Goal: Task Accomplishment & Management: Complete application form

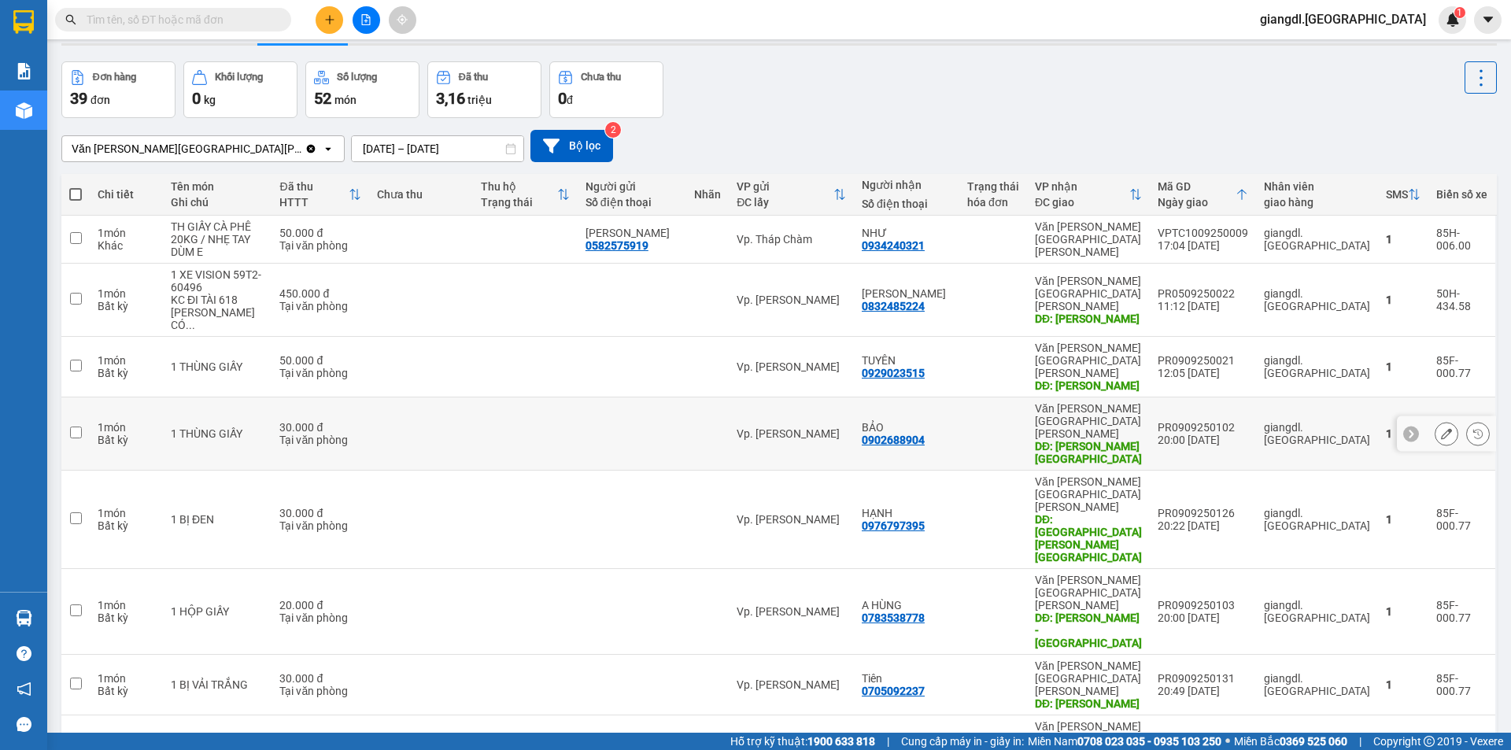
scroll to position [72, 0]
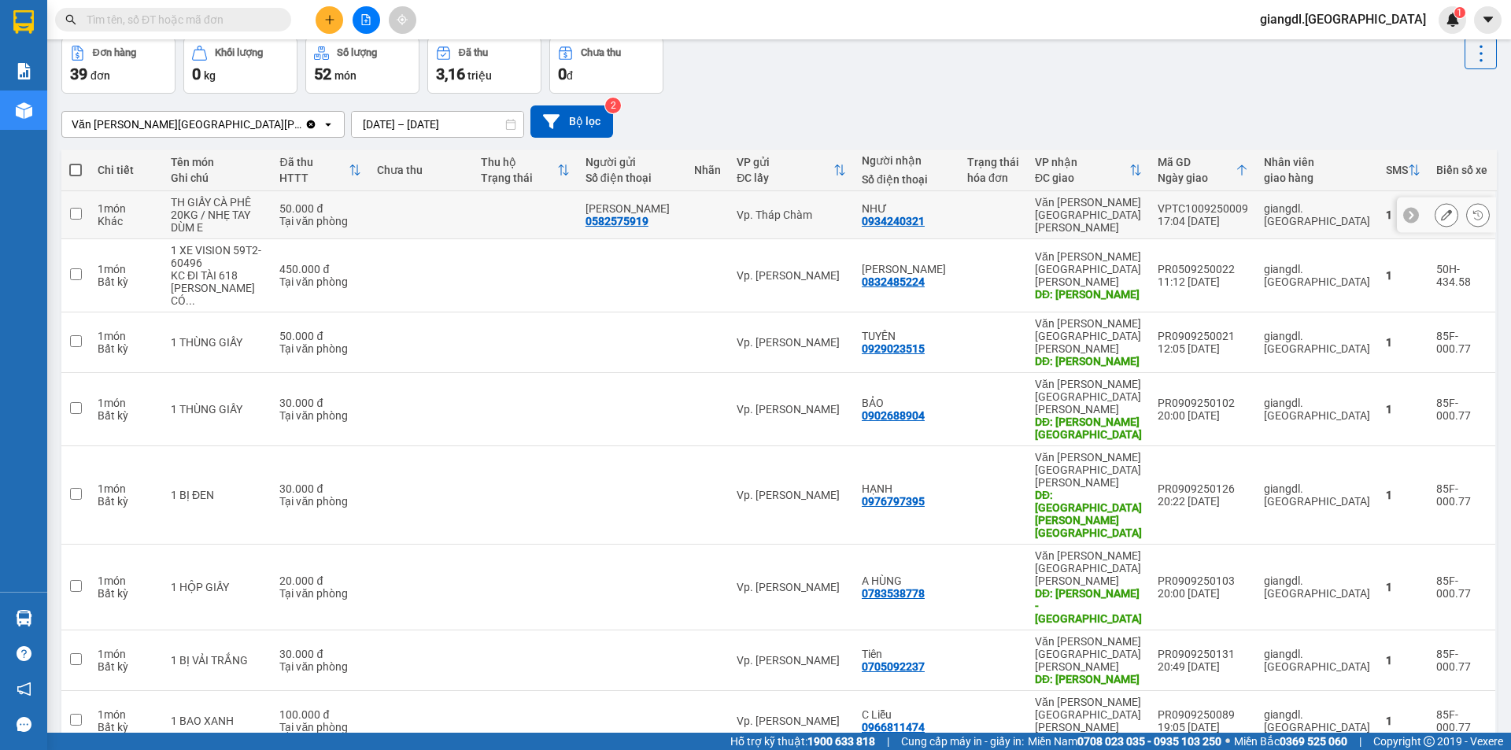
click at [73, 220] on input "checkbox" at bounding box center [76, 214] width 12 height 12
checkbox input "true"
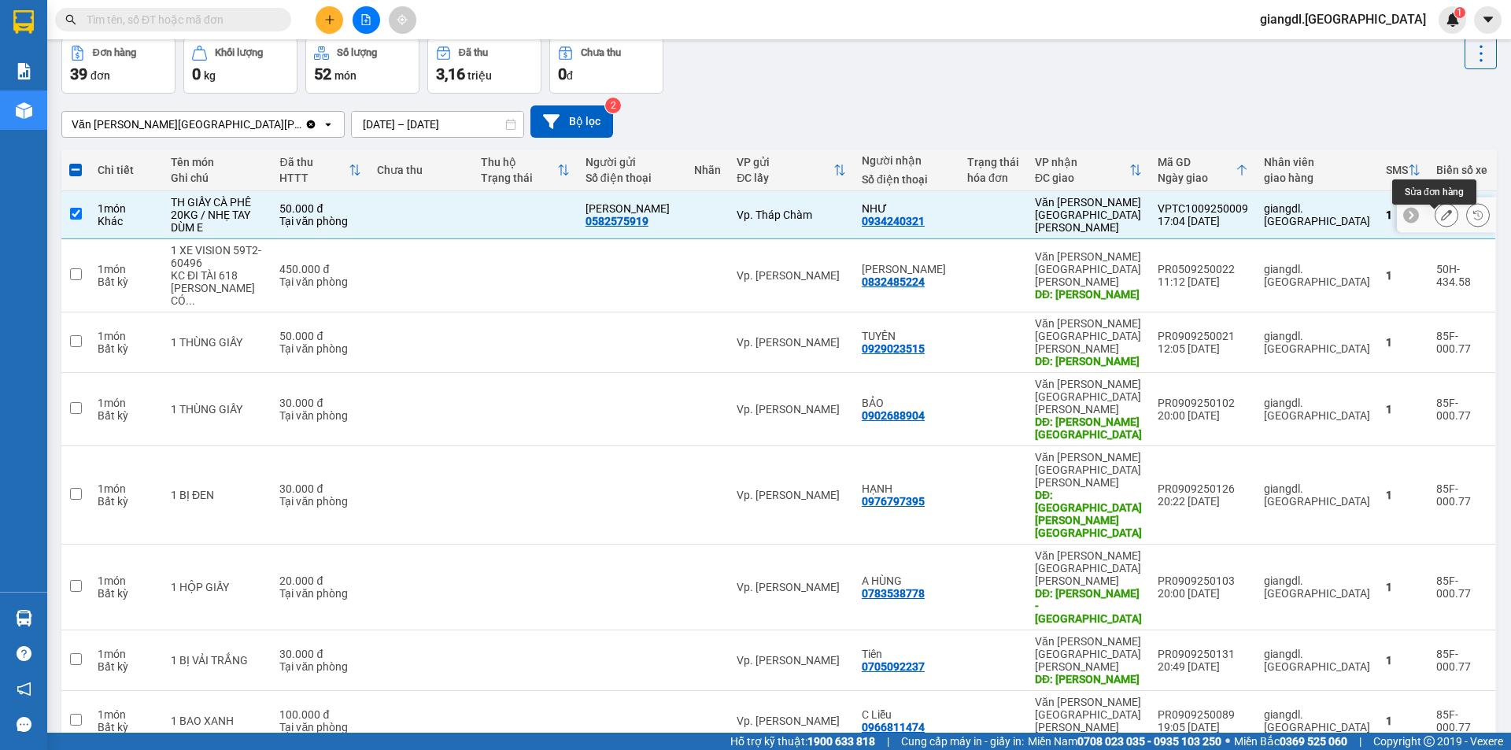
click at [1436, 228] on button at bounding box center [1447, 216] width 22 height 28
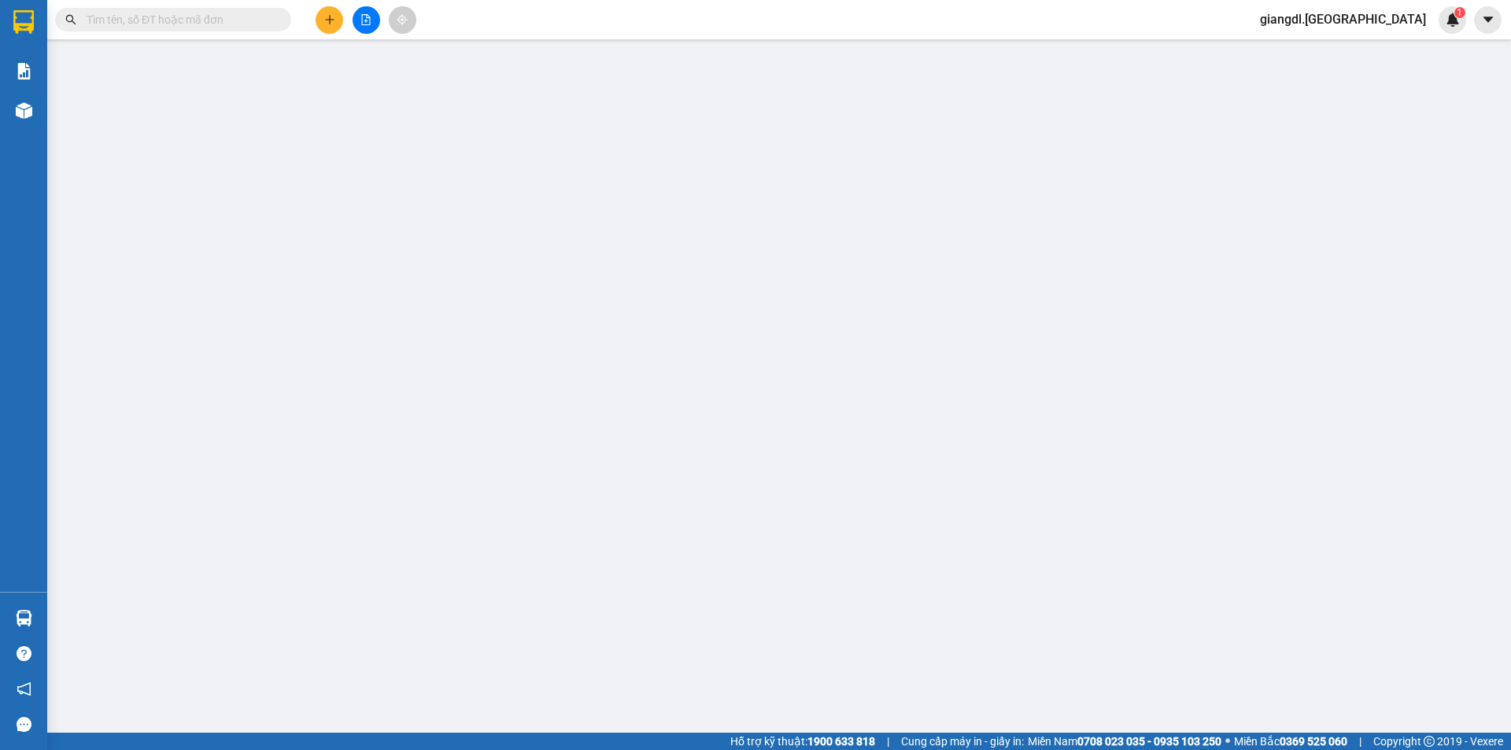
type input "0582575919"
type input "[PERSON_NAME]"
type input "0934240321"
type input "NHƯ"
type input "50.000"
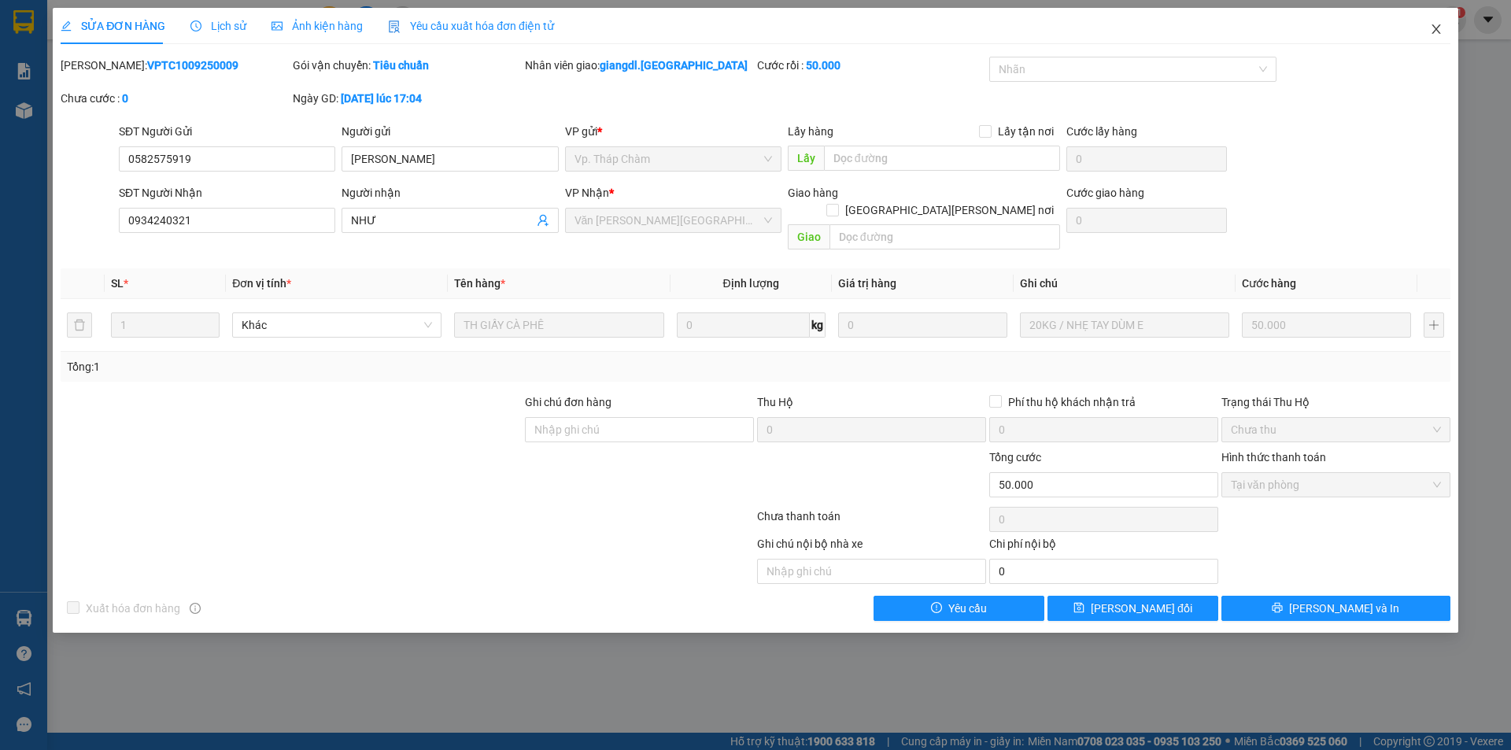
click at [1441, 26] on icon "close" at bounding box center [1436, 29] width 13 height 13
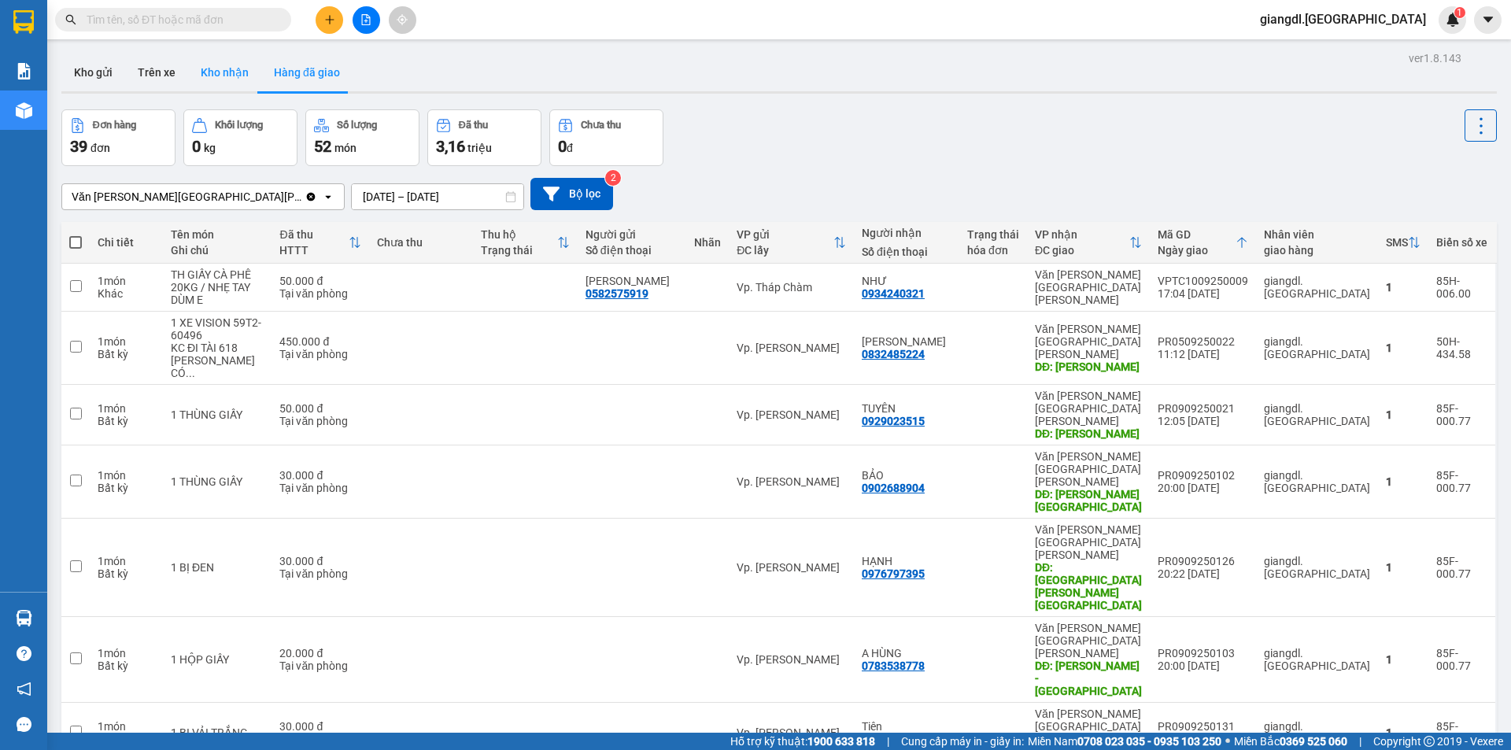
click at [203, 56] on button "Kho nhận" at bounding box center [224, 73] width 73 height 38
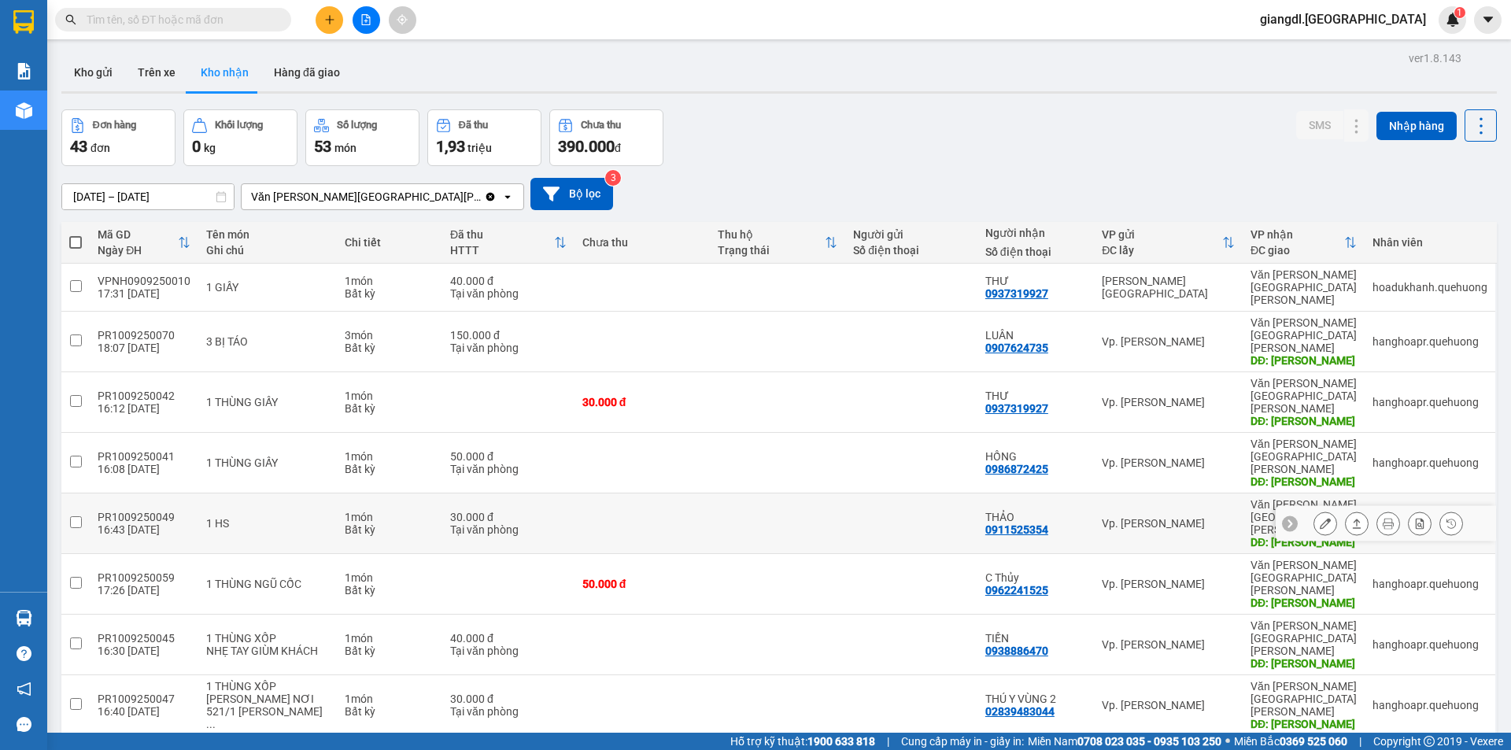
click at [70, 516] on input "checkbox" at bounding box center [76, 522] width 12 height 12
checkbox input "true"
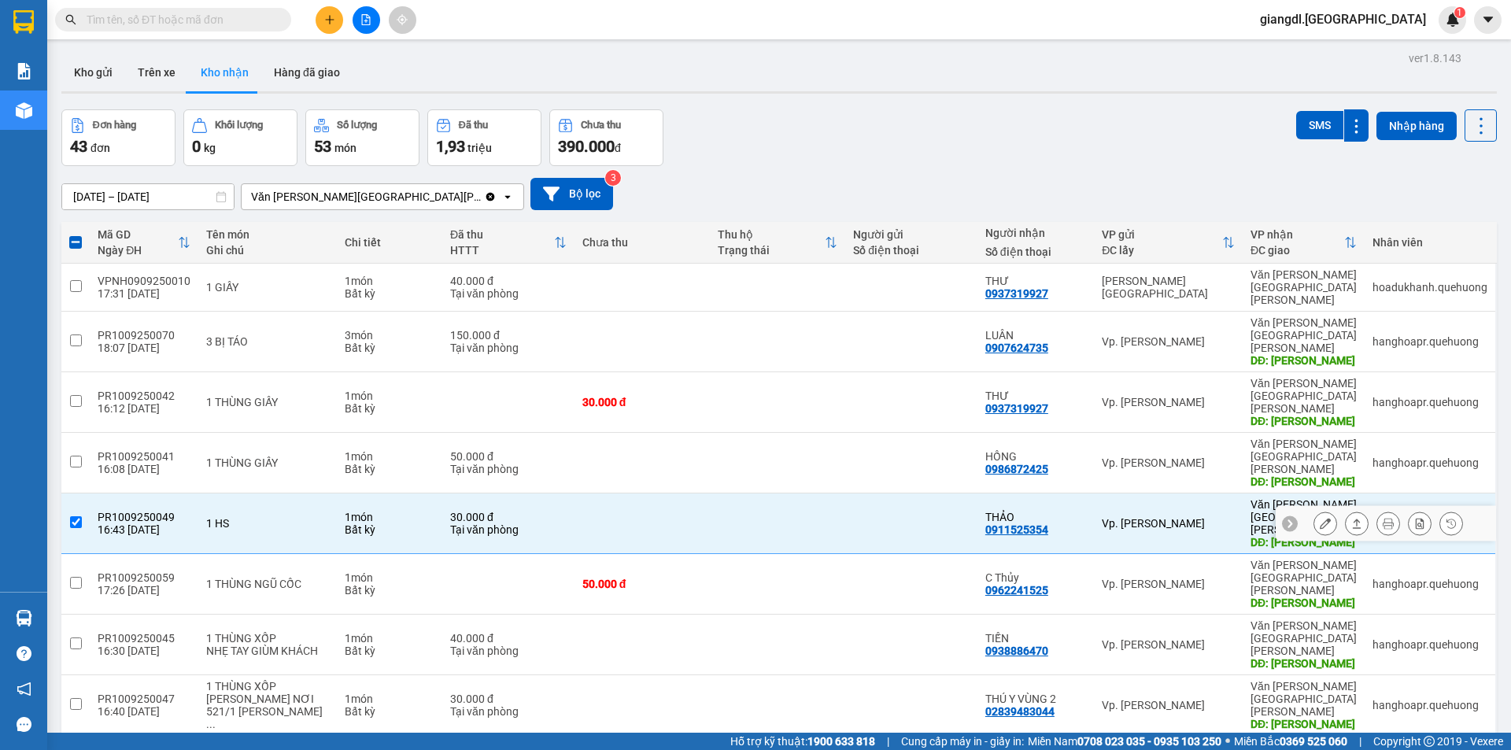
click at [1320, 518] on icon at bounding box center [1325, 523] width 11 height 11
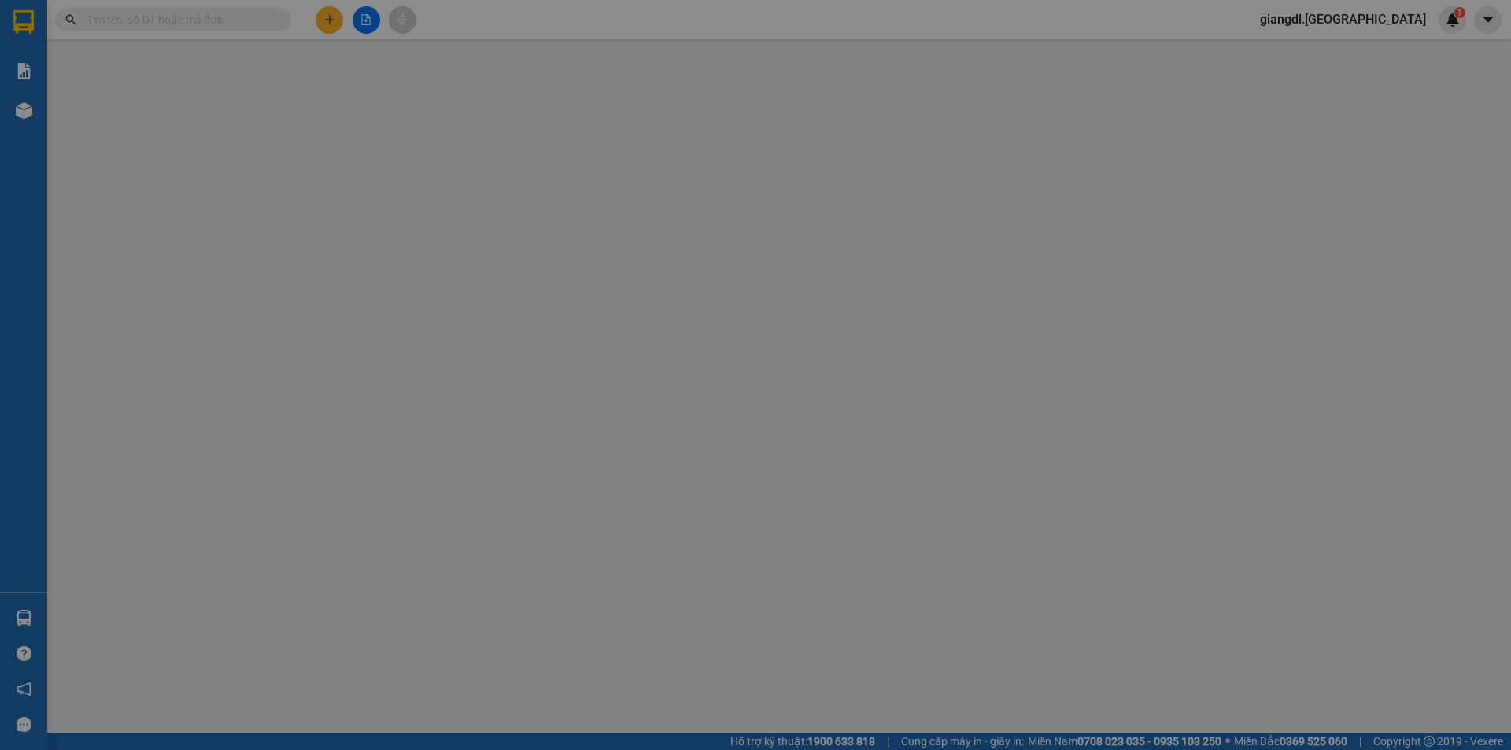
type input "0911525354"
type input "THẢO"
type input "TÂN PHÚ"
type input "30.000"
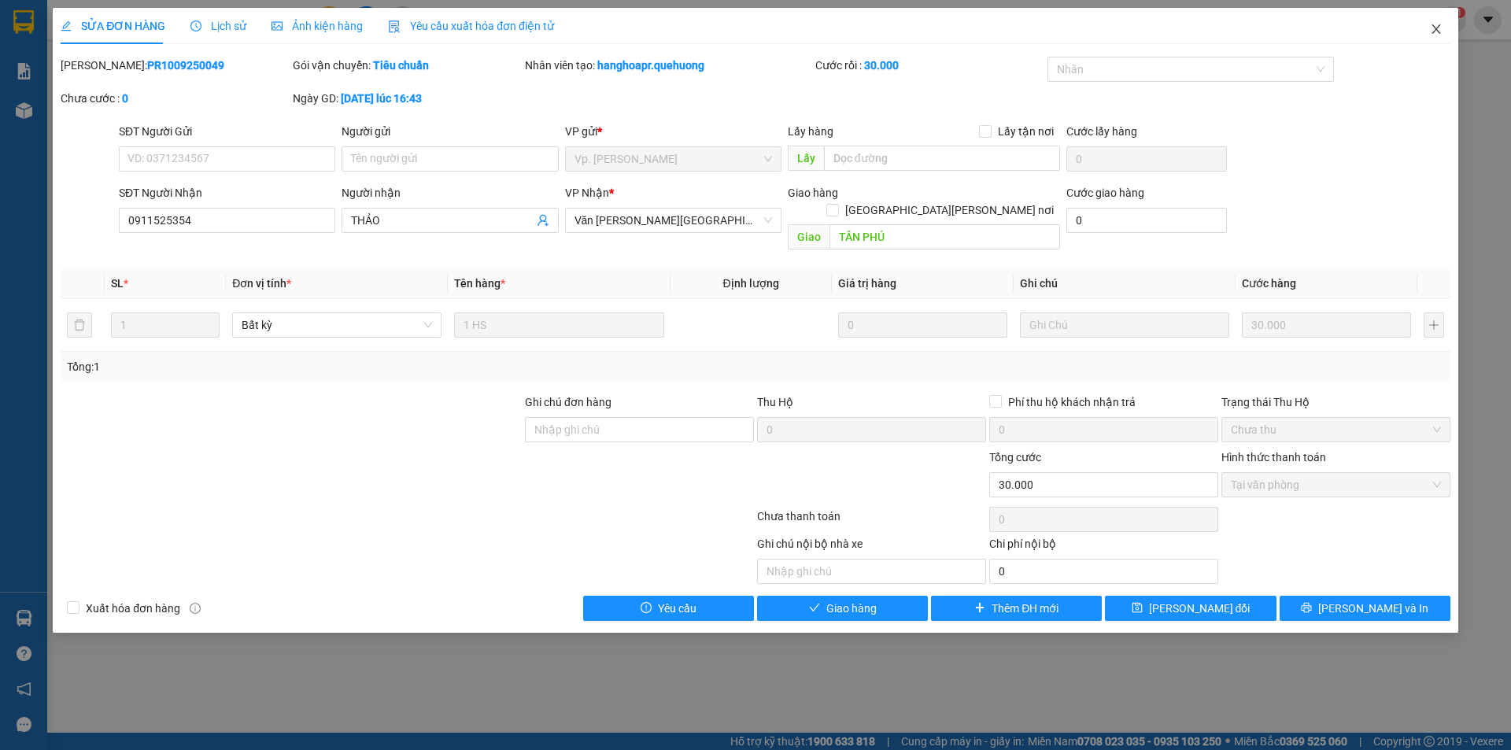
click at [1439, 27] on icon "close" at bounding box center [1436, 28] width 9 height 9
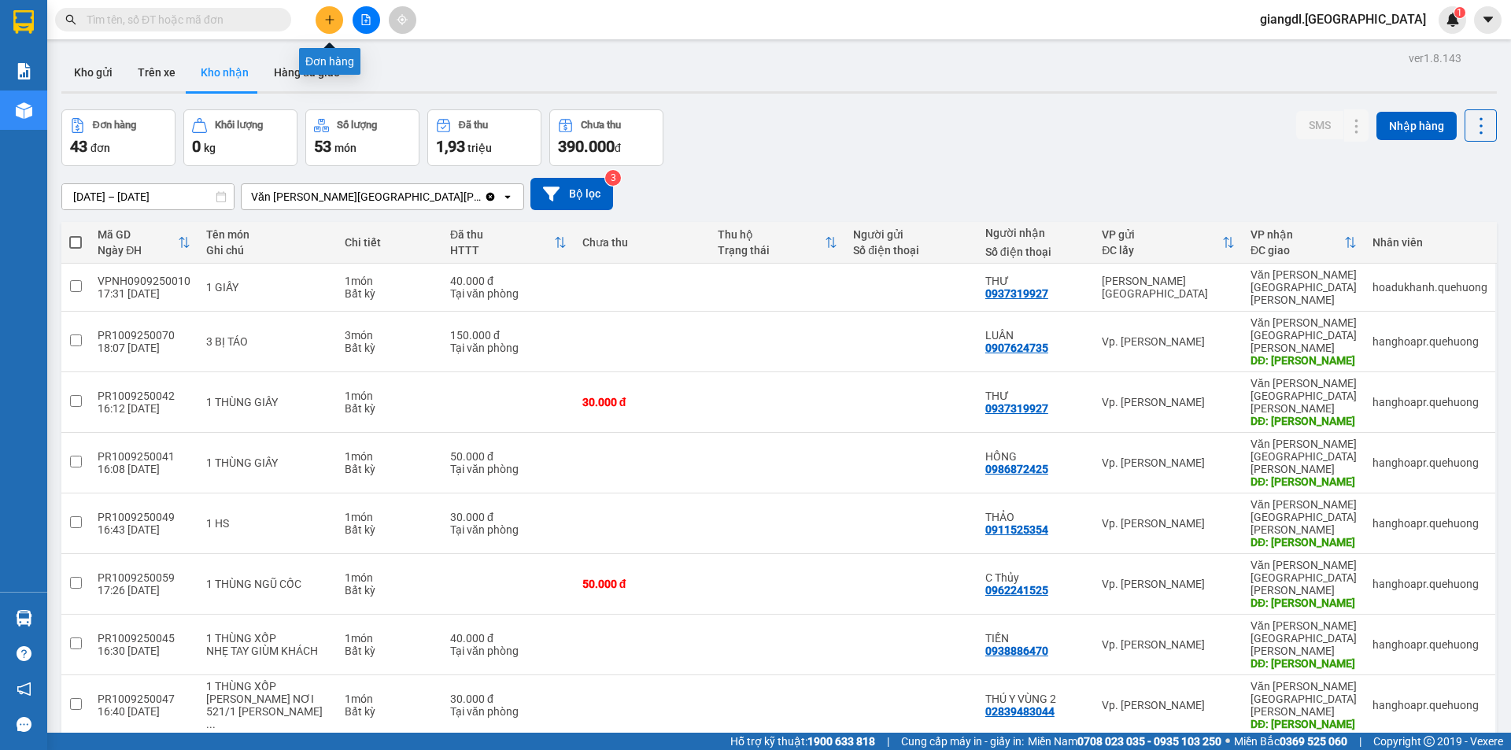
click at [324, 19] on icon "plus" at bounding box center [329, 19] width 11 height 11
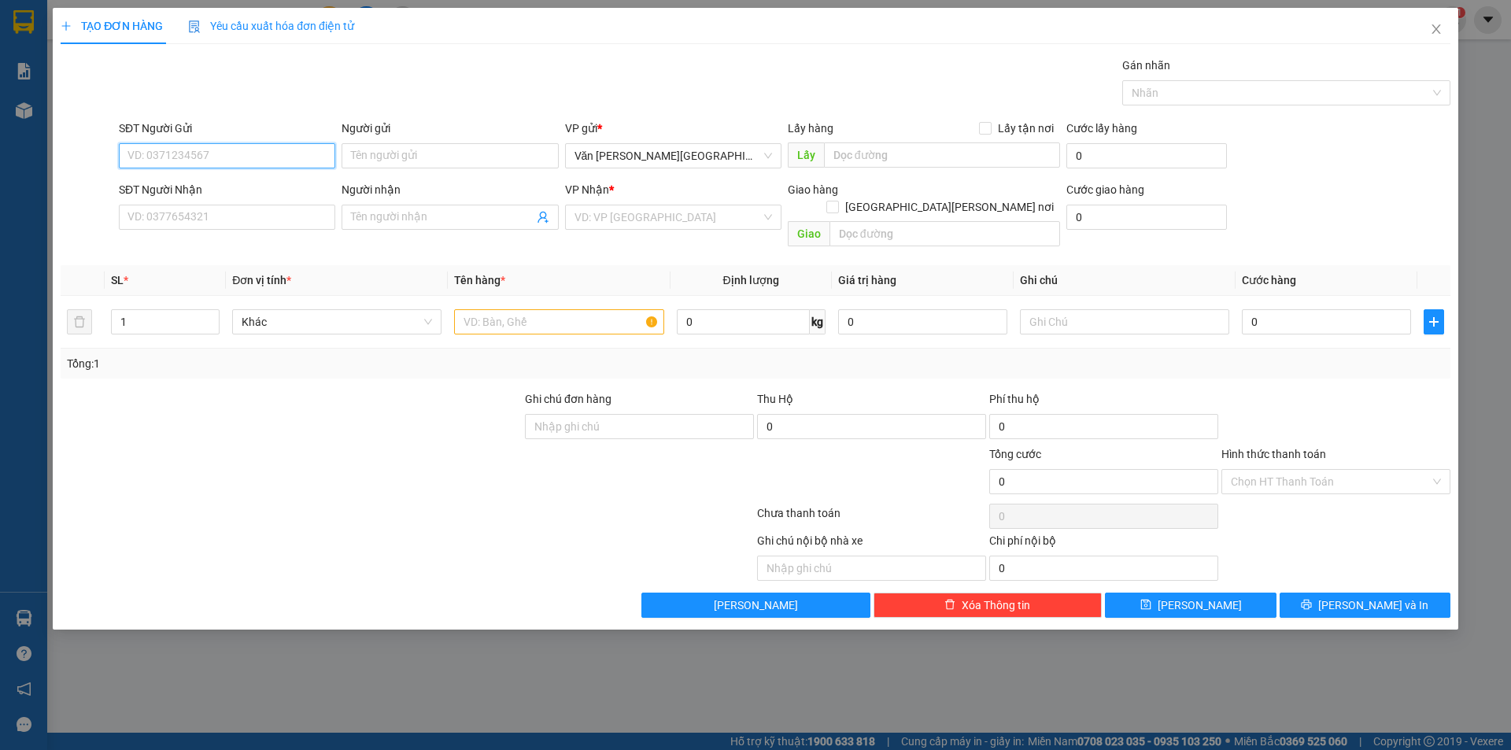
click at [237, 160] on input "SĐT Người Gửi" at bounding box center [227, 155] width 216 height 25
type input "0857927900"
click at [361, 161] on input "Người gửi" at bounding box center [450, 155] width 216 height 25
type input "t"
type input "Y"
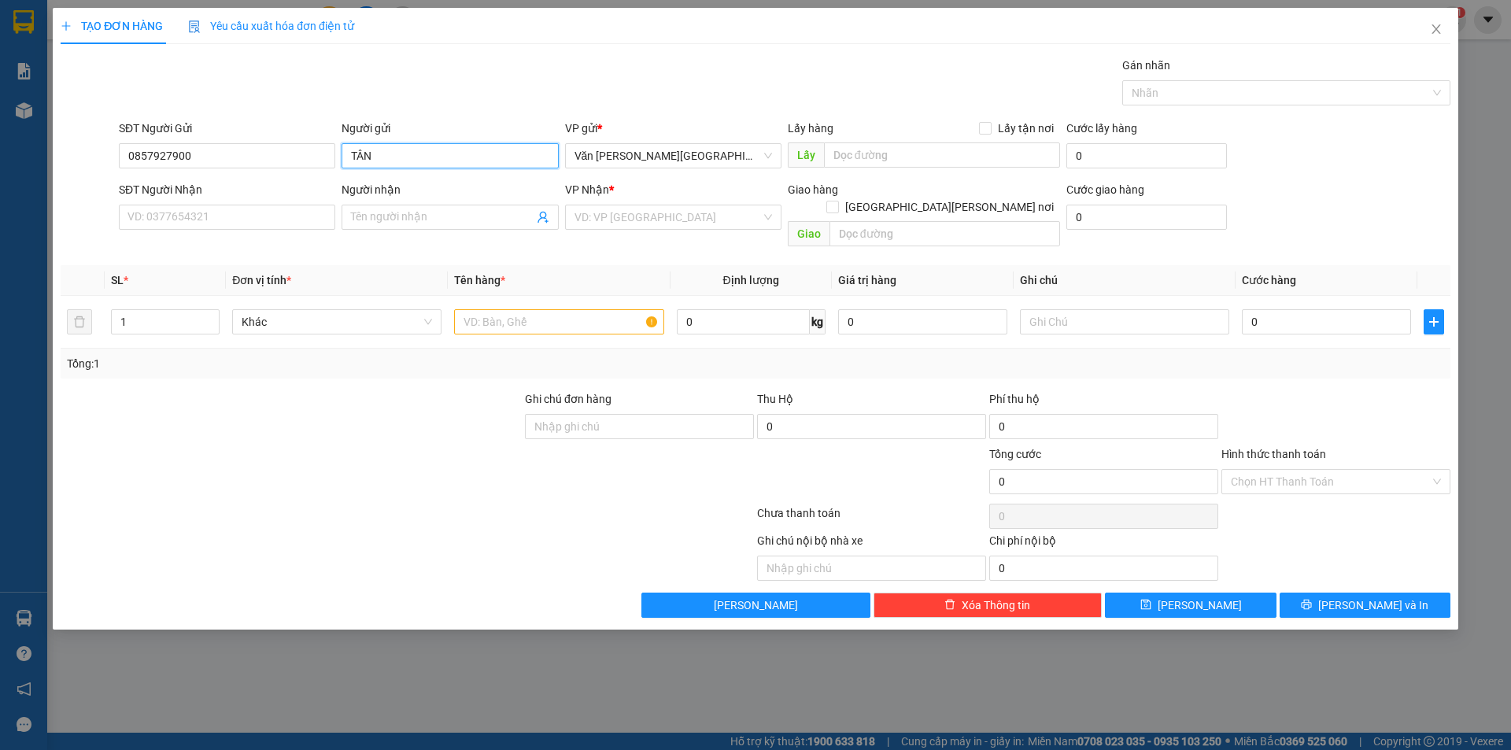
type input "TÂN"
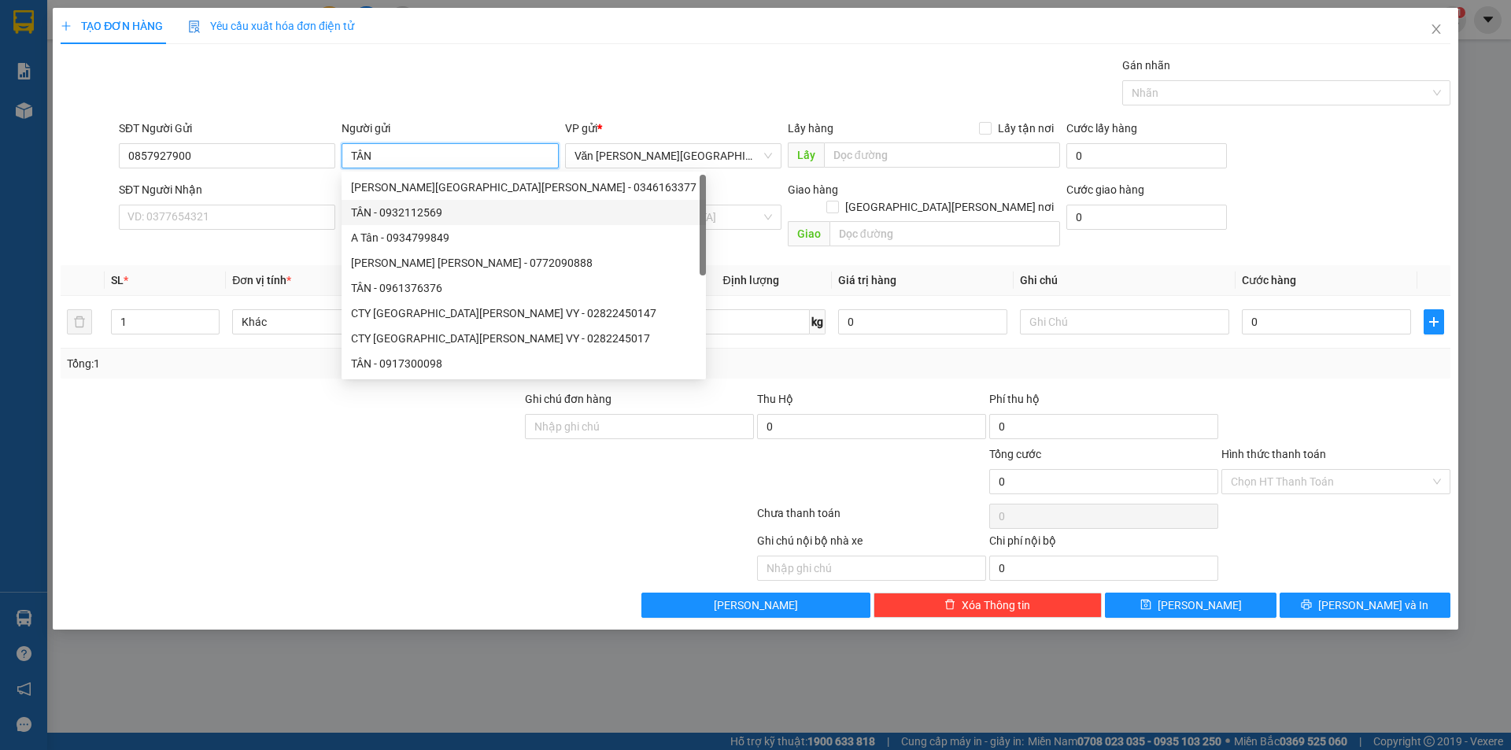
click at [395, 224] on div "TÂN - 0932112569" at bounding box center [524, 212] width 364 height 25
type input "0932112569"
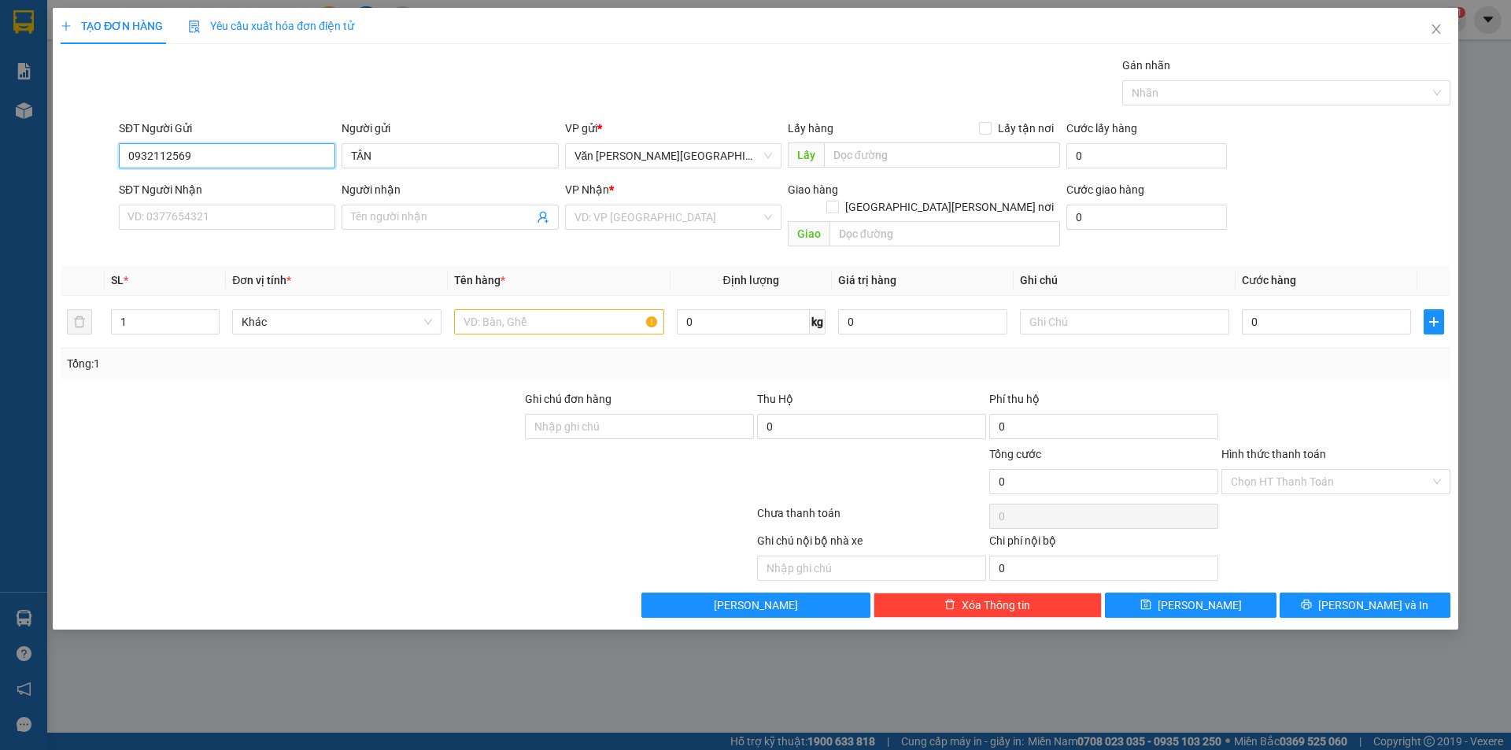
click at [227, 147] on input "0932112569" at bounding box center [227, 155] width 216 height 25
click at [227, 157] on input "0932112569" at bounding box center [227, 155] width 216 height 25
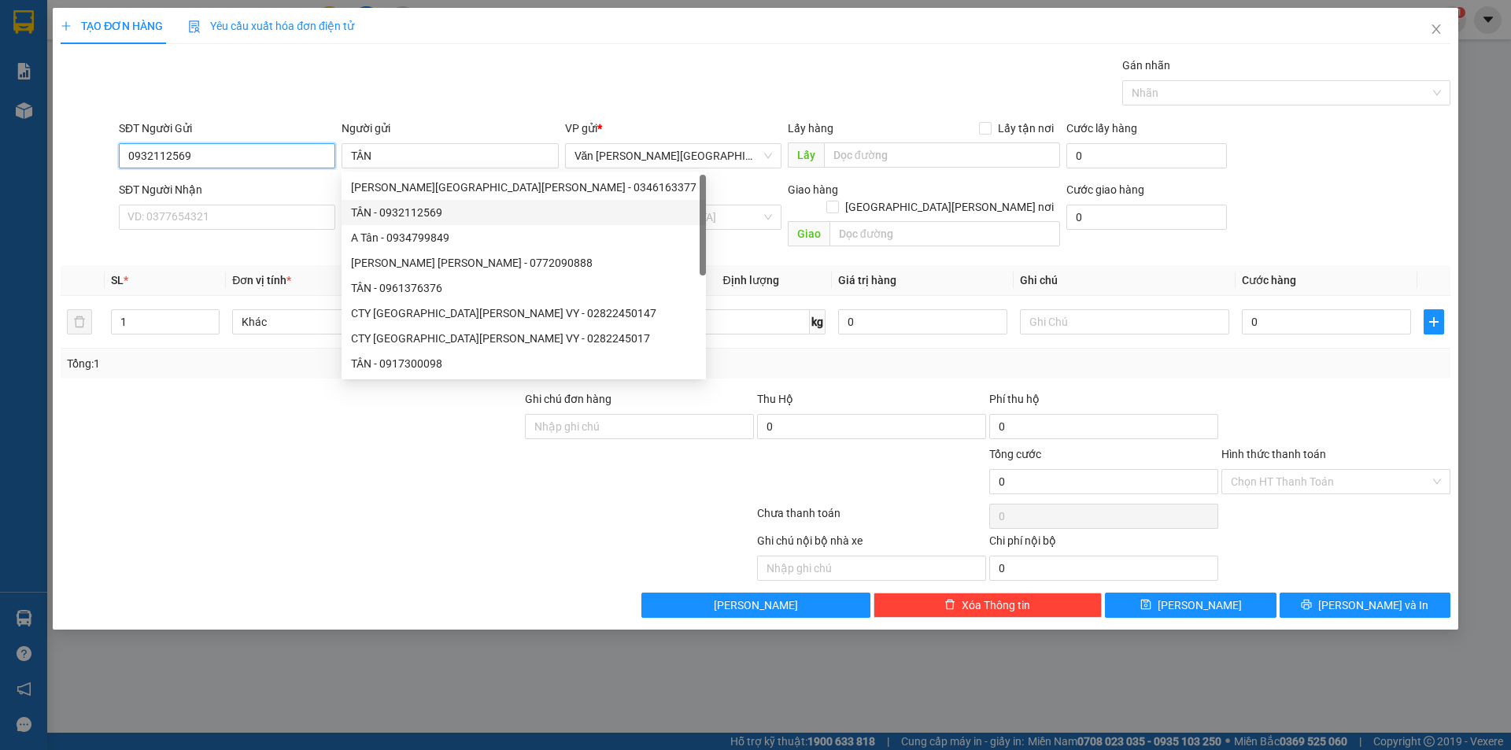
click at [227, 157] on input "0932112569" at bounding box center [227, 155] width 216 height 25
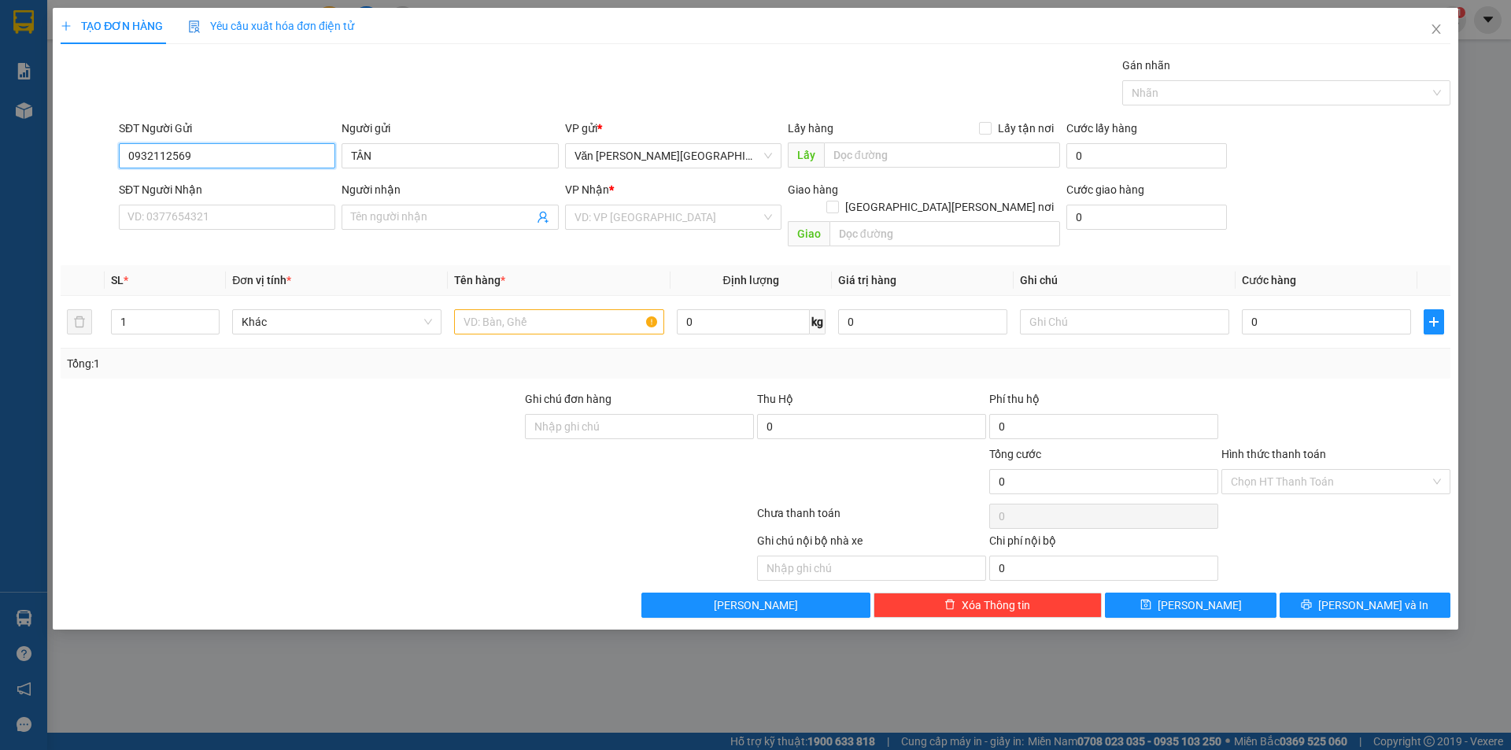
click at [227, 156] on input "0932112569" at bounding box center [227, 155] width 216 height 25
type input "TÂN Y"
click at [227, 153] on input "0932112569" at bounding box center [227, 155] width 216 height 25
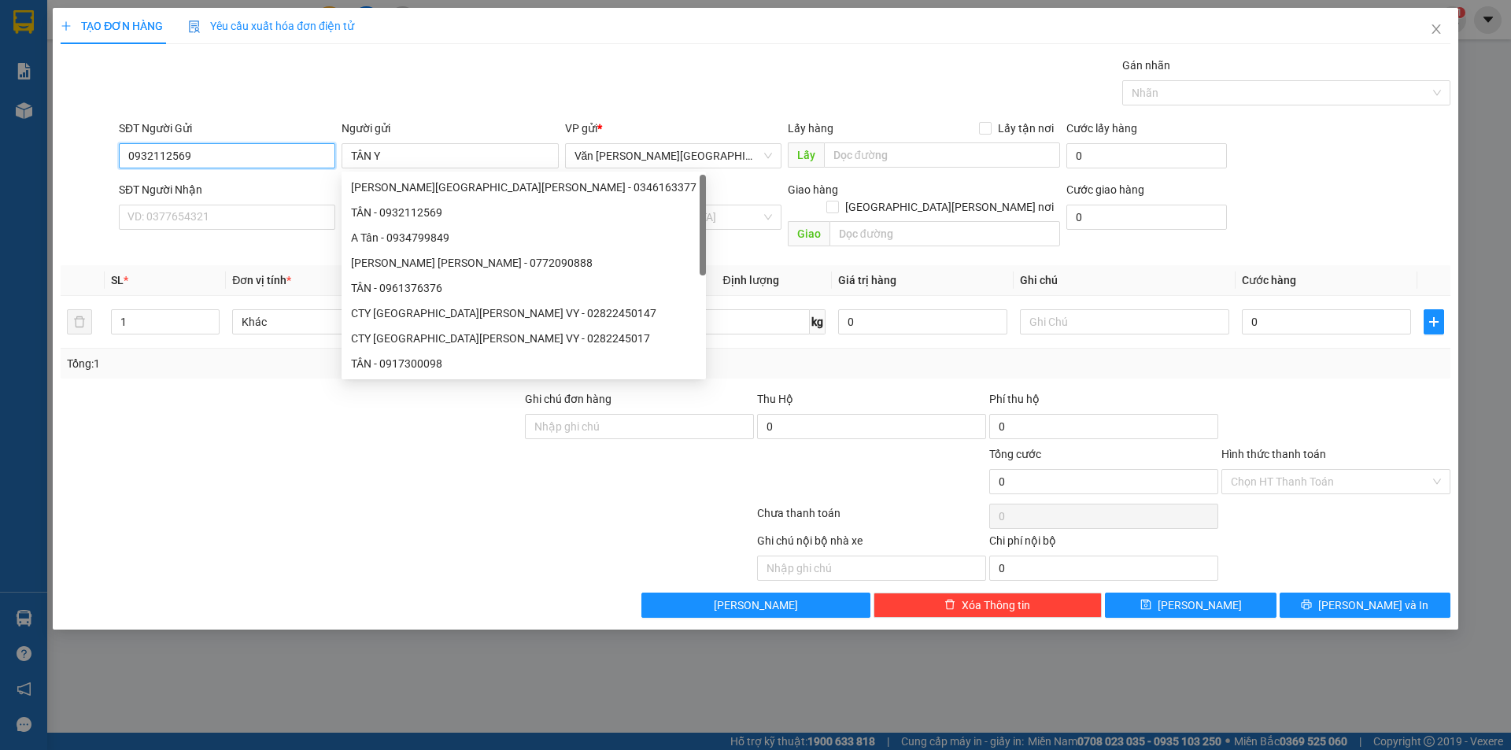
click at [227, 153] on input "0932112569" at bounding box center [227, 155] width 216 height 25
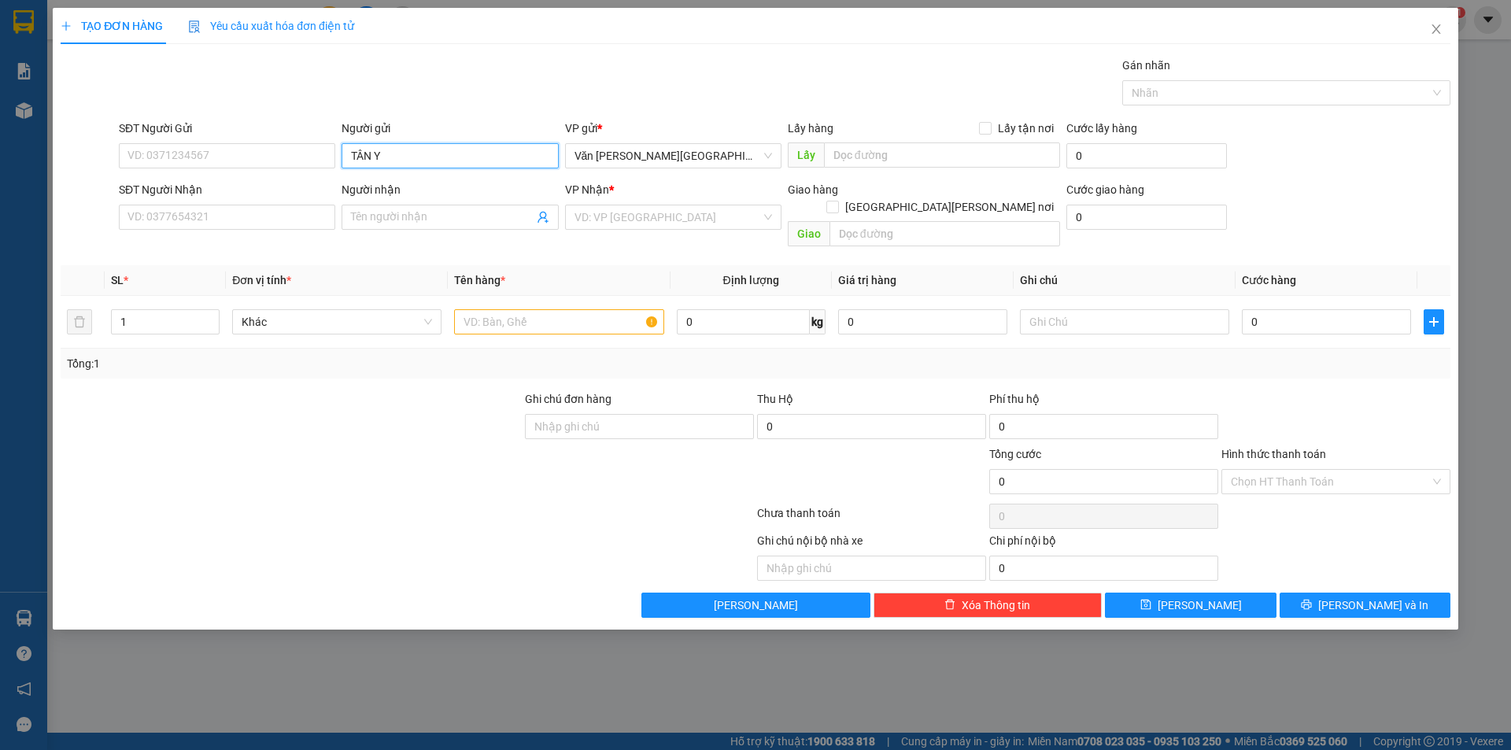
click at [397, 155] on input "TÂN Y" at bounding box center [450, 155] width 216 height 25
click at [398, 154] on input "TÂN Y" at bounding box center [450, 155] width 216 height 25
click at [233, 159] on input "SĐT Người Gửi" at bounding box center [227, 155] width 216 height 25
type input "0857927900"
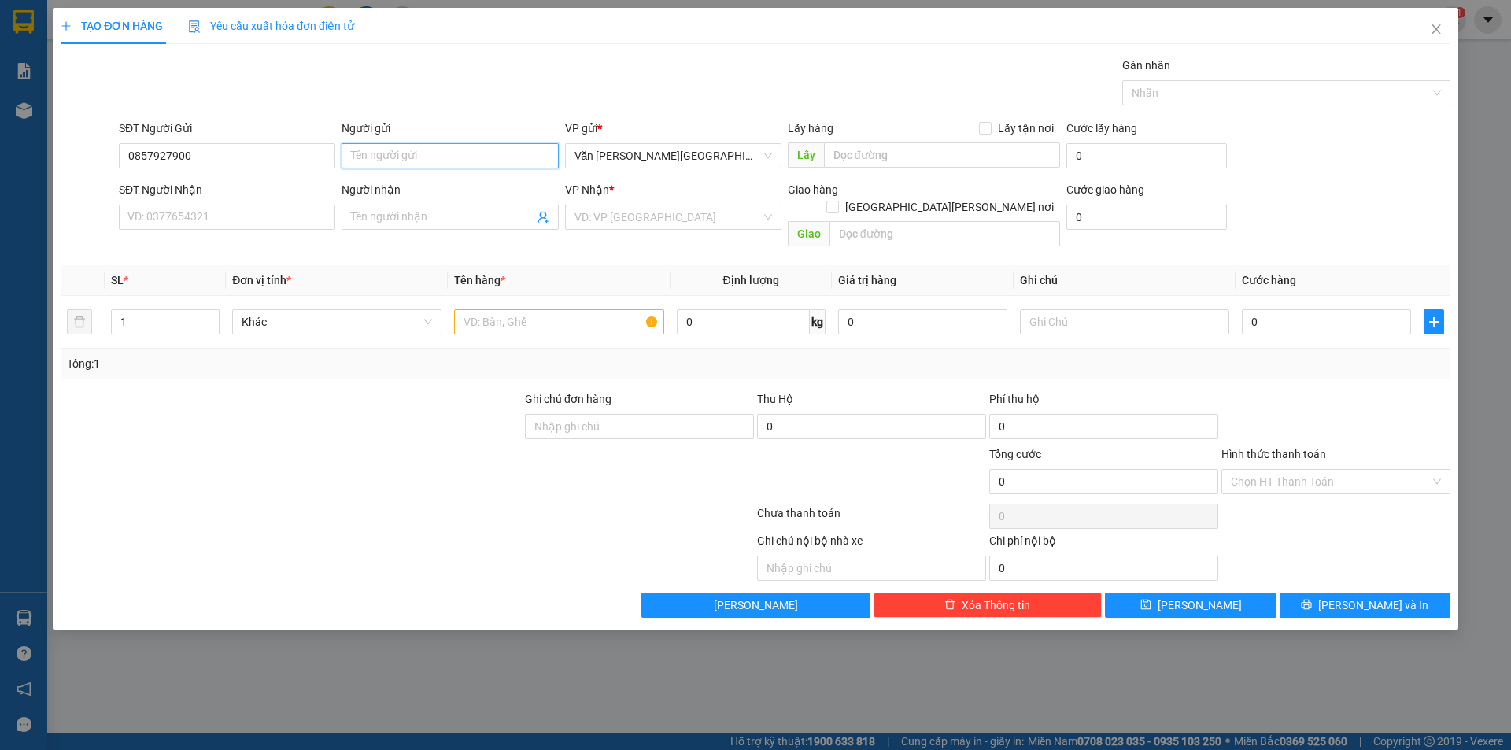
click at [362, 158] on input "Người gửi" at bounding box center [450, 155] width 216 height 25
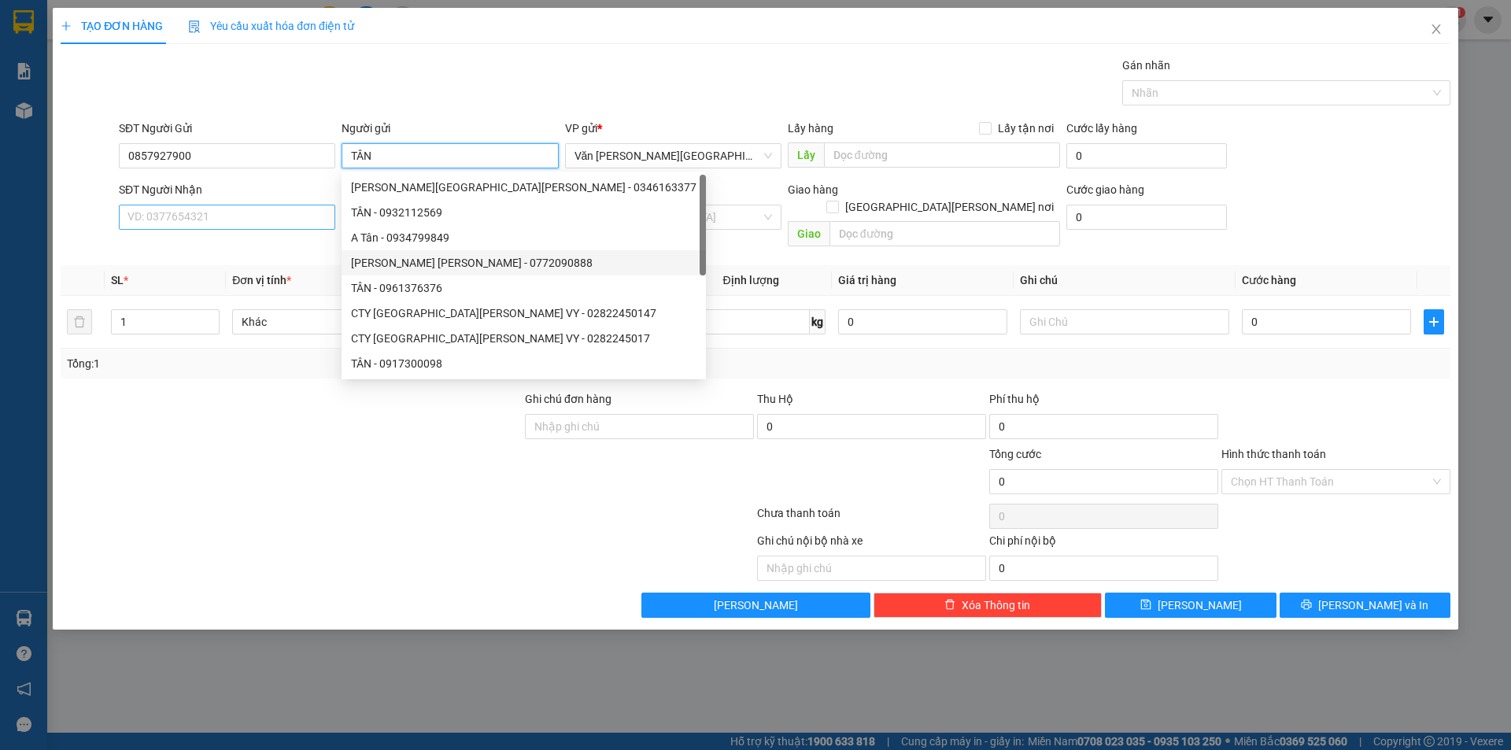
type input "TÂN"
click at [231, 215] on input "SĐT Người Nhận" at bounding box center [227, 217] width 216 height 25
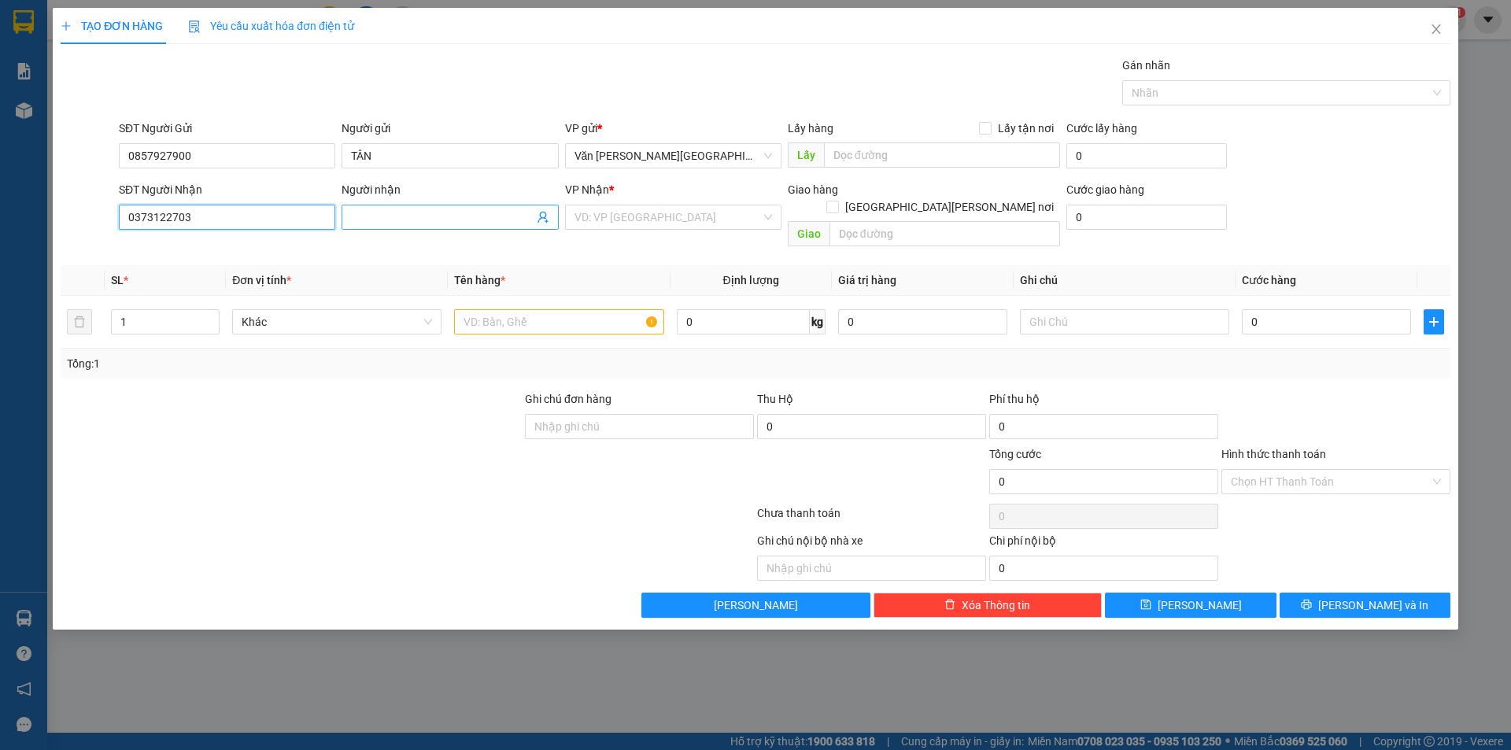
type input "0373122703"
click at [379, 220] on input "Người nhận" at bounding box center [442, 217] width 182 height 17
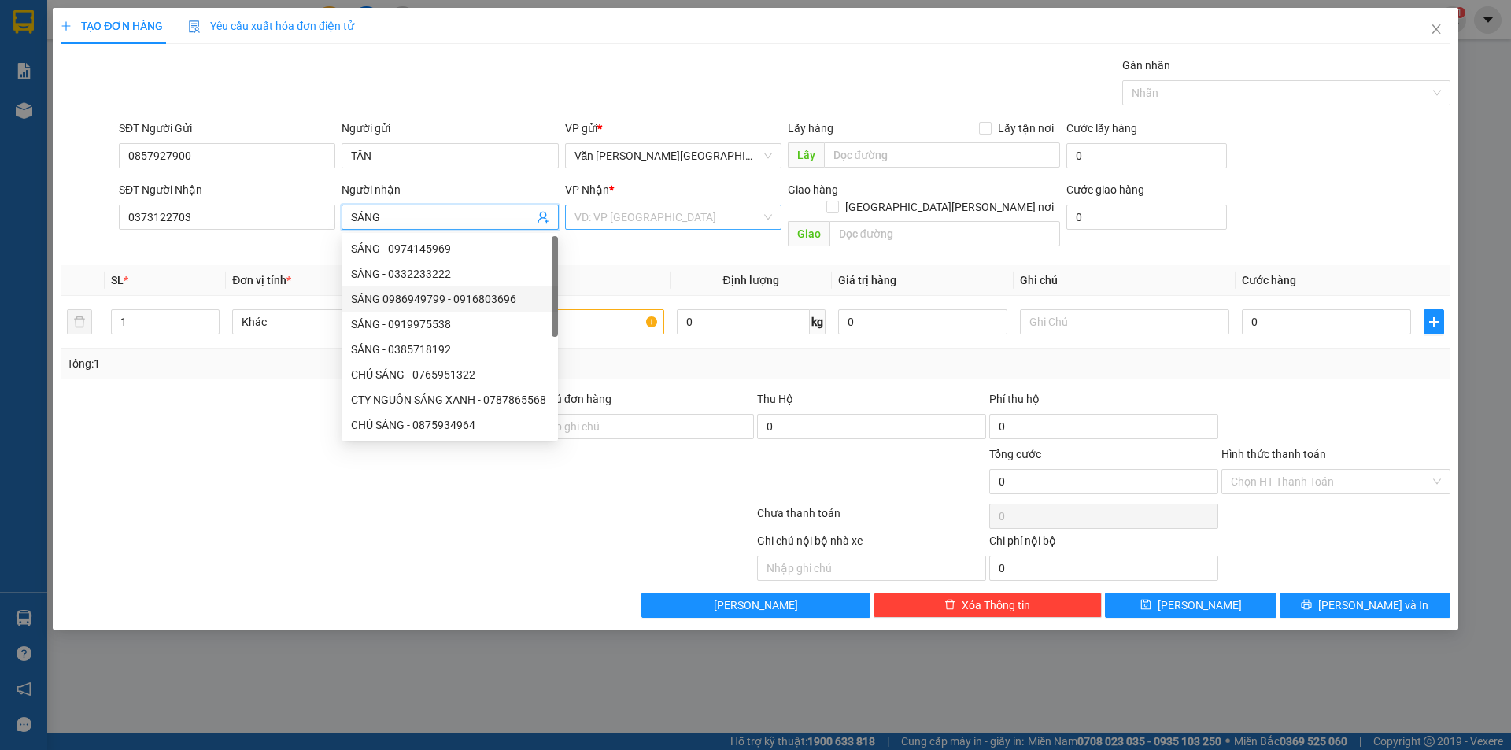
type input "SÁNG"
click at [672, 216] on input "search" at bounding box center [668, 217] width 187 height 24
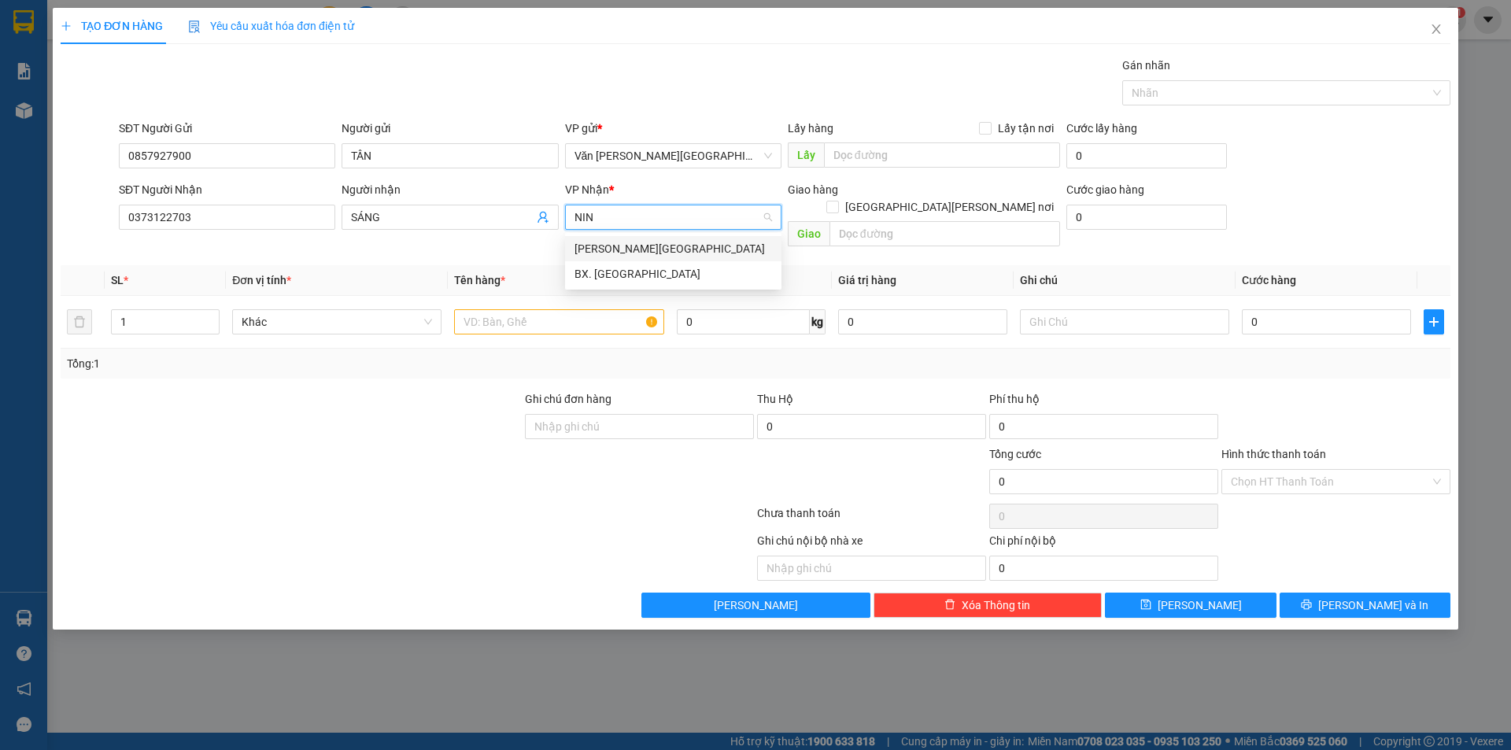
type input "NINH"
click at [609, 270] on div "BX. [GEOGRAPHIC_DATA]" at bounding box center [674, 273] width 198 height 17
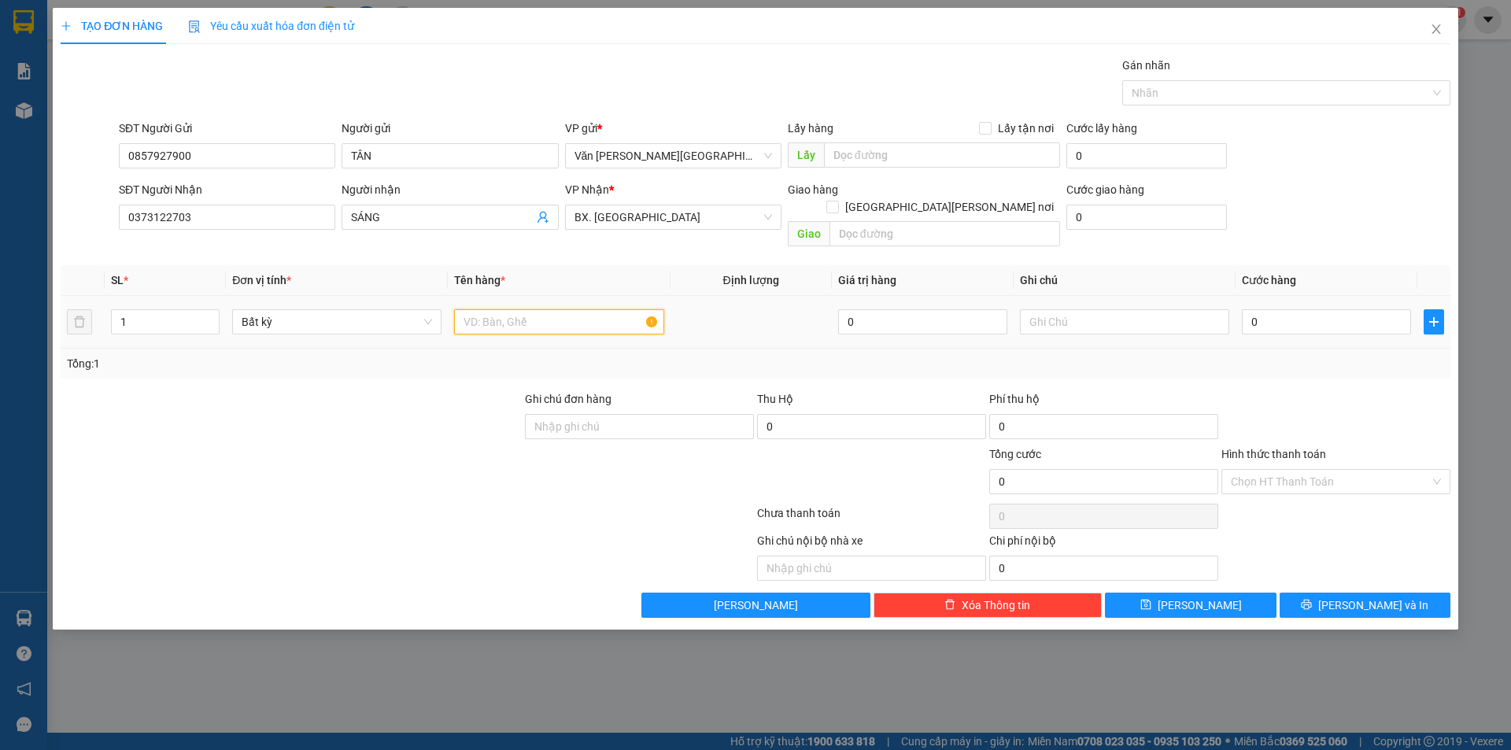
click at [567, 309] on input "text" at bounding box center [558, 321] width 209 height 25
type input "1 BÌ THƯ MÀU VÀNG"
click at [1247, 309] on input "0" at bounding box center [1326, 321] width 169 height 25
click at [1249, 309] on input "0" at bounding box center [1326, 321] width 169 height 25
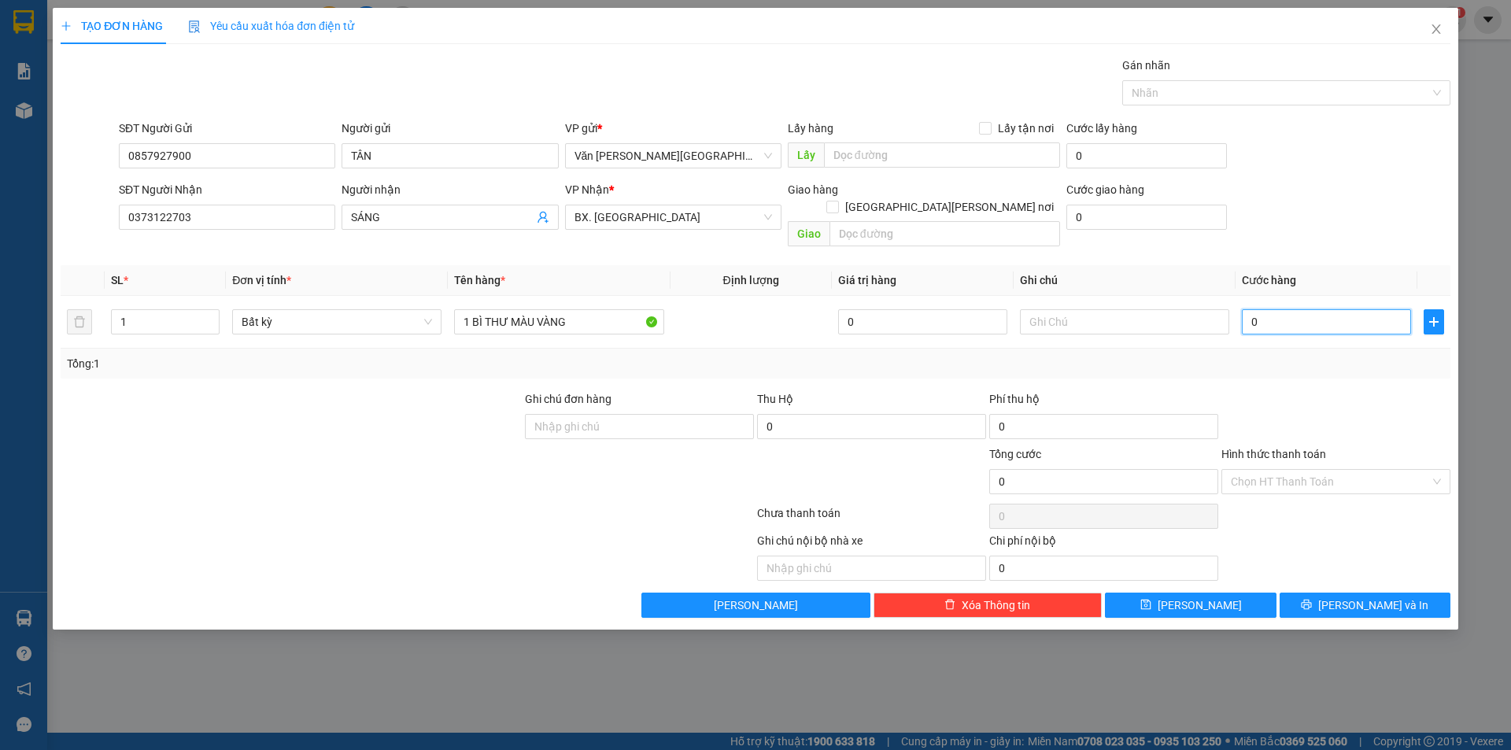
type input "30"
type input "300"
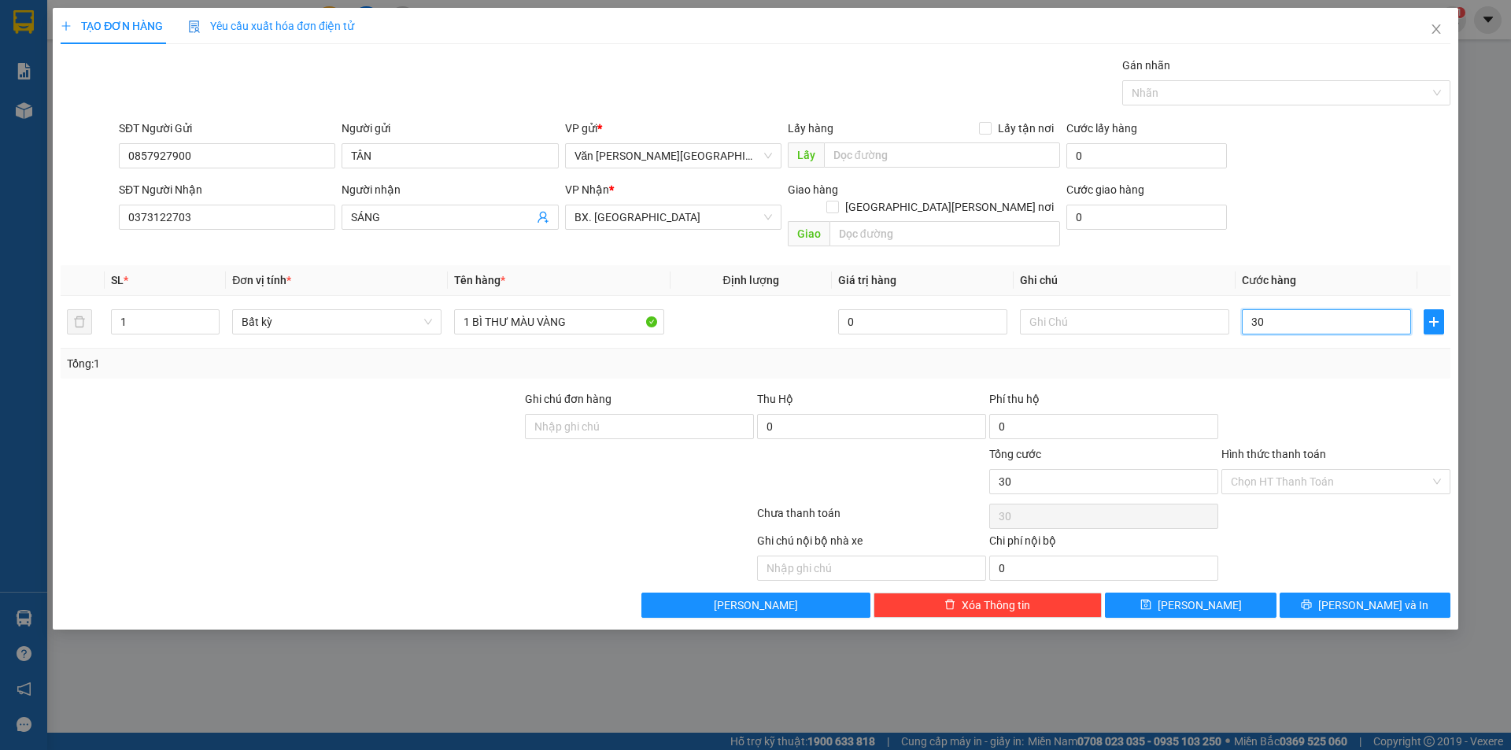
type input "300"
type input "3.000"
type input "30.000"
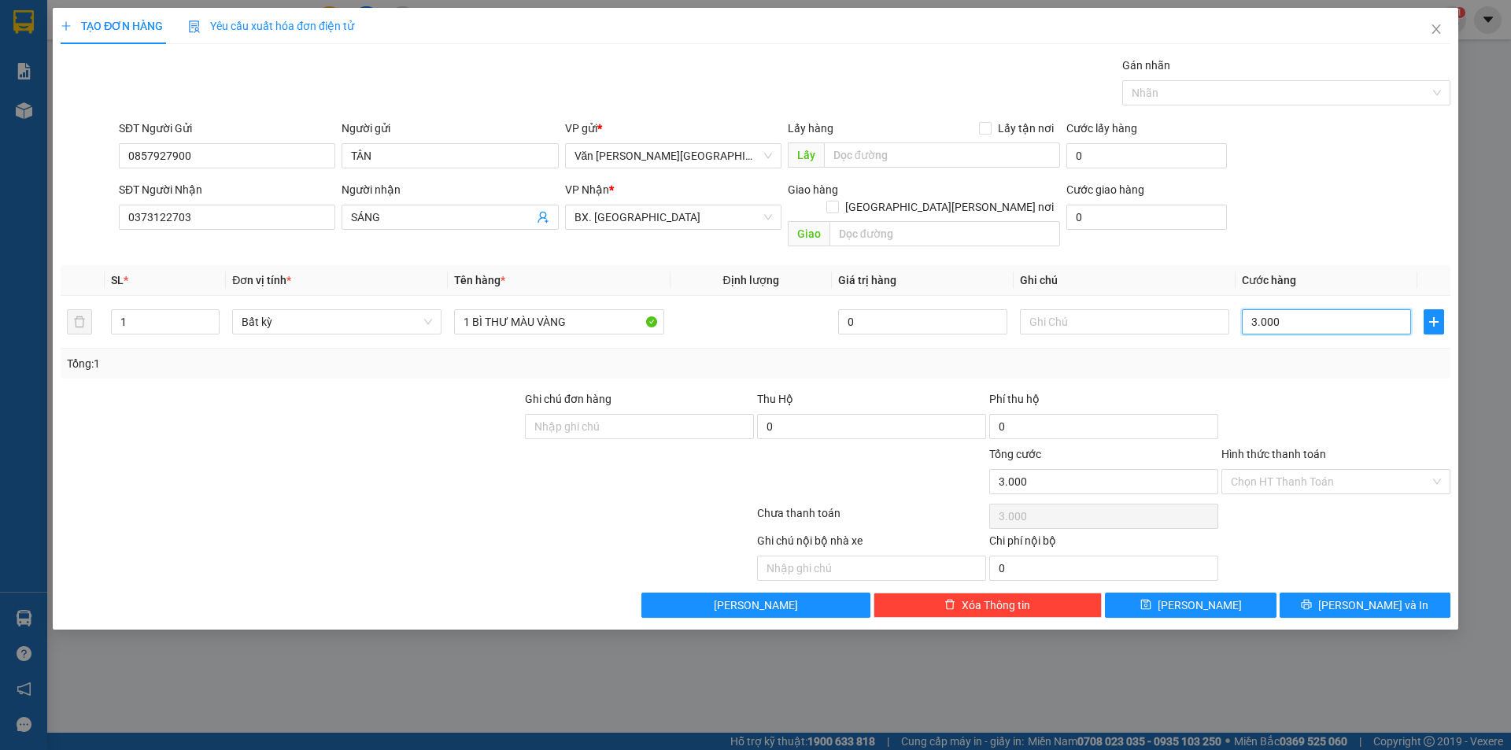
type input "30.000"
click at [1341, 472] on input "Hình thức thanh toán" at bounding box center [1330, 482] width 199 height 24
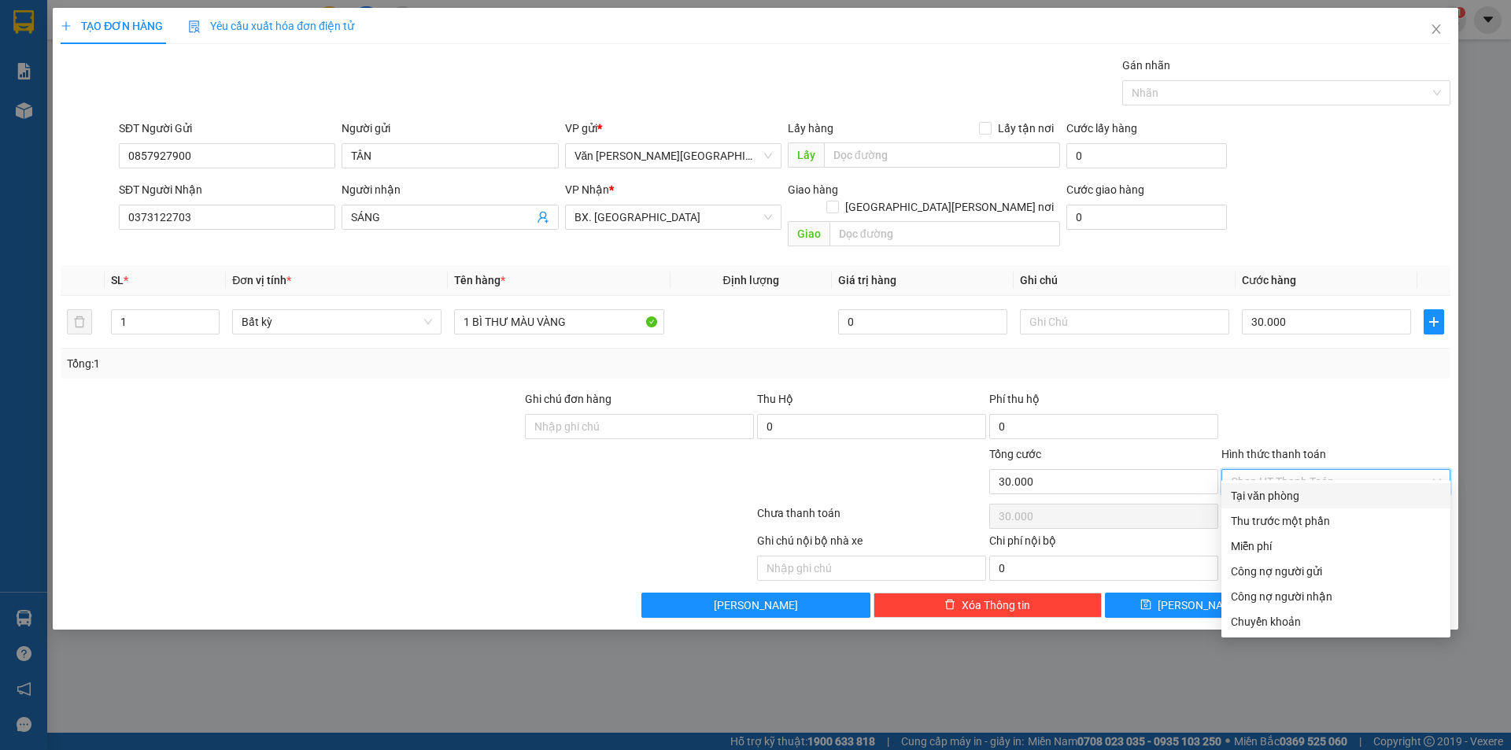
click at [1305, 499] on div "Tại văn phòng" at bounding box center [1336, 495] width 210 height 17
type input "0"
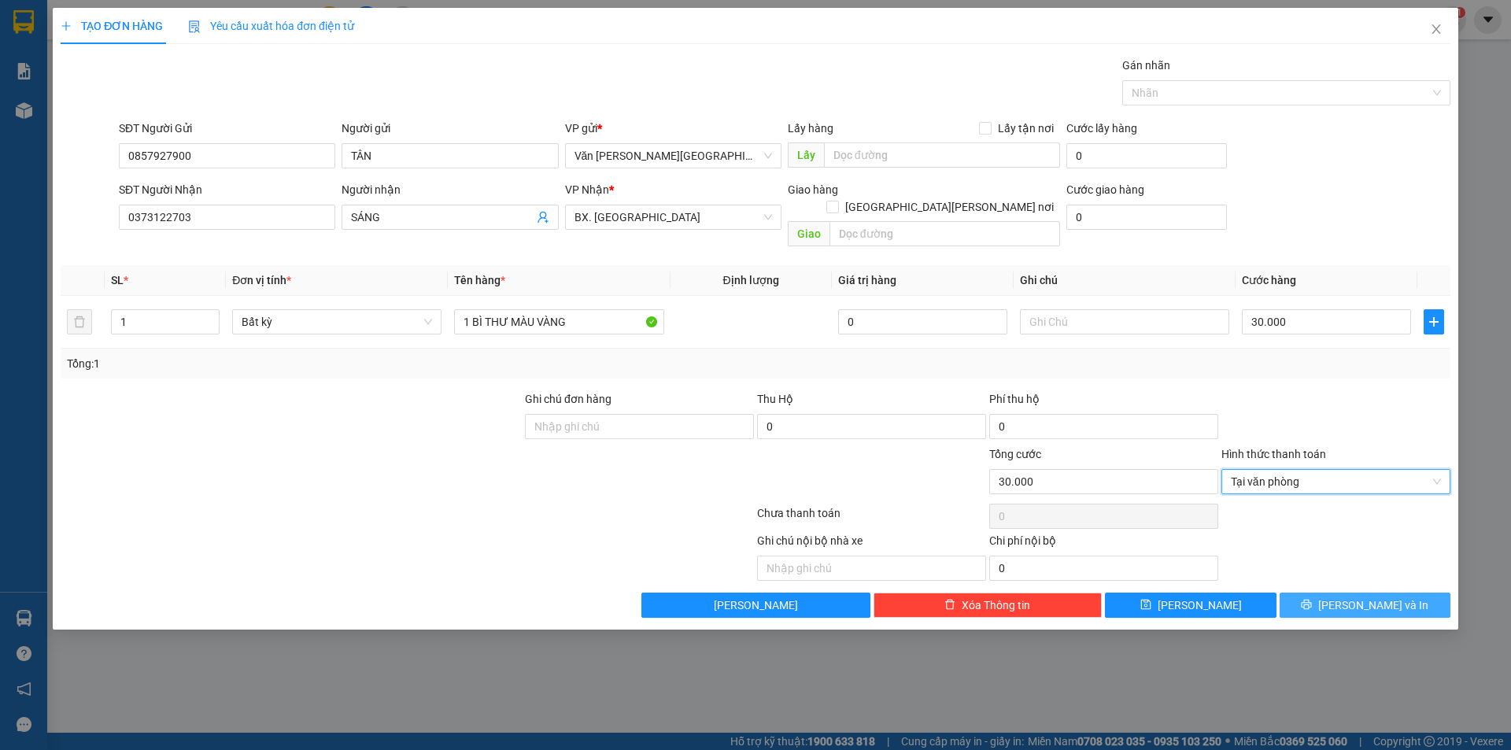
click at [1357, 597] on span "[PERSON_NAME] và In" at bounding box center [1373, 605] width 110 height 17
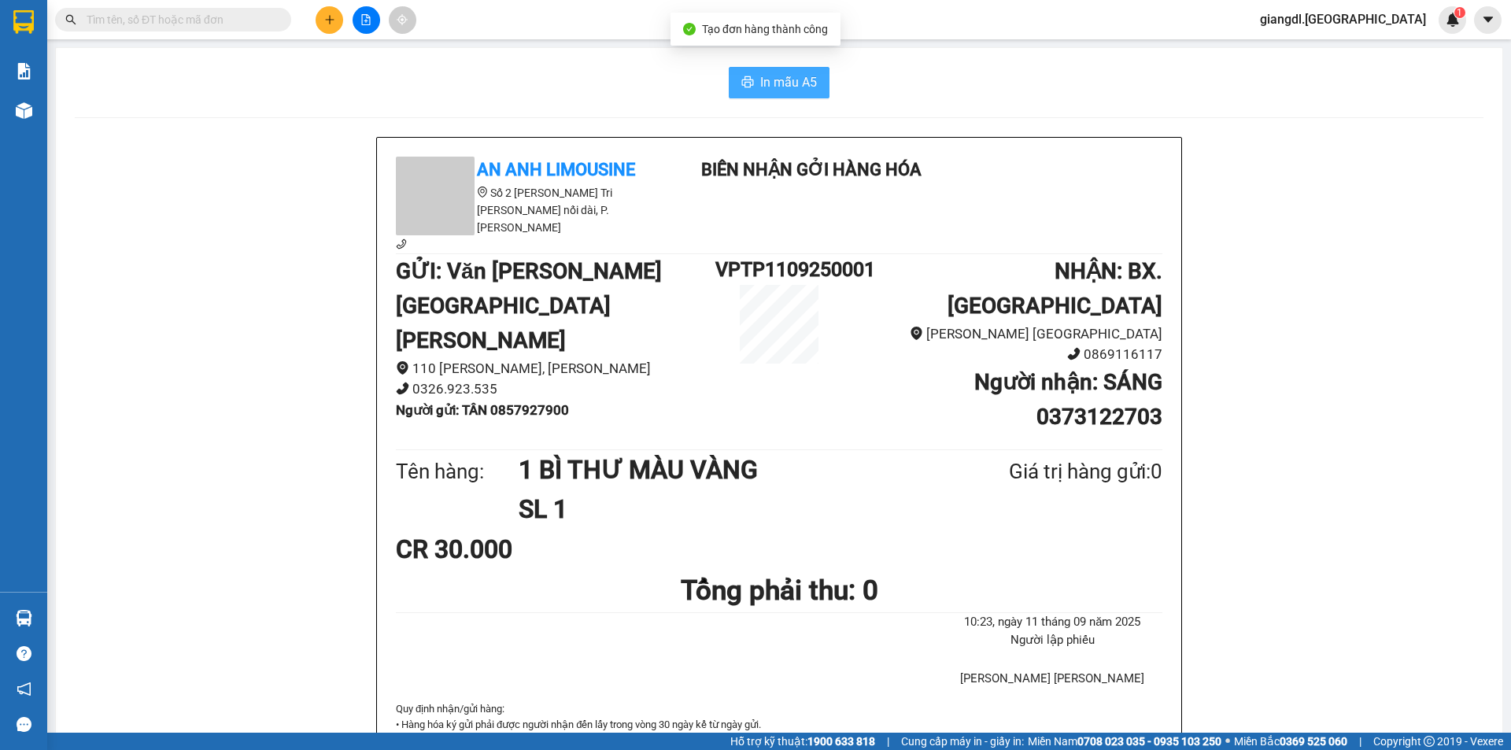
click at [778, 91] on span "In mẫu A5" at bounding box center [788, 82] width 57 height 20
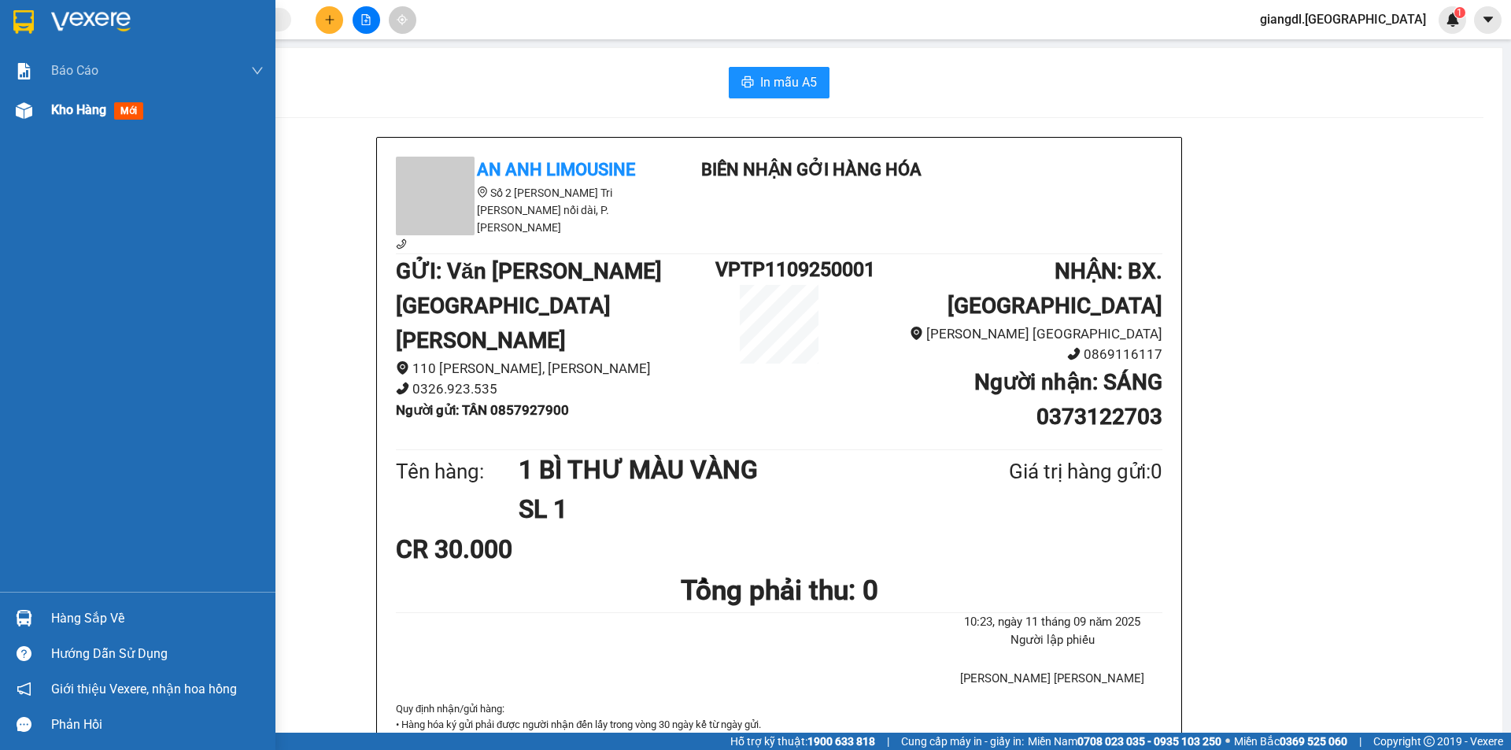
click at [157, 114] on div "Kho hàng mới" at bounding box center [157, 110] width 213 height 39
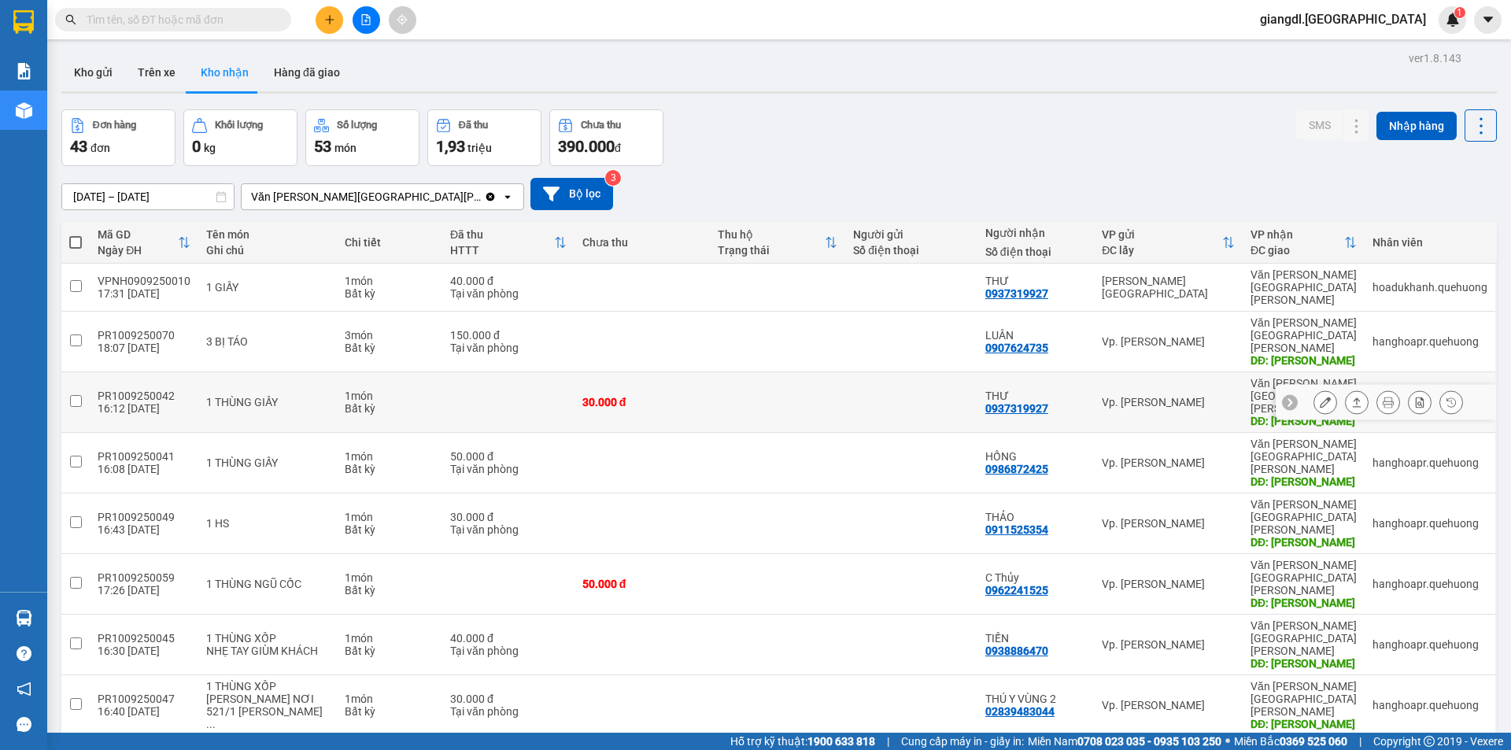
click at [74, 372] on td at bounding box center [75, 402] width 28 height 61
checkbox input "true"
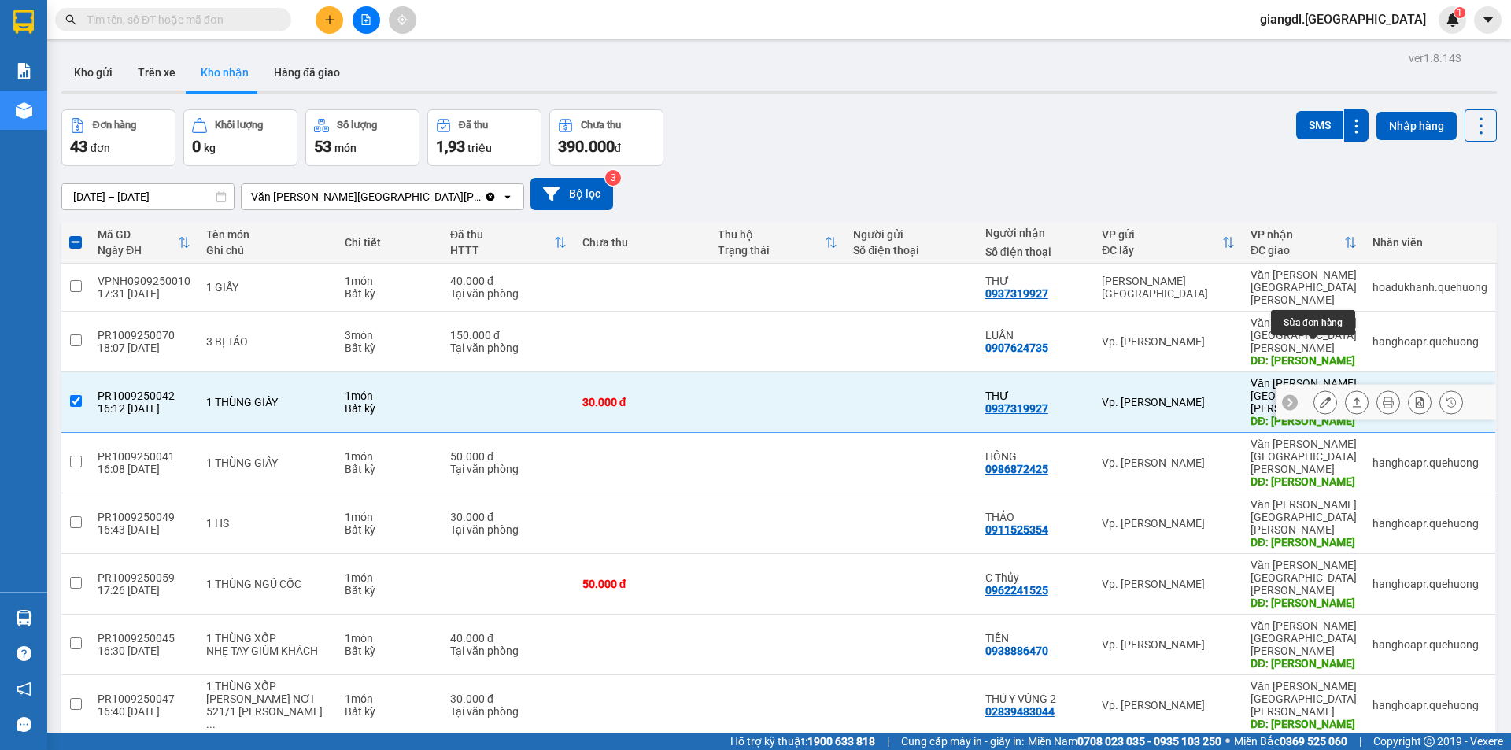
click at [1318, 389] on button at bounding box center [1326, 403] width 22 height 28
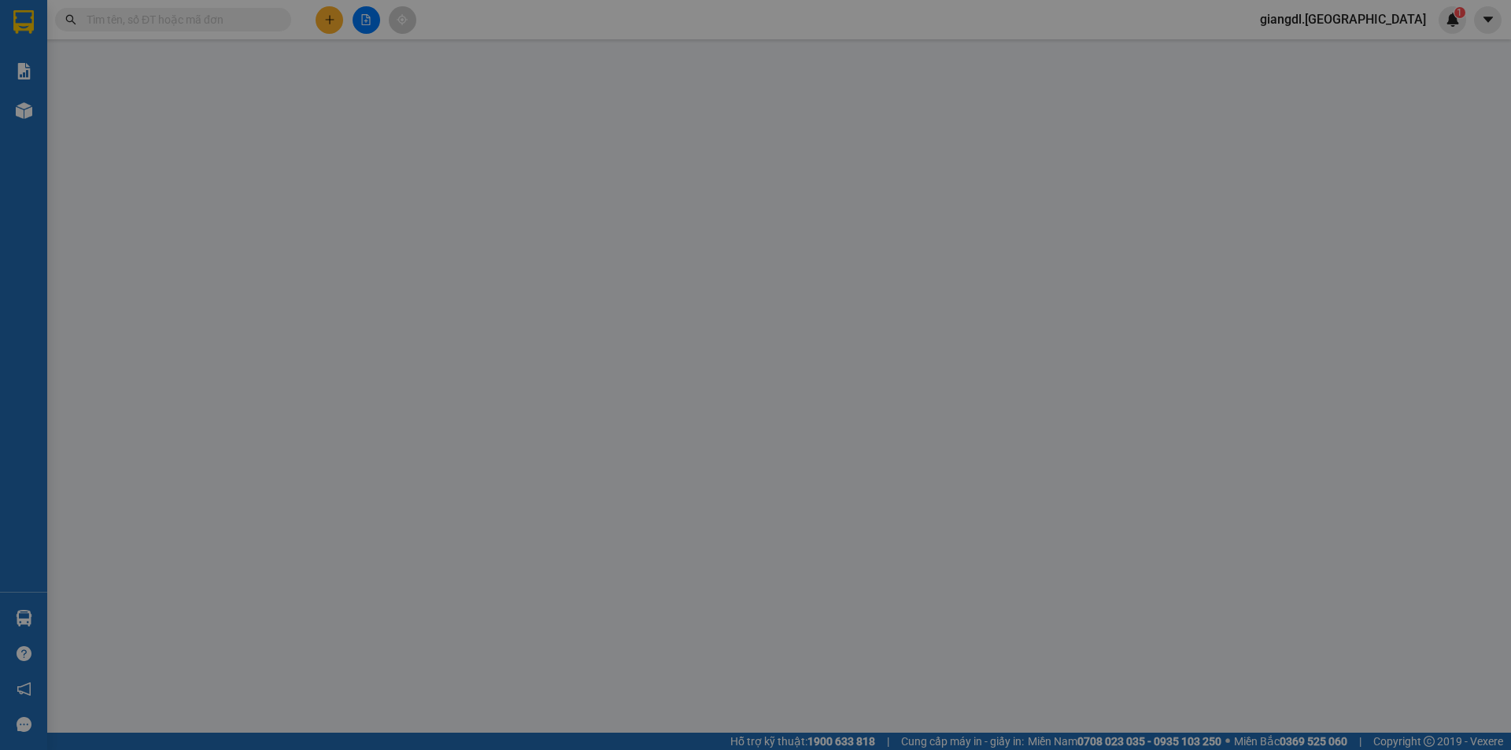
type input "0937319927"
type input "THƯ"
type input "TÂN PHÚ"
type input "30.000"
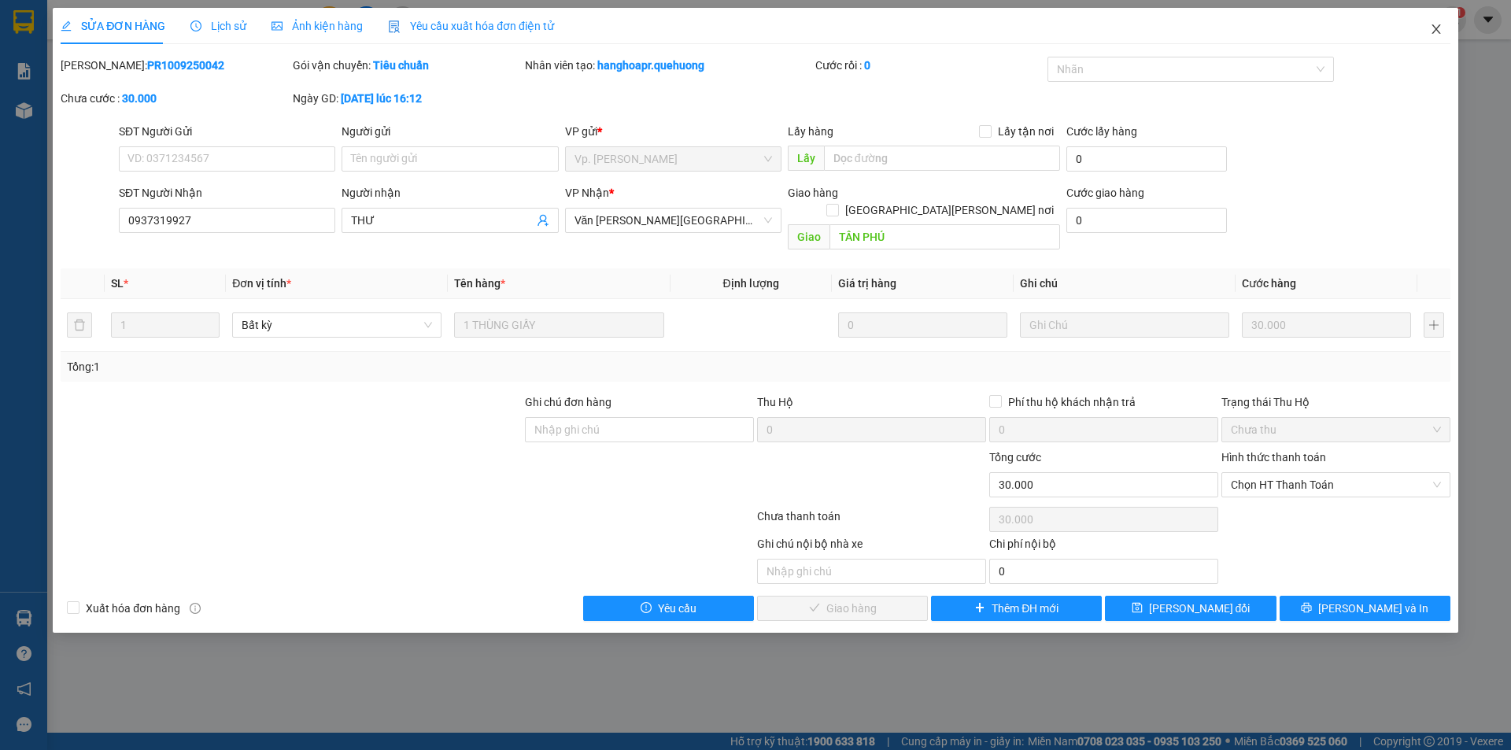
click at [1441, 23] on span "Close" at bounding box center [1436, 30] width 44 height 44
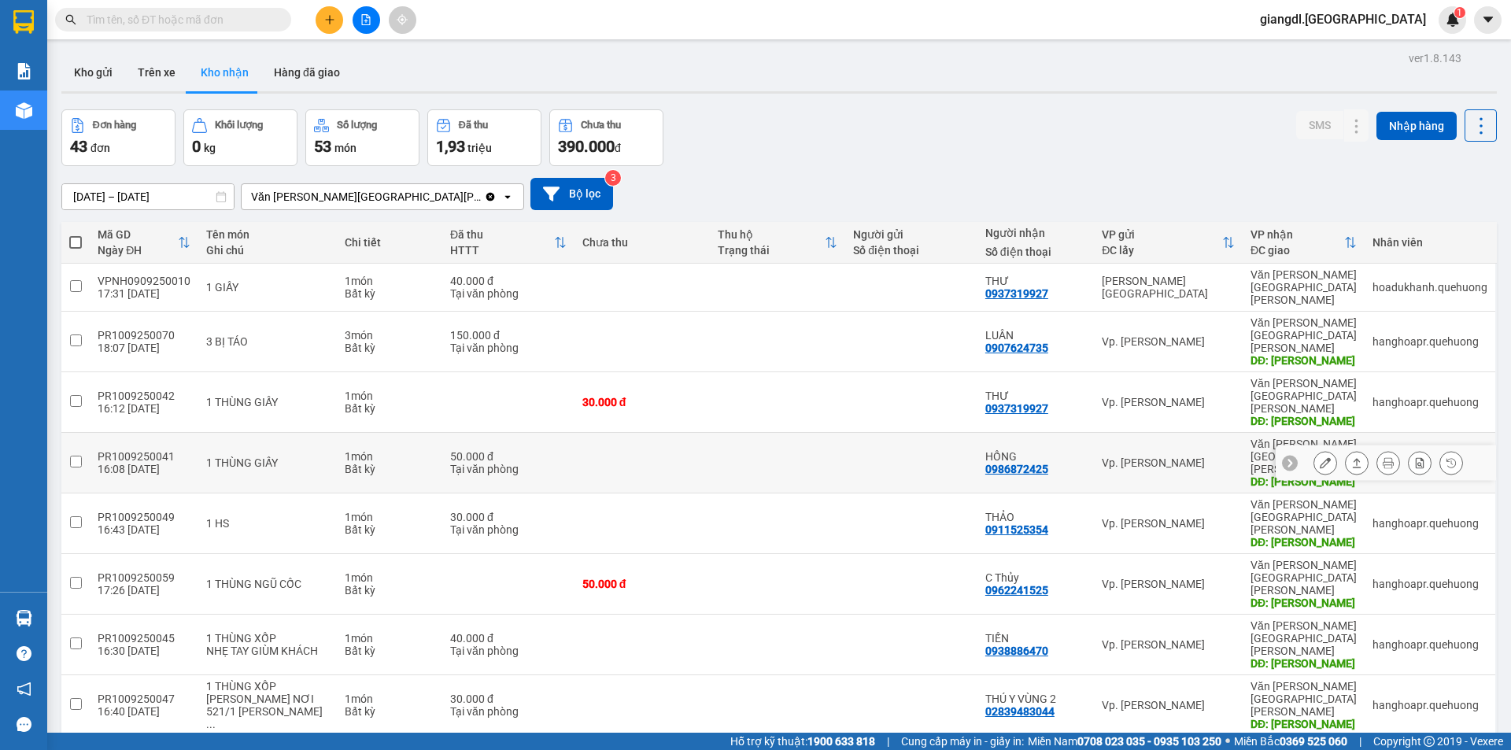
click at [73, 456] on input "checkbox" at bounding box center [76, 462] width 12 height 12
checkbox input "true"
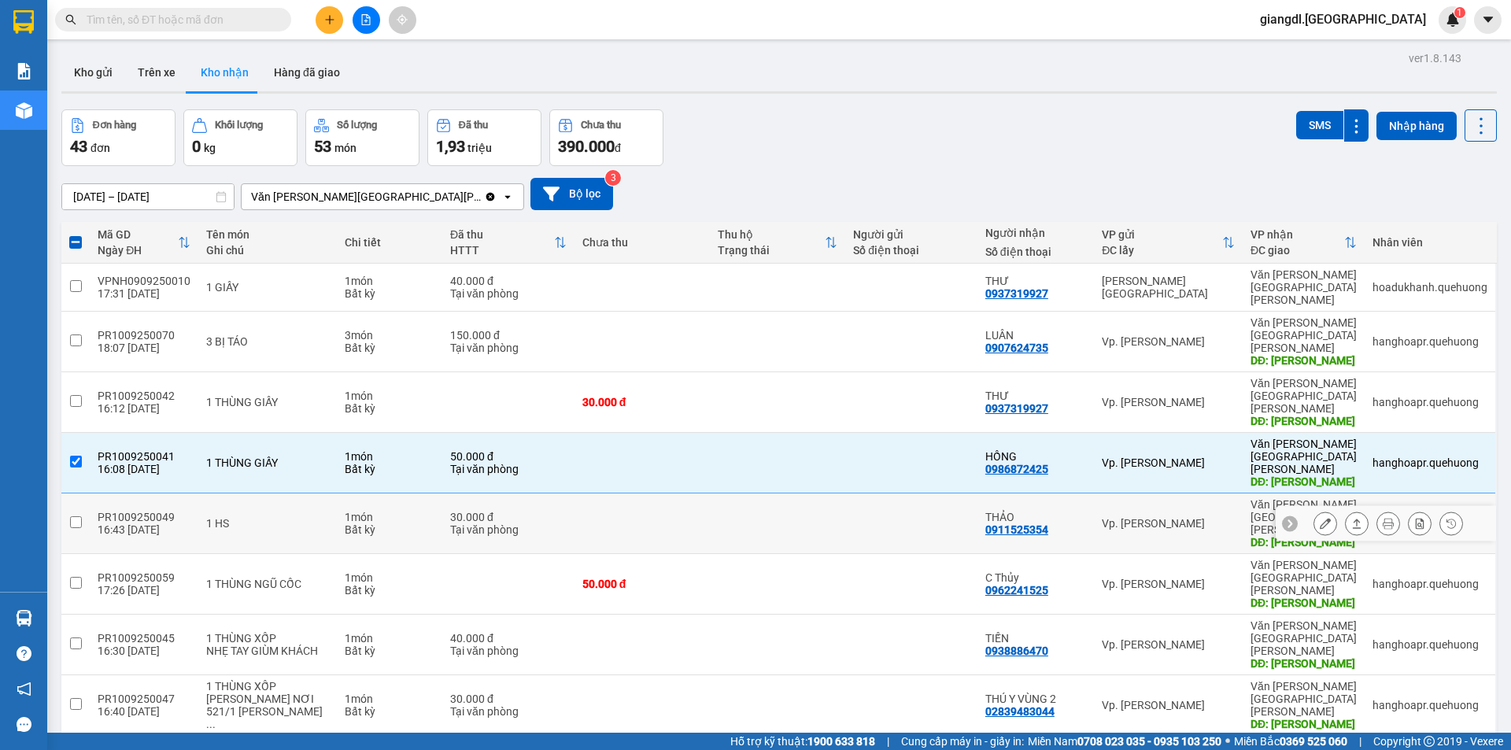
click at [68, 494] on td at bounding box center [75, 524] width 28 height 61
checkbox input "true"
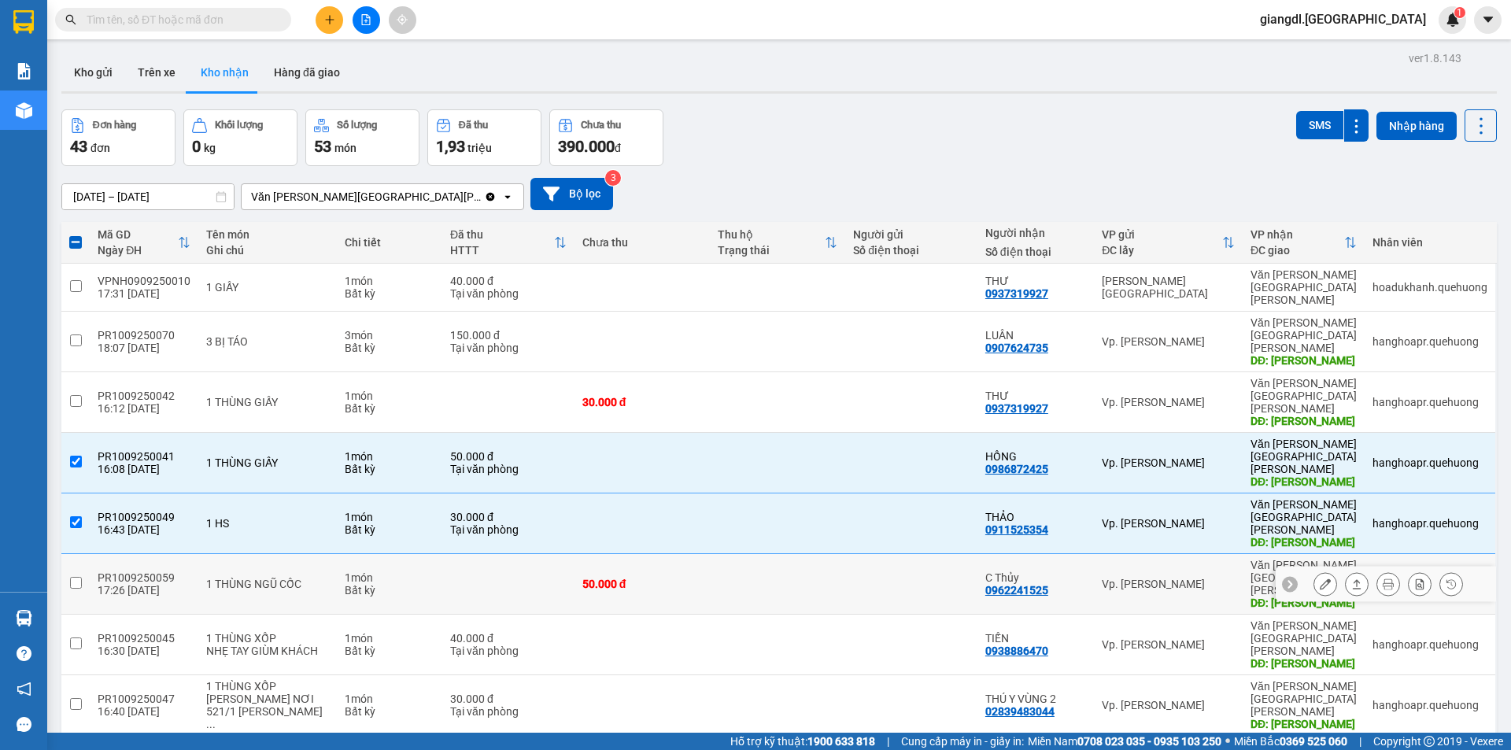
click at [83, 554] on td at bounding box center [75, 584] width 28 height 61
checkbox input "true"
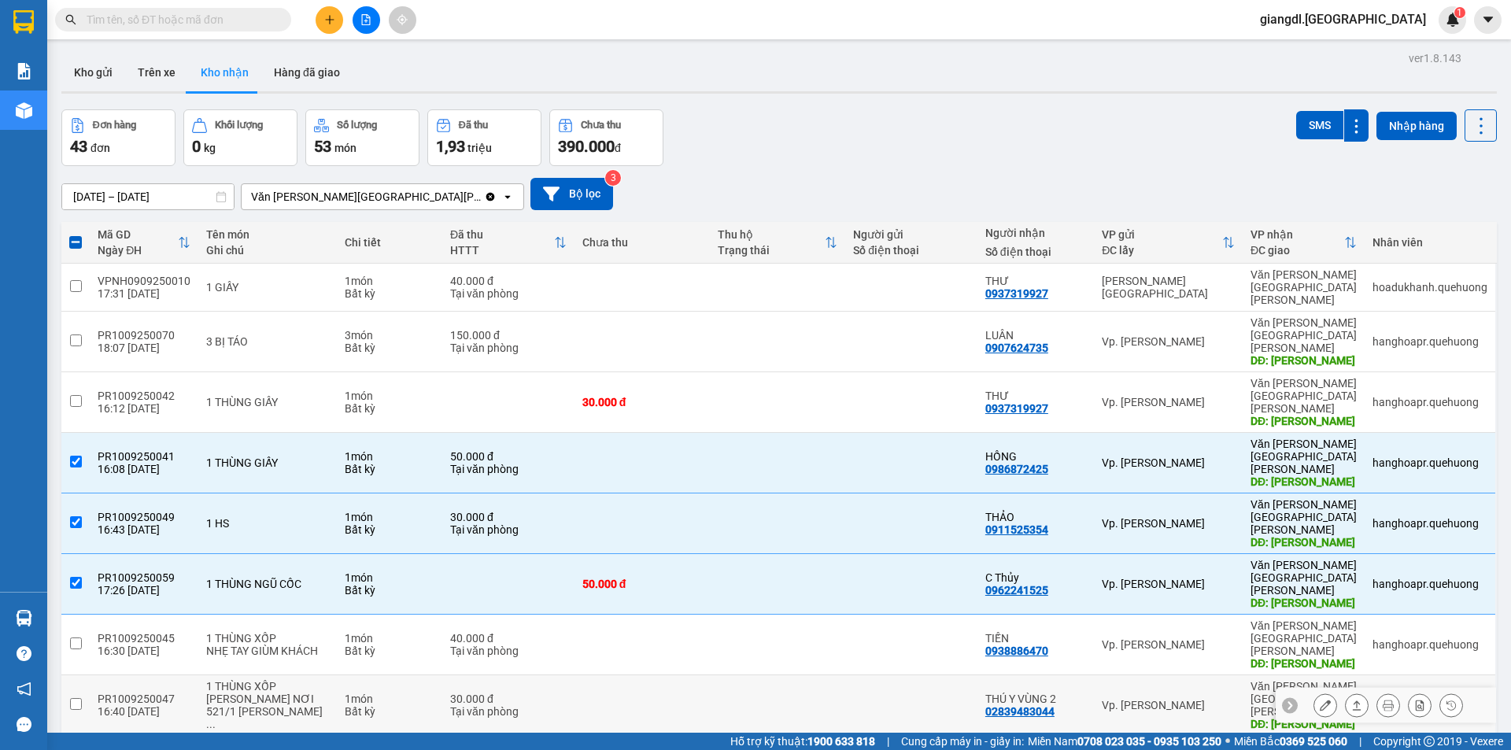
click at [72, 698] on input "checkbox" at bounding box center [76, 704] width 12 height 12
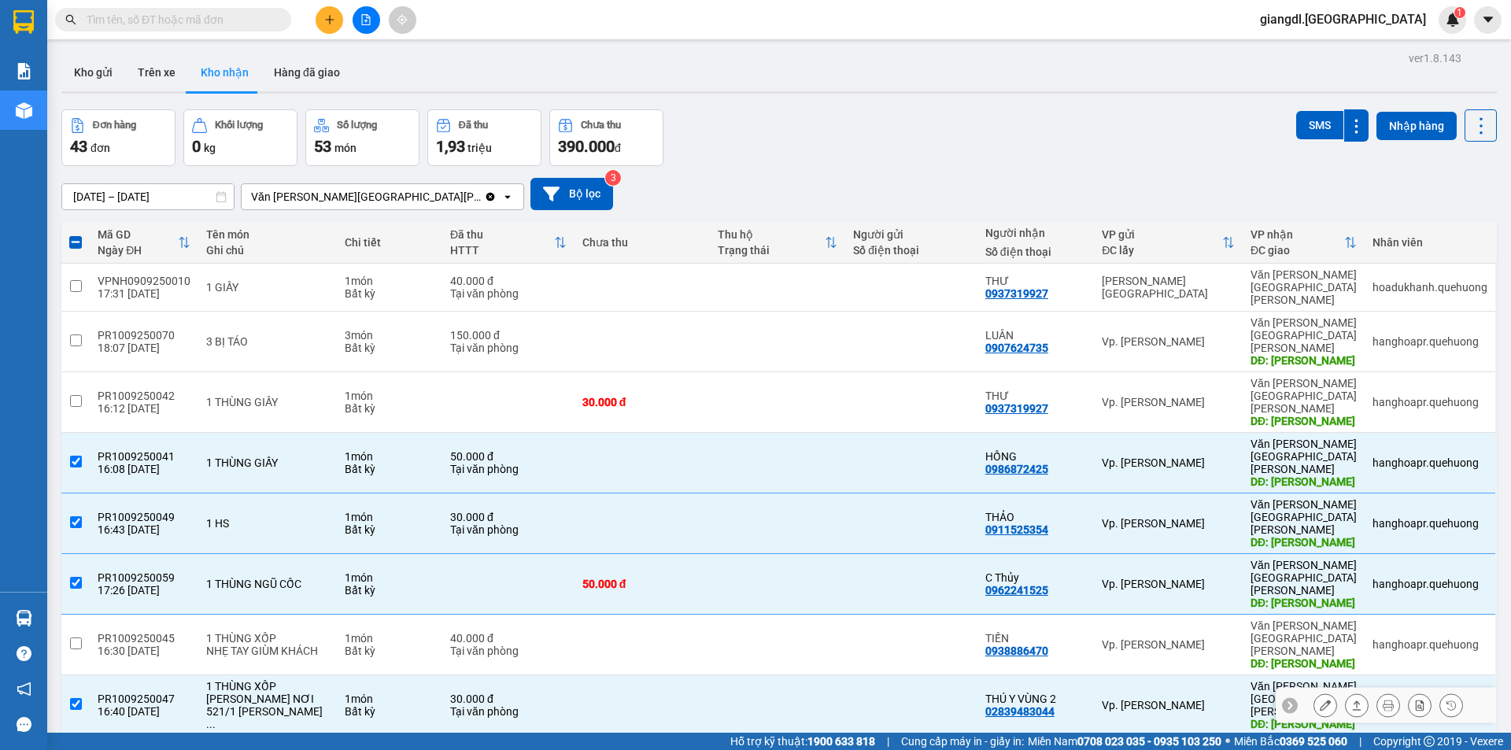
click at [76, 698] on input "checkbox" at bounding box center [76, 704] width 12 height 12
checkbox input "false"
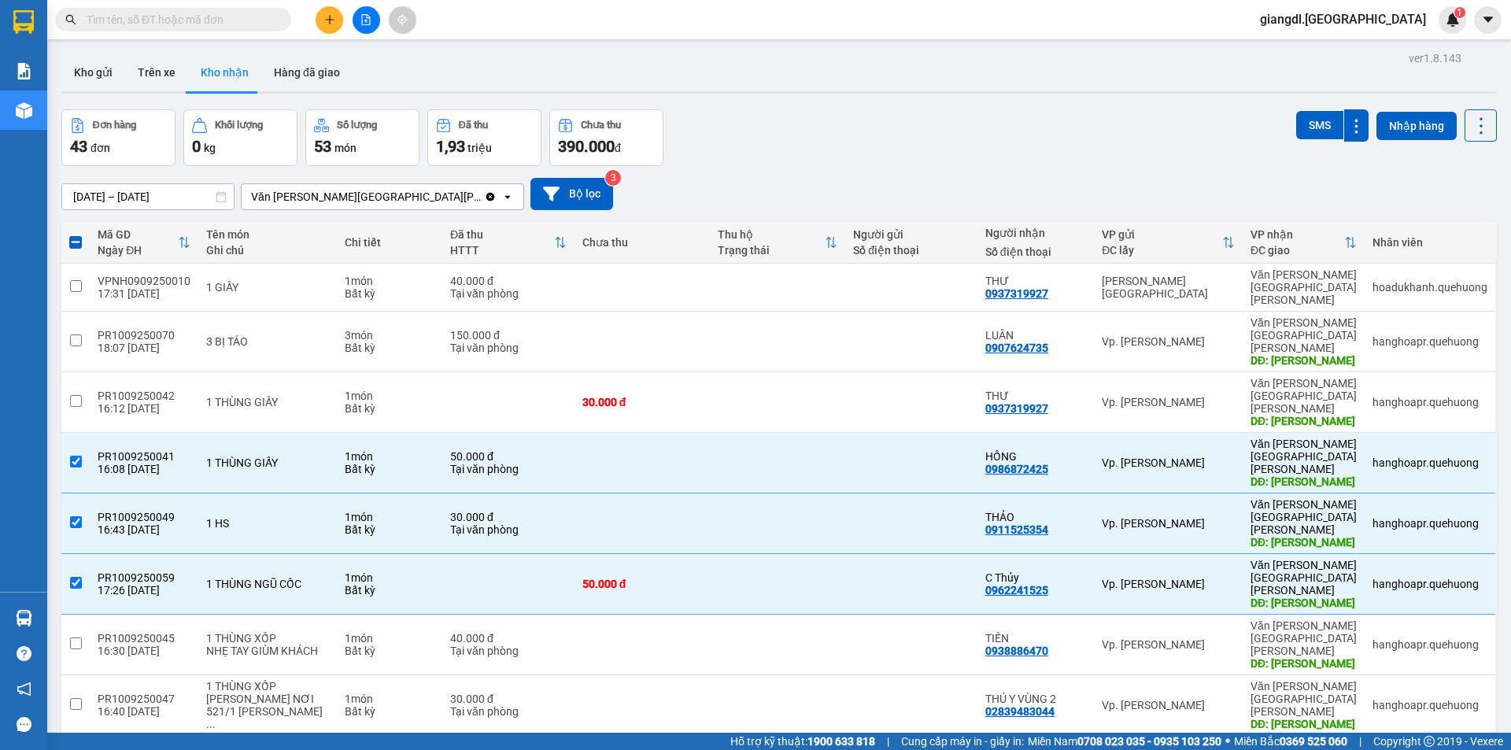
click at [73, 749] on input "checkbox" at bounding box center [76, 765] width 12 height 12
checkbox input "true"
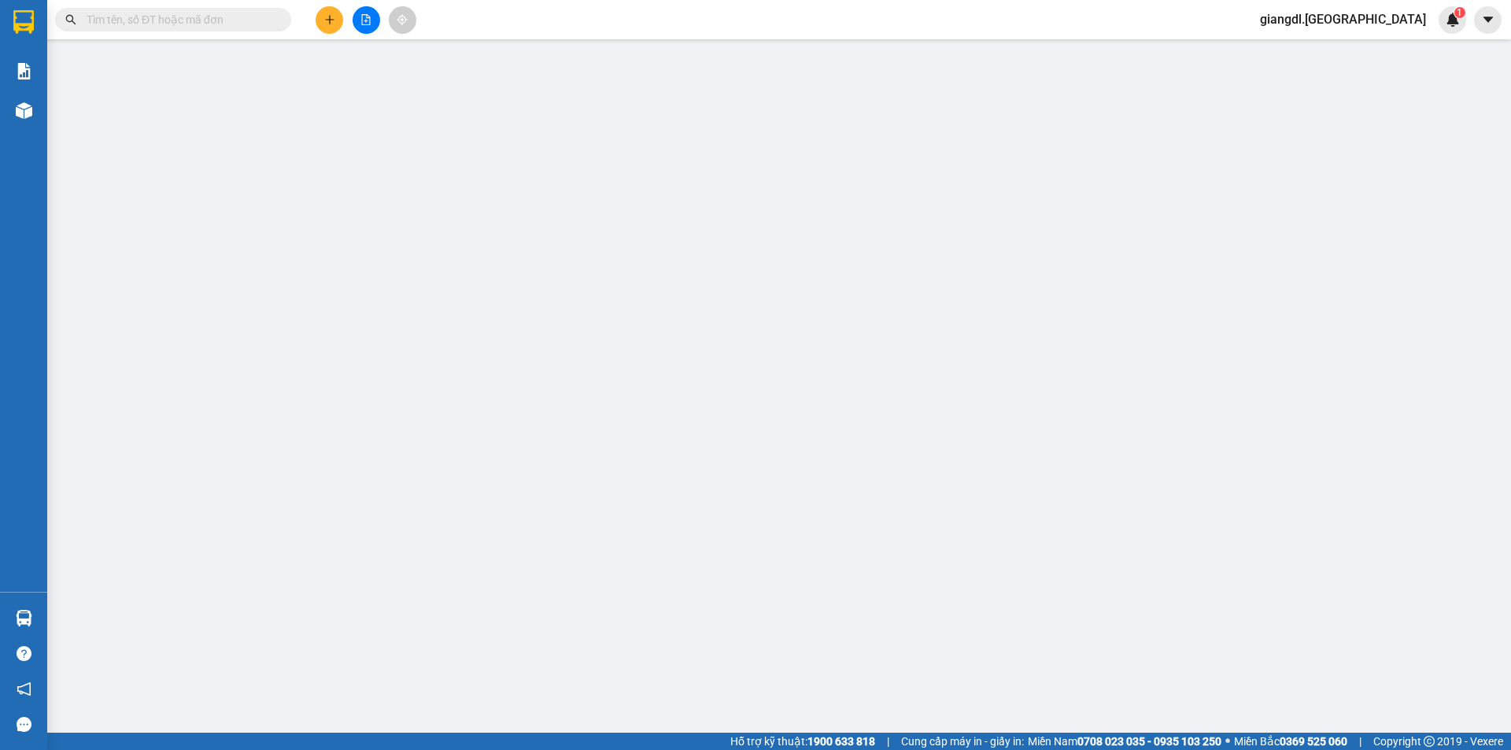
type input "0972987734"
type input "SANG( THU Y VÙNG 2 )"
type input "TÂN PHÚ"
type input "30.000"
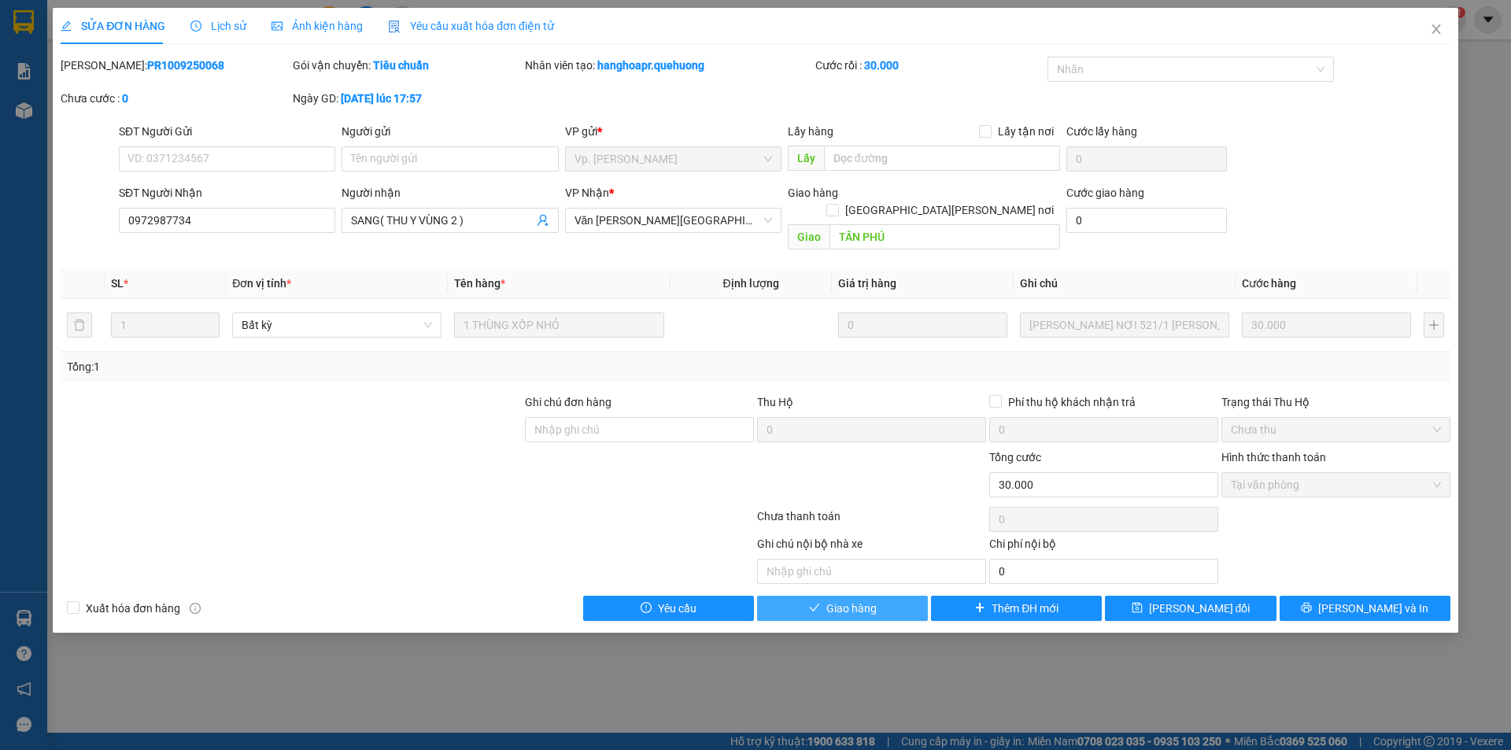
click at [863, 600] on span "Giao hàng" at bounding box center [851, 608] width 50 height 17
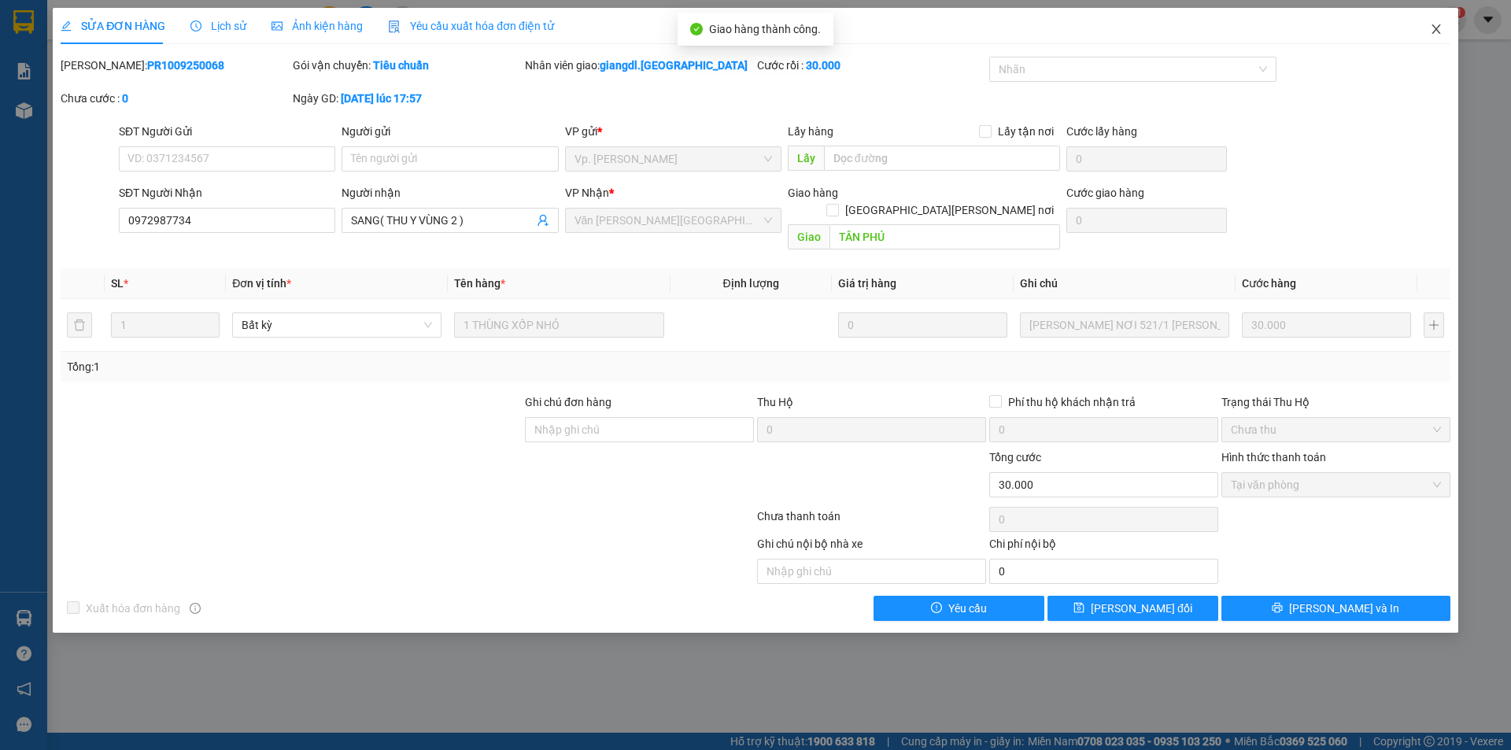
click at [1439, 28] on icon "close" at bounding box center [1436, 28] width 9 height 9
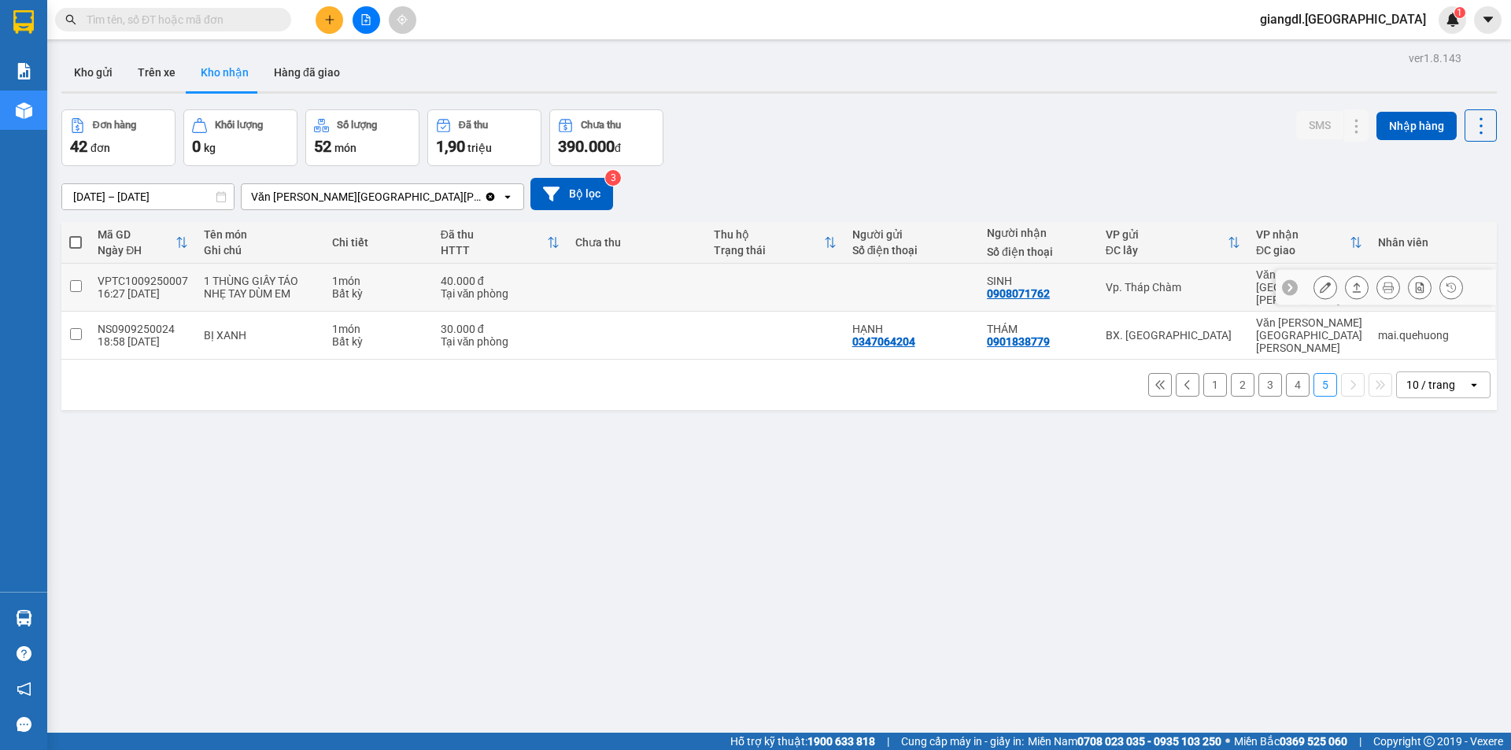
click at [77, 282] on input "checkbox" at bounding box center [76, 286] width 12 height 12
checkbox input "true"
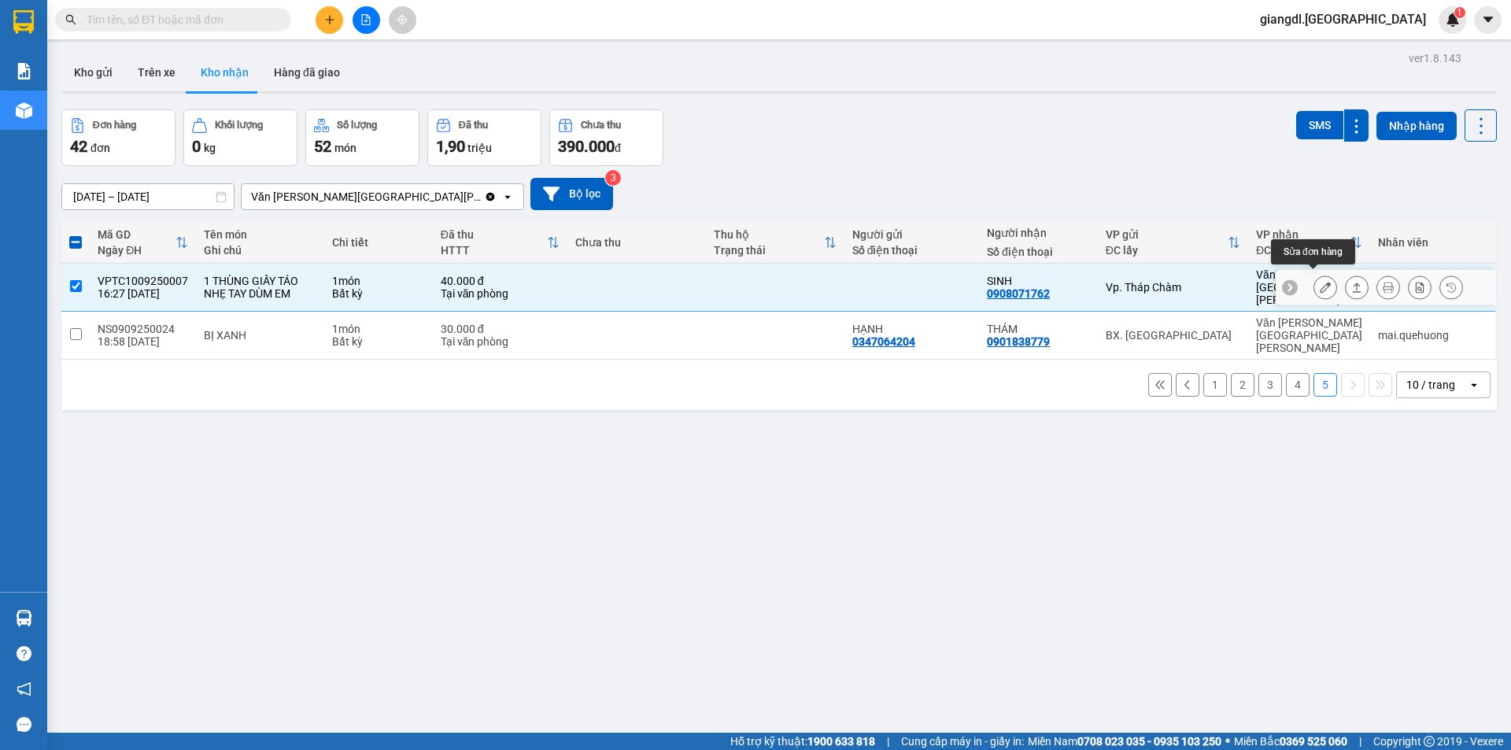
click at [1315, 288] on button at bounding box center [1326, 288] width 22 height 28
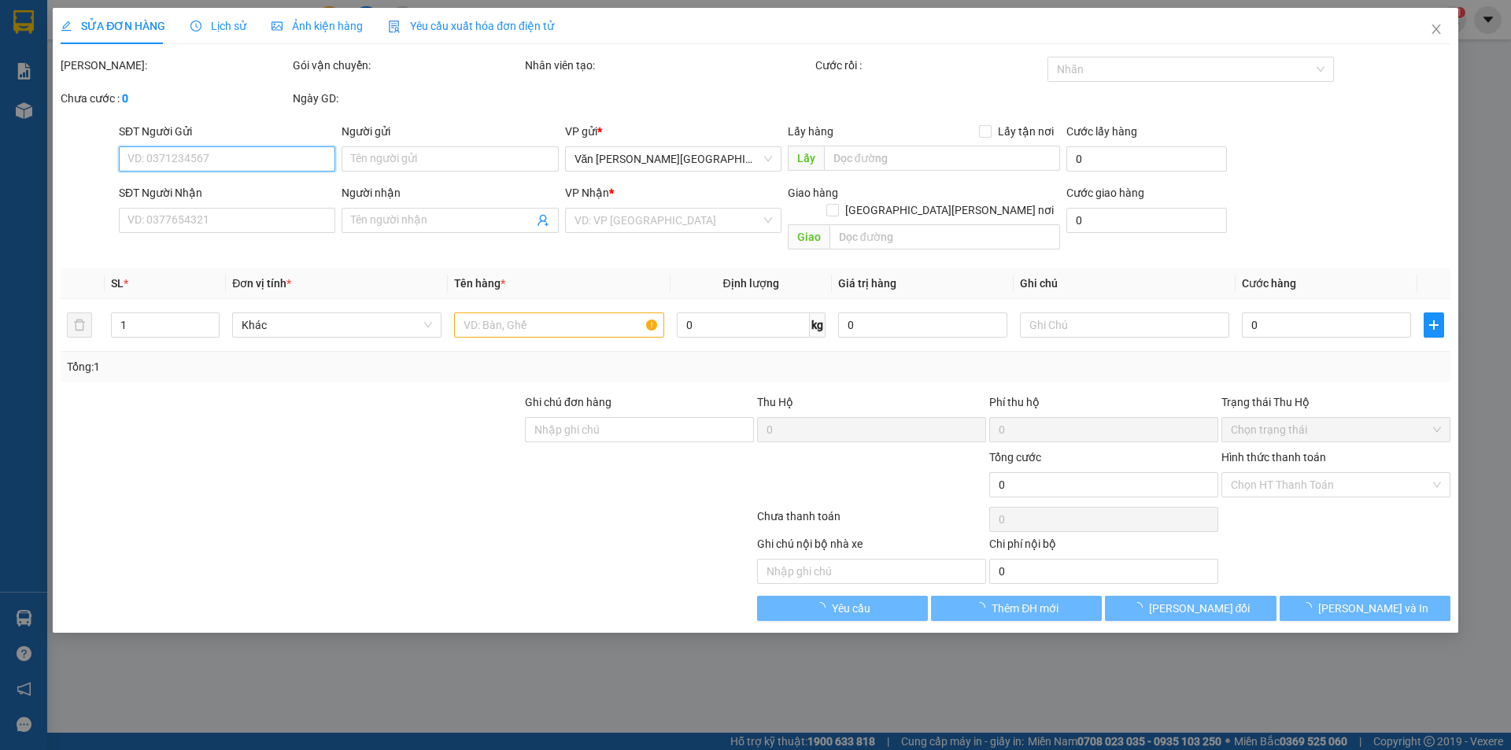
type input "0908071762"
type input "SINH"
type input "40.000"
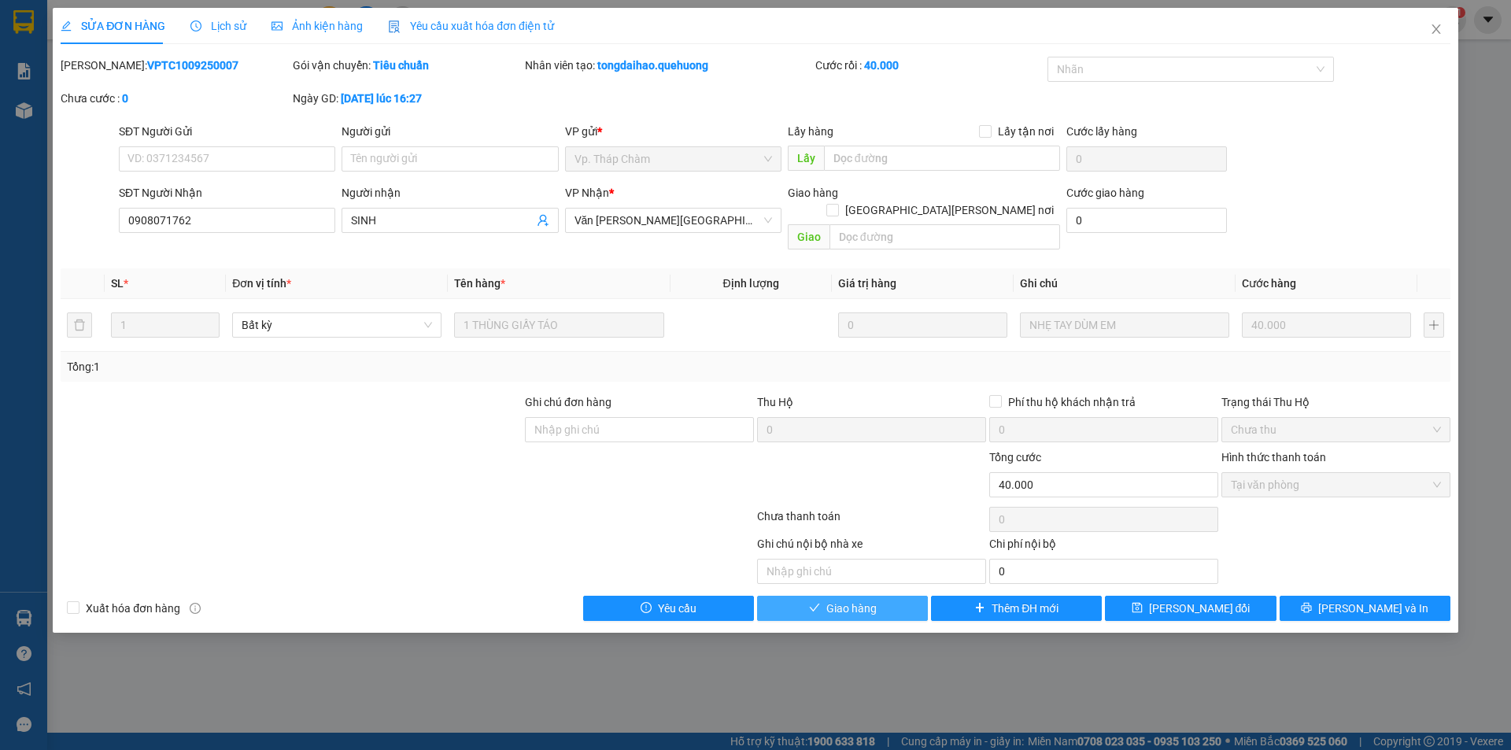
click at [872, 600] on span "Giao hàng" at bounding box center [851, 608] width 50 height 17
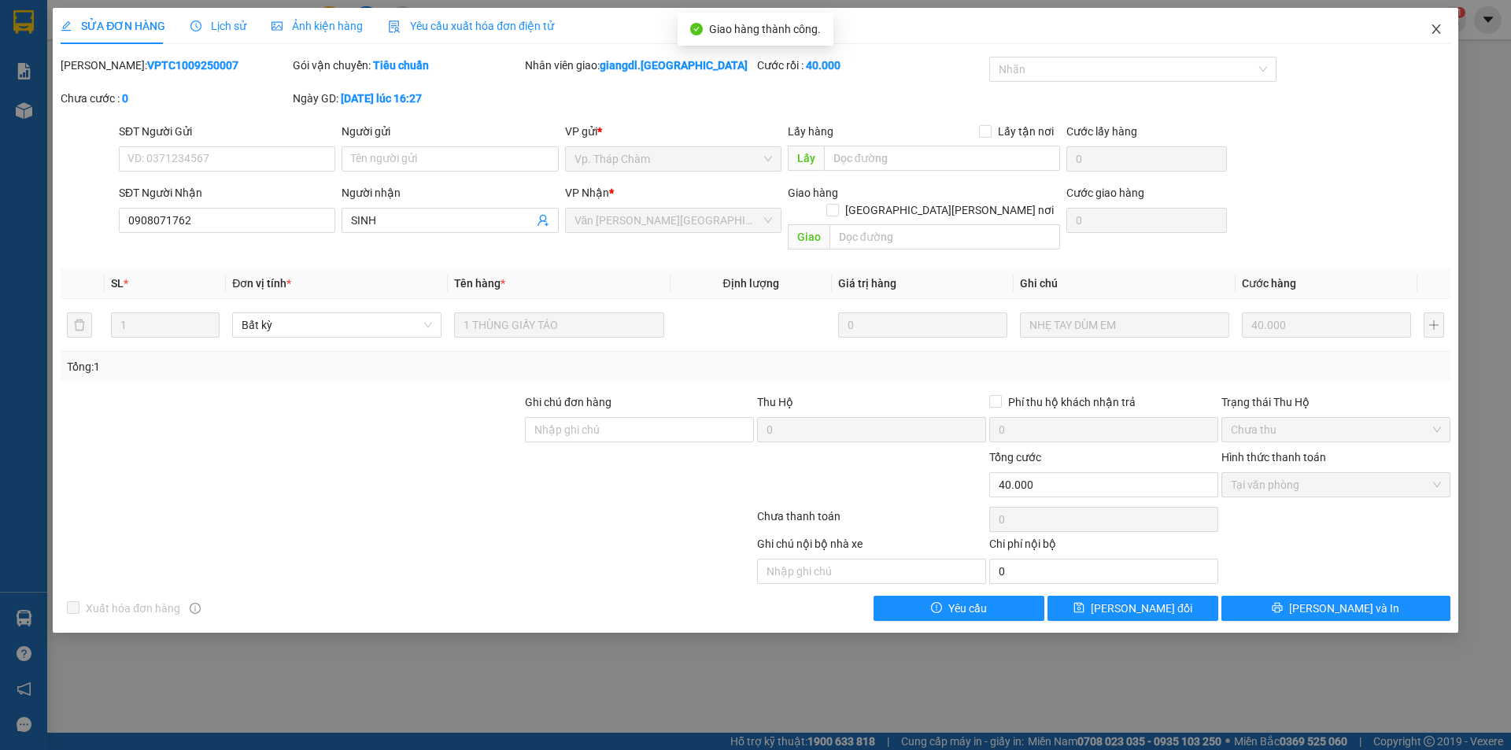
click at [1433, 31] on icon "close" at bounding box center [1436, 29] width 13 height 13
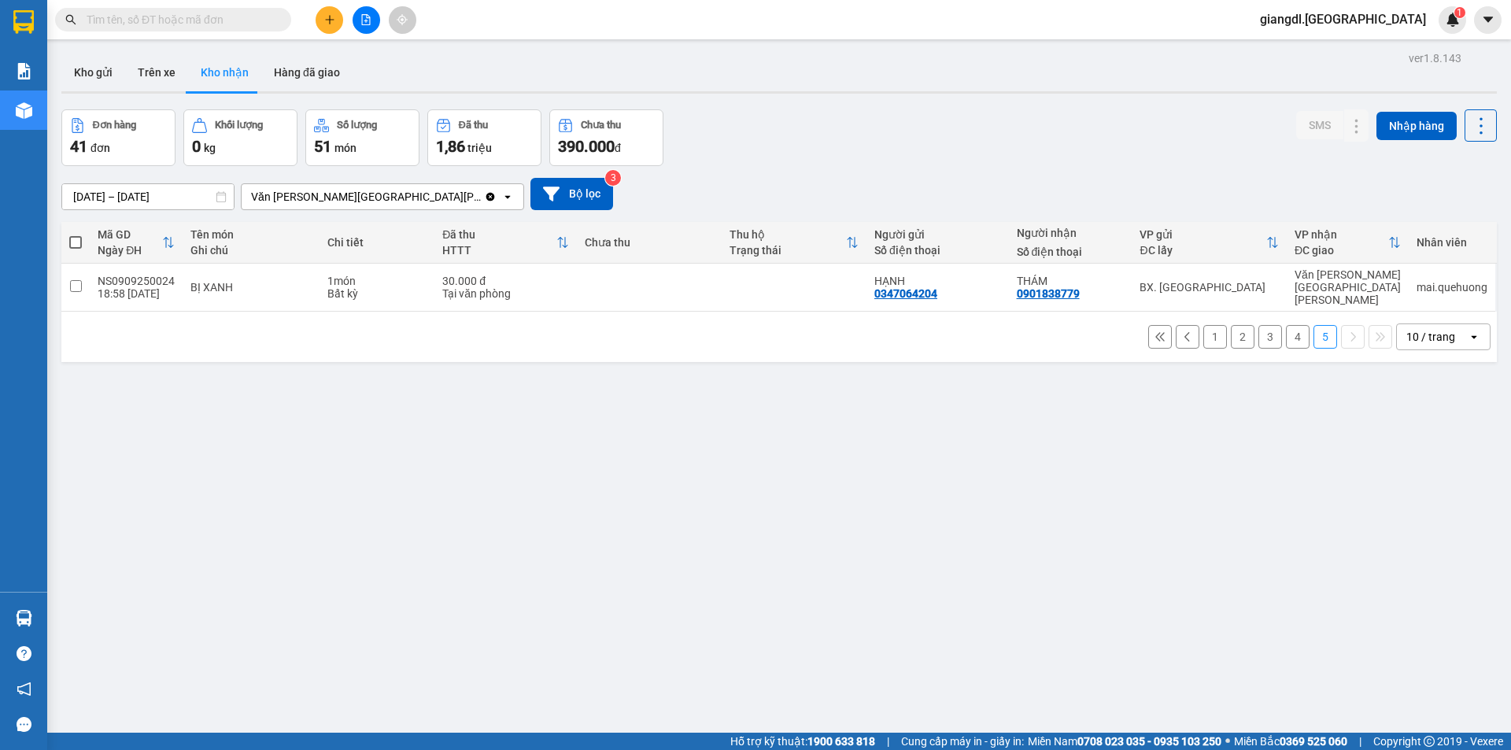
click at [1286, 325] on button "4" at bounding box center [1298, 337] width 24 height 24
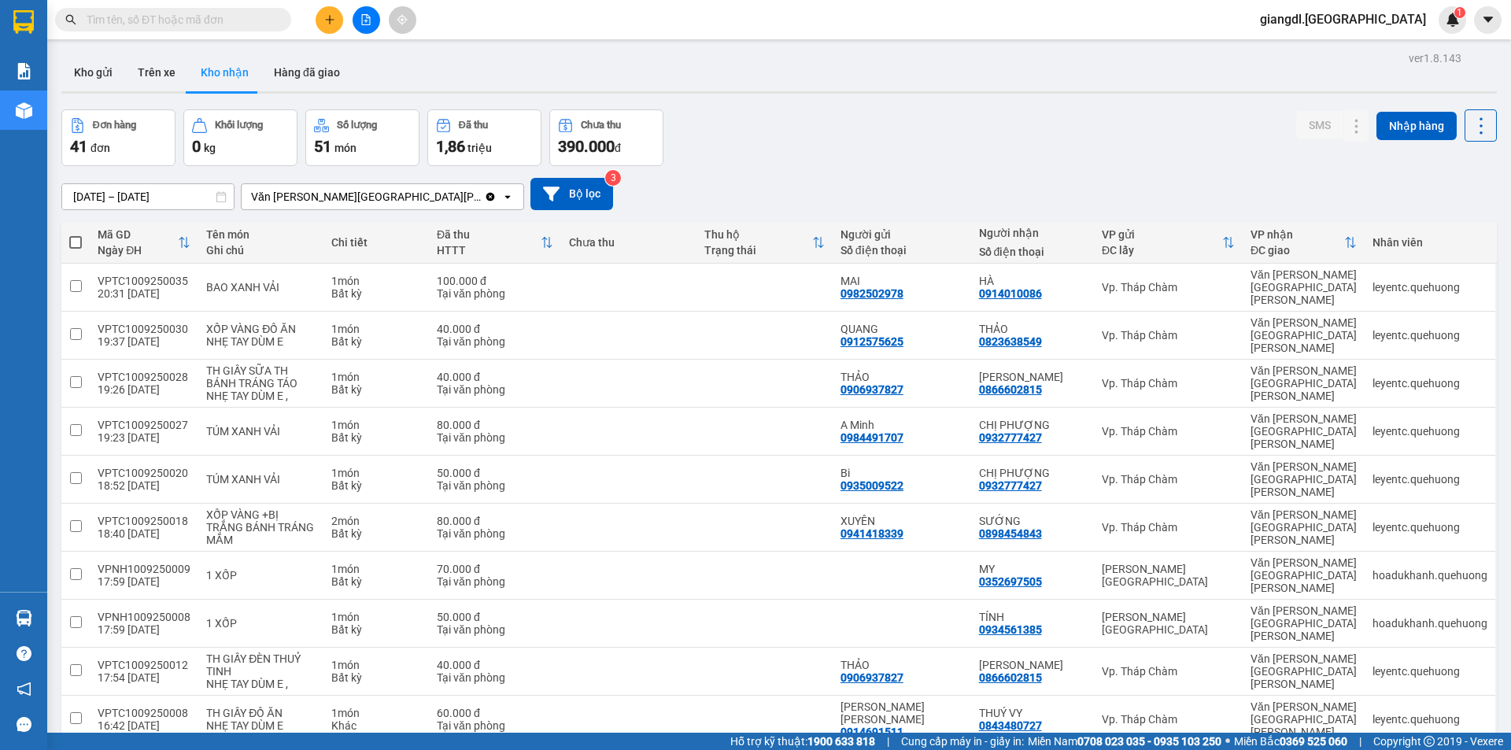
click at [153, 214] on div "09/09/2025 – 11/09/2025 Press the down arrow key to interact with the calendar …" at bounding box center [779, 194] width 1436 height 56
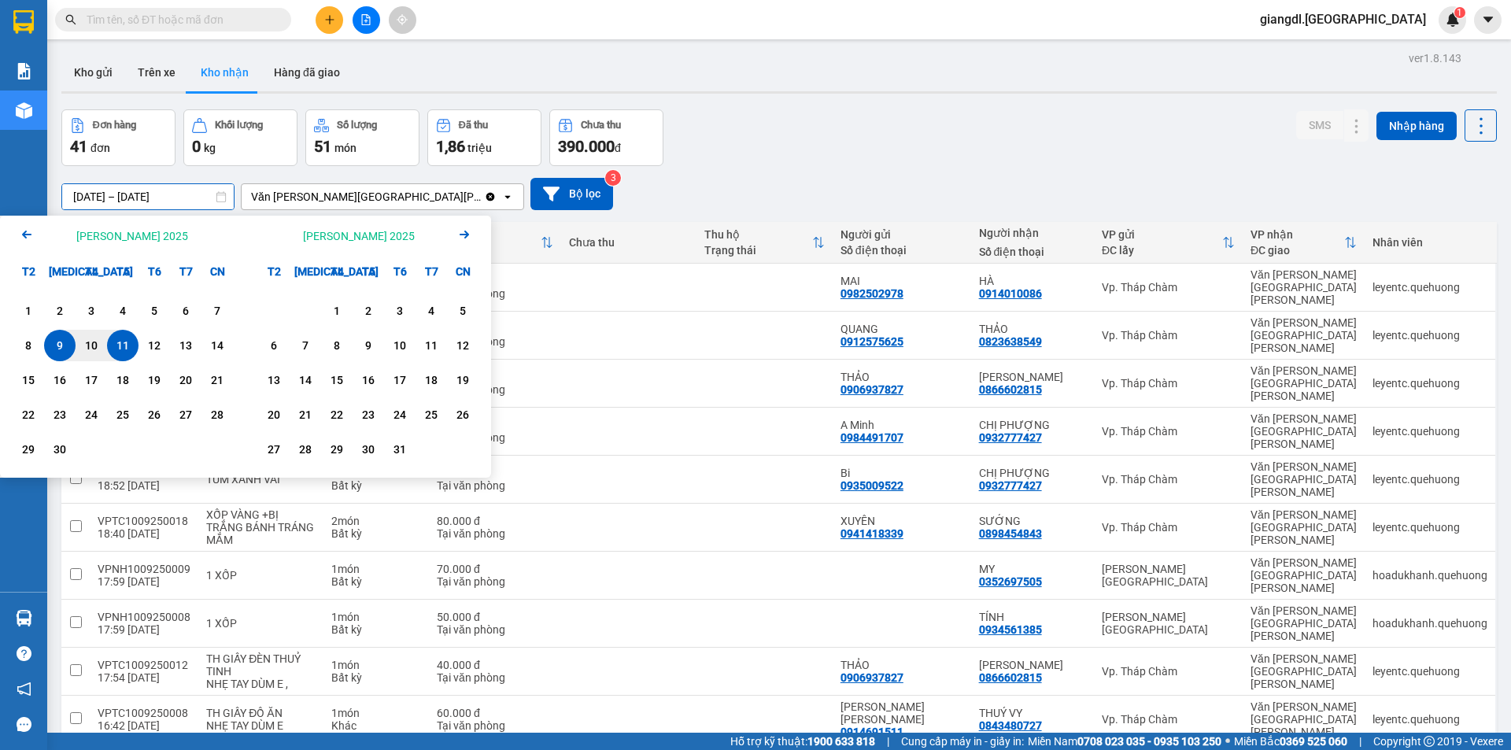
click at [168, 195] on input "09/09/2025 – 11/09/2025" at bounding box center [148, 196] width 172 height 25
click at [82, 349] on div "10" at bounding box center [91, 345] width 22 height 19
click at [112, 346] on div "11" at bounding box center [123, 345] width 22 height 19
type input "[DATE] – [DATE]"
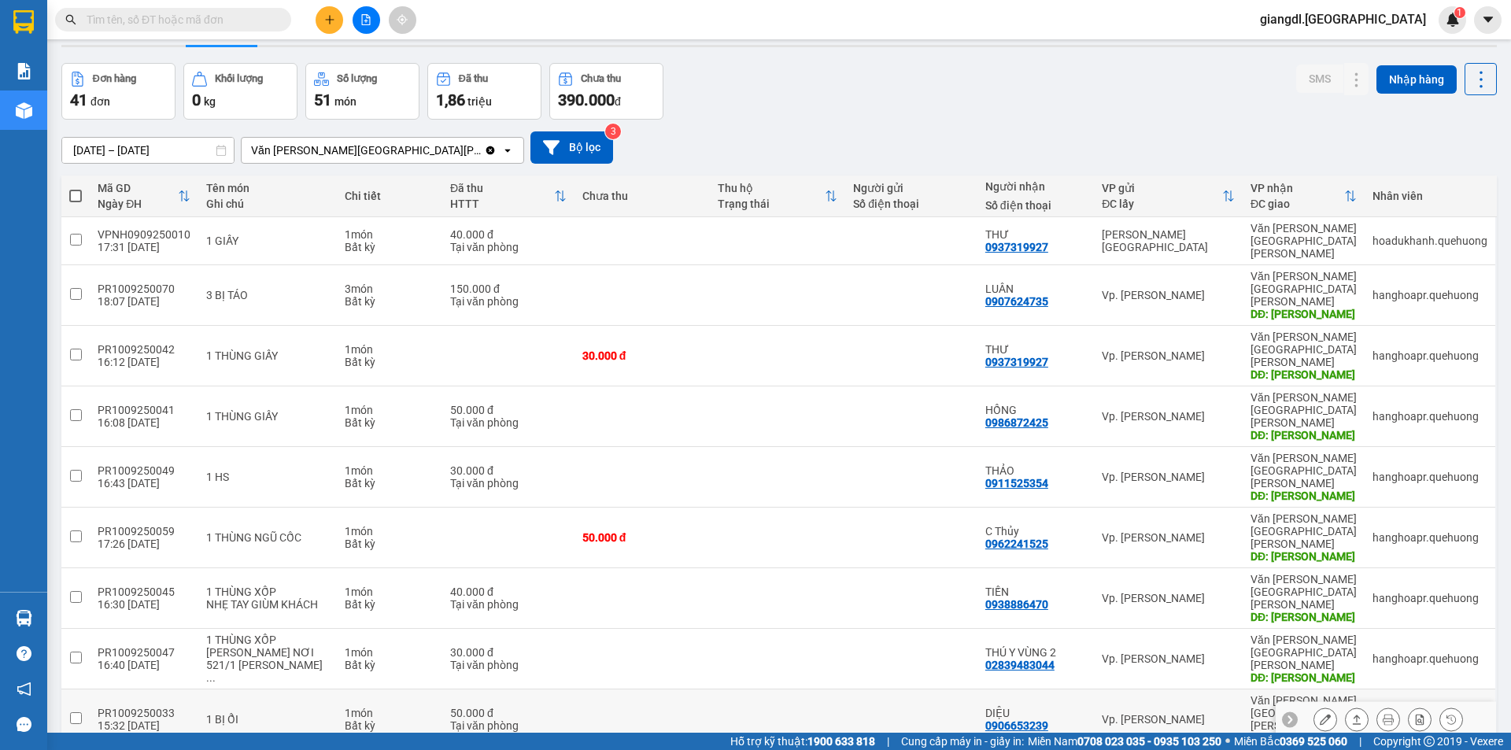
scroll to position [72, 0]
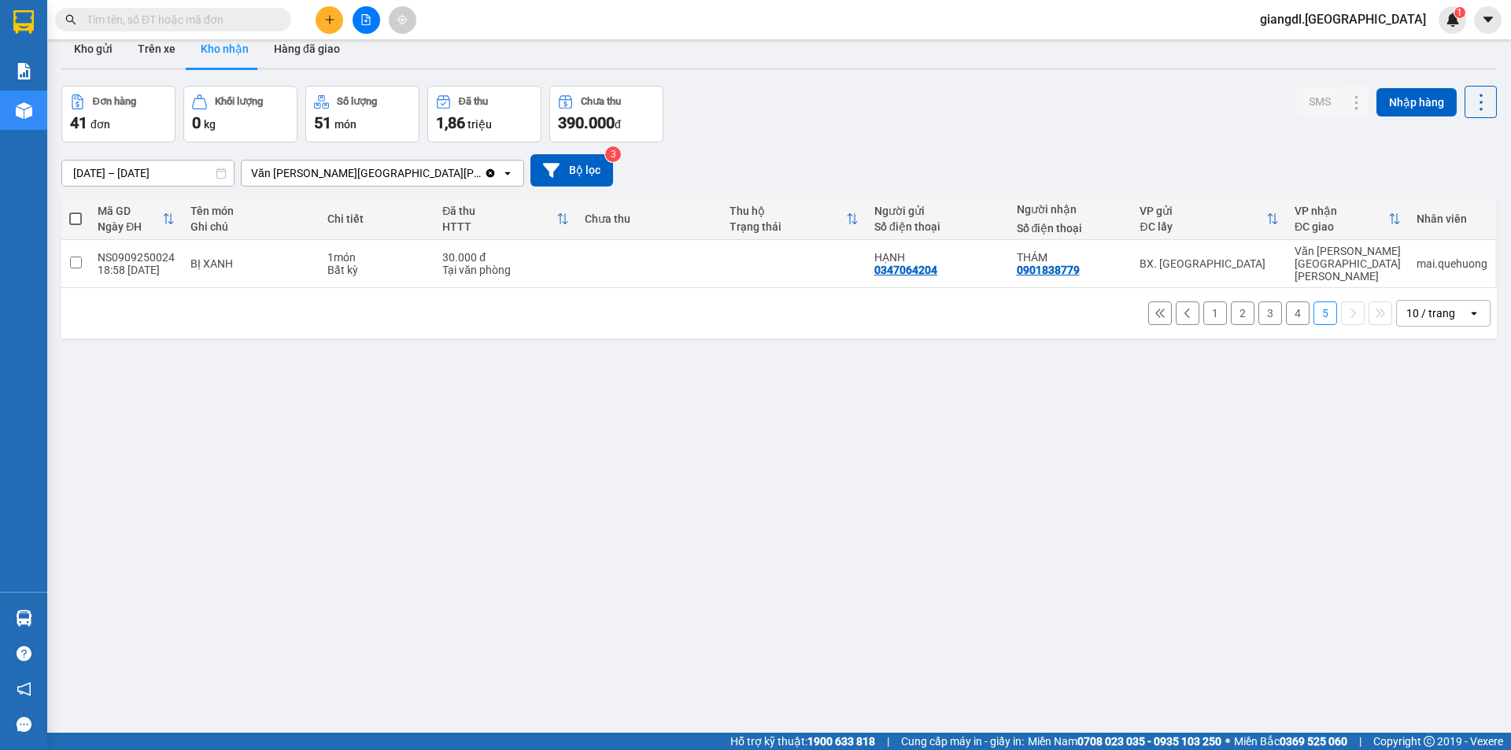
scroll to position [0, 0]
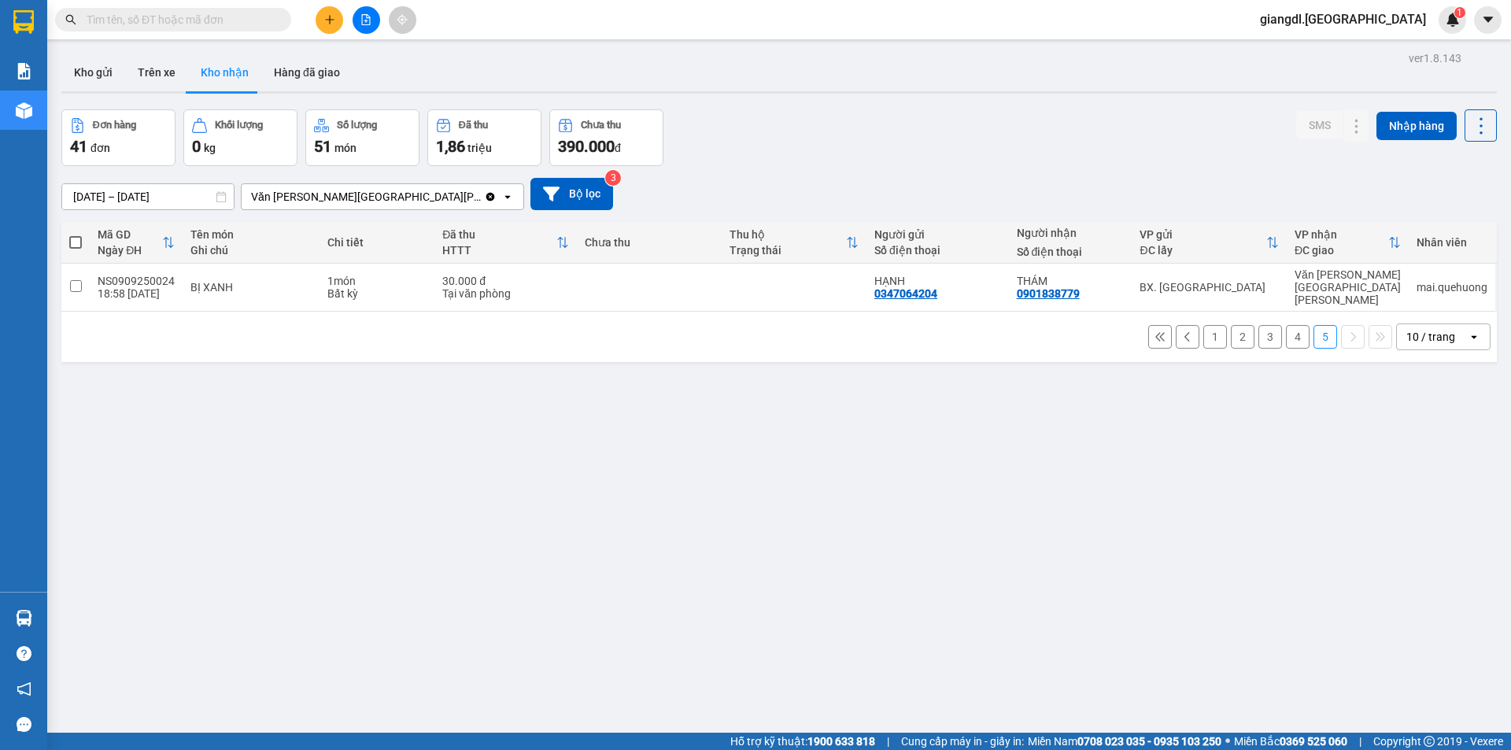
click at [1286, 329] on button "4" at bounding box center [1298, 337] width 24 height 24
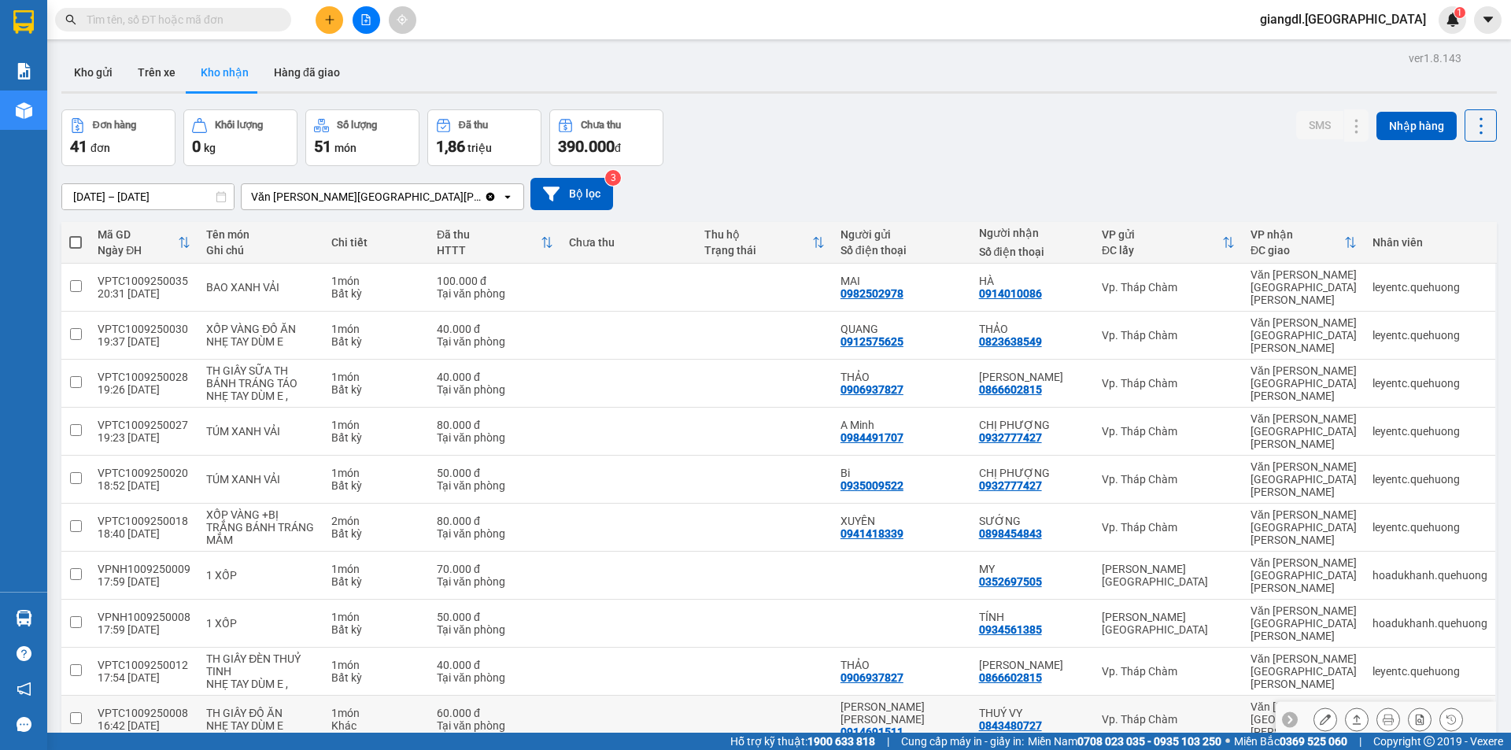
click at [72, 696] on td at bounding box center [75, 720] width 28 height 48
checkbox input "true"
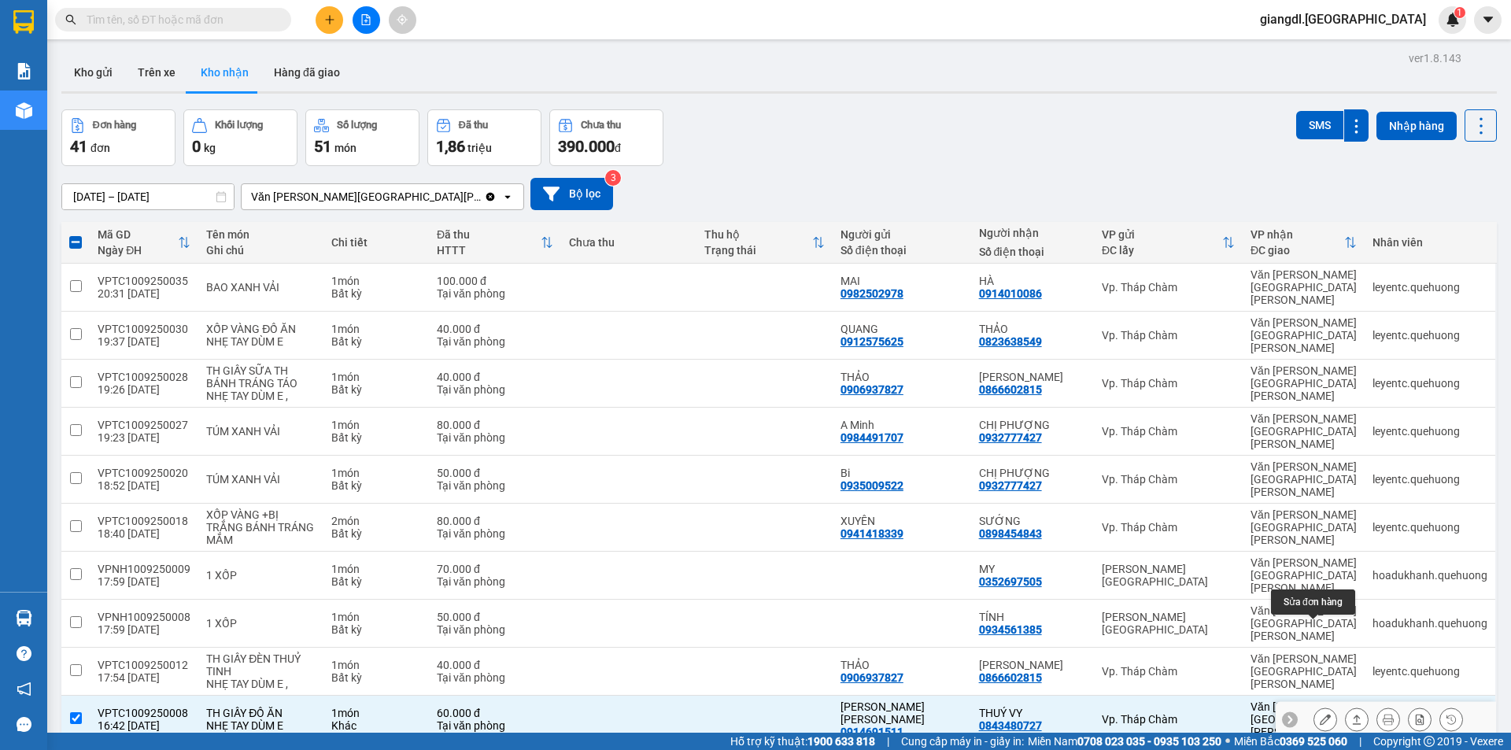
click at [1320, 714] on icon at bounding box center [1325, 719] width 11 height 11
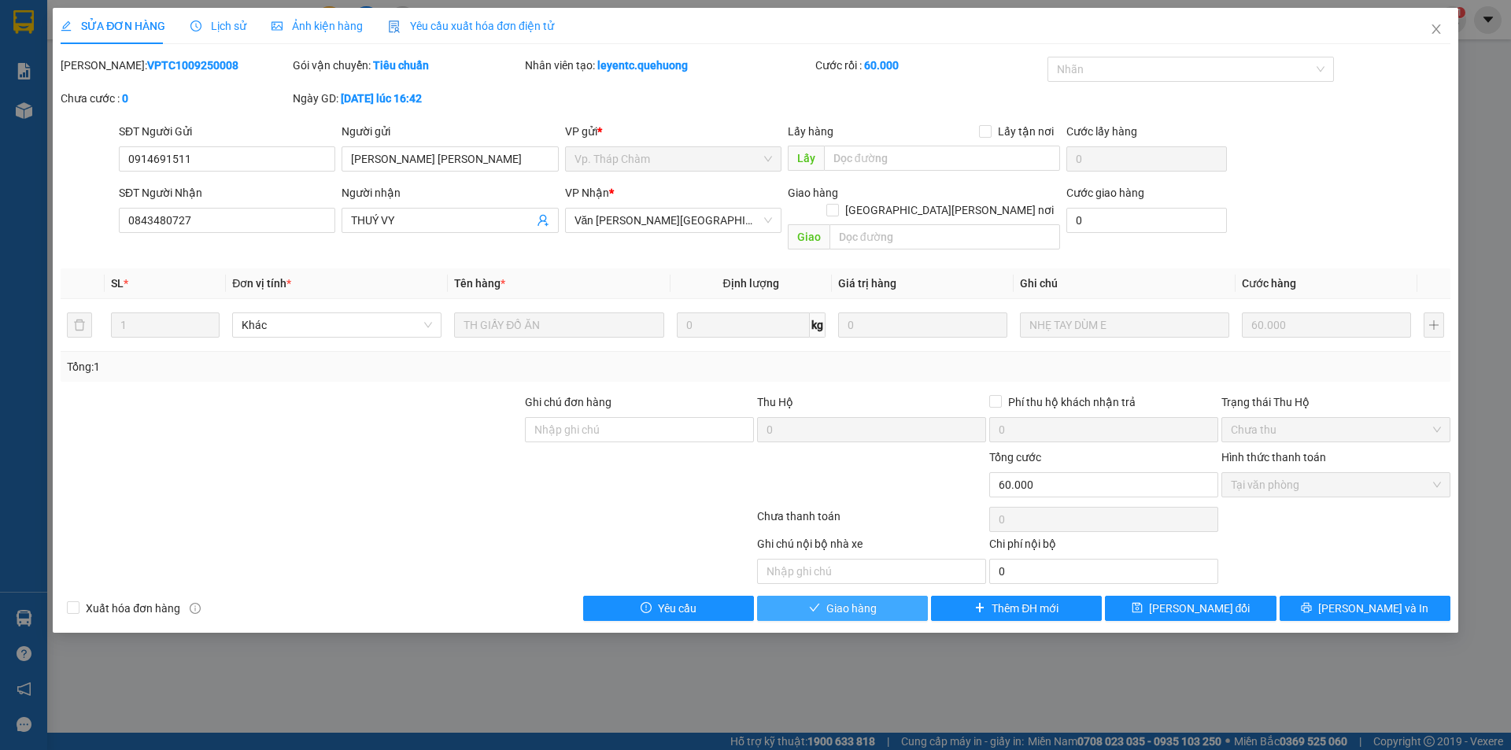
click at [845, 600] on span "Giao hàng" at bounding box center [851, 608] width 50 height 17
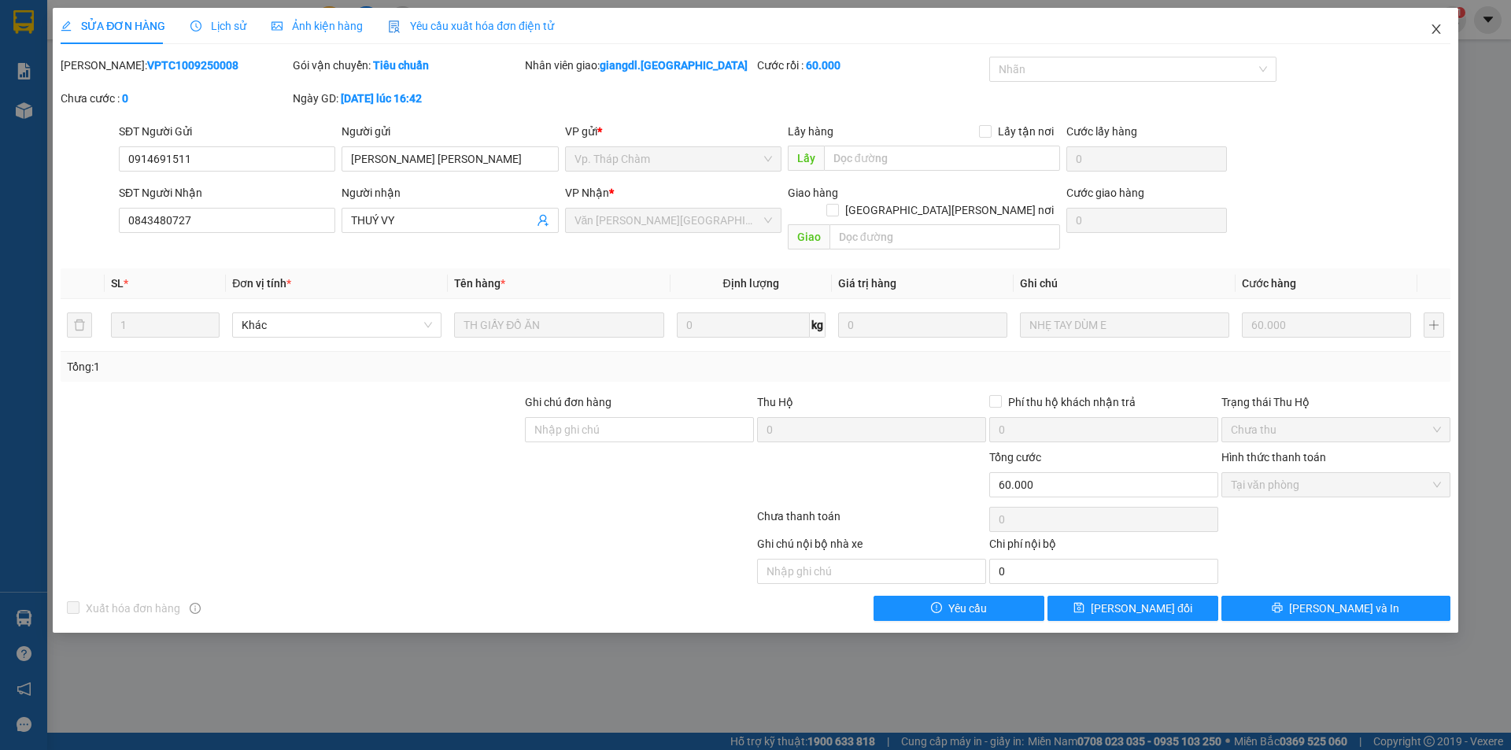
click at [1434, 23] on span "Close" at bounding box center [1436, 30] width 44 height 44
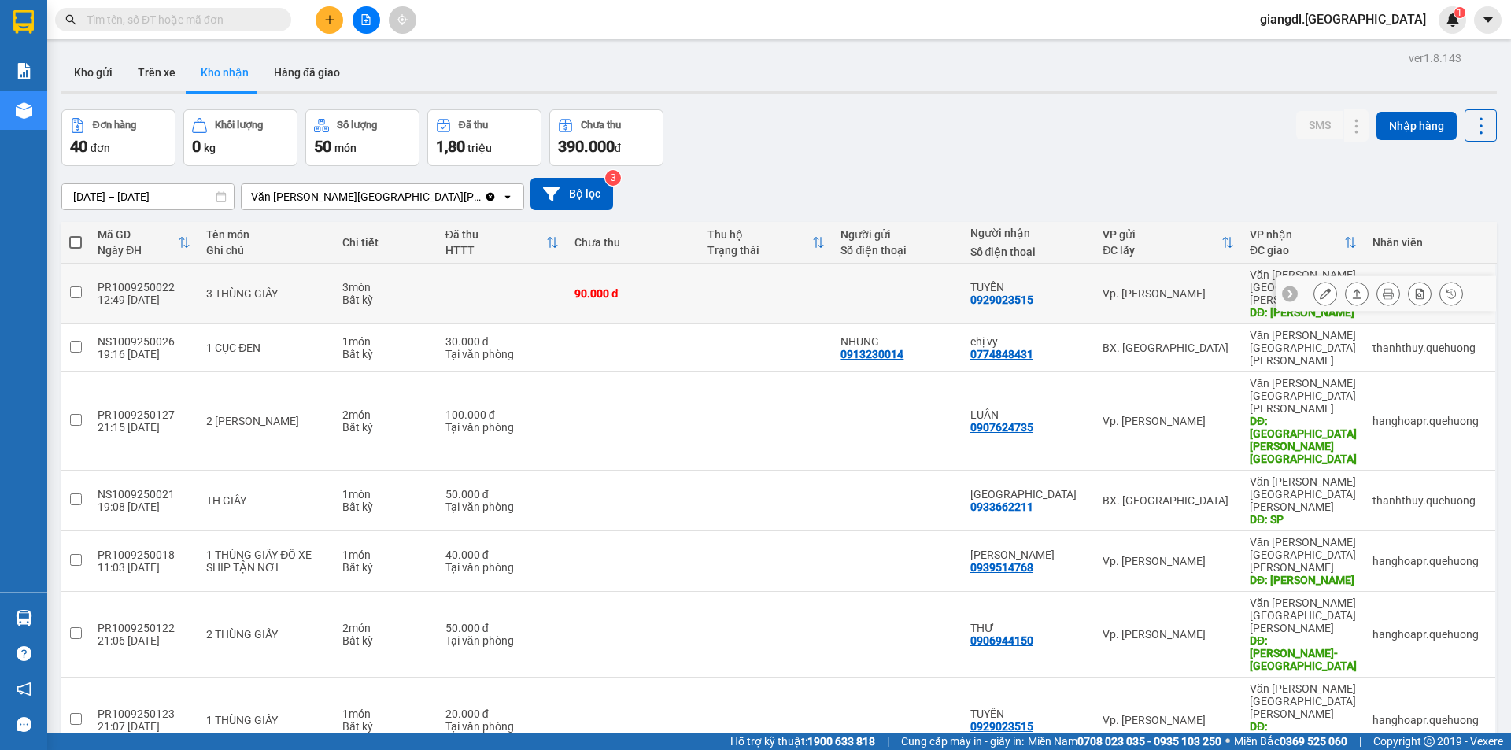
click at [79, 287] on input "checkbox" at bounding box center [76, 293] width 12 height 12
checkbox input "true"
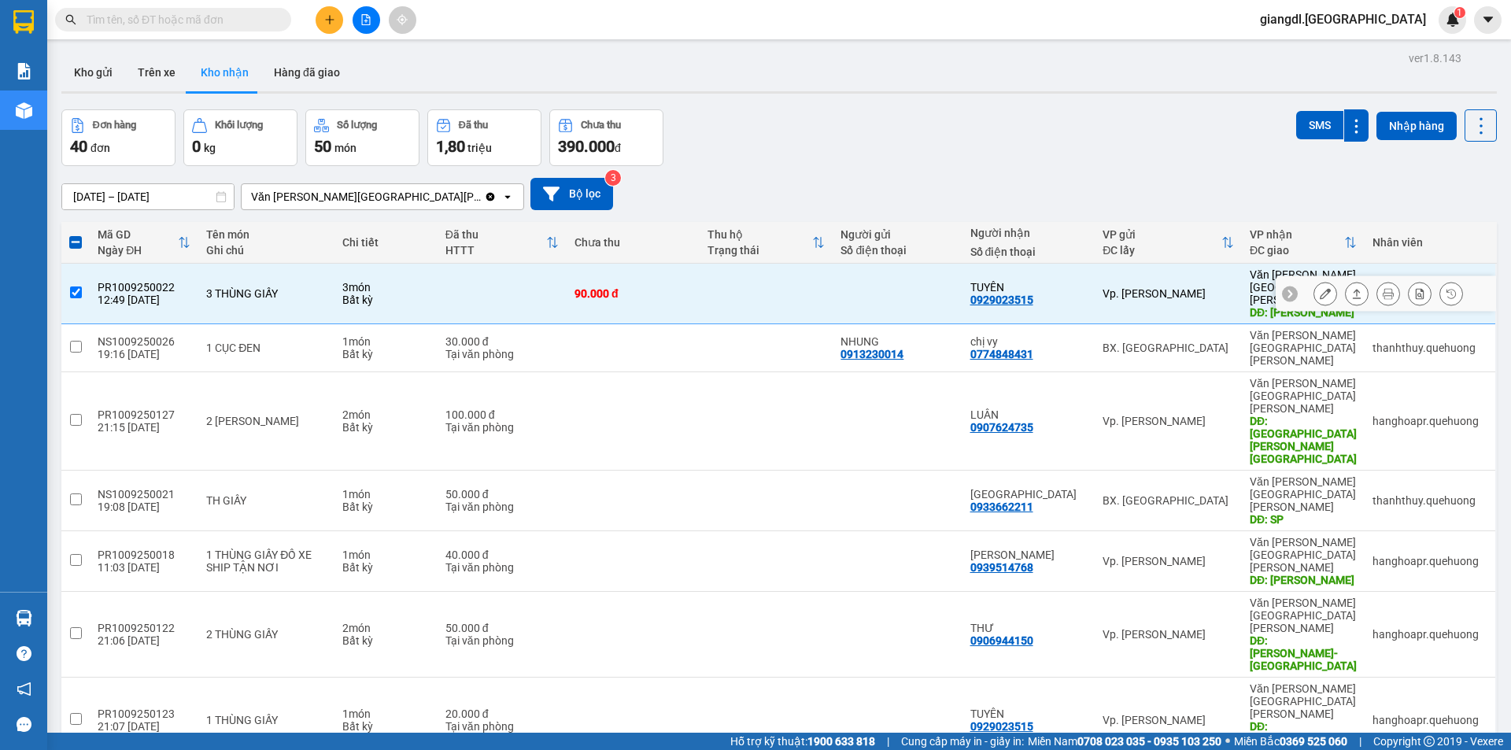
click at [1320, 280] on button at bounding box center [1326, 294] width 22 height 28
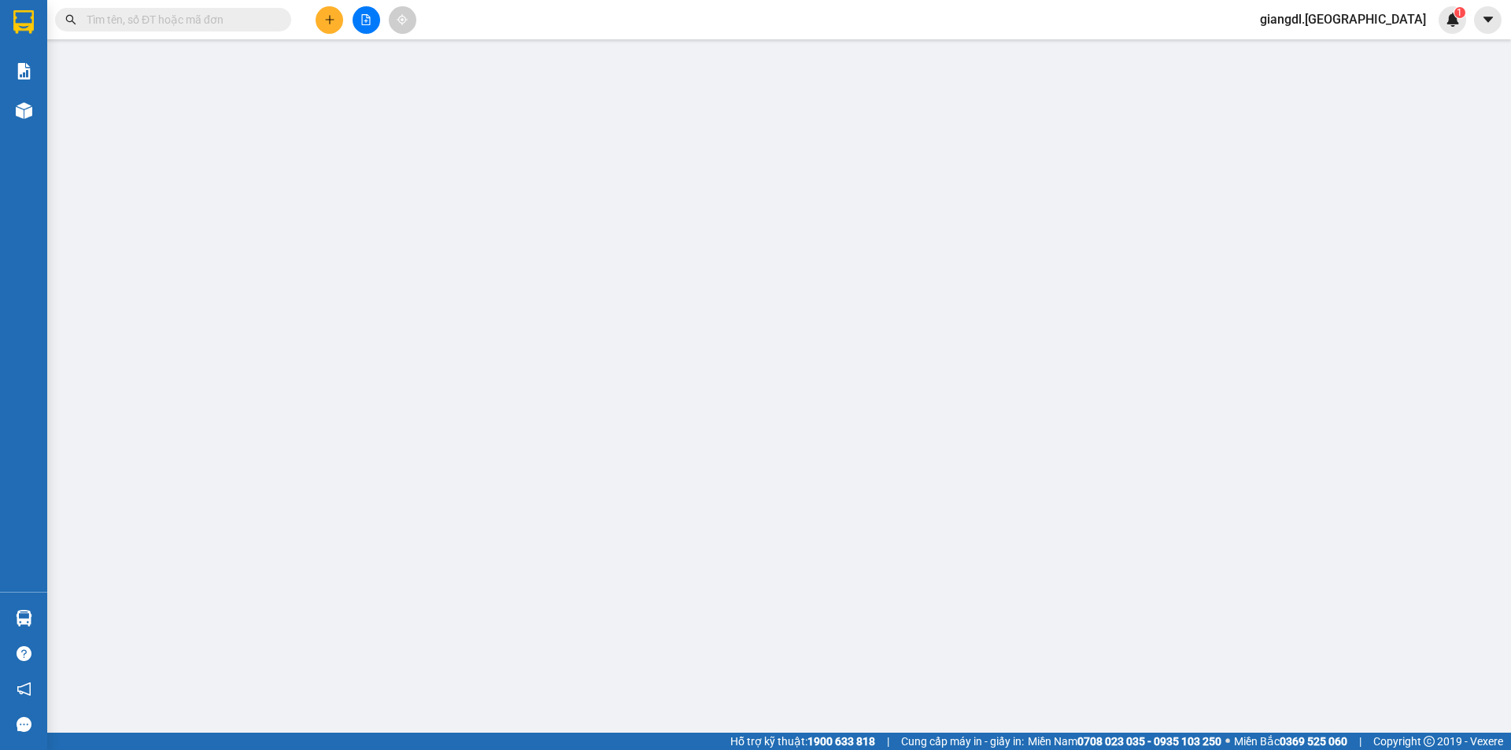
type input "0929023515"
type input "TUYÊN"
type input "TÂN PHÚ"
type input "90.000"
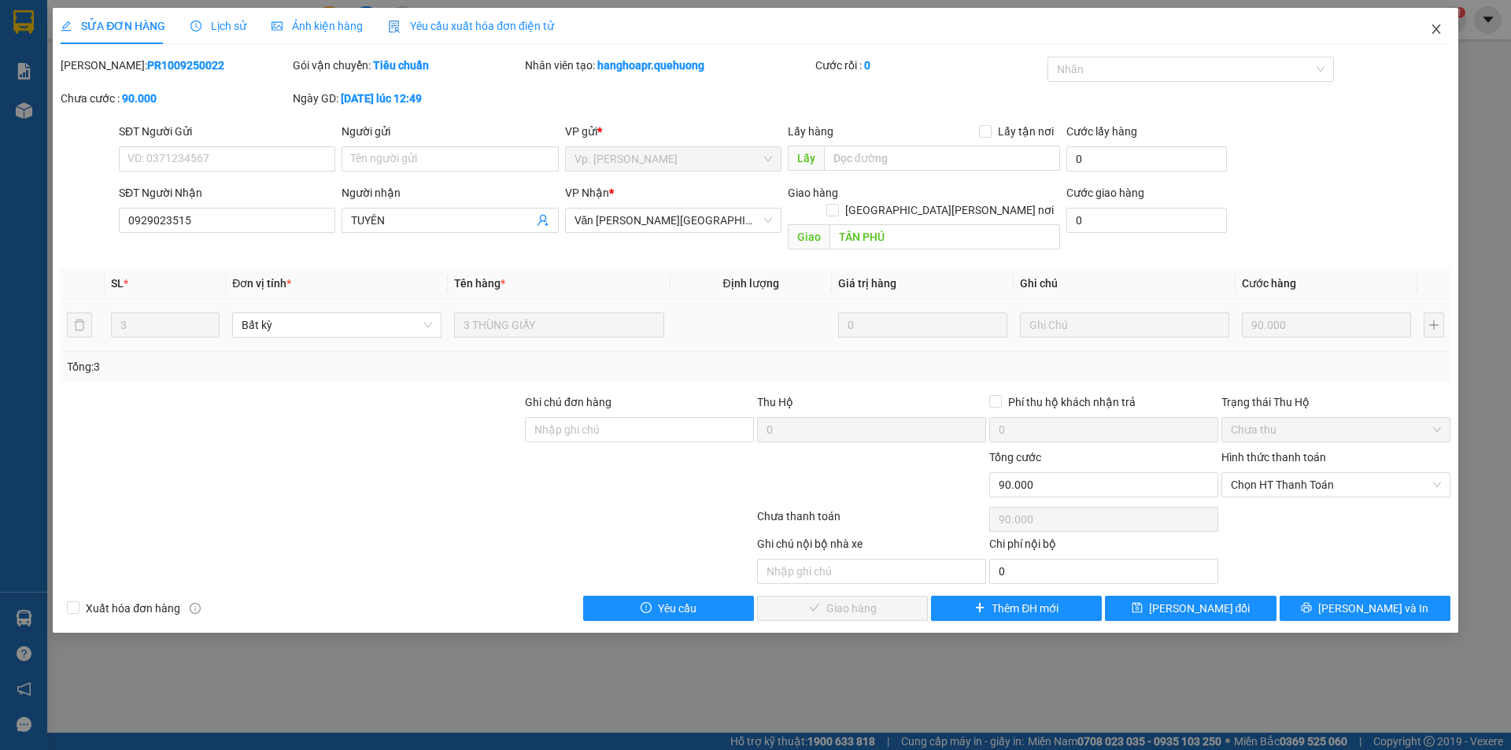
click at [1433, 35] on icon "close" at bounding box center [1436, 29] width 13 height 13
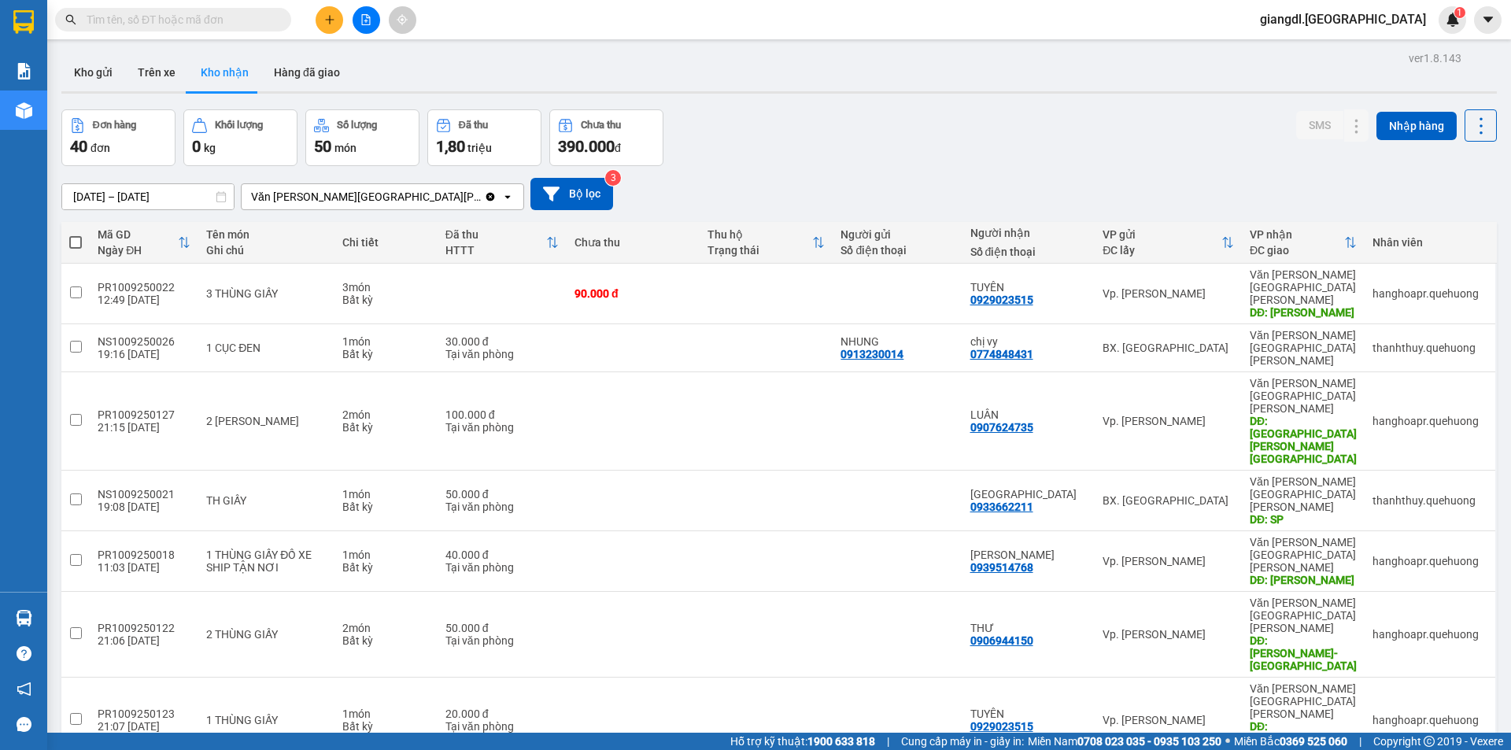
click at [179, 16] on input "text" at bounding box center [180, 19] width 186 height 17
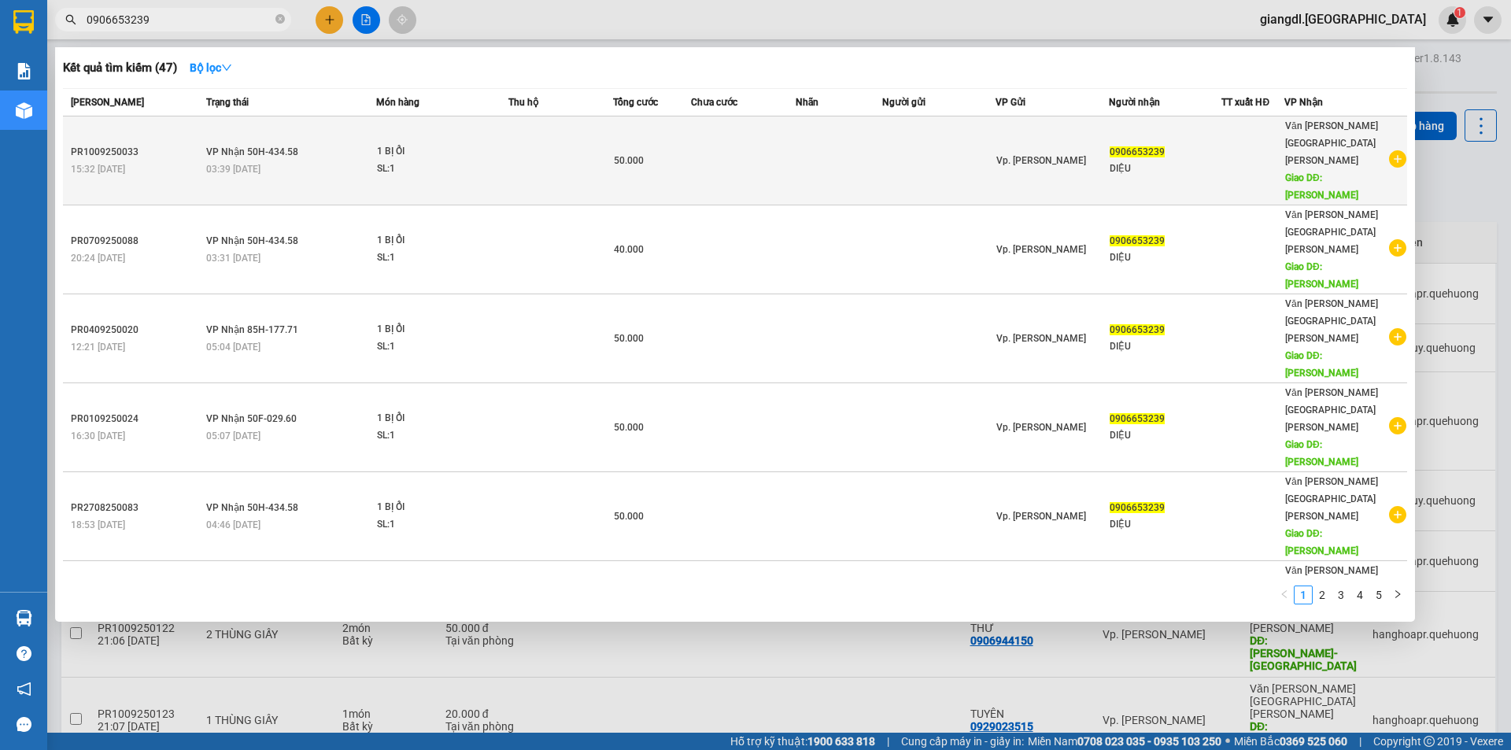
type input "0906653239"
click at [281, 161] on div "03:39 [DATE]" at bounding box center [290, 169] width 169 height 17
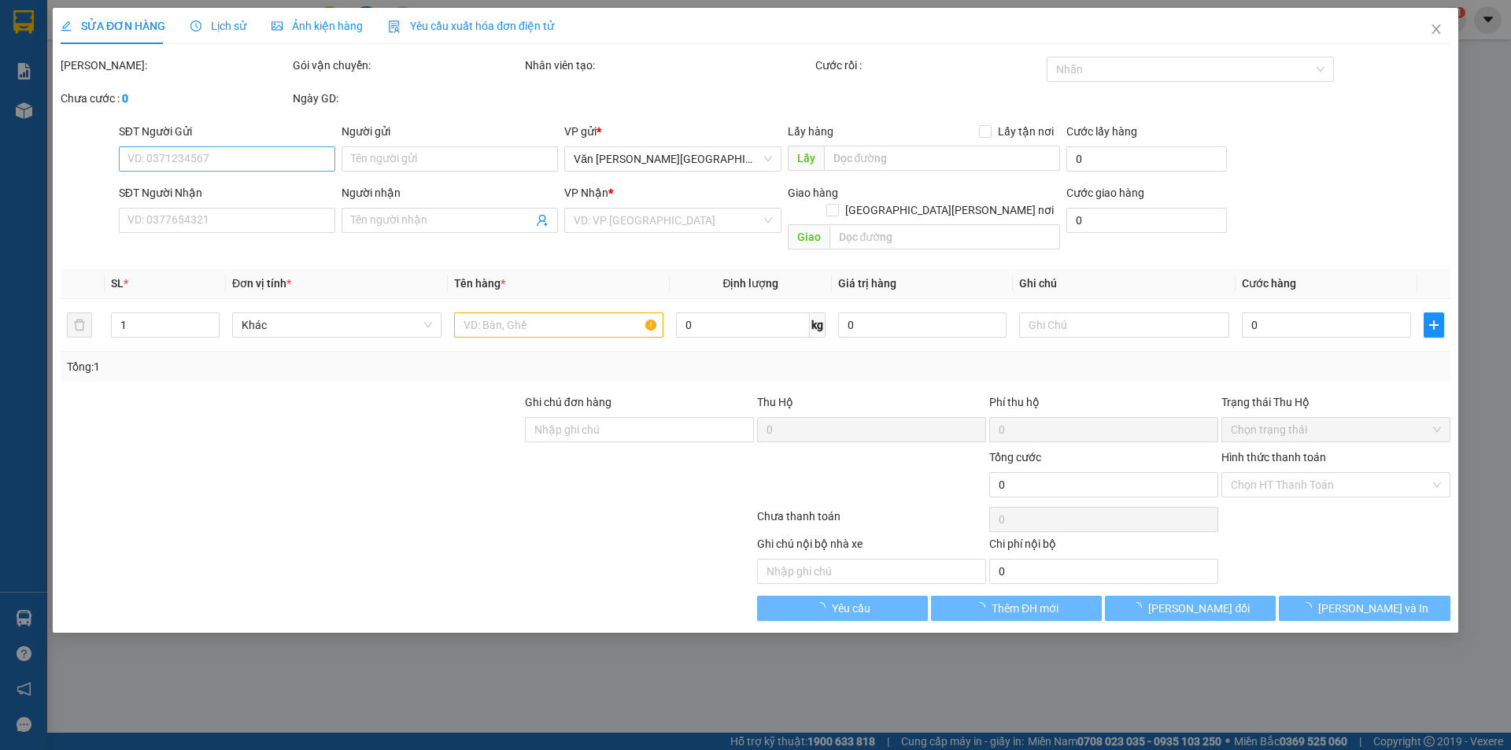
type input "0906653239"
type input "DIỆU"
type input "TÂN PHÚ"
type input "50.000"
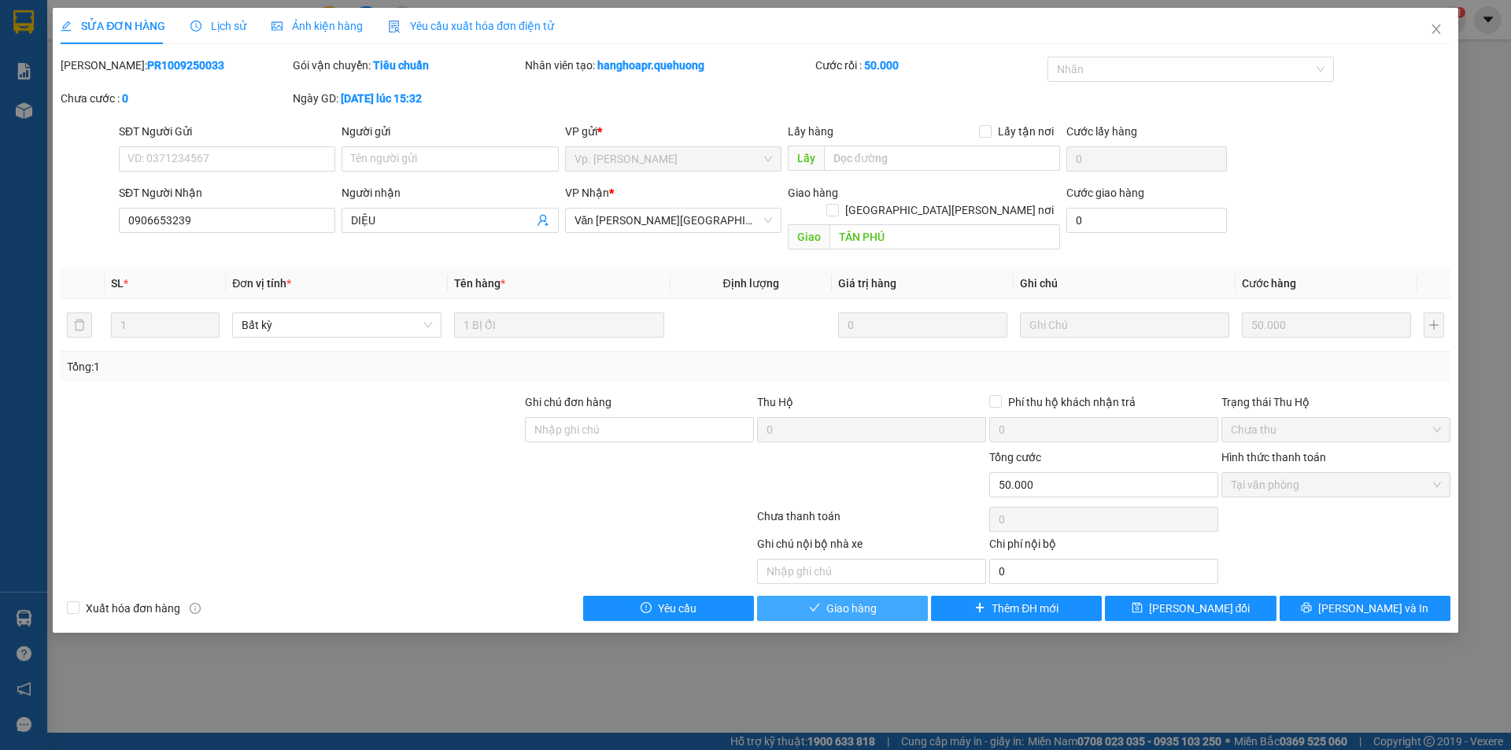
click at [840, 600] on span "Giao hàng" at bounding box center [851, 608] width 50 height 17
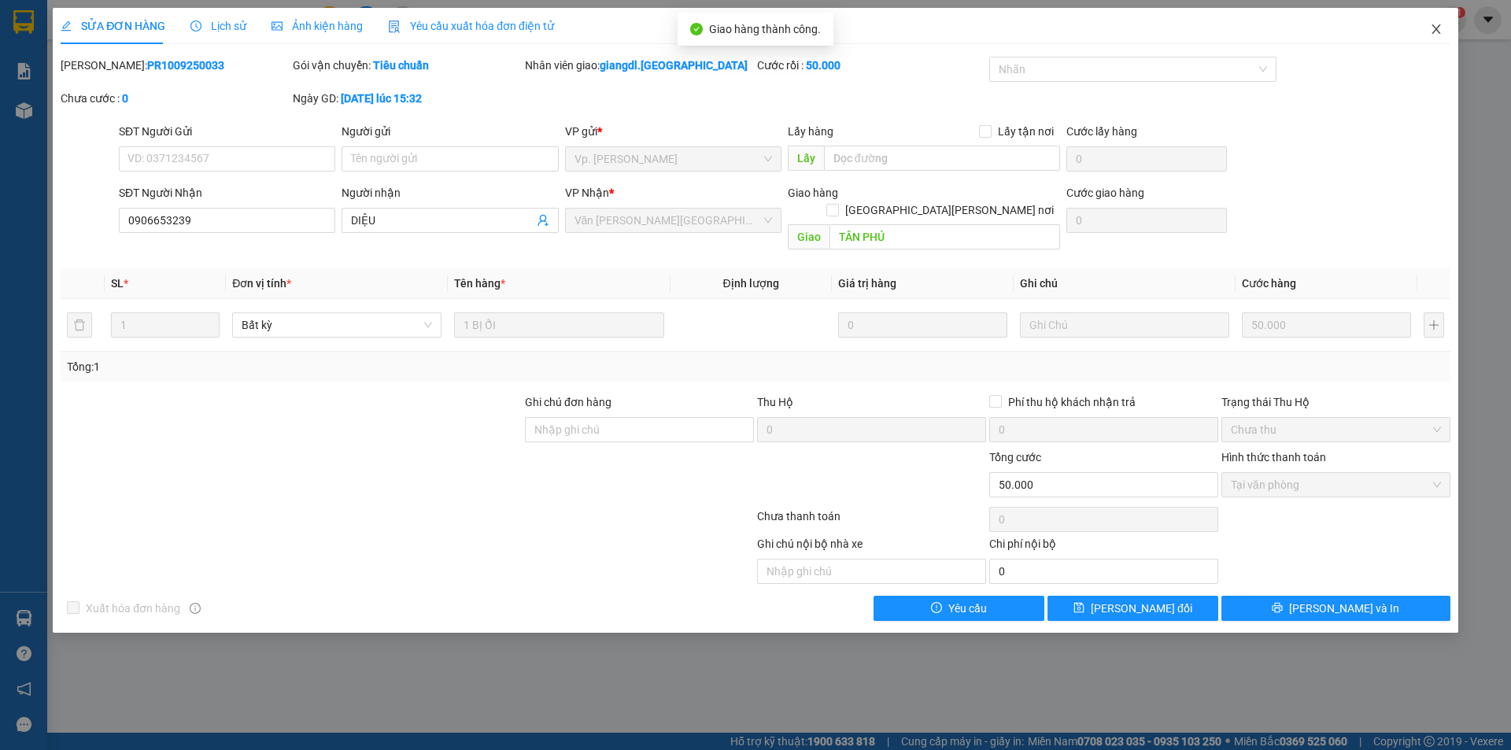
click at [1439, 29] on icon "close" at bounding box center [1436, 29] width 13 height 13
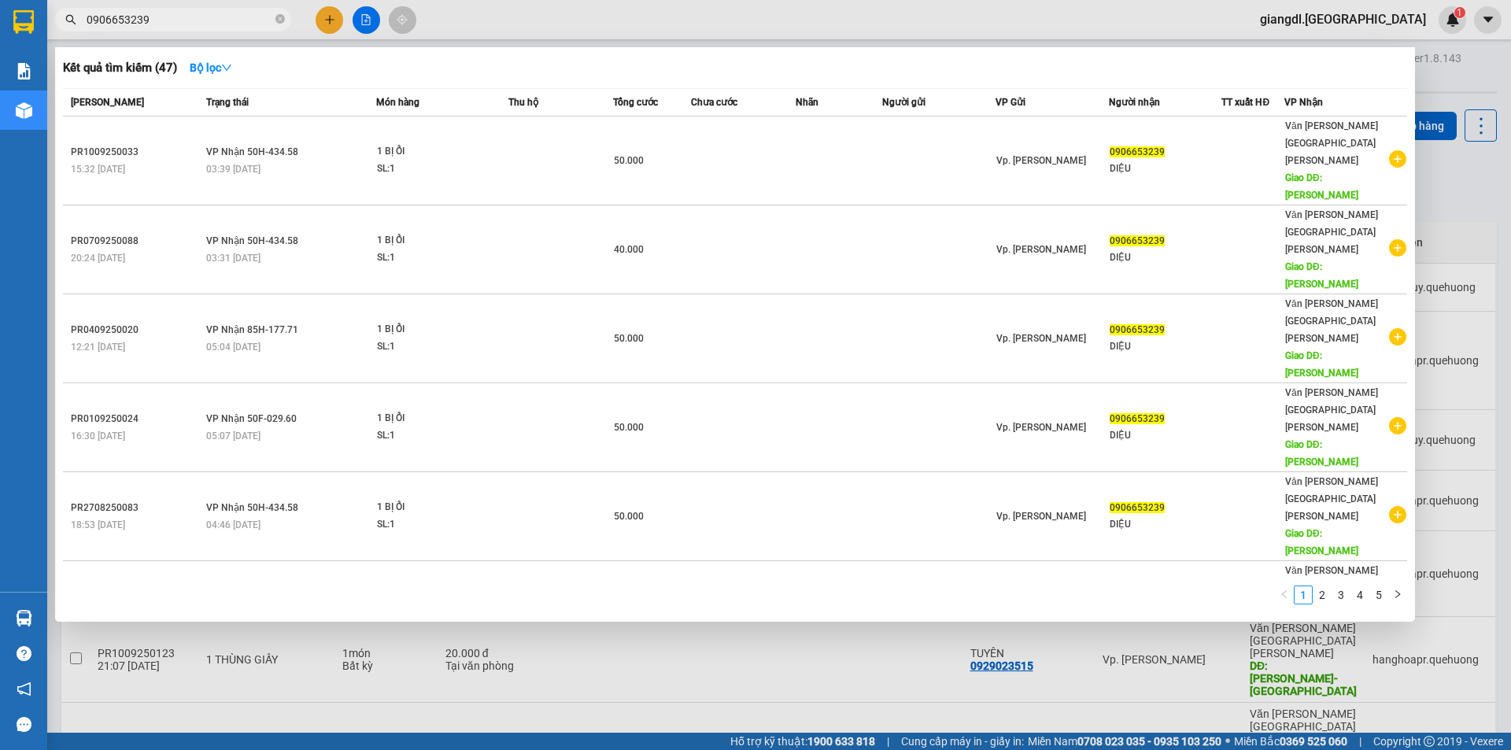
click at [198, 19] on input "0906653239" at bounding box center [180, 19] width 186 height 17
click at [196, 23] on input "0906653239" at bounding box center [180, 19] width 186 height 17
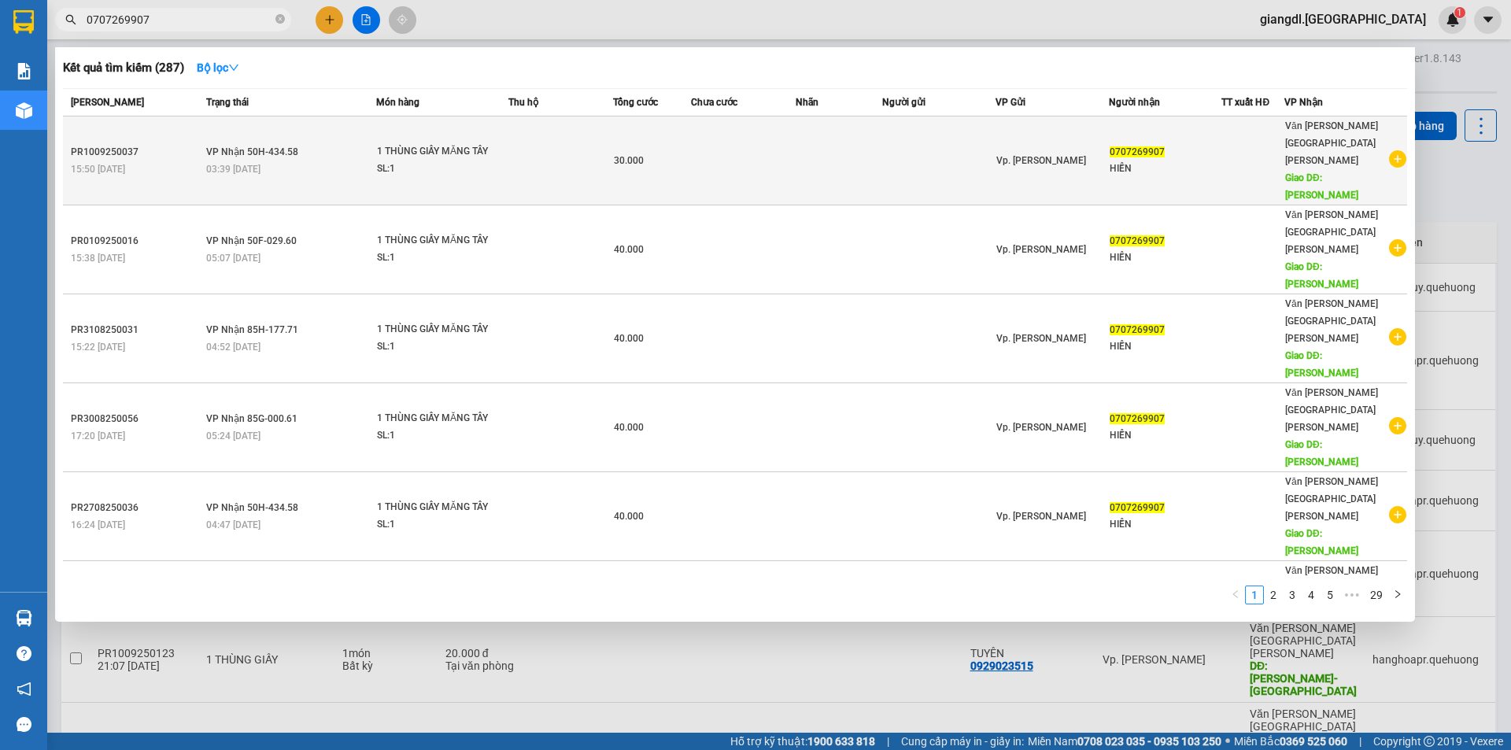
type input "0707269907"
click at [1014, 155] on span "Vp. [PERSON_NAME]" at bounding box center [1042, 160] width 90 height 11
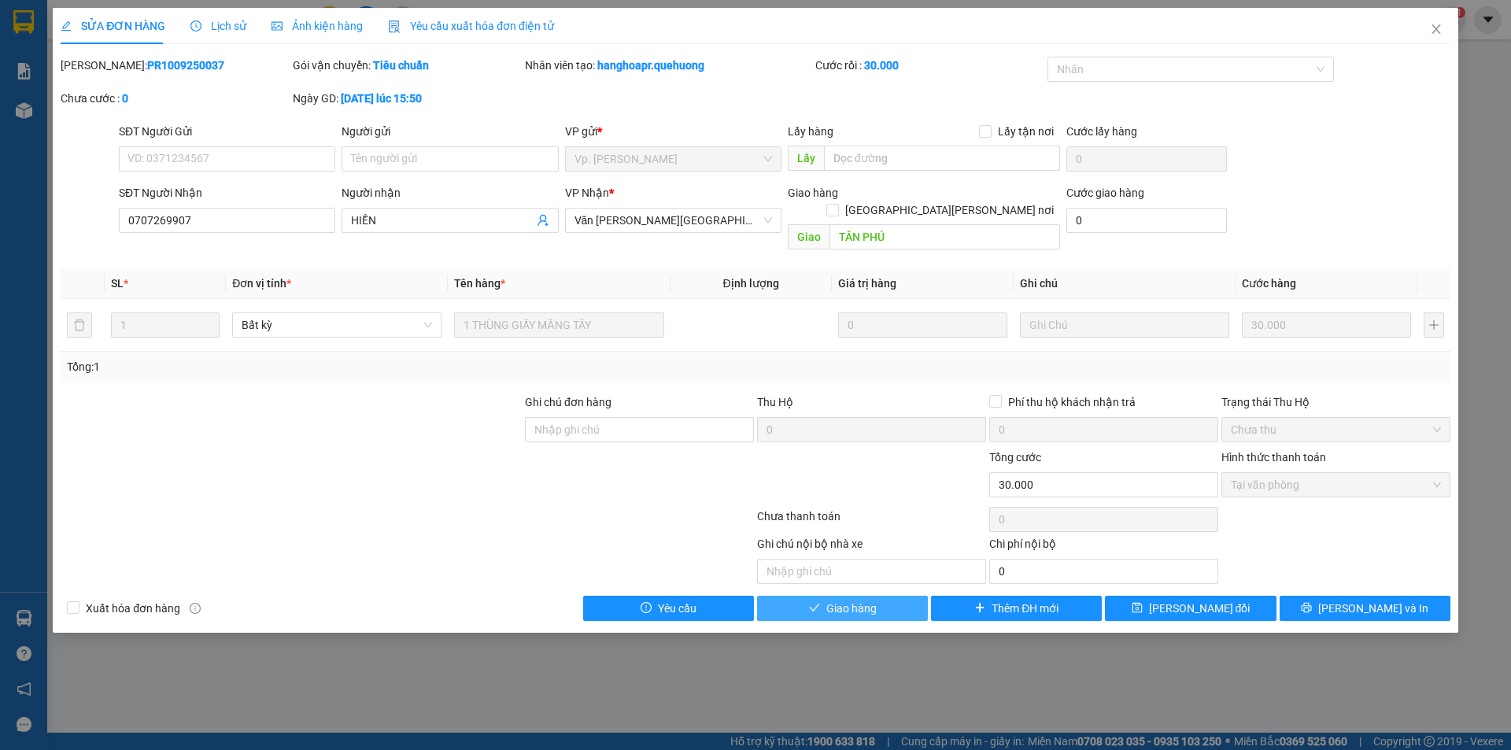
click at [815, 602] on icon "check" at bounding box center [814, 607] width 11 height 11
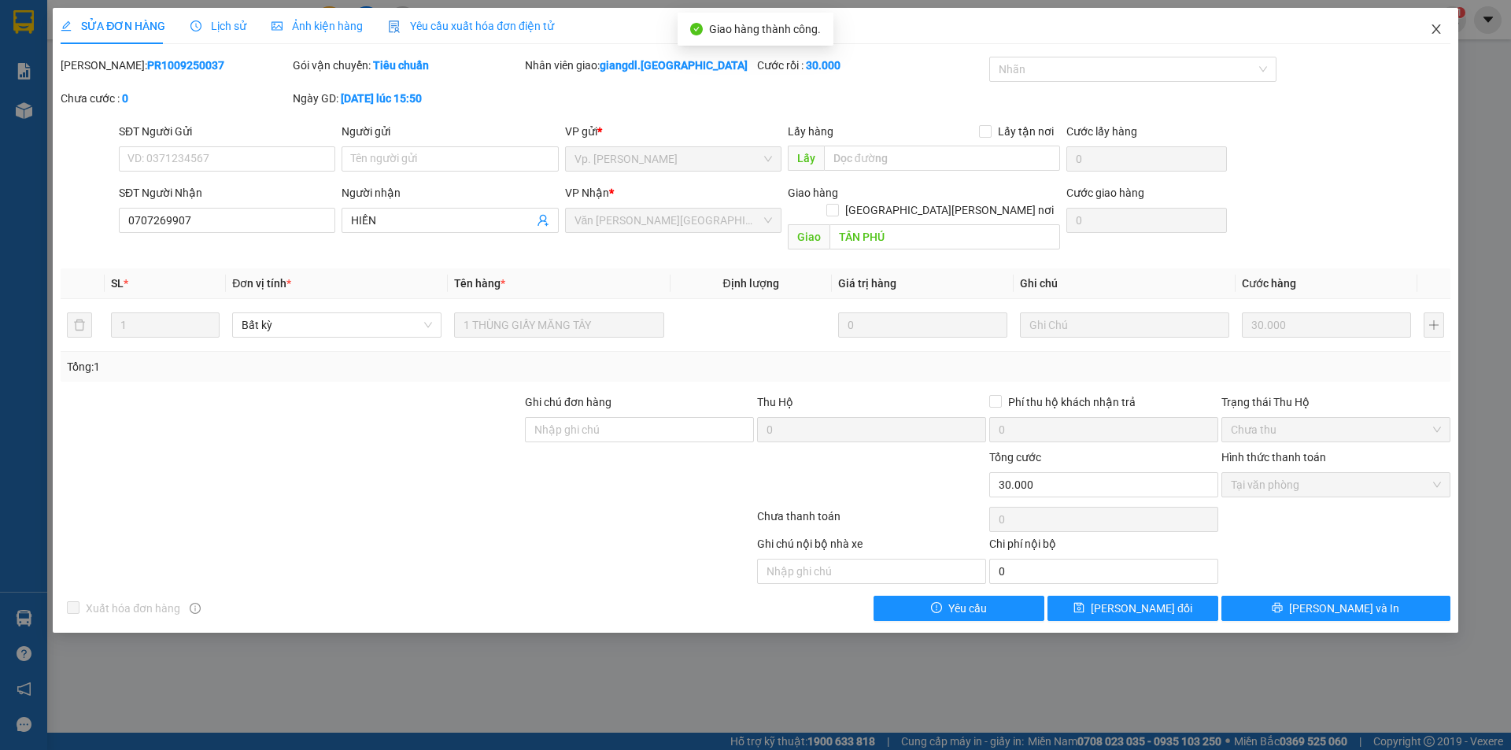
click at [1441, 28] on icon "close" at bounding box center [1436, 29] width 13 height 13
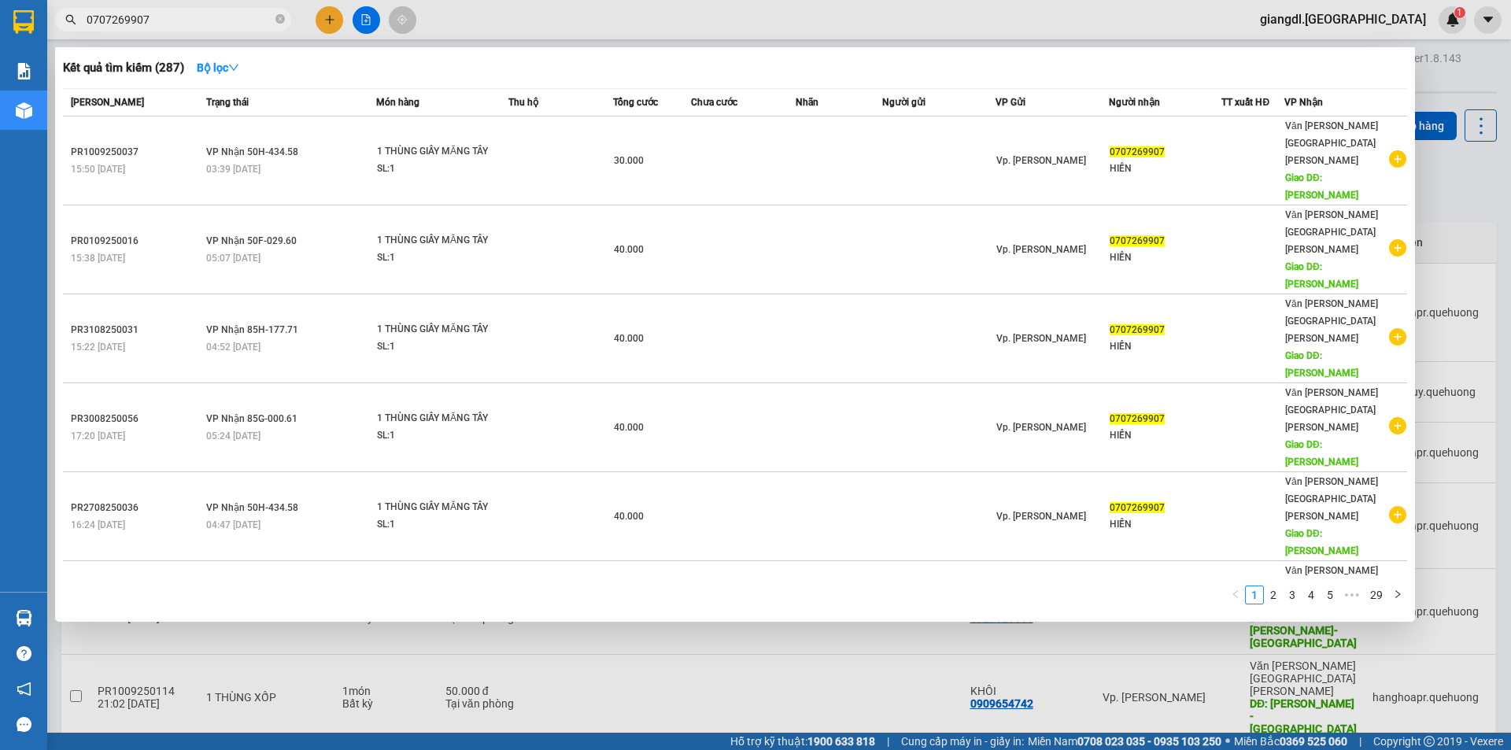
click at [253, 25] on input "0707269907" at bounding box center [180, 19] width 186 height 17
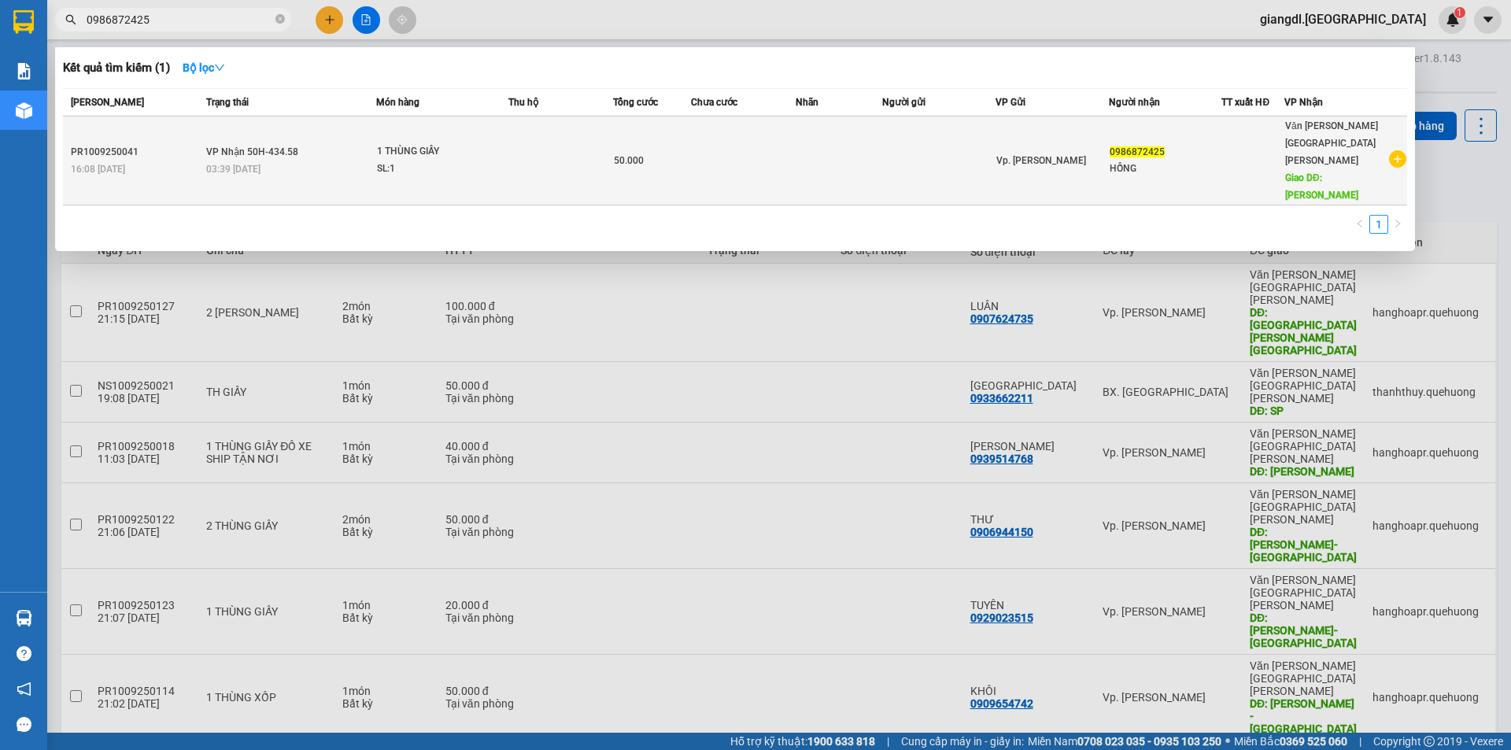
type input "0986872425"
click at [1043, 155] on span "Vp. [PERSON_NAME]" at bounding box center [1042, 160] width 90 height 11
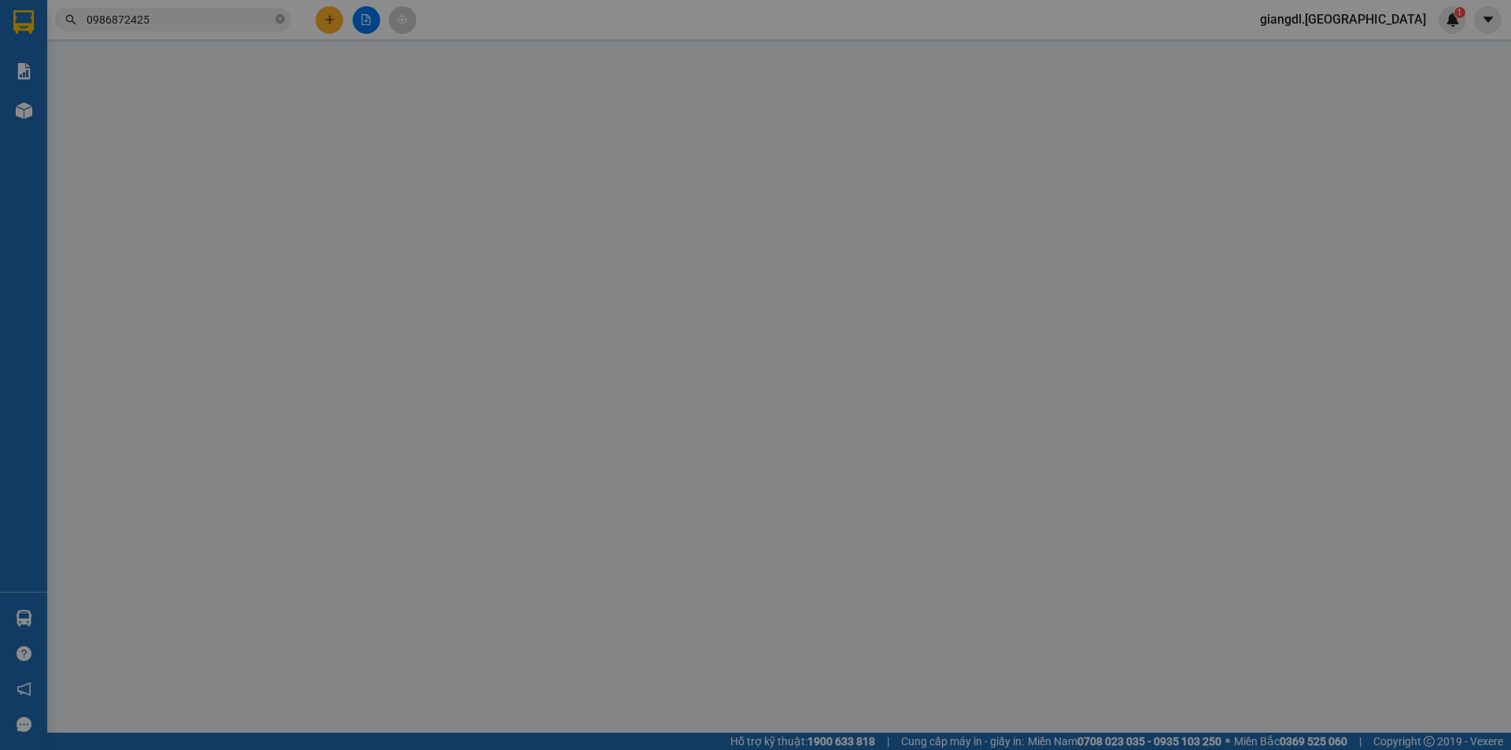
type input "0986872425"
type input "HỒNG"
type input "TÂN PHÚ"
type input "50.000"
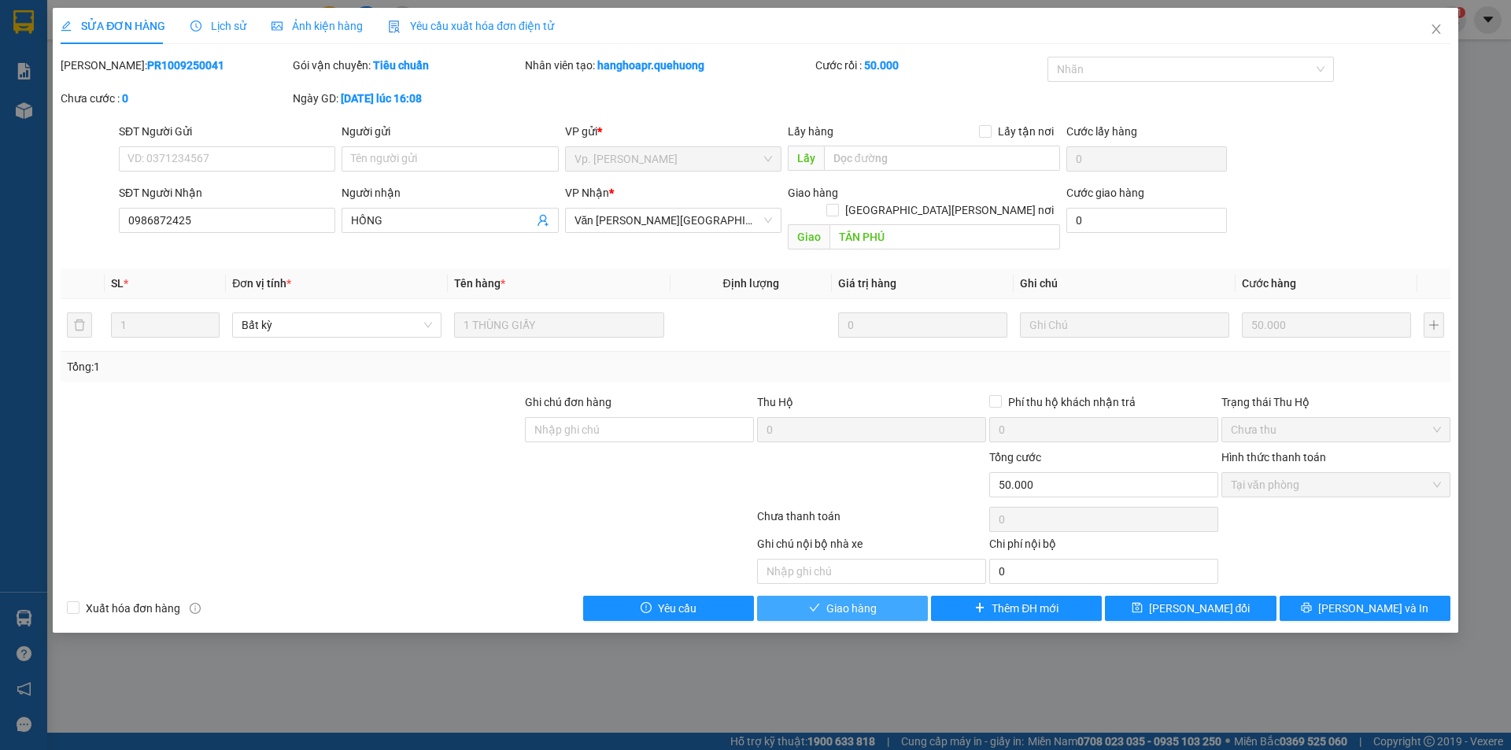
click at [778, 596] on button "Giao hàng" at bounding box center [842, 608] width 171 height 25
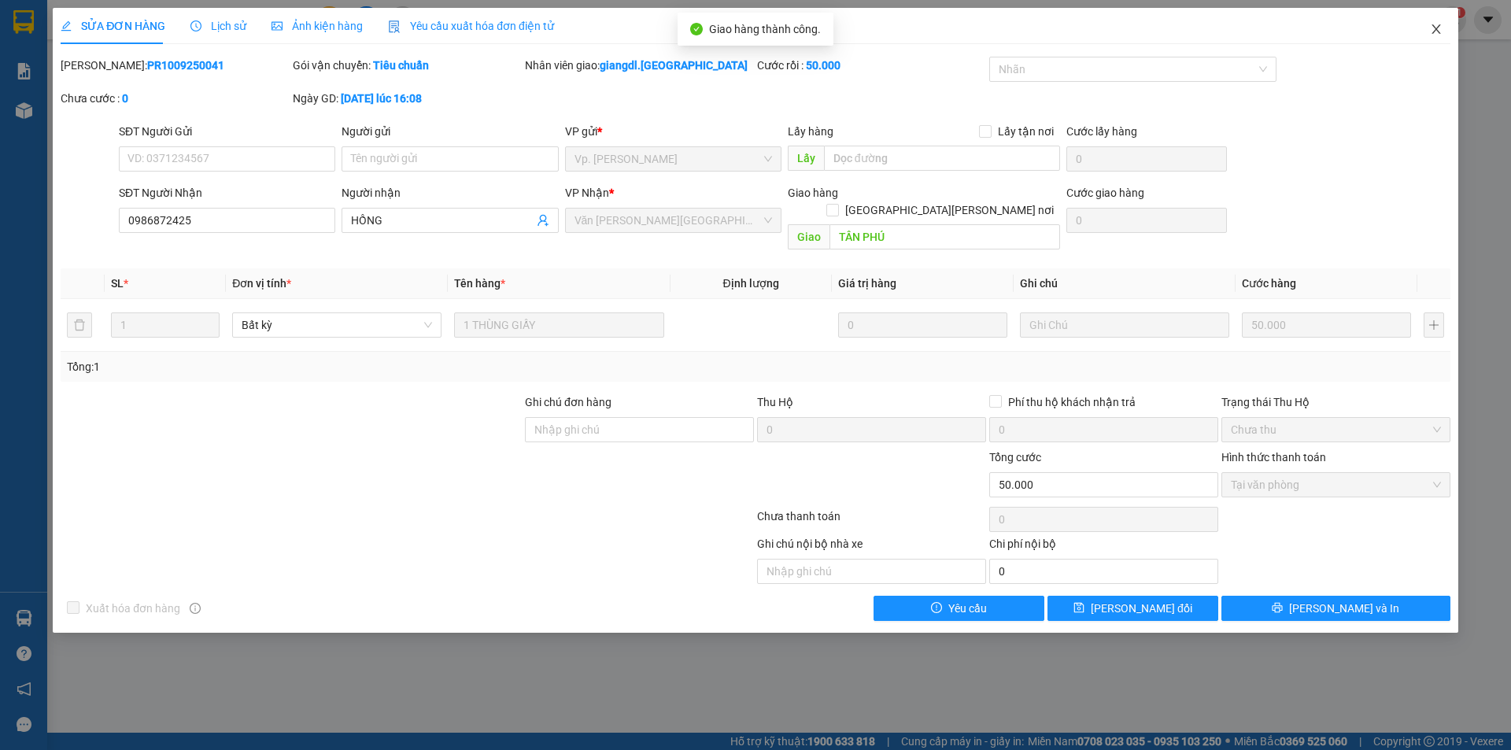
click at [1437, 25] on icon "close" at bounding box center [1436, 29] width 13 height 13
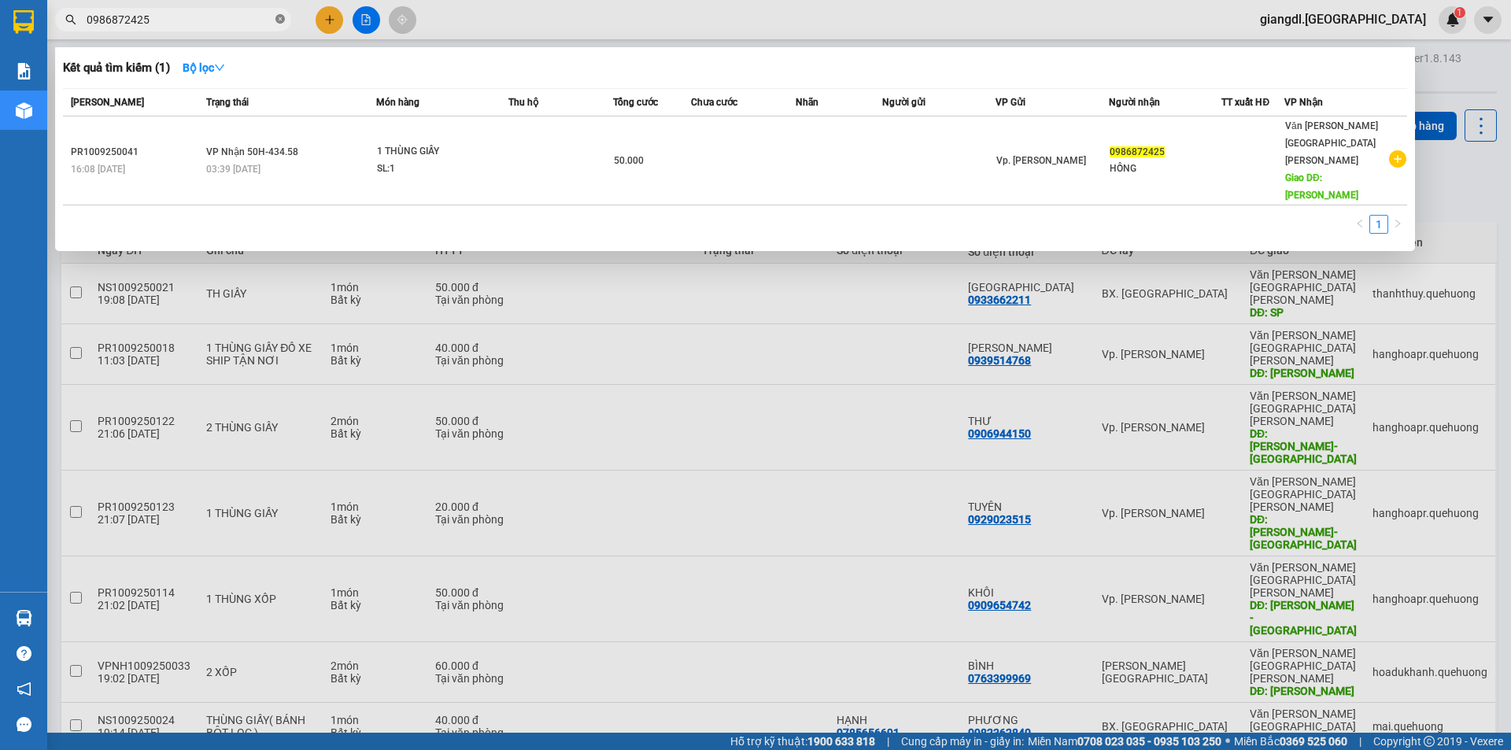
click at [277, 20] on icon "close-circle" at bounding box center [279, 18] width 9 height 9
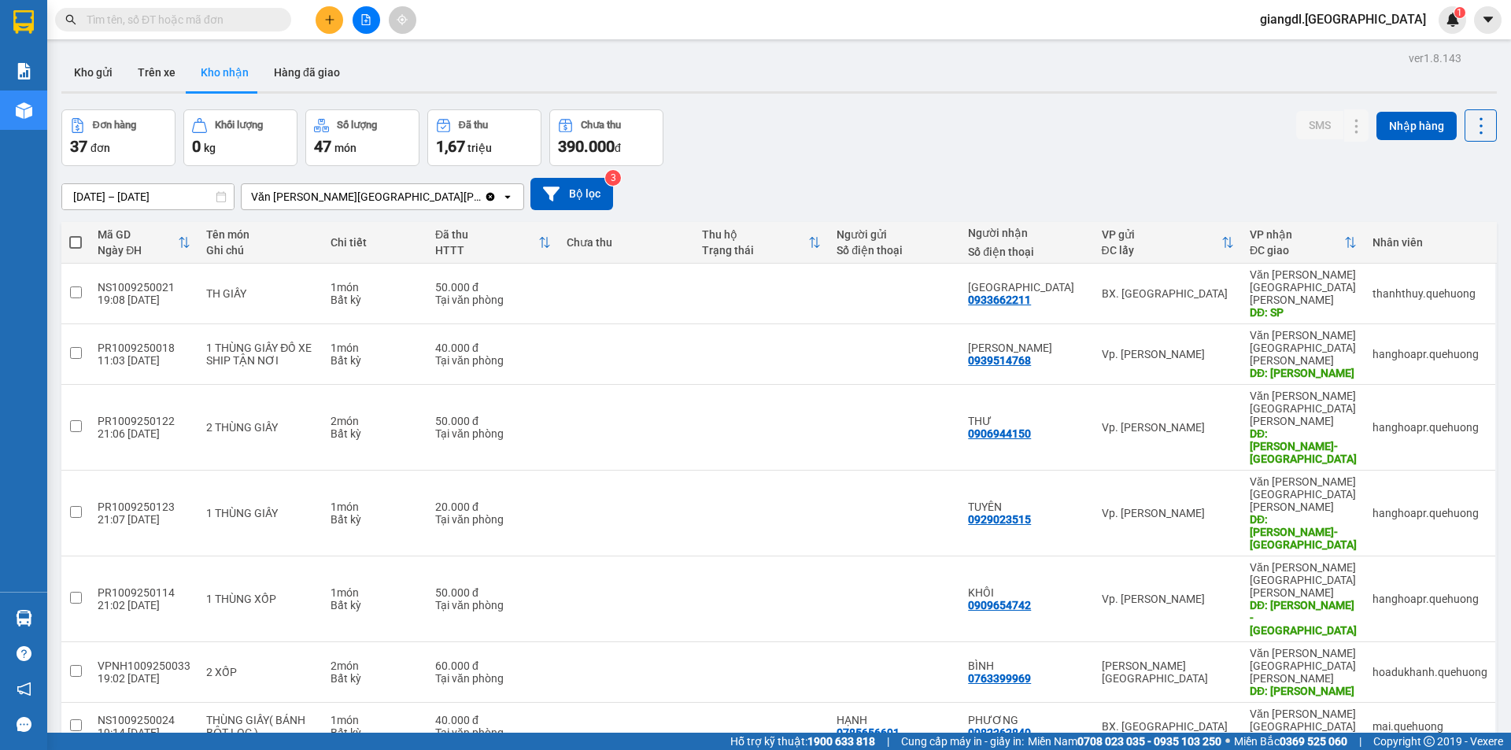
drag, startPoint x: 110, startPoint y: 19, endPoint x: 69, endPoint y: 68, distance: 63.7
click at [110, 20] on input "text" at bounding box center [180, 19] width 186 height 17
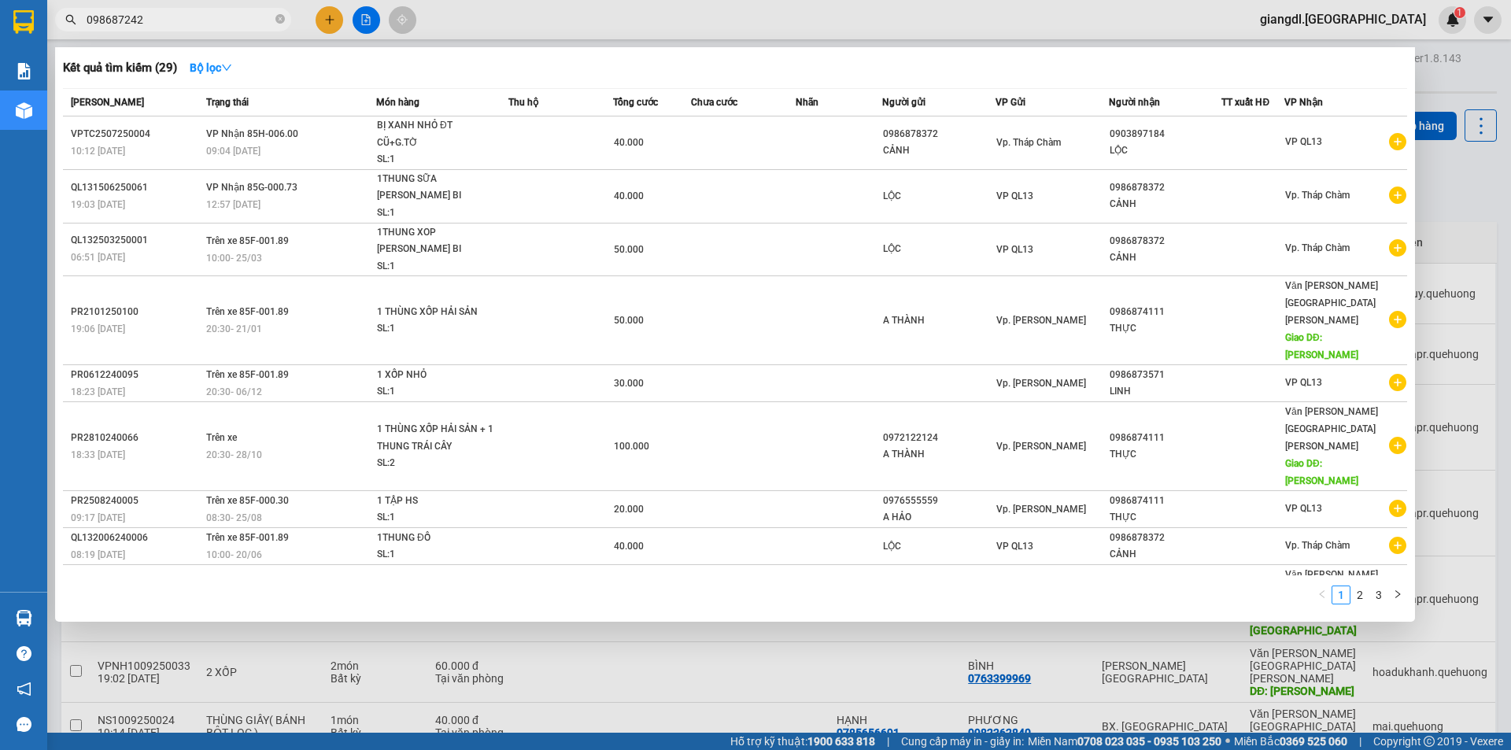
type input "0986872425"
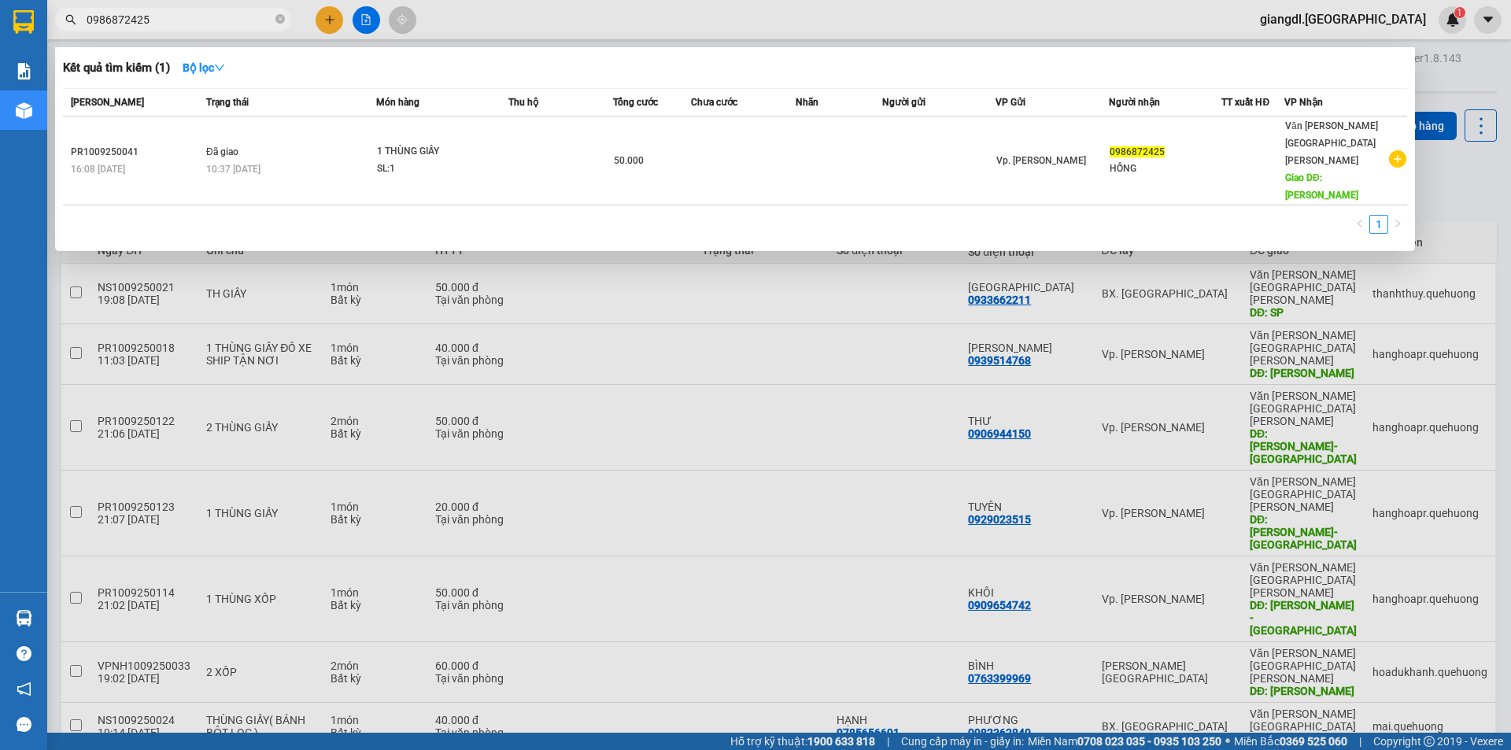
click at [280, 30] on span "0986872425" at bounding box center [173, 20] width 236 height 24
click at [283, 20] on icon "close-circle" at bounding box center [279, 18] width 9 height 9
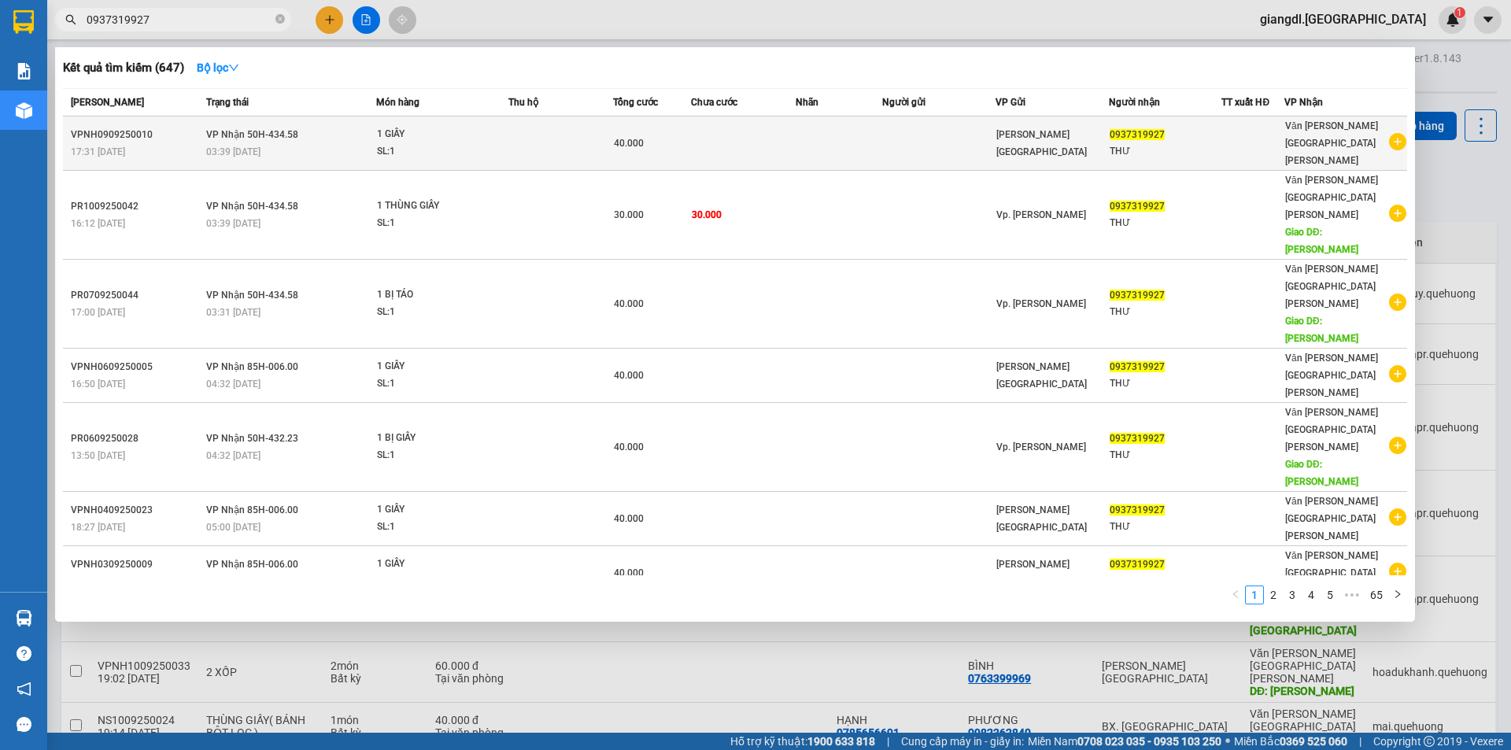
type input "0937319927"
click at [501, 133] on span "1 GIẤY SL: 1" at bounding box center [442, 143] width 131 height 34
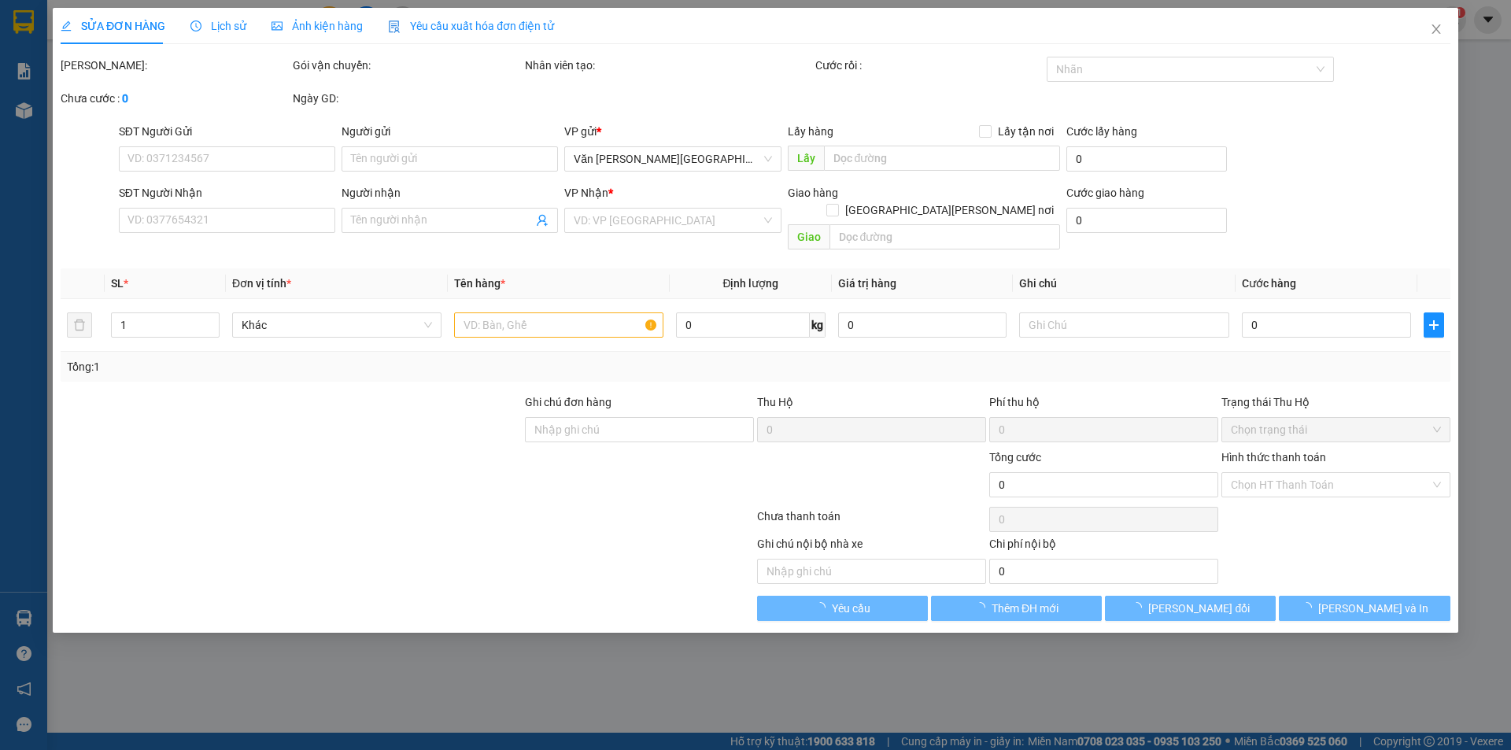
type input "0937319927"
type input "THƯ"
type input "40.000"
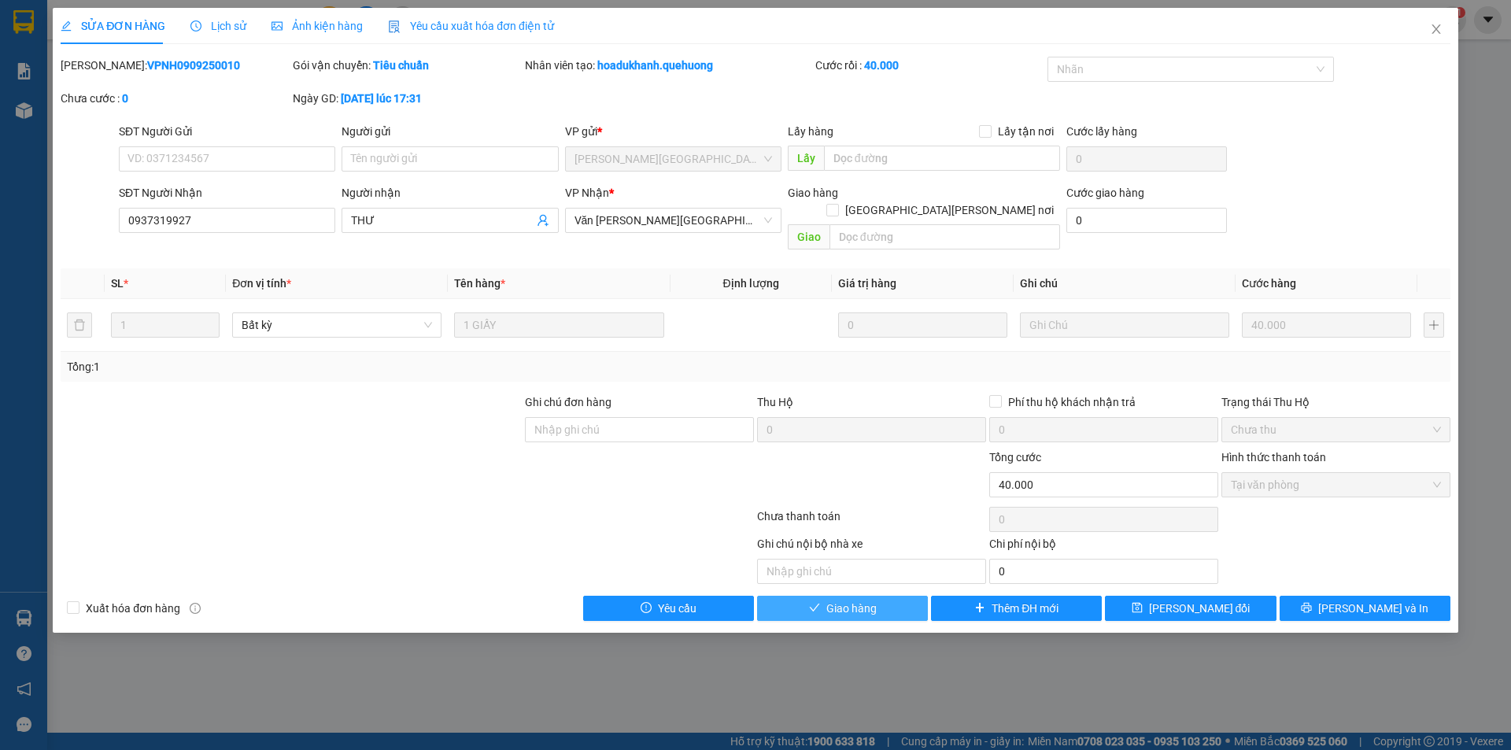
click at [825, 596] on button "Giao hàng" at bounding box center [842, 608] width 171 height 25
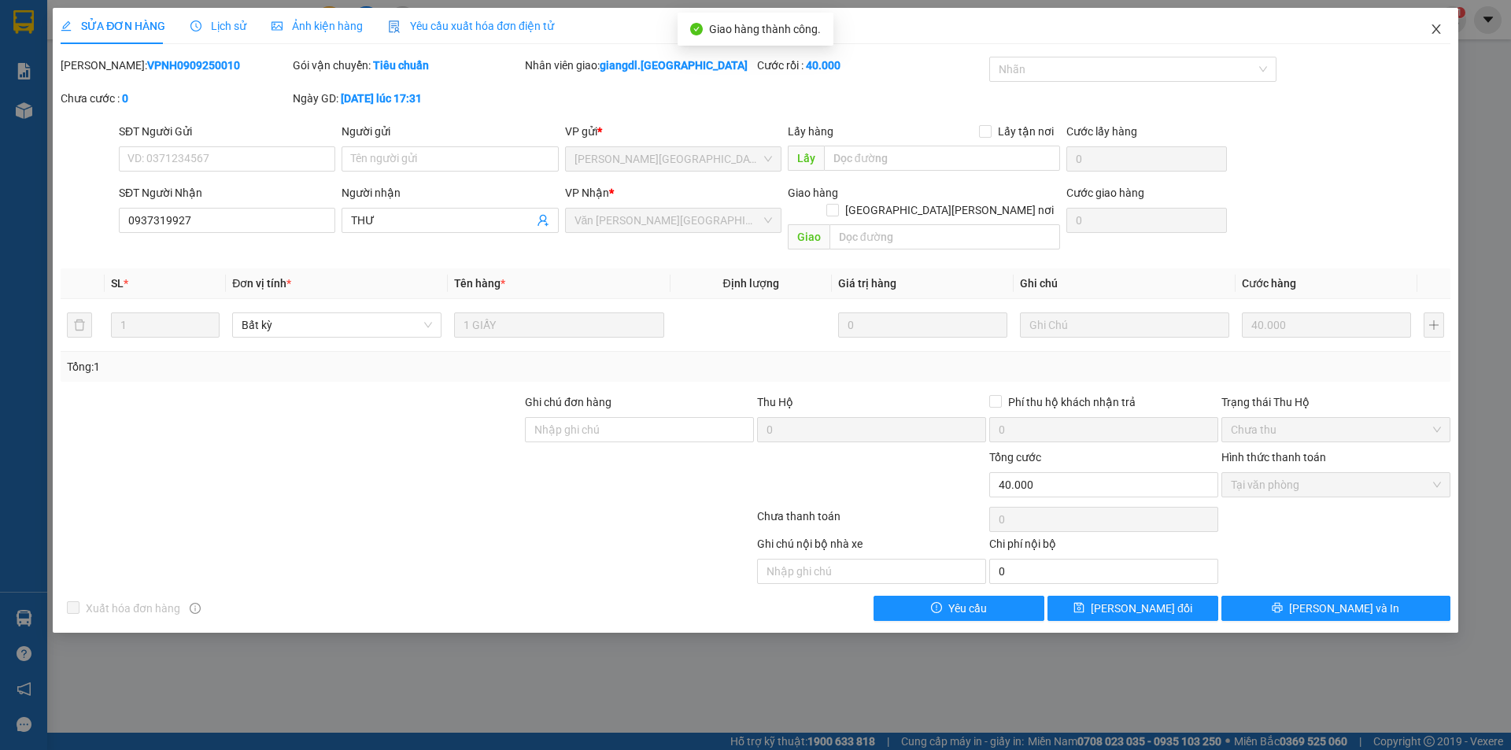
click at [1434, 29] on icon "close" at bounding box center [1436, 29] width 13 height 13
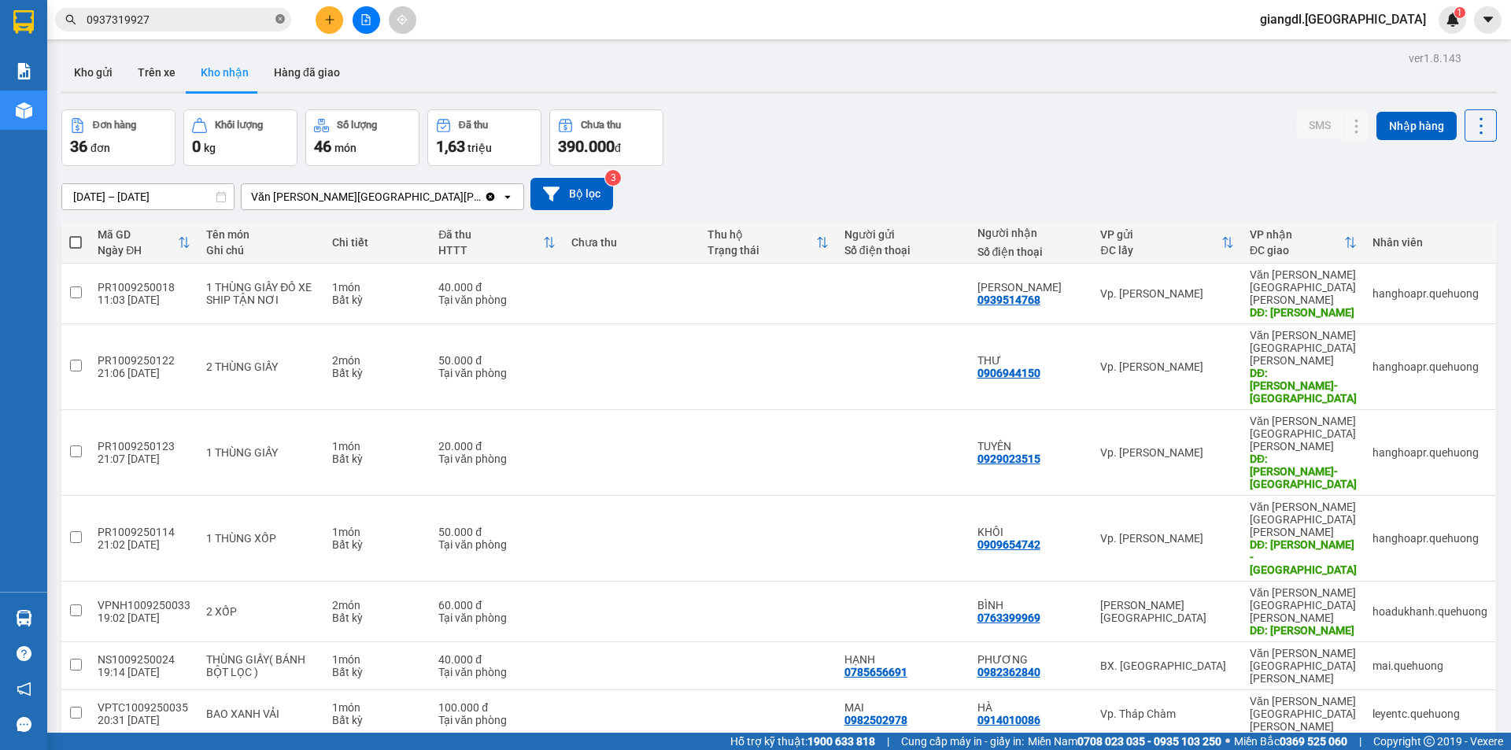
click at [281, 20] on icon "close-circle" at bounding box center [279, 18] width 9 height 9
click at [217, 19] on input "text" at bounding box center [180, 19] width 186 height 17
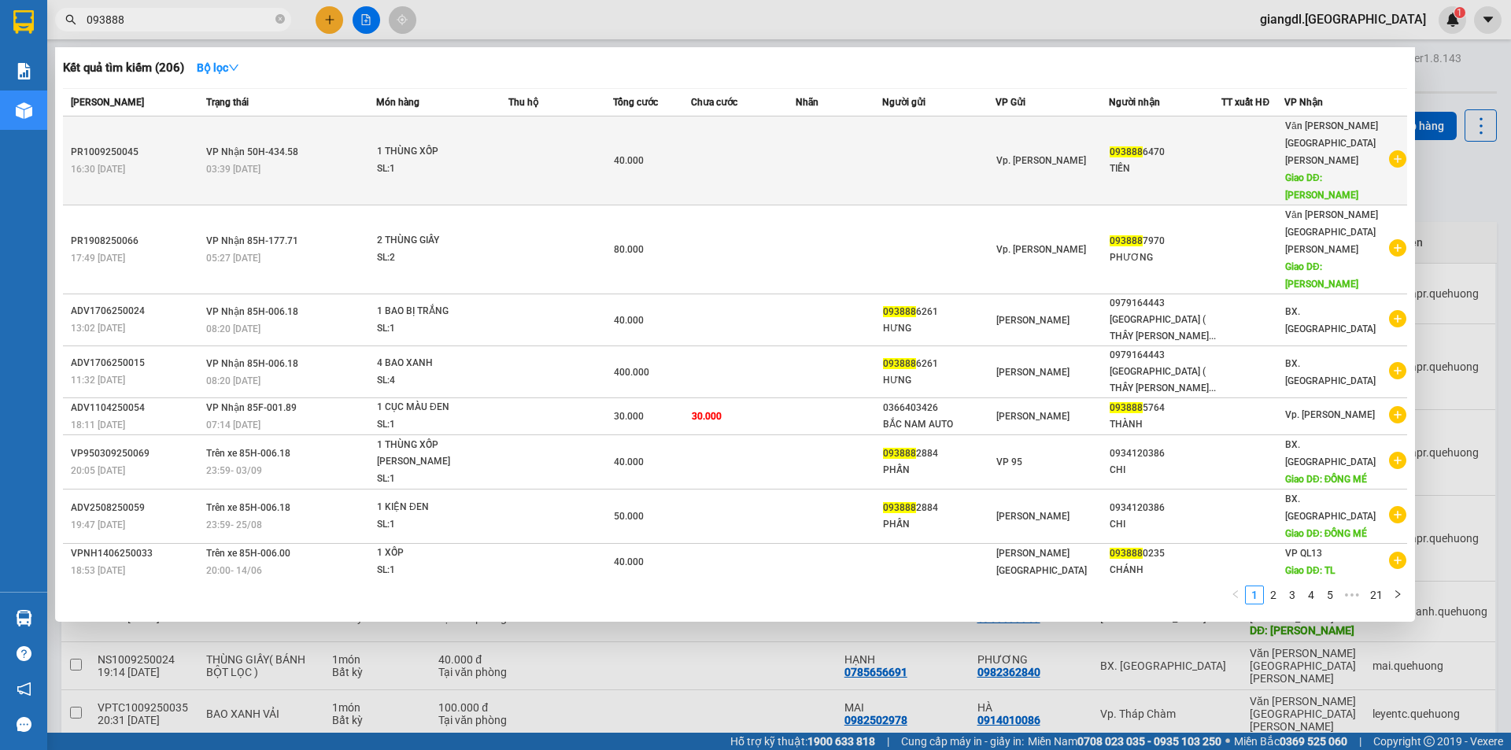
type input "093888"
click at [1051, 155] on span "Vp. [PERSON_NAME]" at bounding box center [1042, 160] width 90 height 11
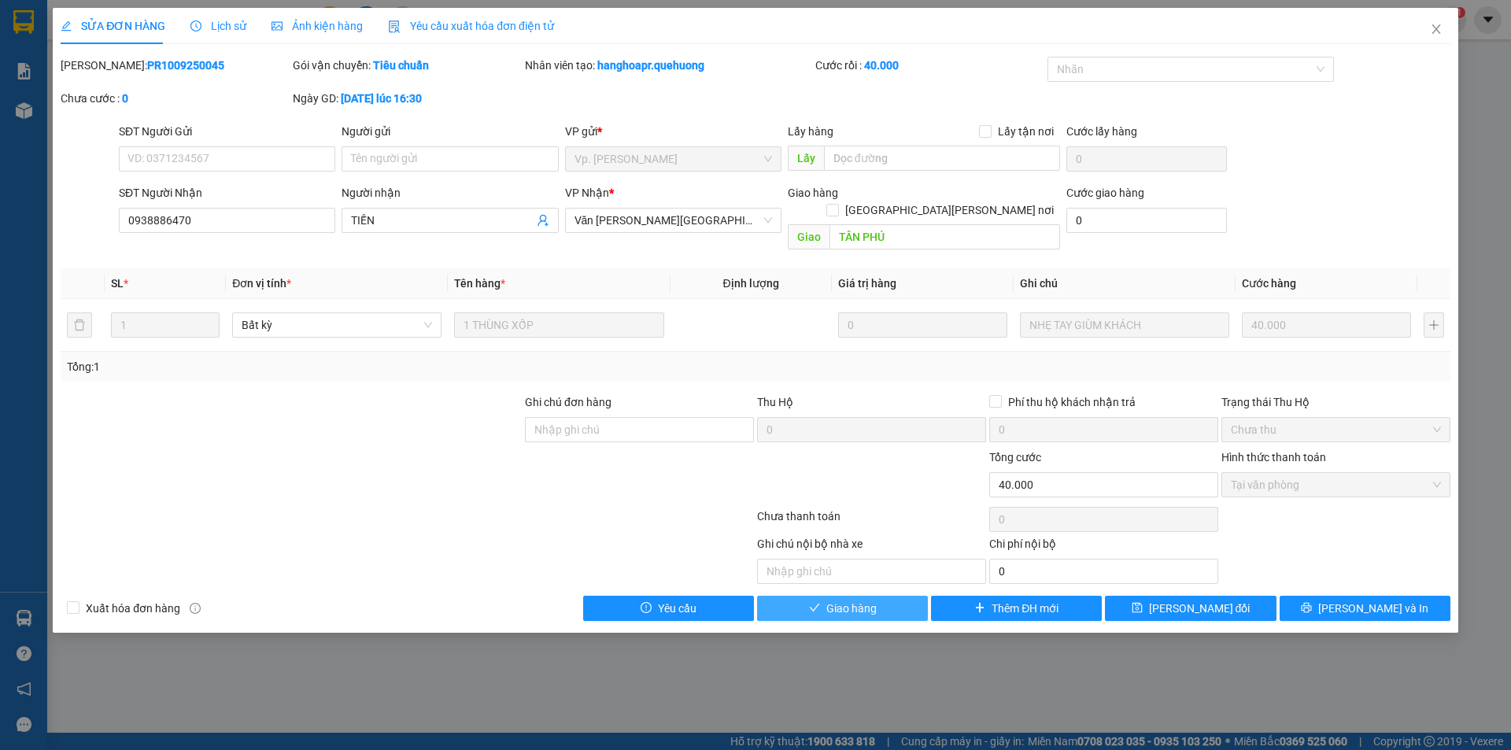
click at [885, 596] on button "Giao hàng" at bounding box center [842, 608] width 171 height 25
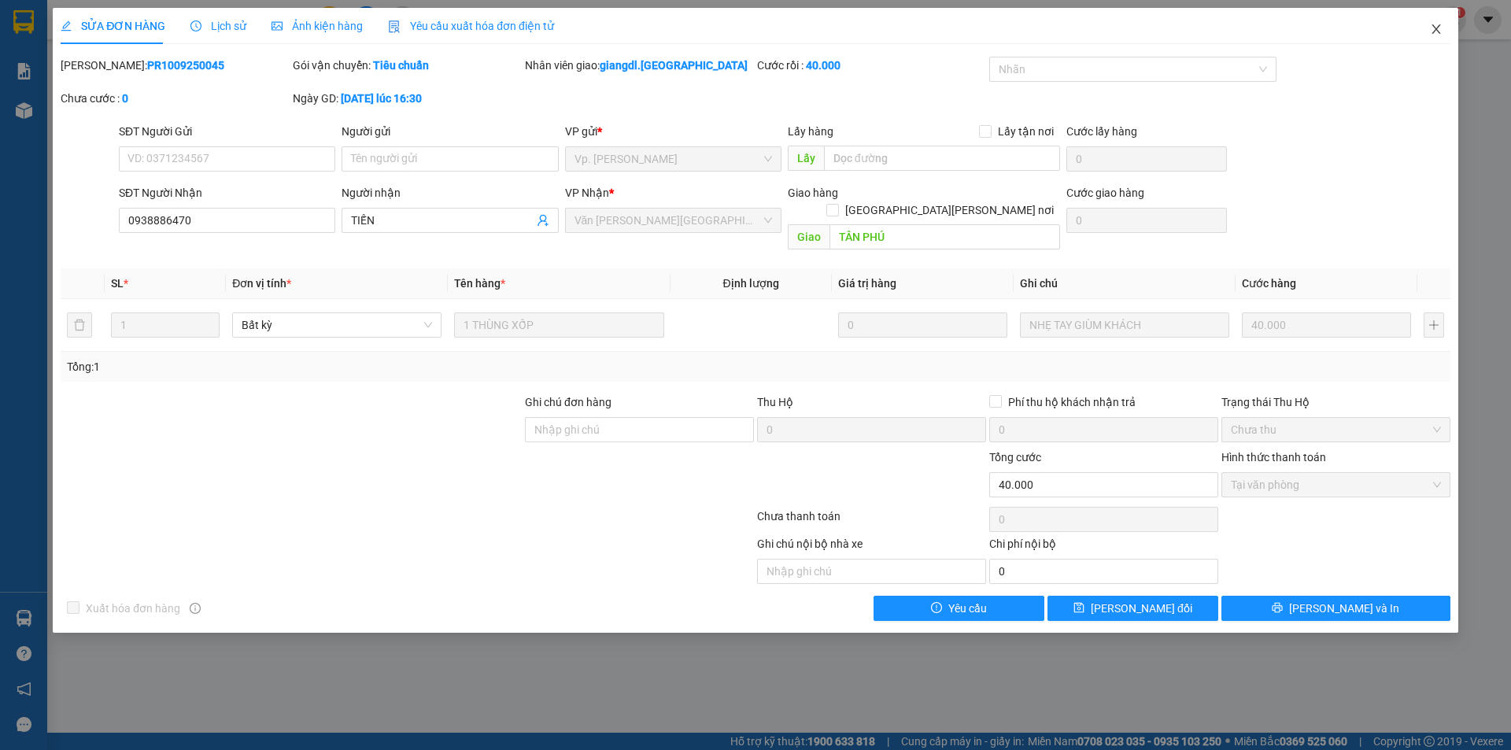
click at [1447, 25] on span "Close" at bounding box center [1436, 30] width 44 height 44
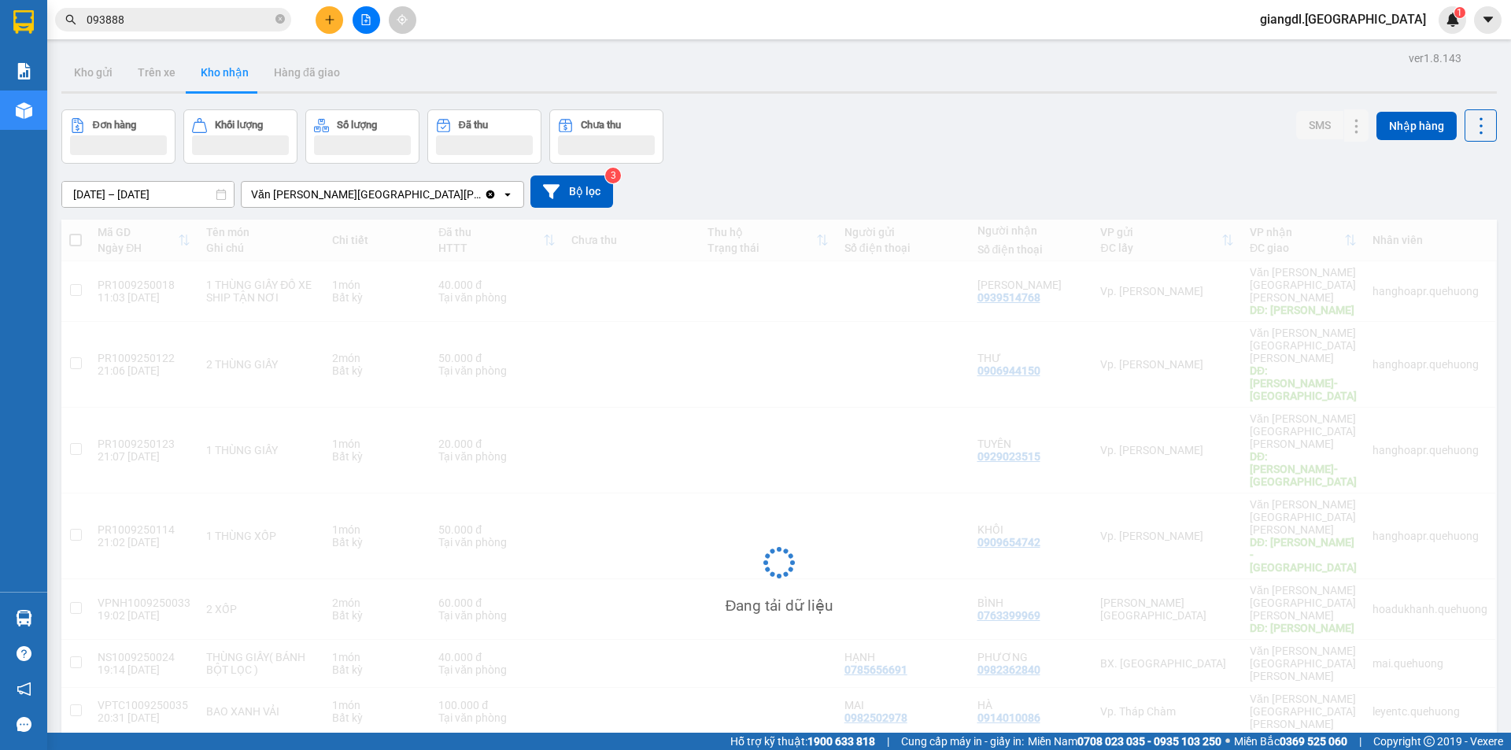
click at [1439, 31] on div "giangdl.quehuong 1" at bounding box center [1357, 20] width 219 height 28
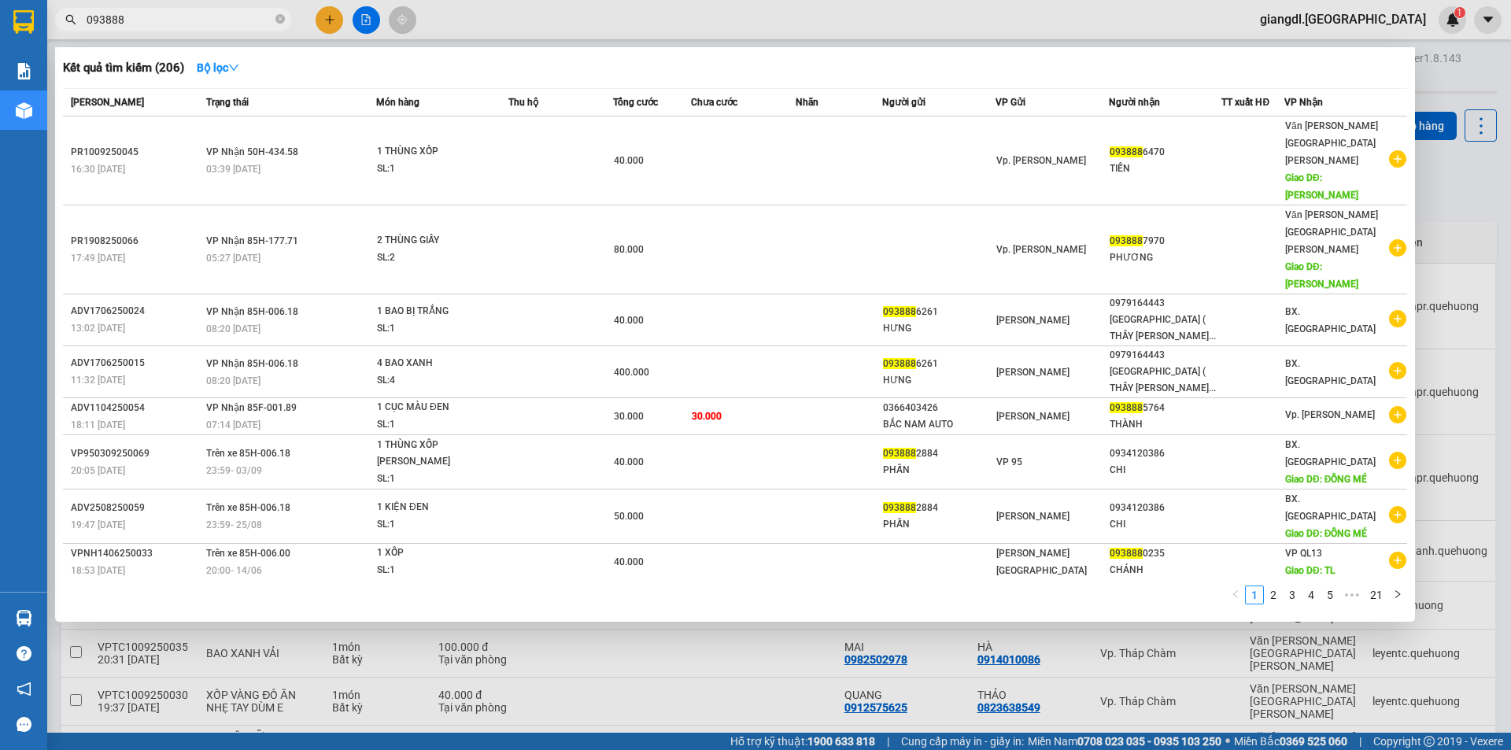
click at [161, 20] on input "093888" at bounding box center [180, 19] width 186 height 17
click at [171, 20] on input "093888" at bounding box center [180, 19] width 186 height 17
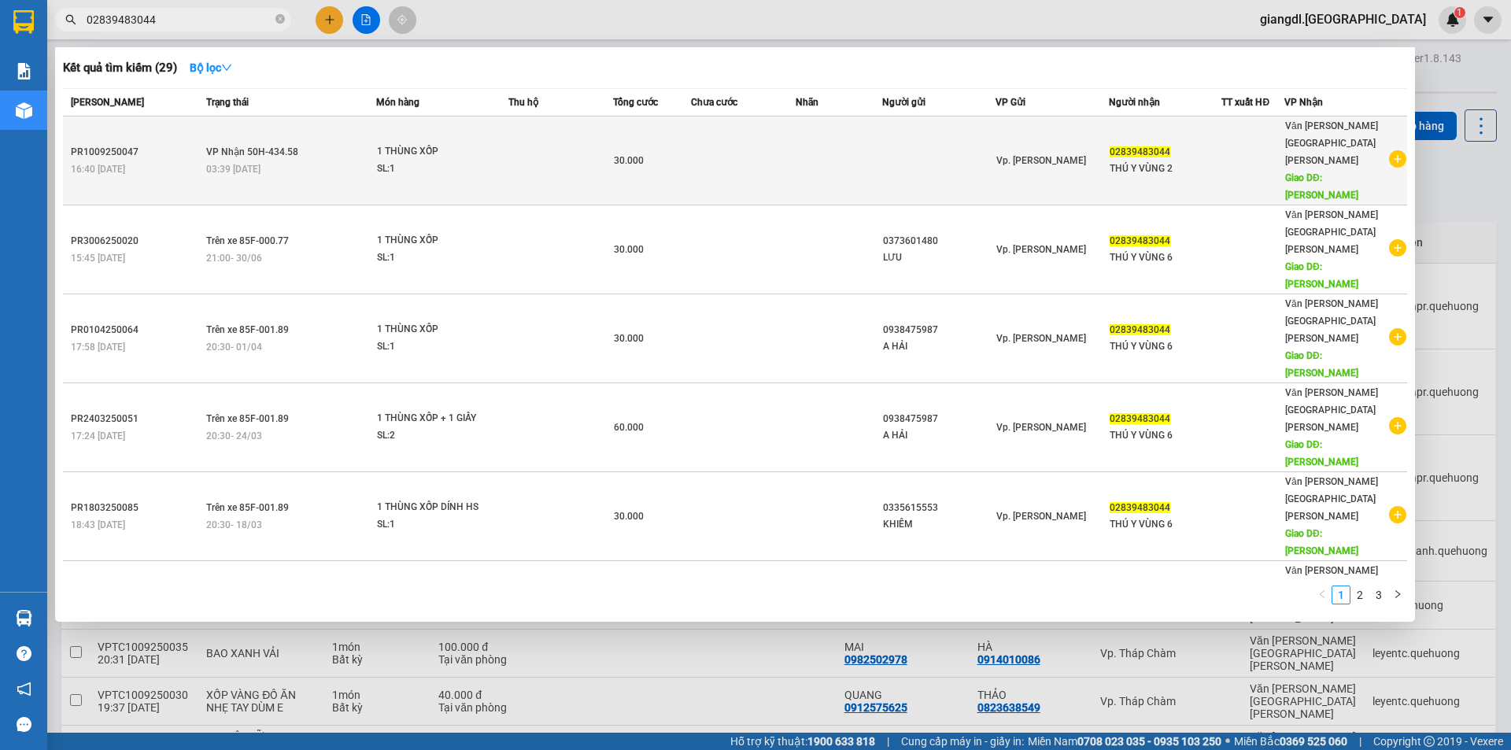
type input "02839483044"
click at [1144, 146] on span "02839483044" at bounding box center [1140, 151] width 61 height 11
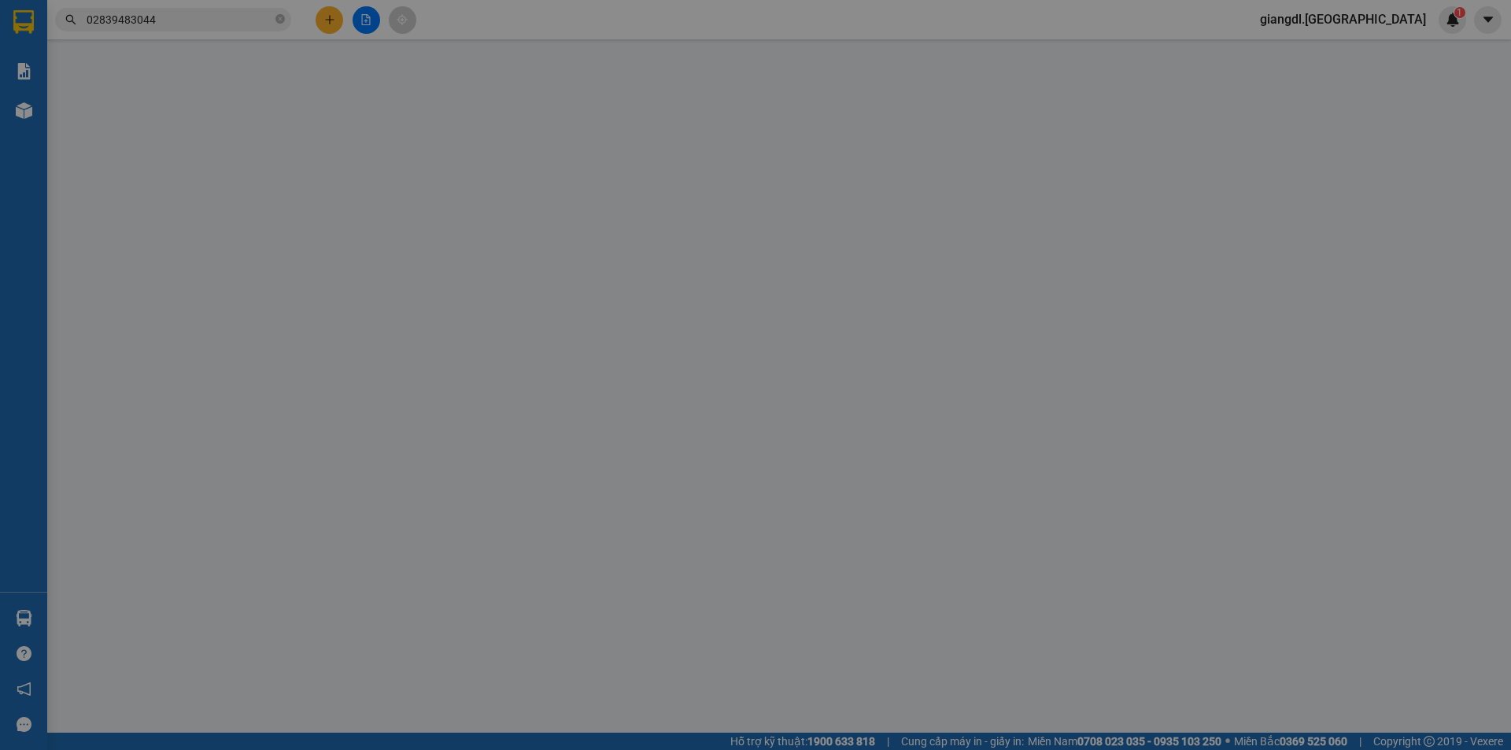
type input "02839483044"
type input "THÚ Y VÙNG 2"
type input "TÂN PHÚ"
type input "30.000"
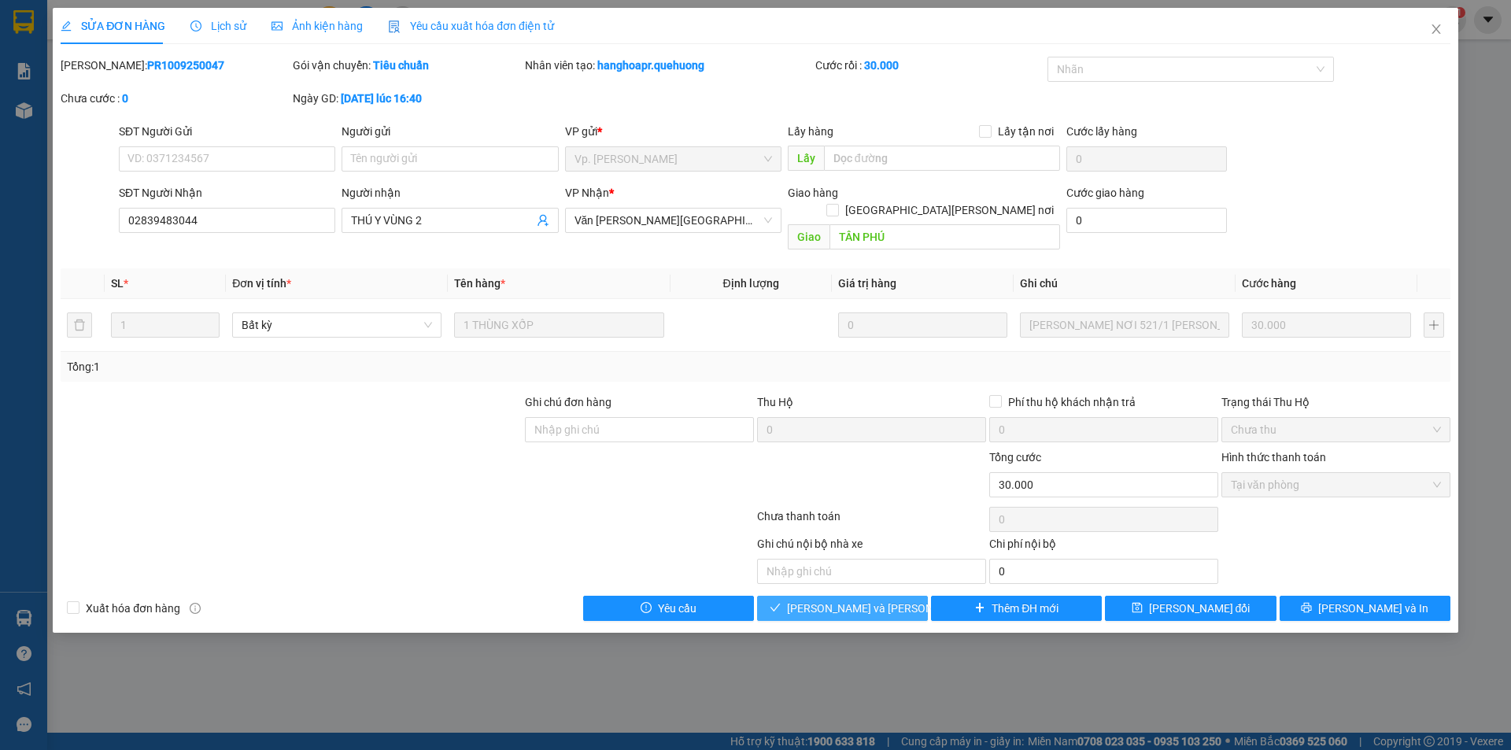
click at [886, 600] on span "[PERSON_NAME] và [PERSON_NAME] hàng" at bounding box center [893, 608] width 213 height 17
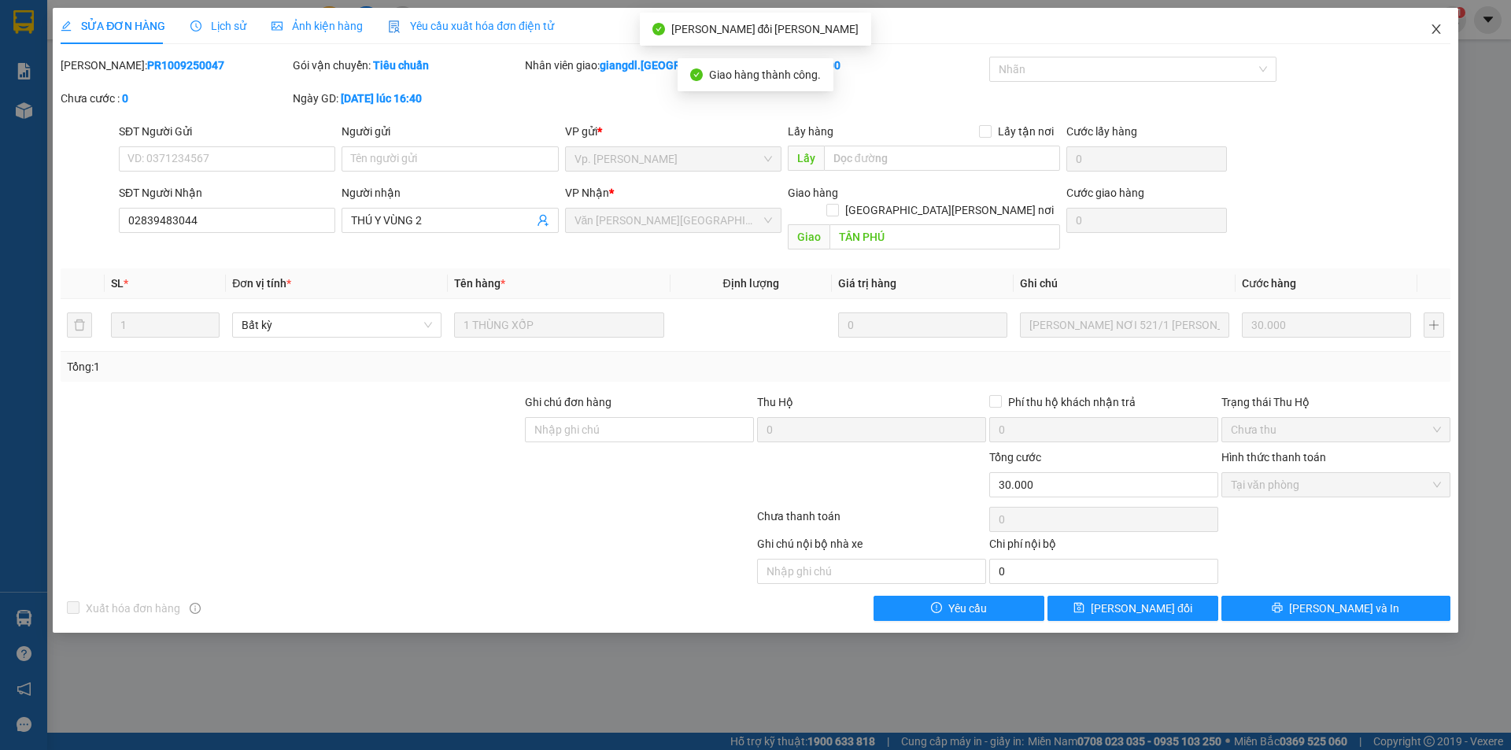
click at [1430, 29] on icon "close" at bounding box center [1436, 29] width 13 height 13
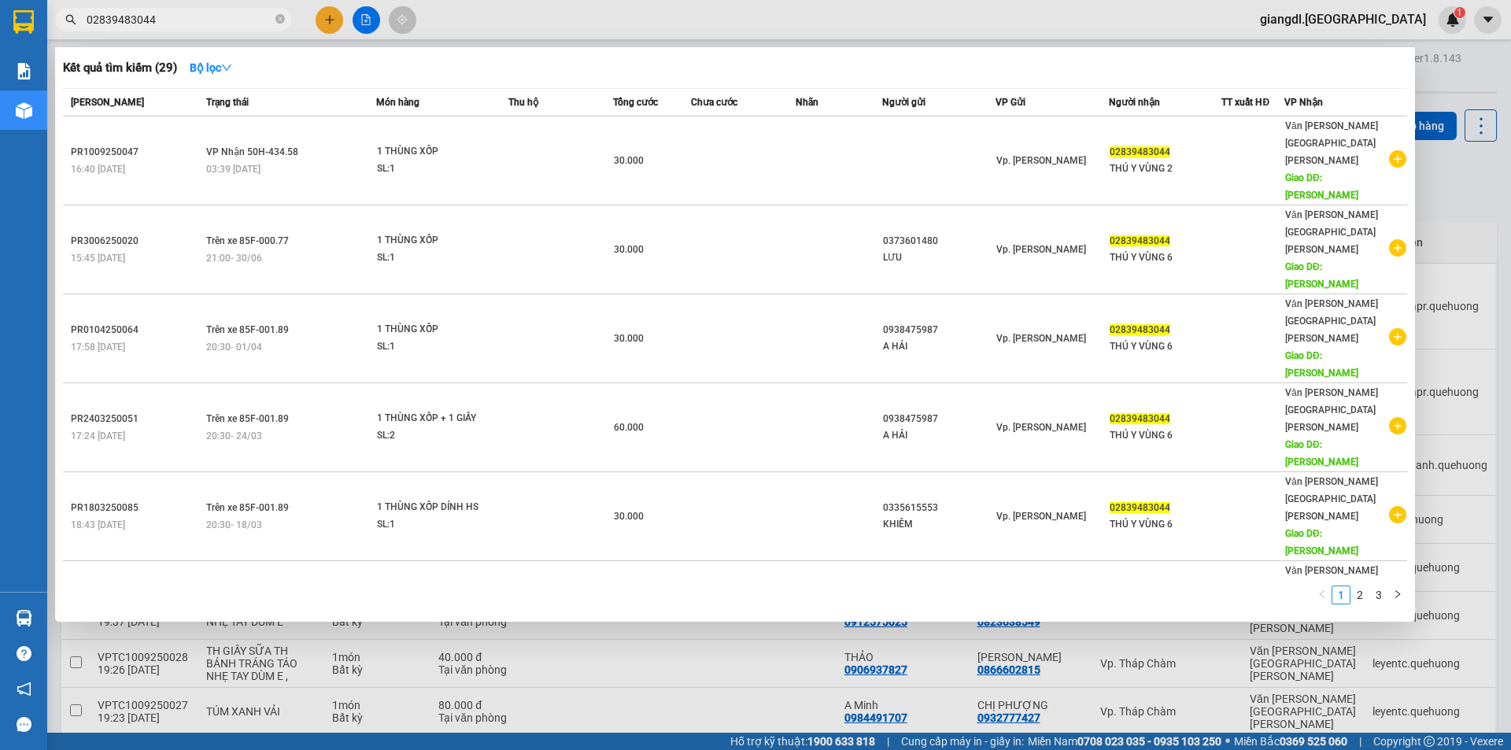
click at [179, 13] on input "02839483044" at bounding box center [180, 19] width 186 height 17
click at [279, 16] on icon "close-circle" at bounding box center [279, 18] width 9 height 9
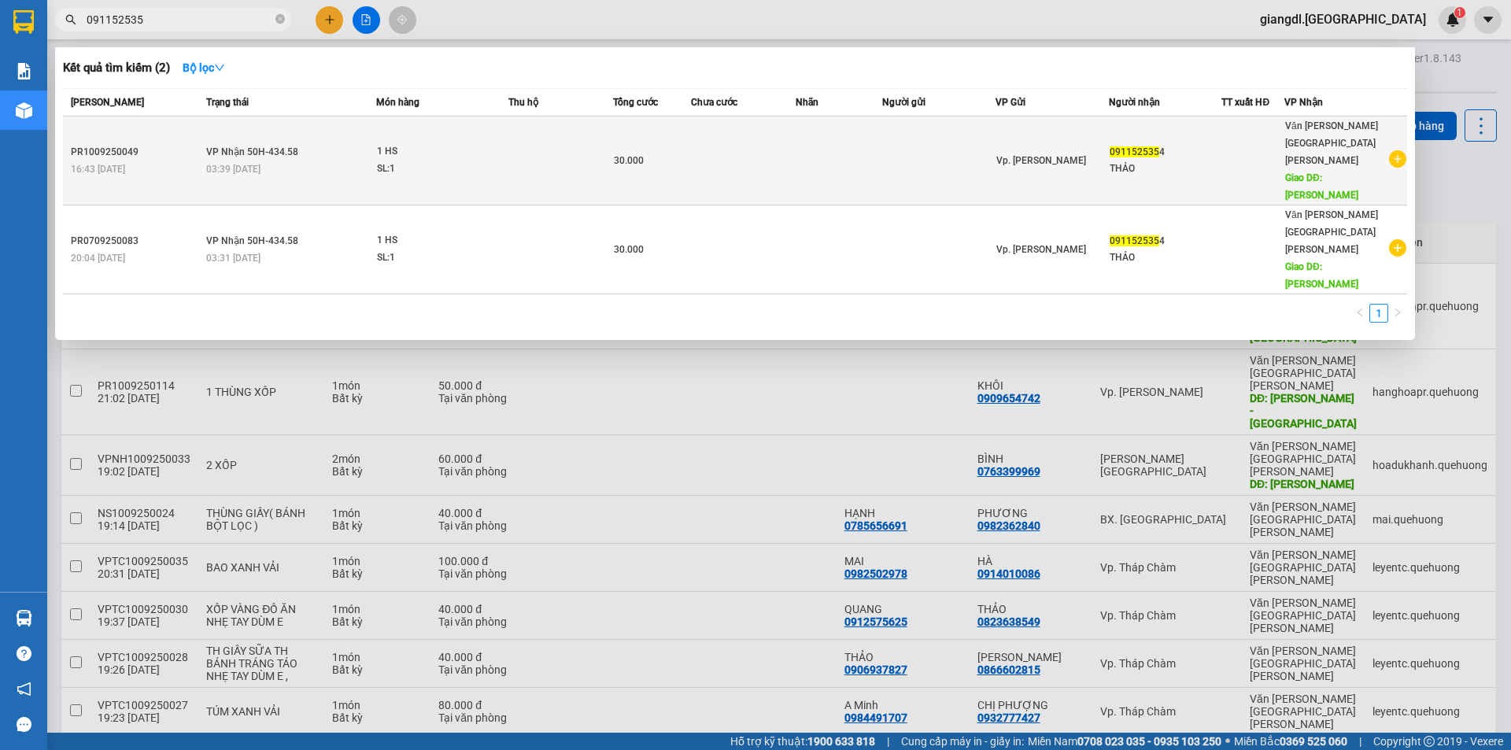
type input "091152535"
click at [642, 120] on td "30.000" at bounding box center [652, 160] width 78 height 89
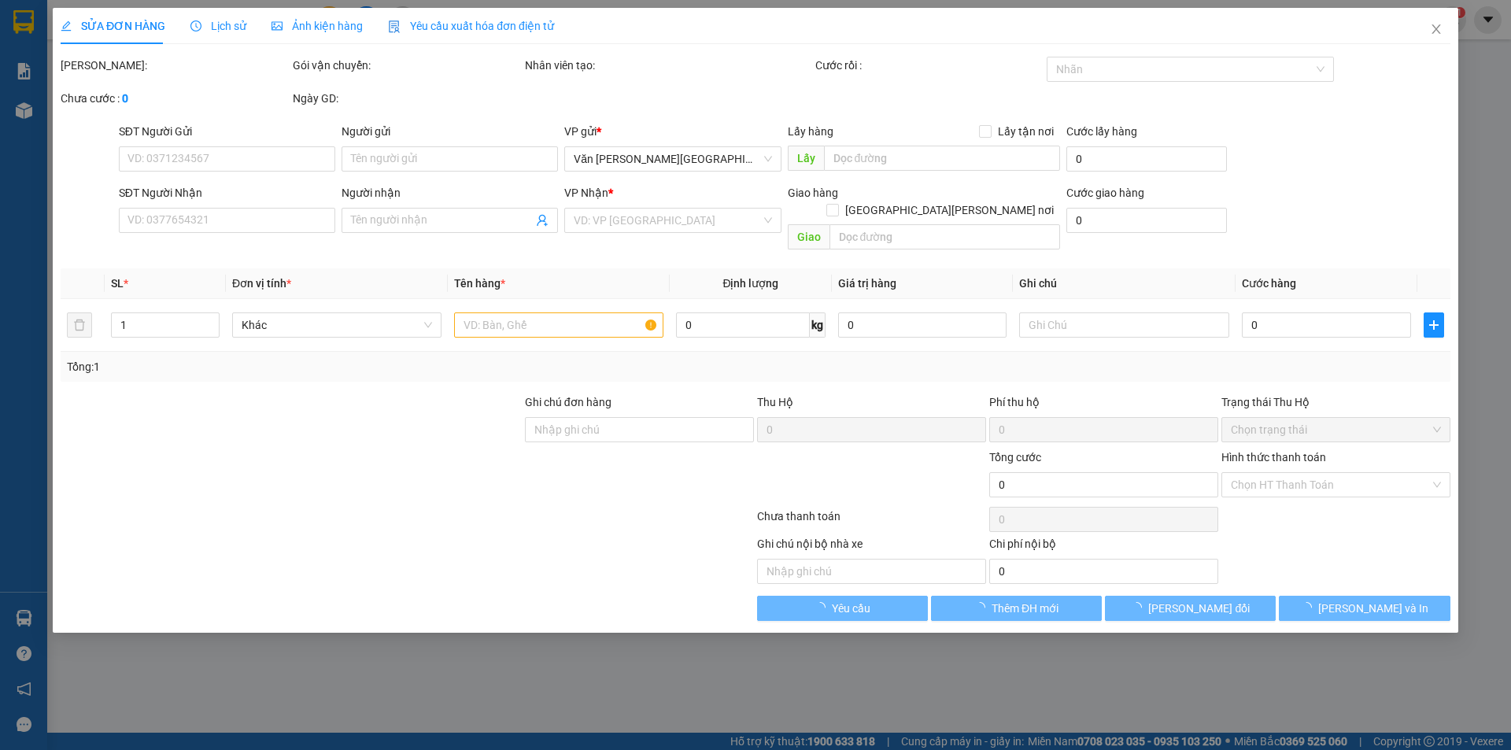
type input "0911525354"
type input "THẢO"
type input "TÂN PHÚ"
type input "30.000"
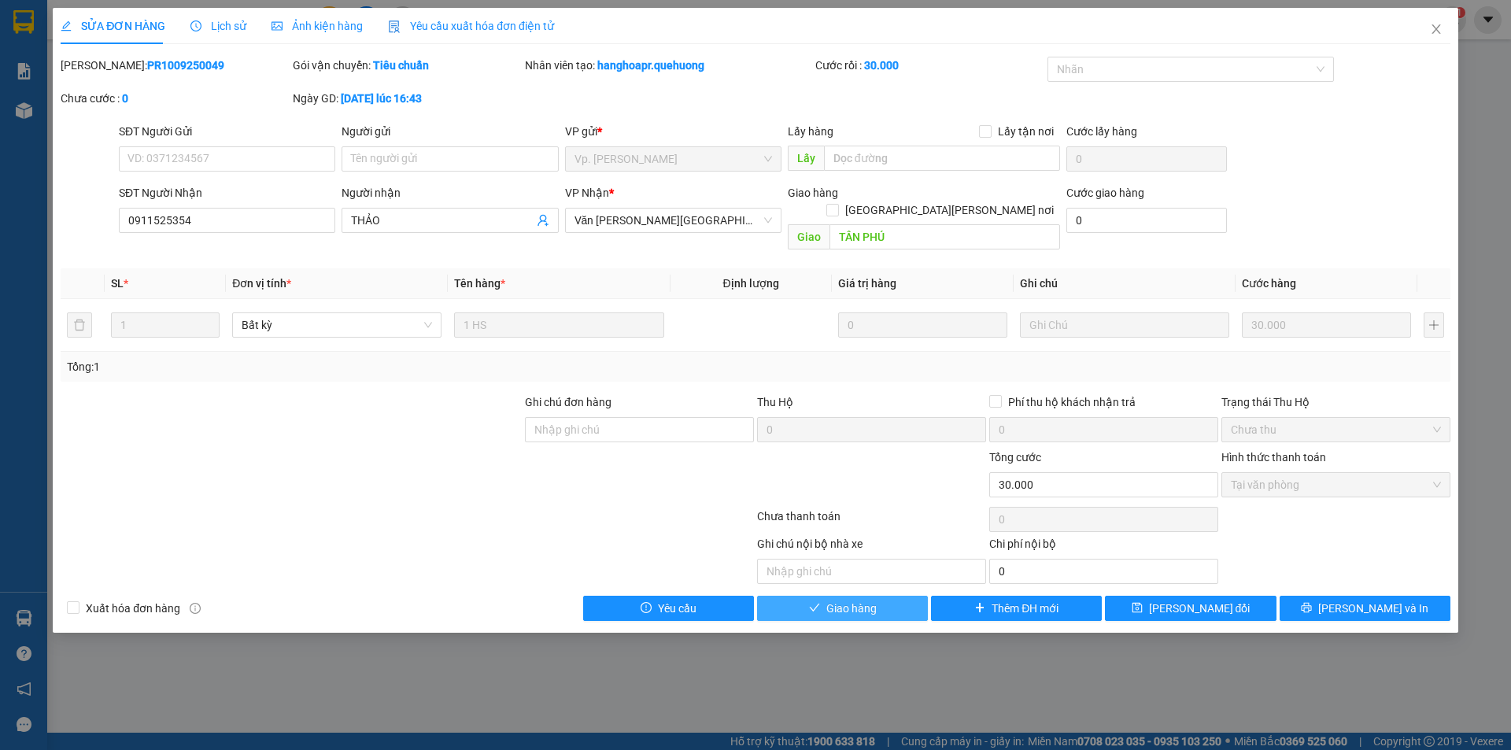
click at [840, 600] on span "Giao hàng" at bounding box center [851, 608] width 50 height 17
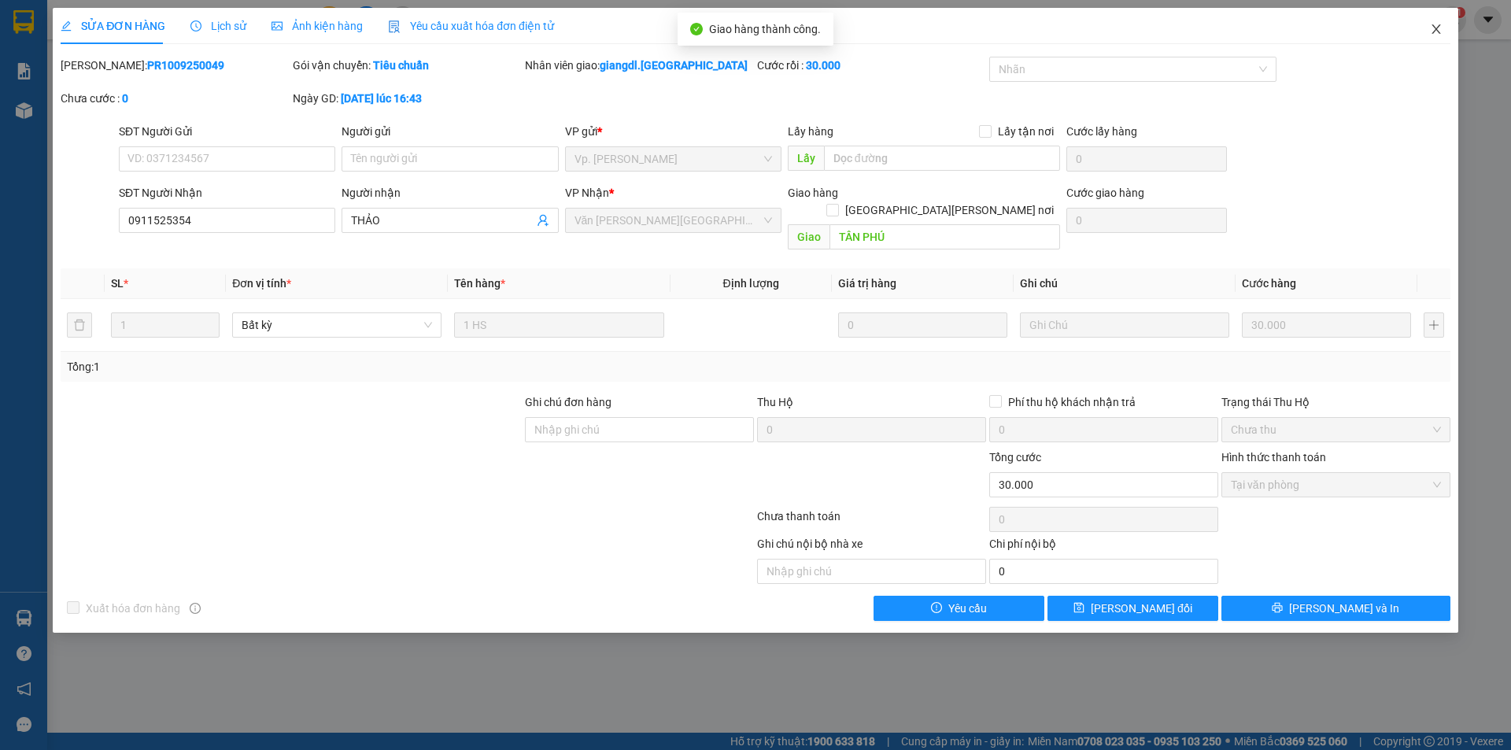
click at [1443, 29] on span "Close" at bounding box center [1436, 30] width 44 height 44
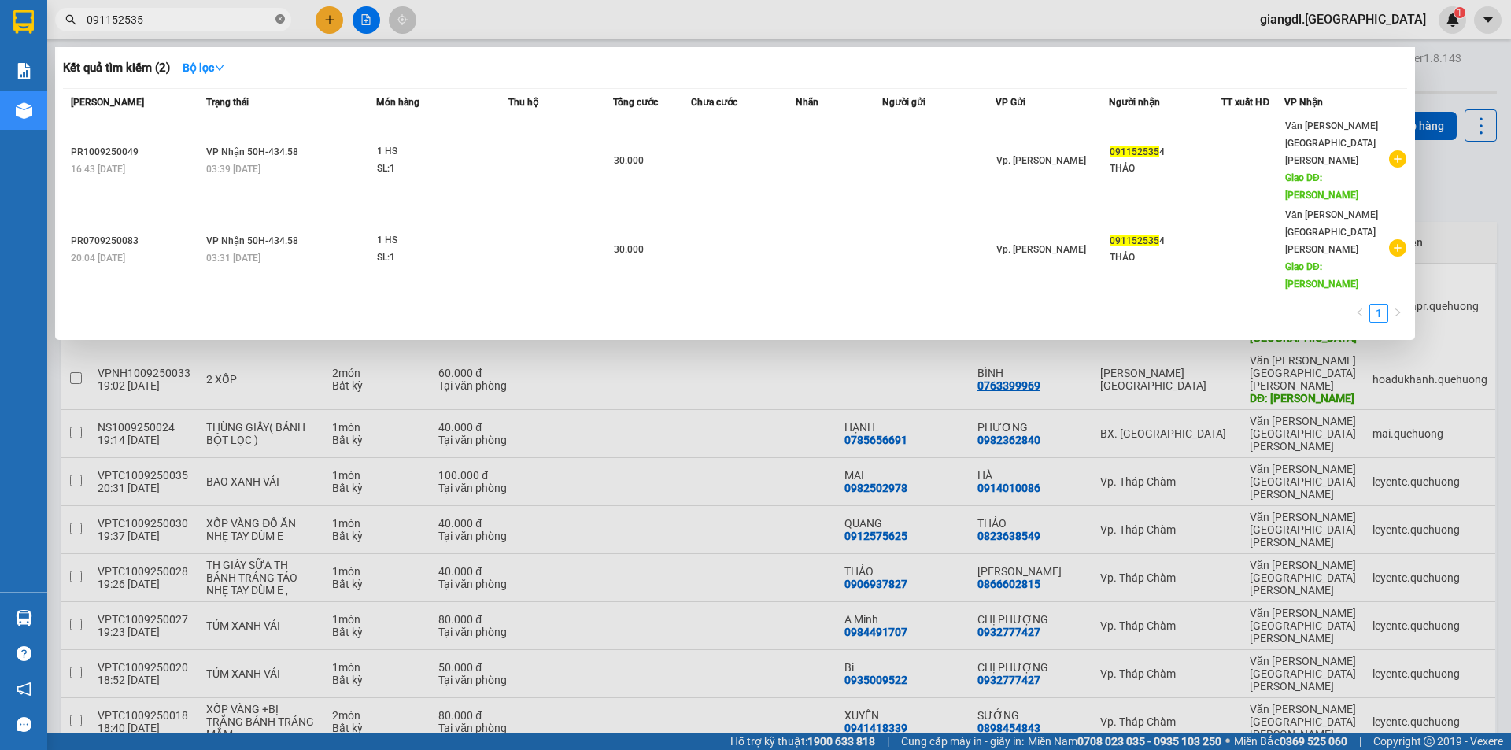
click at [279, 19] on icon "close-circle" at bounding box center [279, 18] width 9 height 9
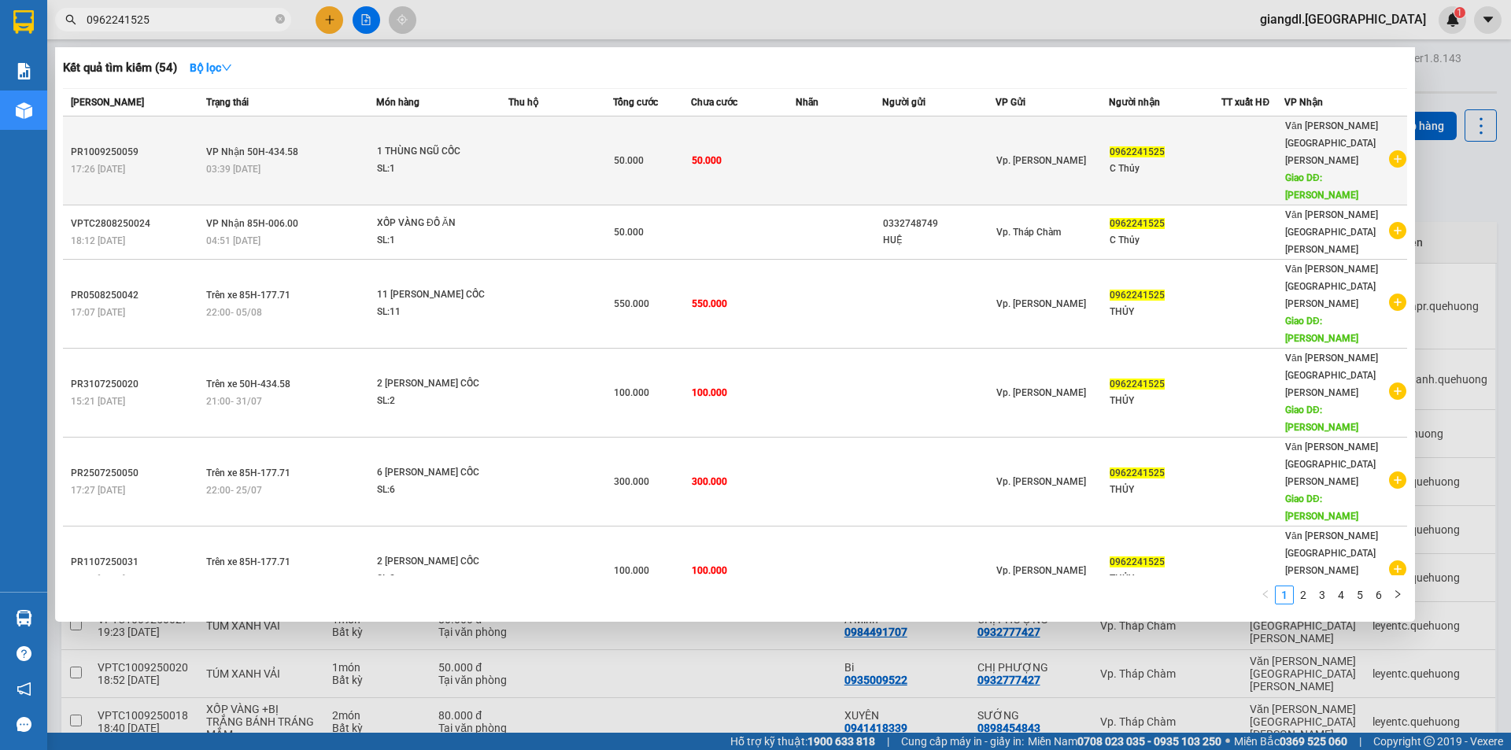
type input "0962241525"
click at [812, 140] on td at bounding box center [839, 160] width 87 height 89
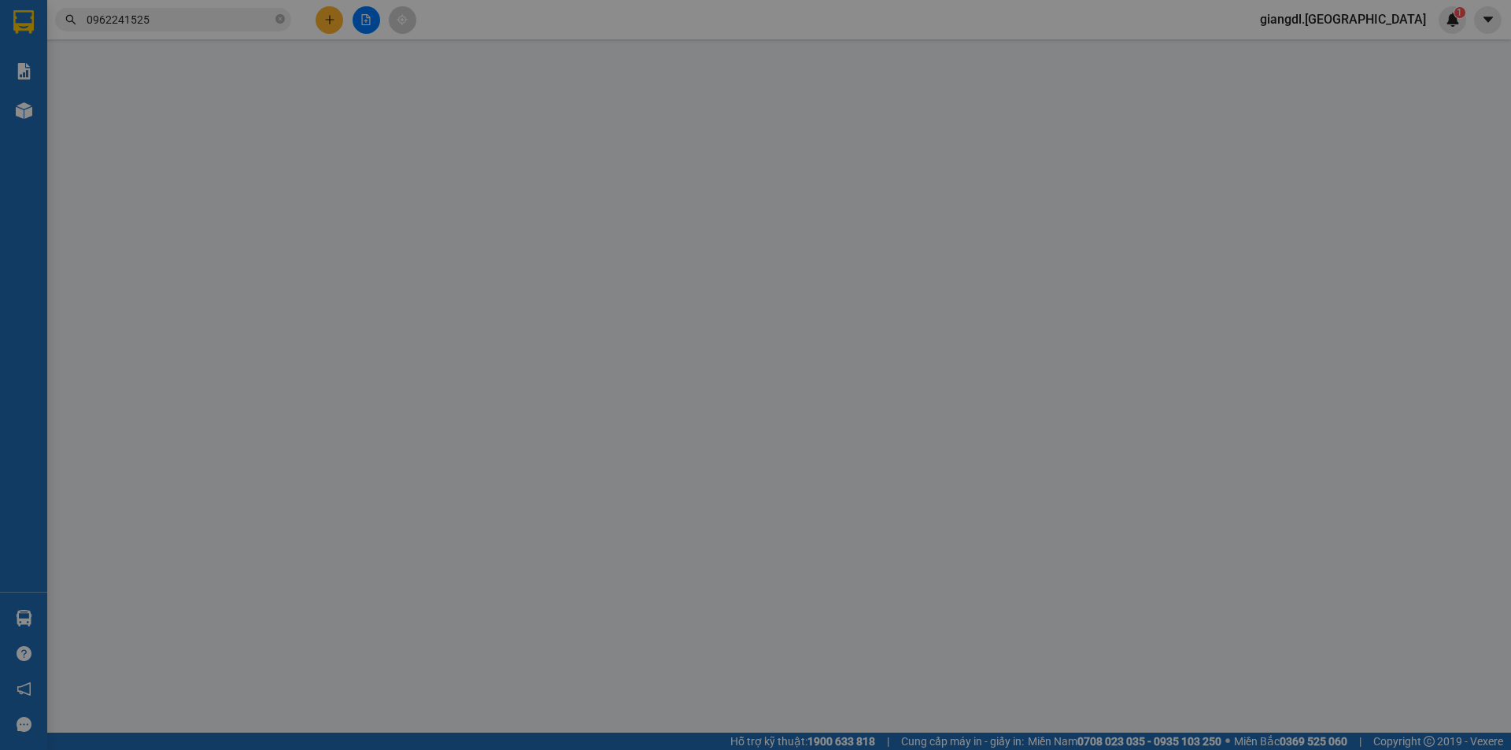
type input "0962241525"
type input "C Thủy"
type input "TÂN PHÚ"
type input "50.000"
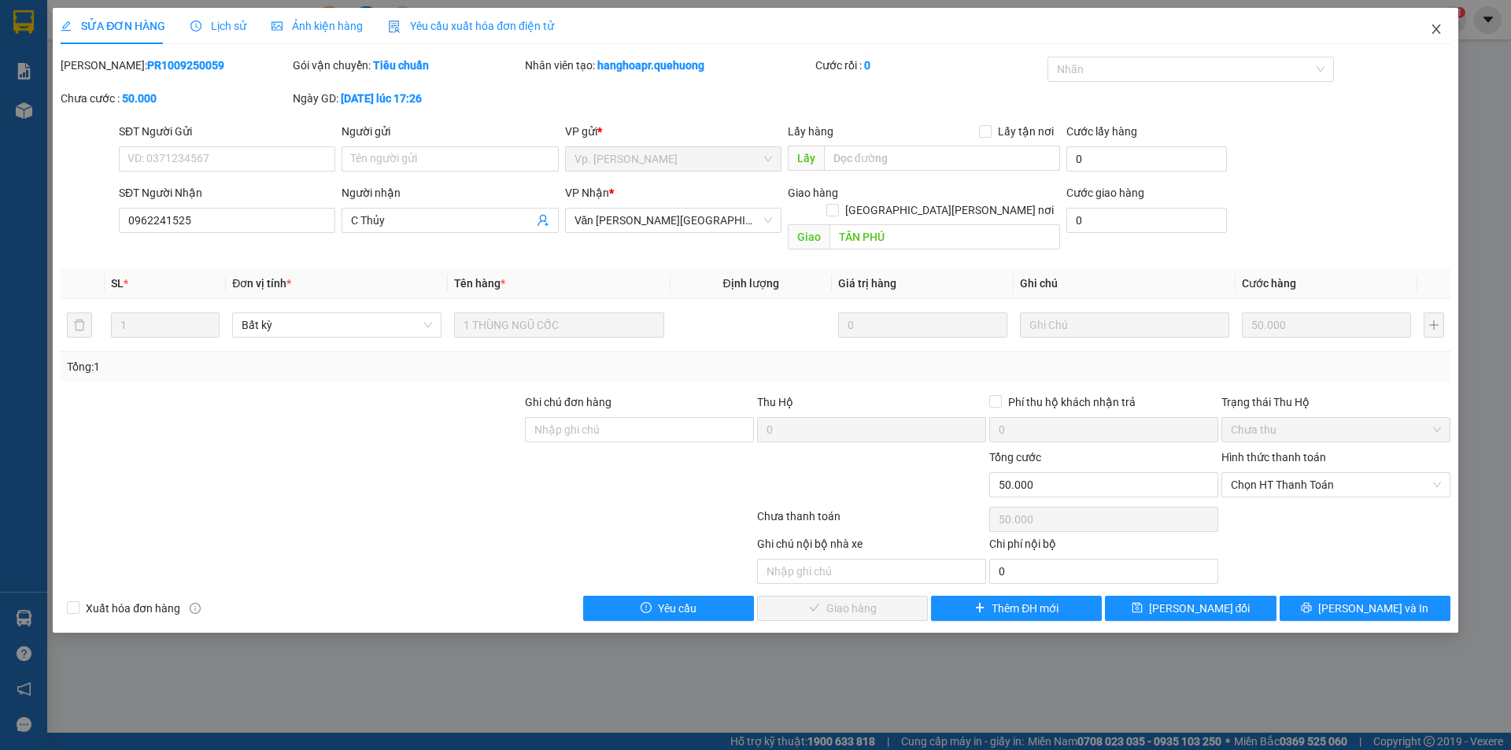
click at [1440, 30] on icon "close" at bounding box center [1436, 29] width 13 height 13
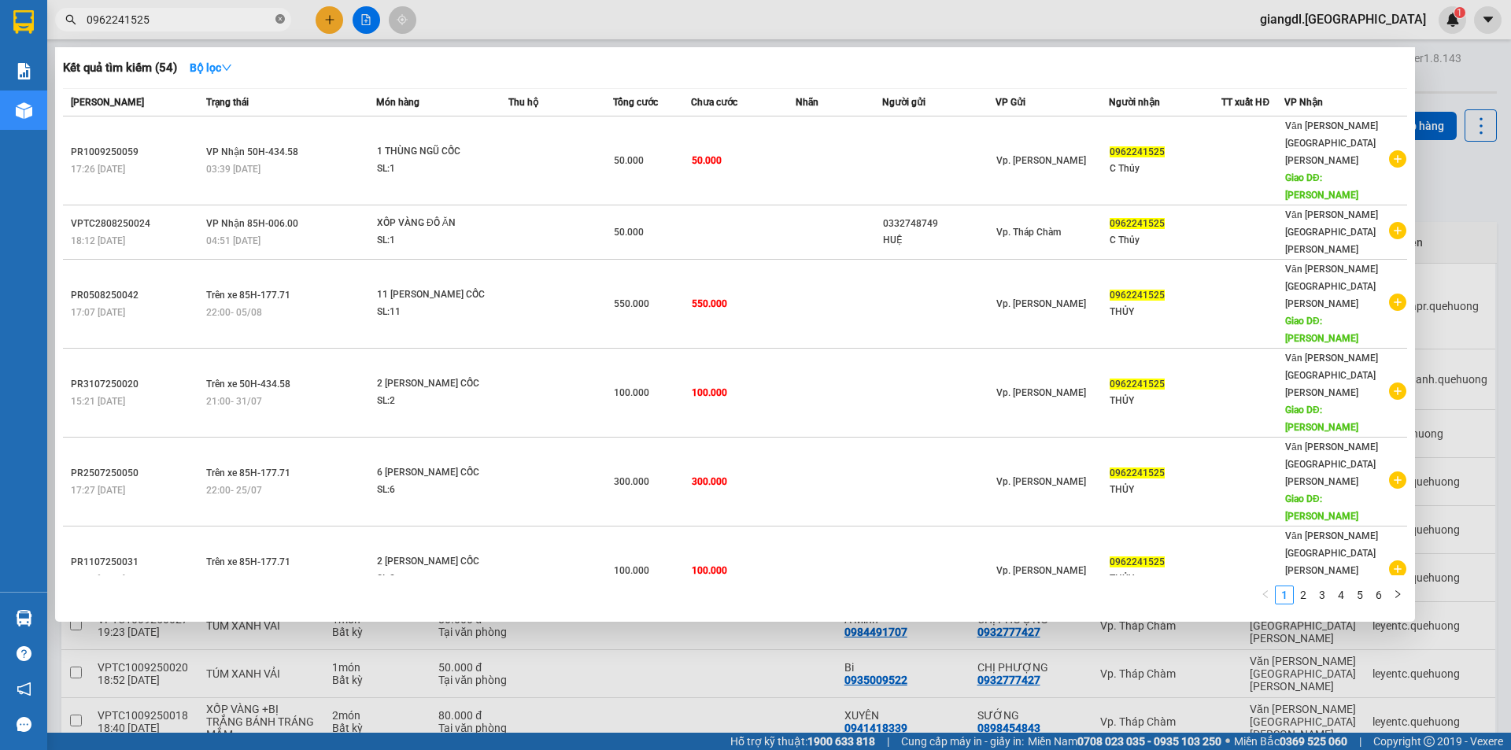
click at [281, 18] on icon "close-circle" at bounding box center [279, 18] width 9 height 9
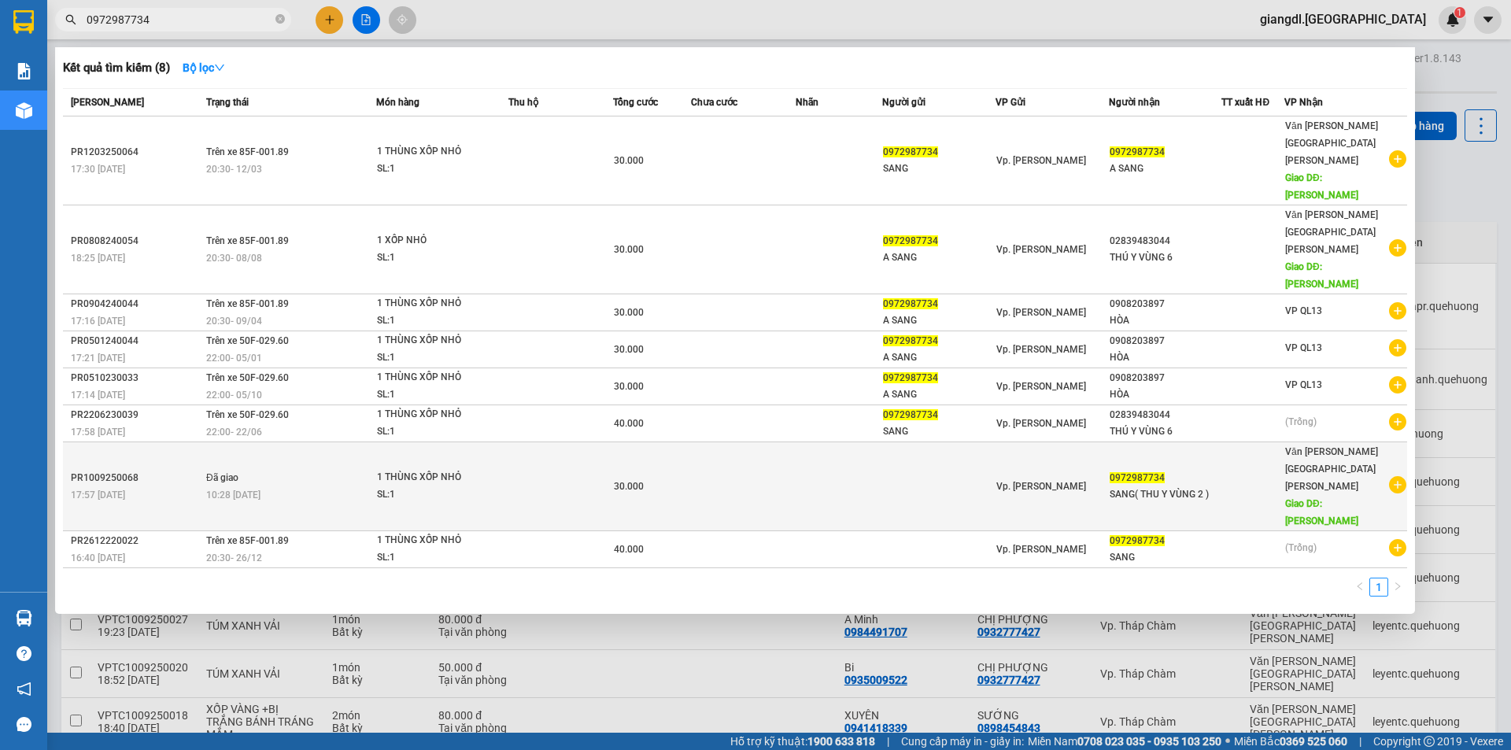
type input "0972987734"
click at [320, 442] on td "Đã giao 10:28 - 11/09" at bounding box center [289, 486] width 174 height 89
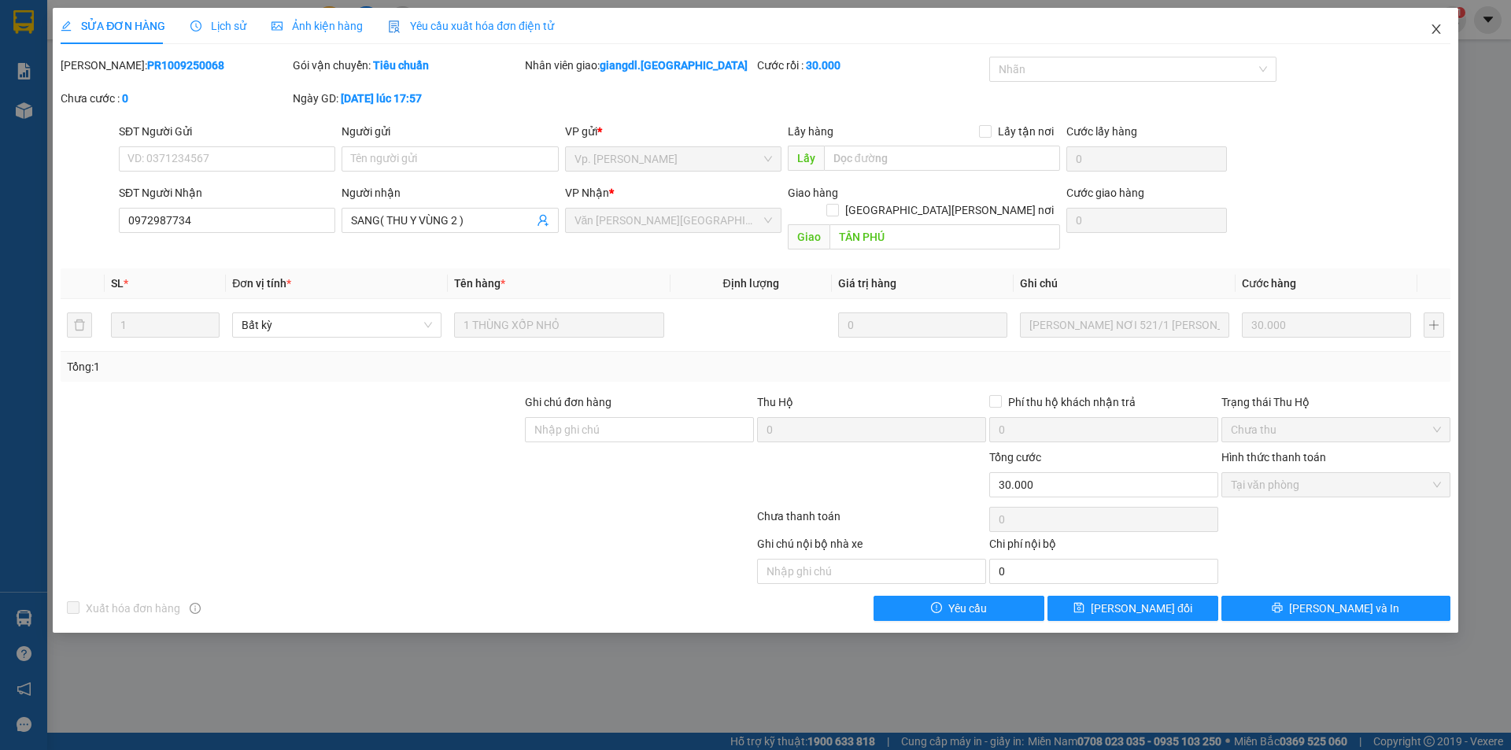
click at [1433, 27] on icon "close" at bounding box center [1436, 28] width 9 height 9
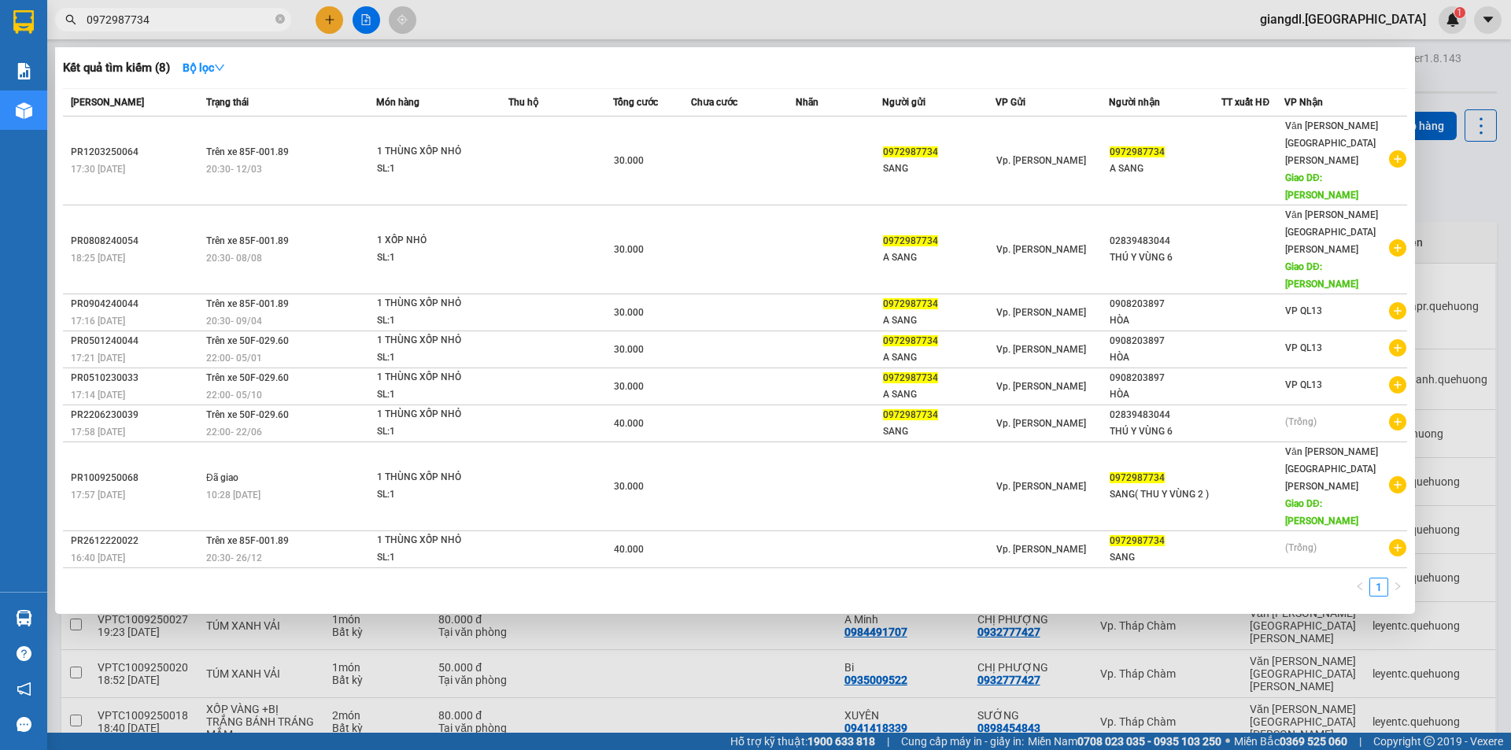
click at [203, 14] on input "0972987734" at bounding box center [180, 19] width 186 height 17
click at [280, 17] on icon "close-circle" at bounding box center [279, 18] width 9 height 9
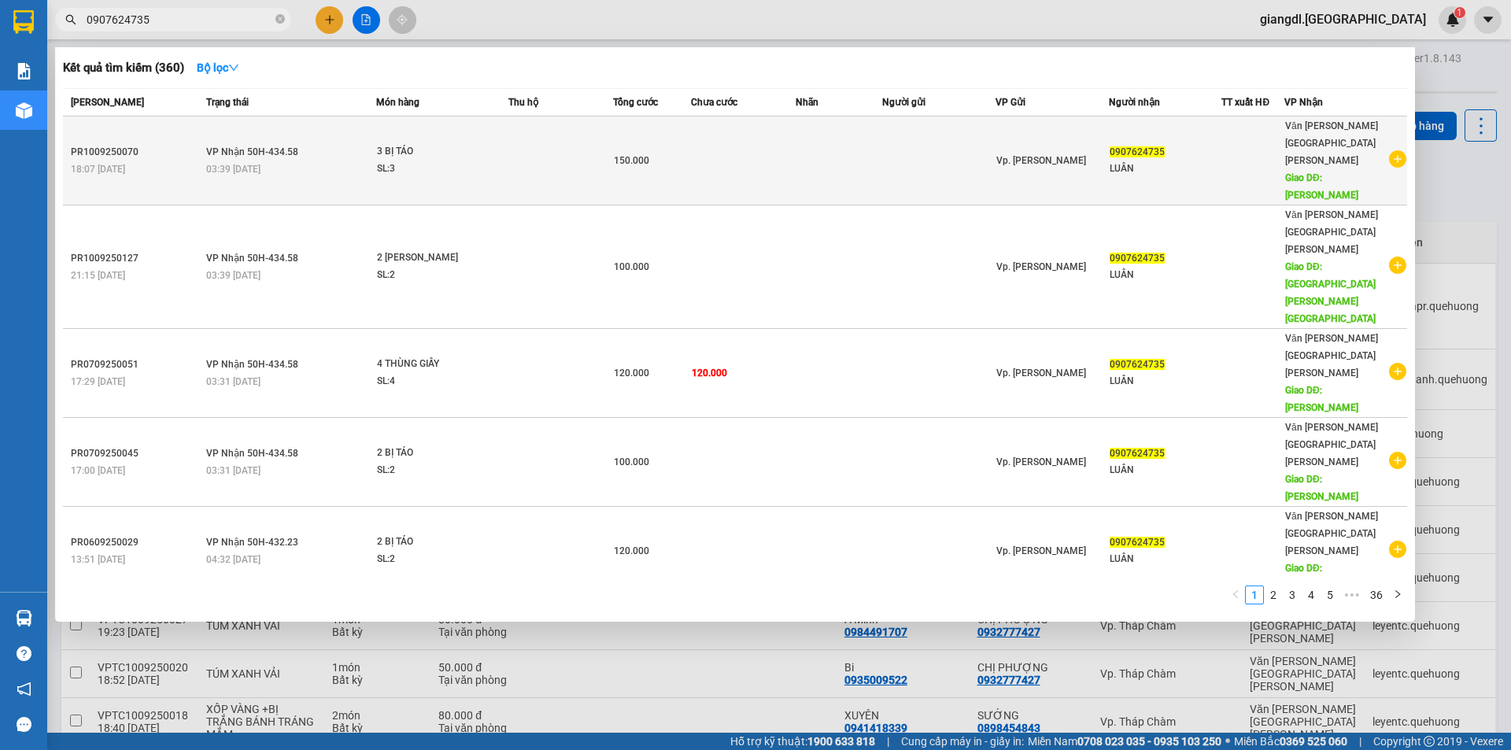
type input "0907624735"
click at [471, 161] on div "SL: 3" at bounding box center [436, 169] width 118 height 17
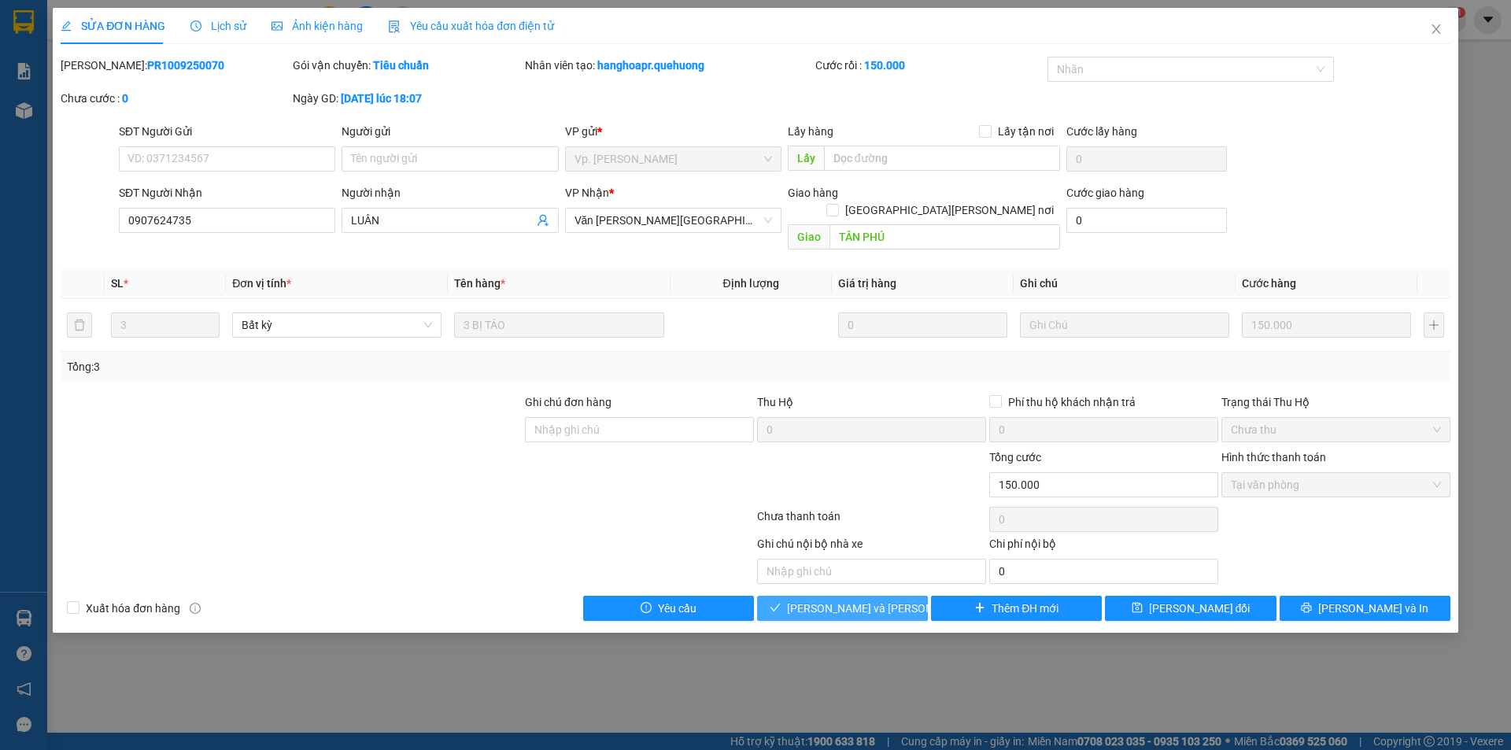
click at [812, 600] on span "[PERSON_NAME] và [PERSON_NAME] hàng" at bounding box center [893, 608] width 213 height 17
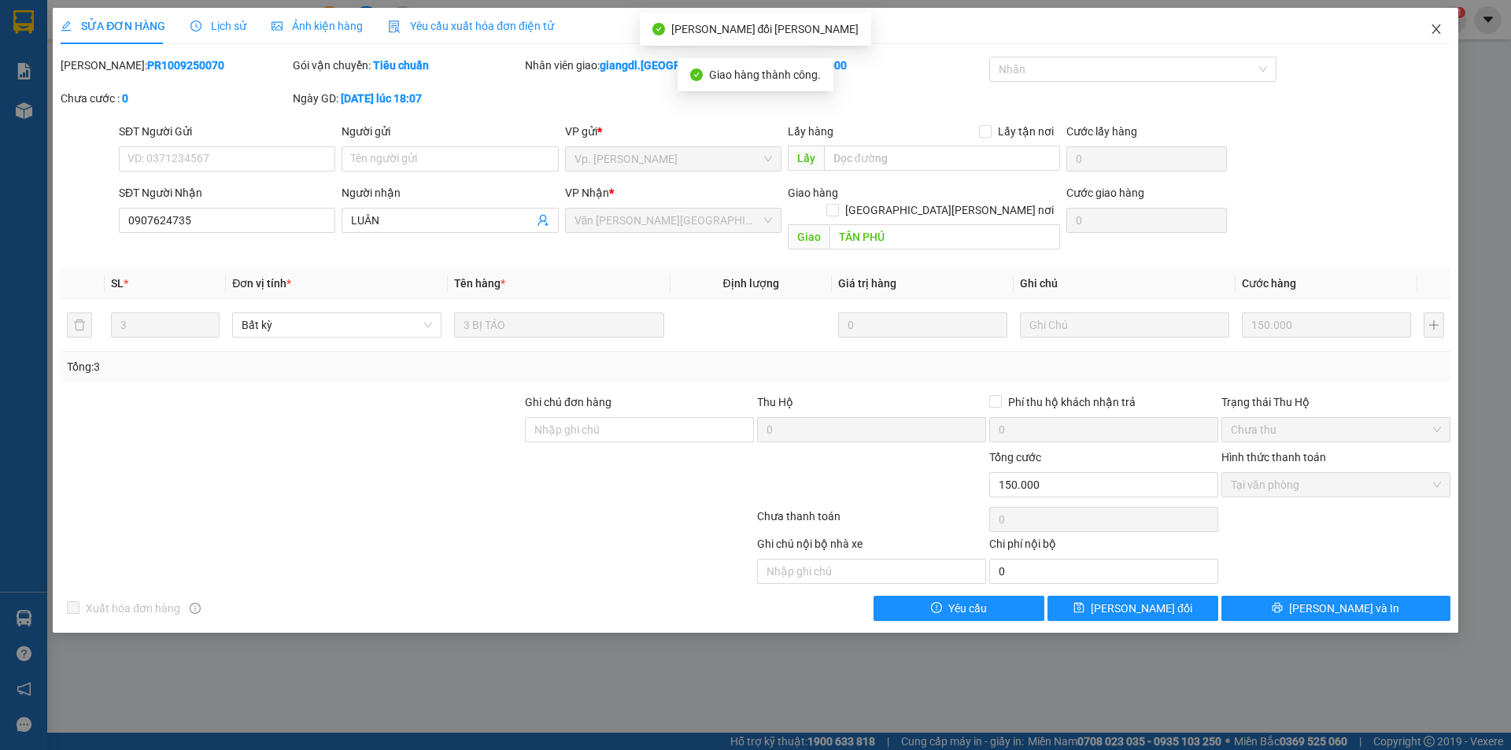
click at [1434, 28] on icon "close" at bounding box center [1436, 29] width 13 height 13
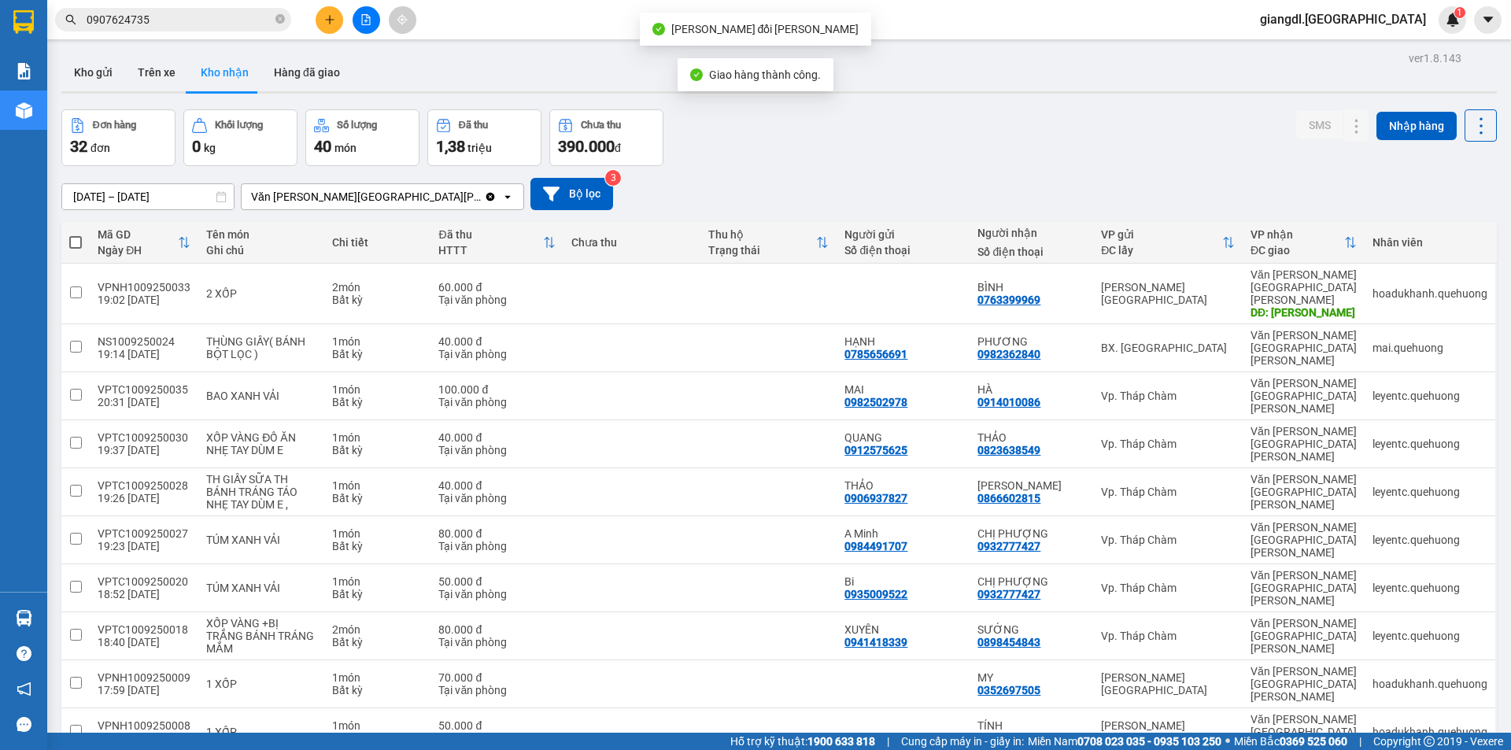
click at [166, 23] on input "0907624735" at bounding box center [180, 19] width 186 height 17
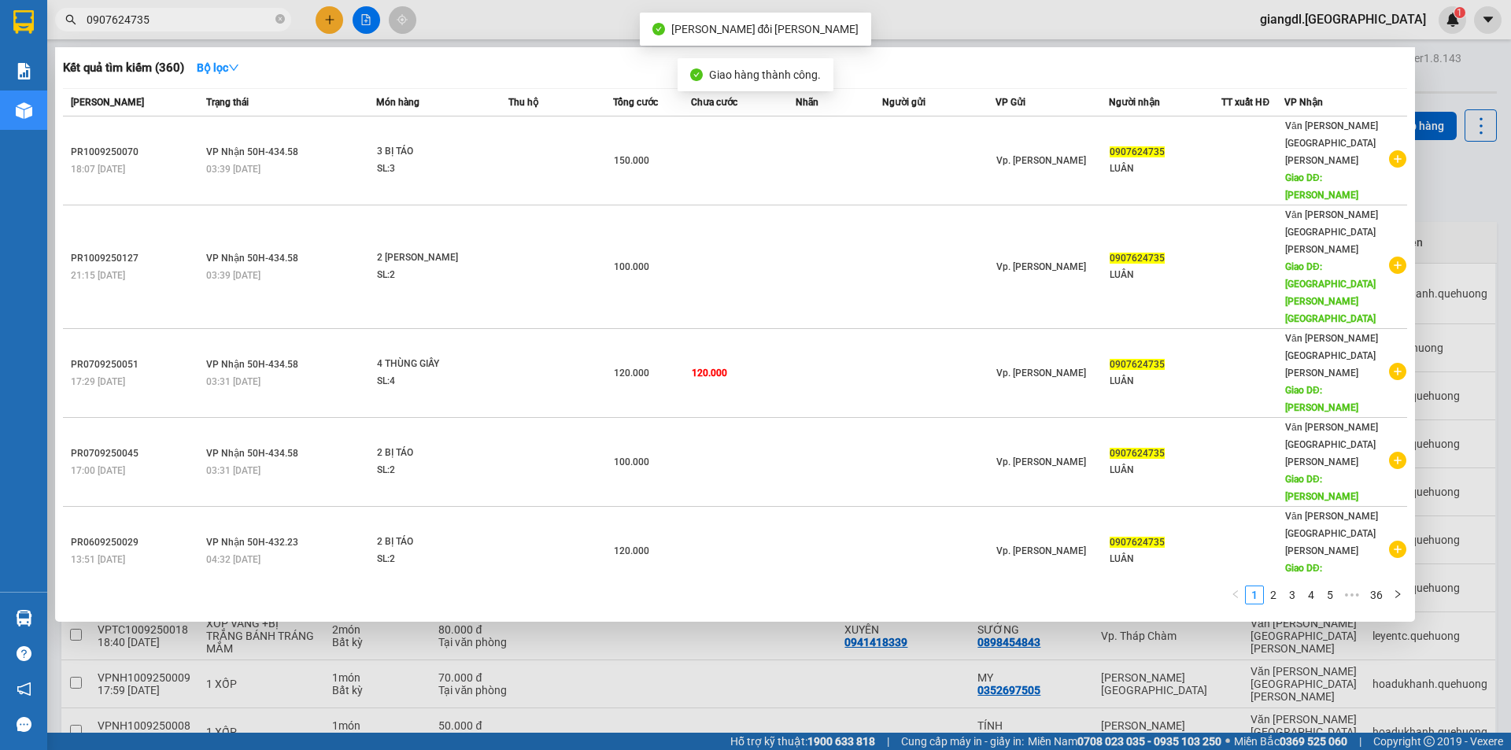
click at [166, 23] on input "0907624735" at bounding box center [180, 19] width 186 height 17
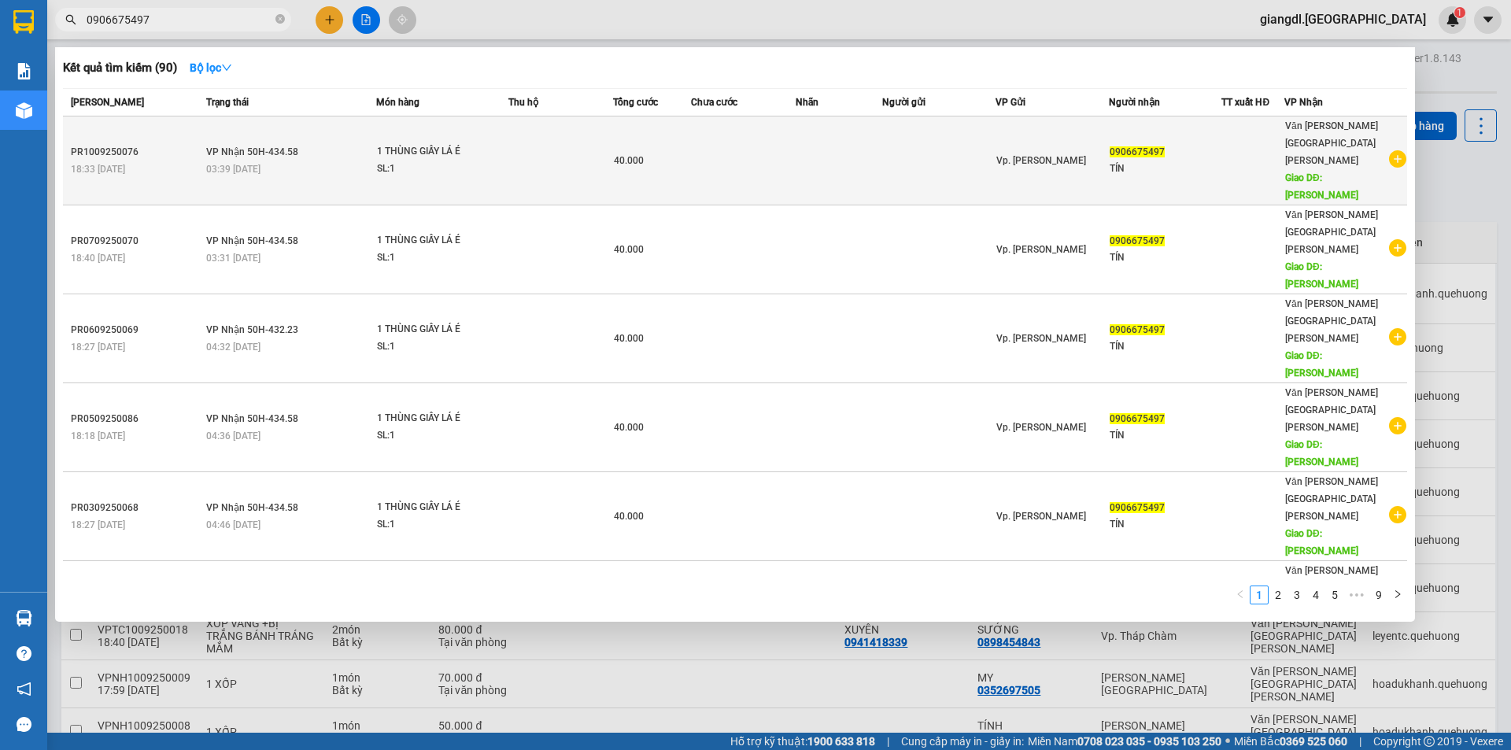
type input "0906675497"
click at [613, 125] on td at bounding box center [560, 160] width 105 height 89
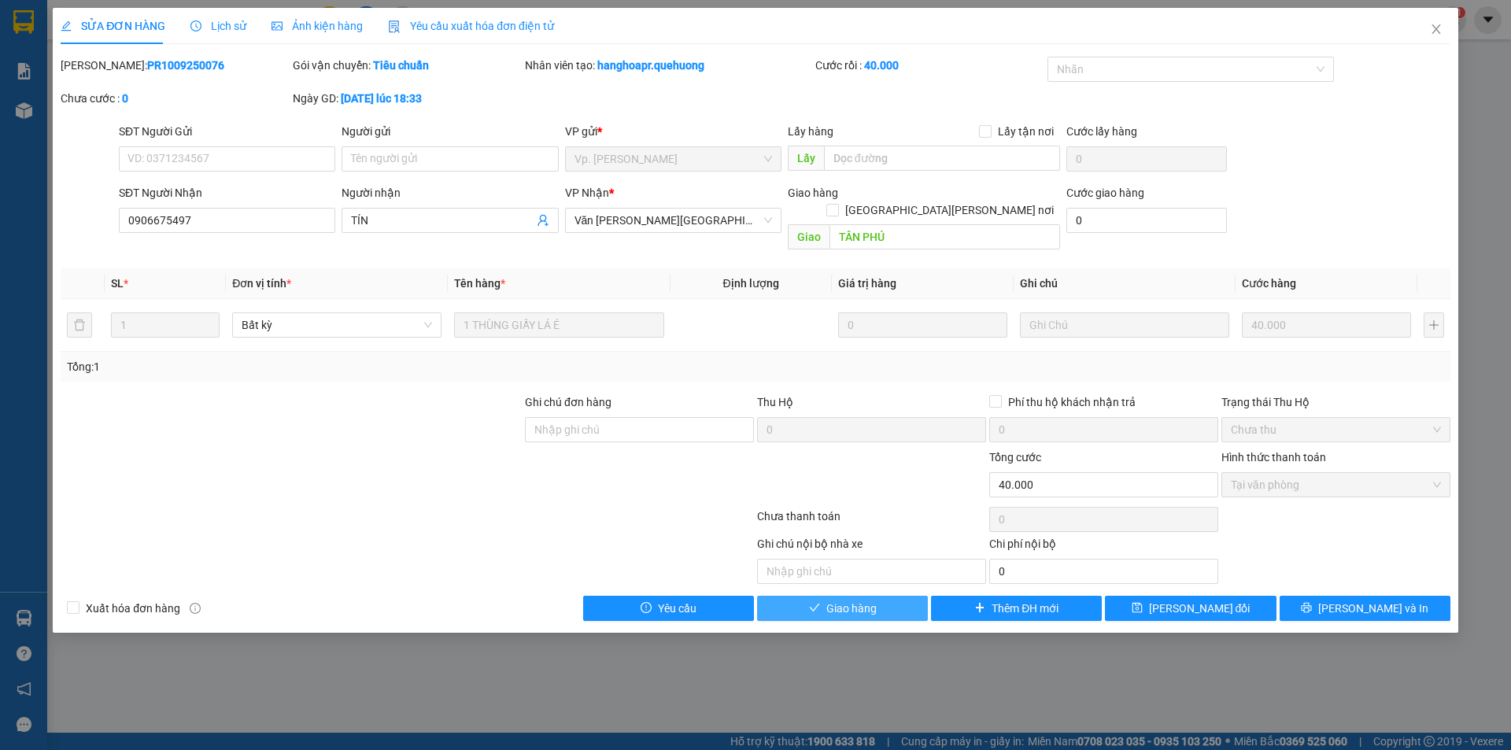
click at [909, 596] on button "Giao hàng" at bounding box center [842, 608] width 171 height 25
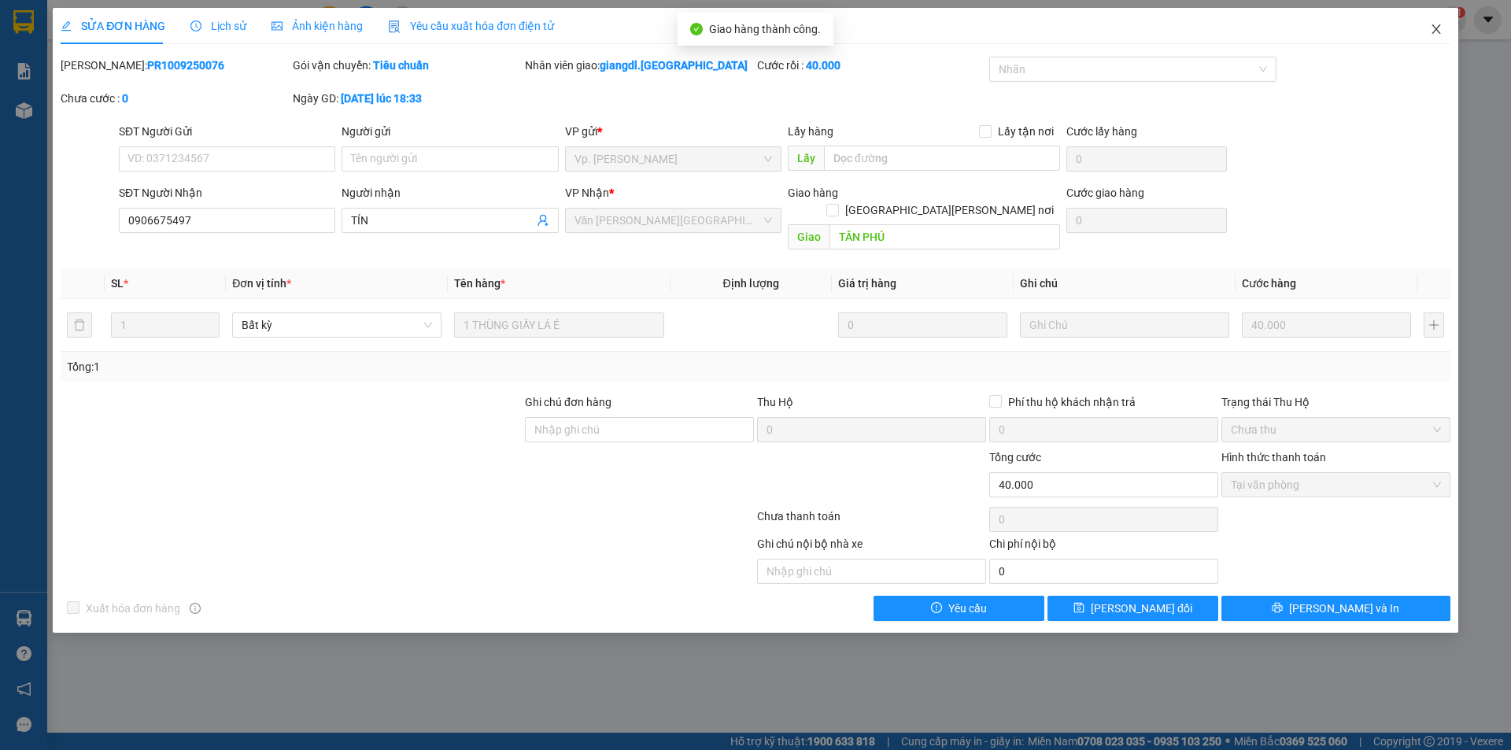
click at [1438, 30] on icon "close" at bounding box center [1436, 29] width 13 height 13
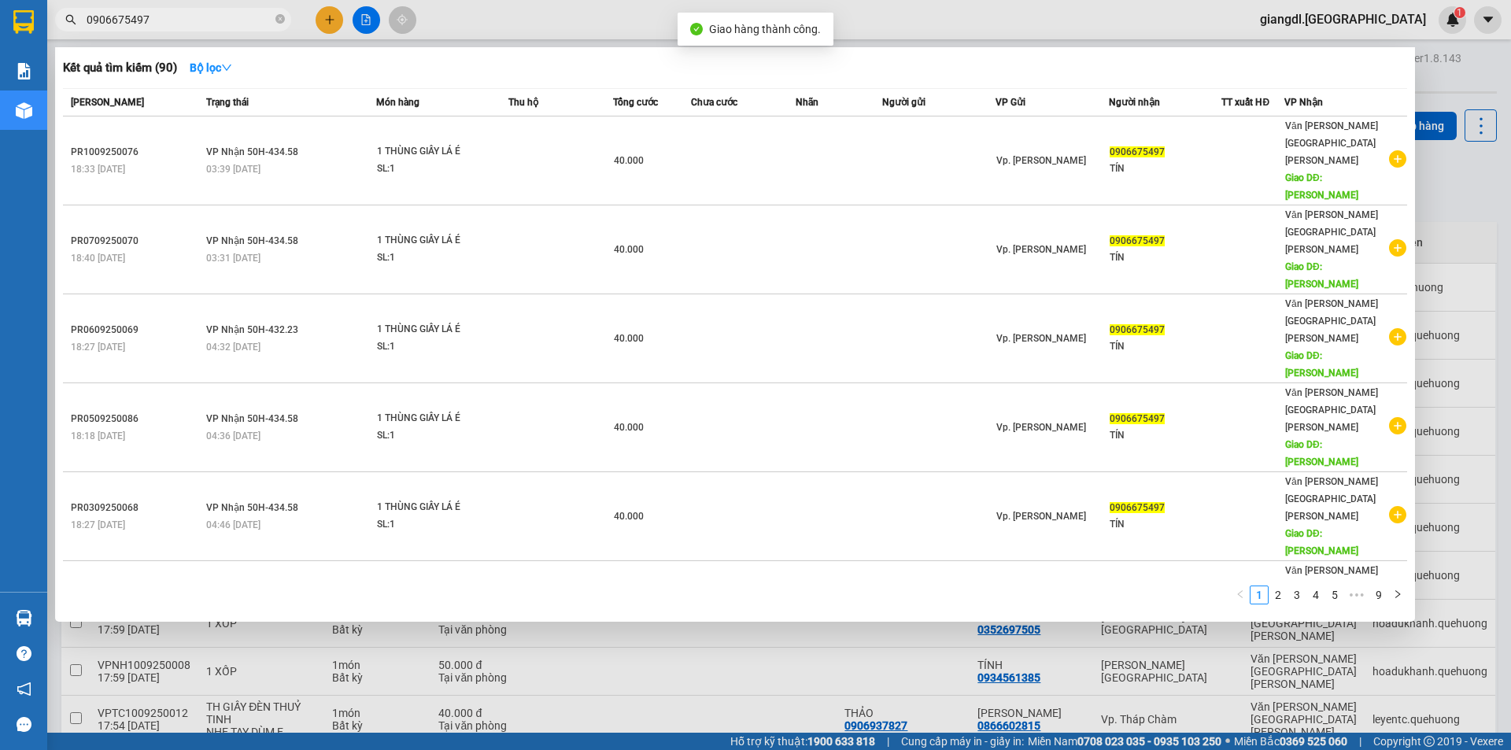
click at [186, 24] on input "0906675497" at bounding box center [180, 19] width 186 height 17
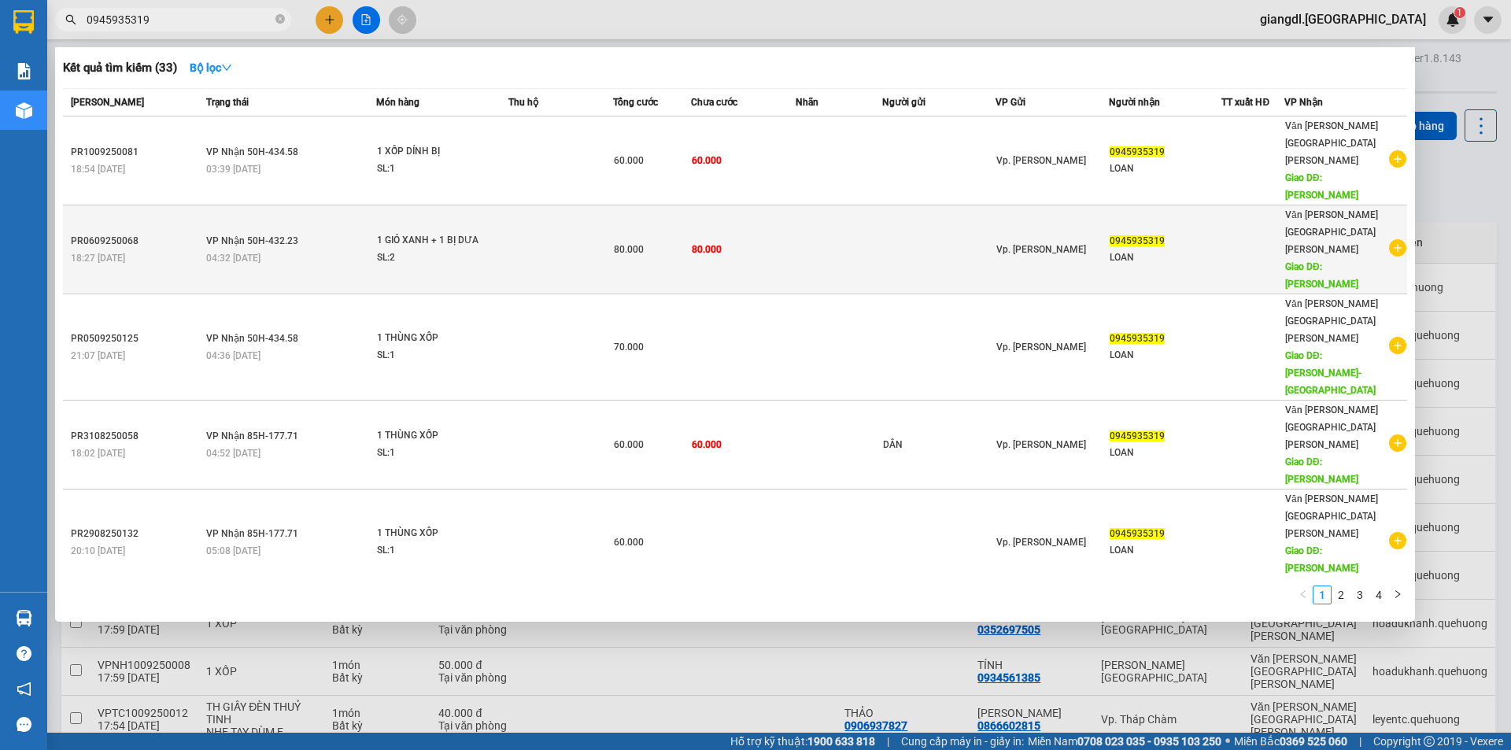
type input "0945935319"
click at [517, 205] on td at bounding box center [560, 249] width 105 height 89
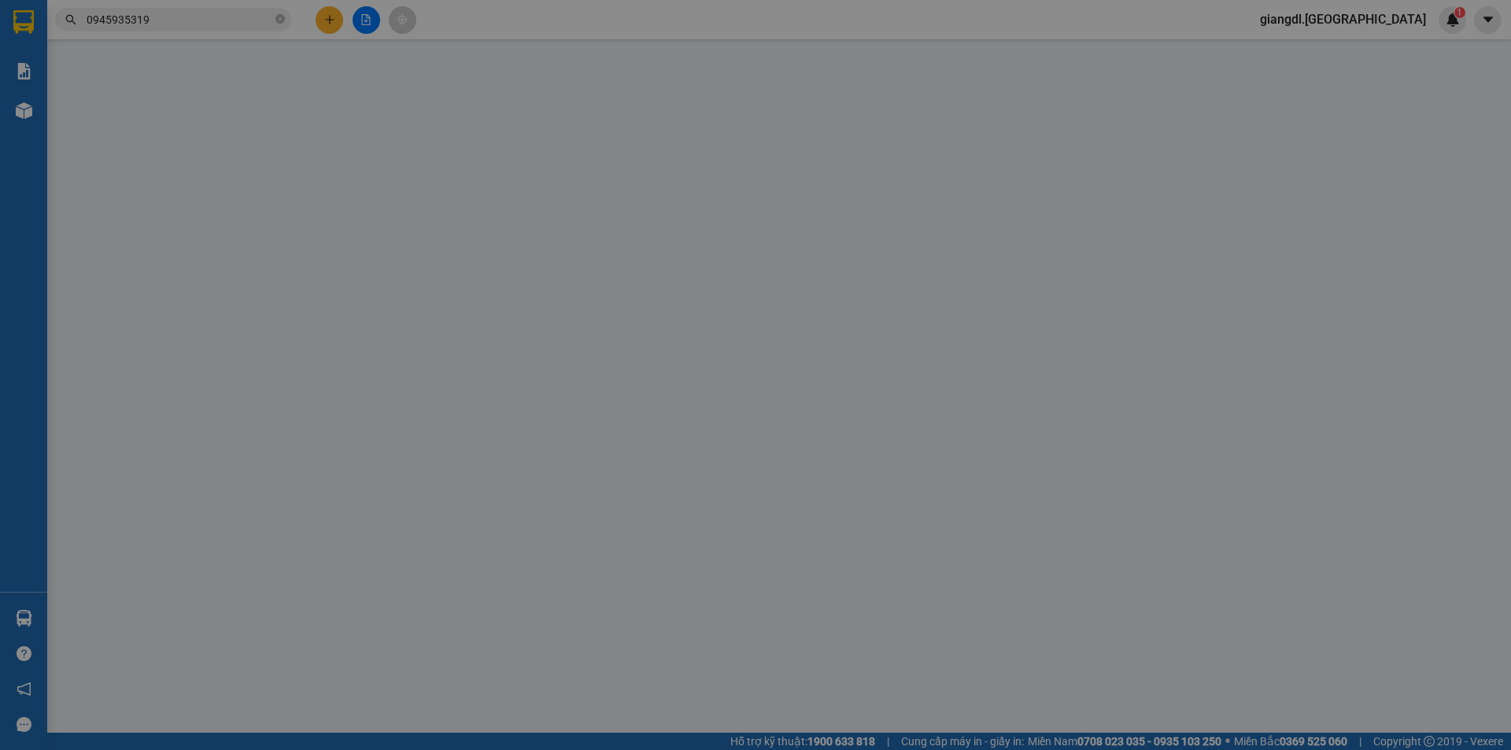
type input "0945935319"
type input "LOAN"
type input "TÂN PHÚ"
type input "80.000"
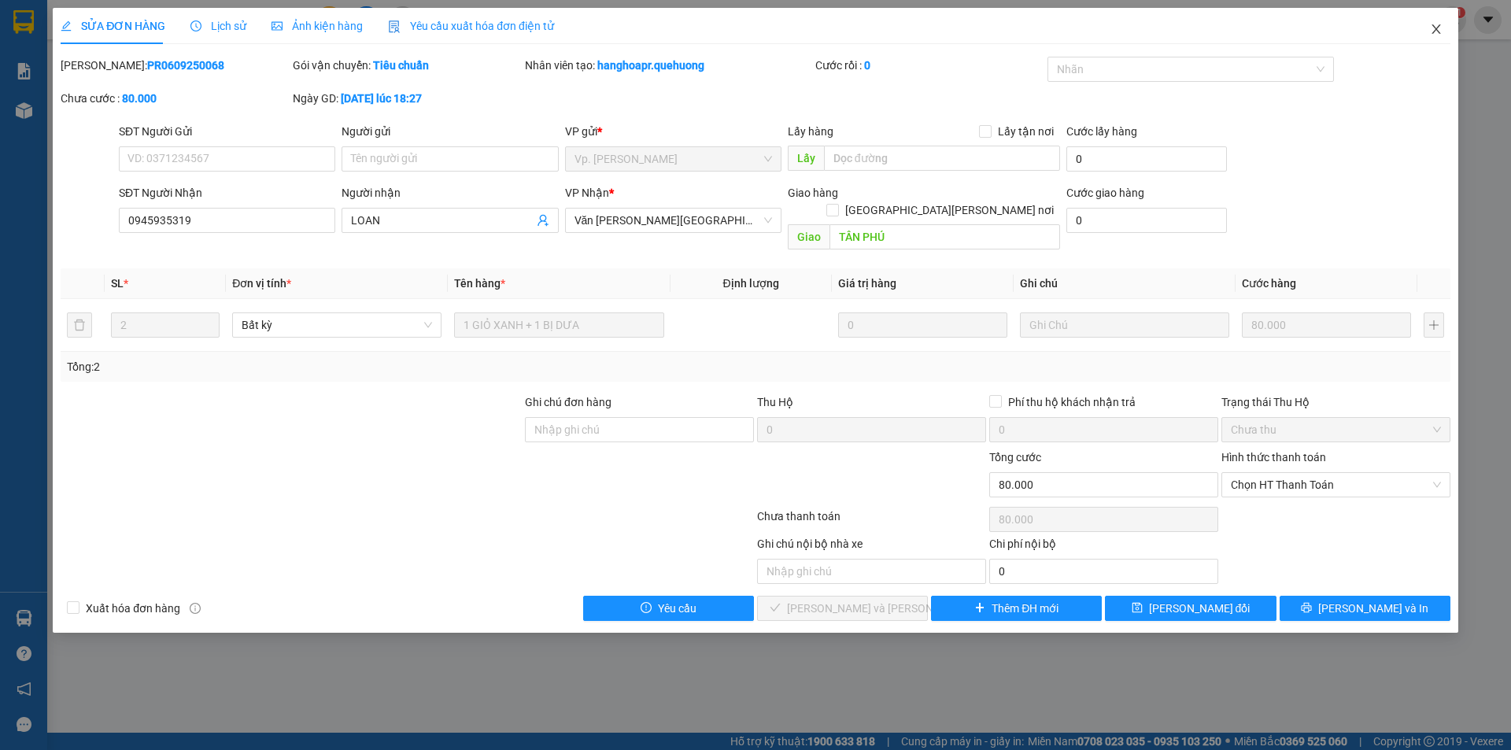
click at [1423, 28] on span "Close" at bounding box center [1436, 30] width 44 height 44
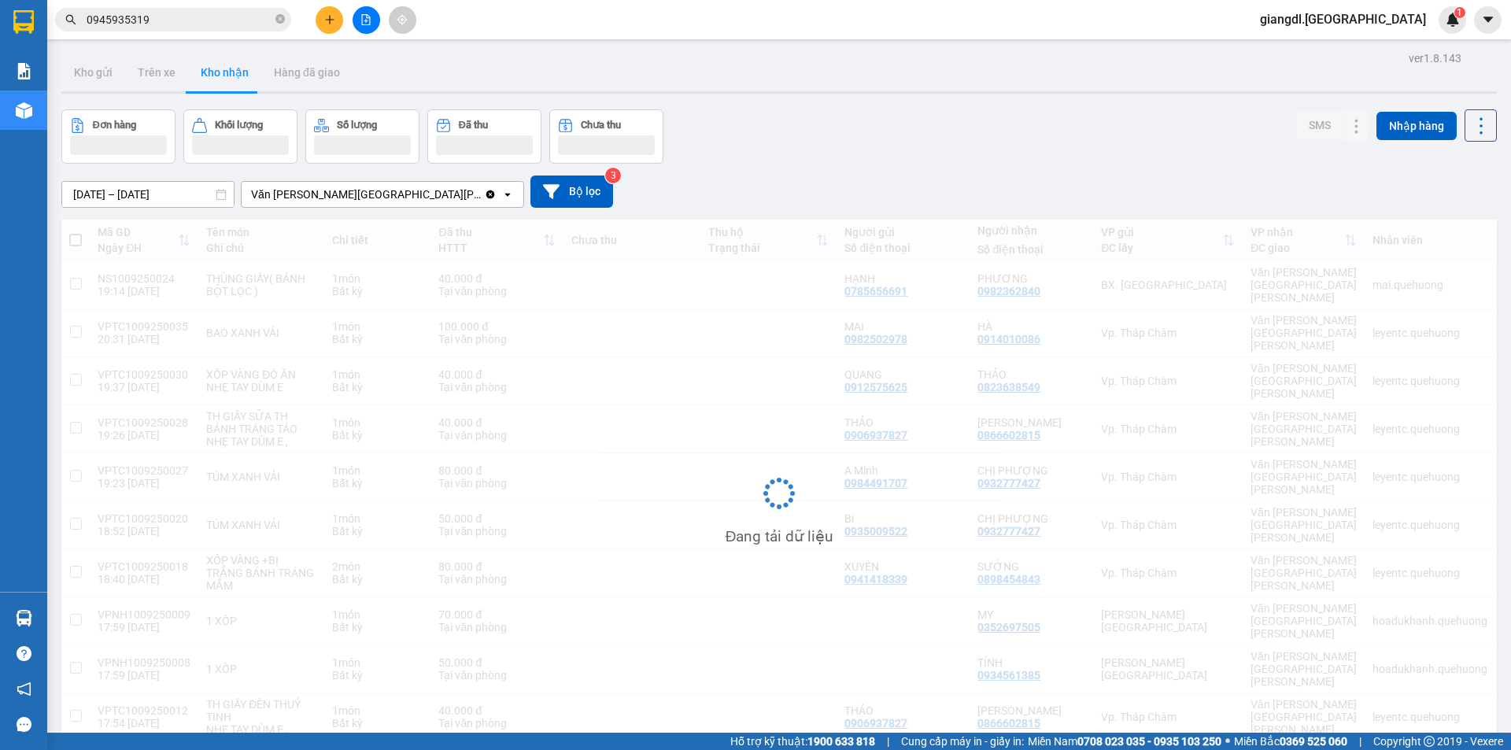
click at [1436, 27] on span "giangdl.[GEOGRAPHIC_DATA]" at bounding box center [1343, 19] width 191 height 20
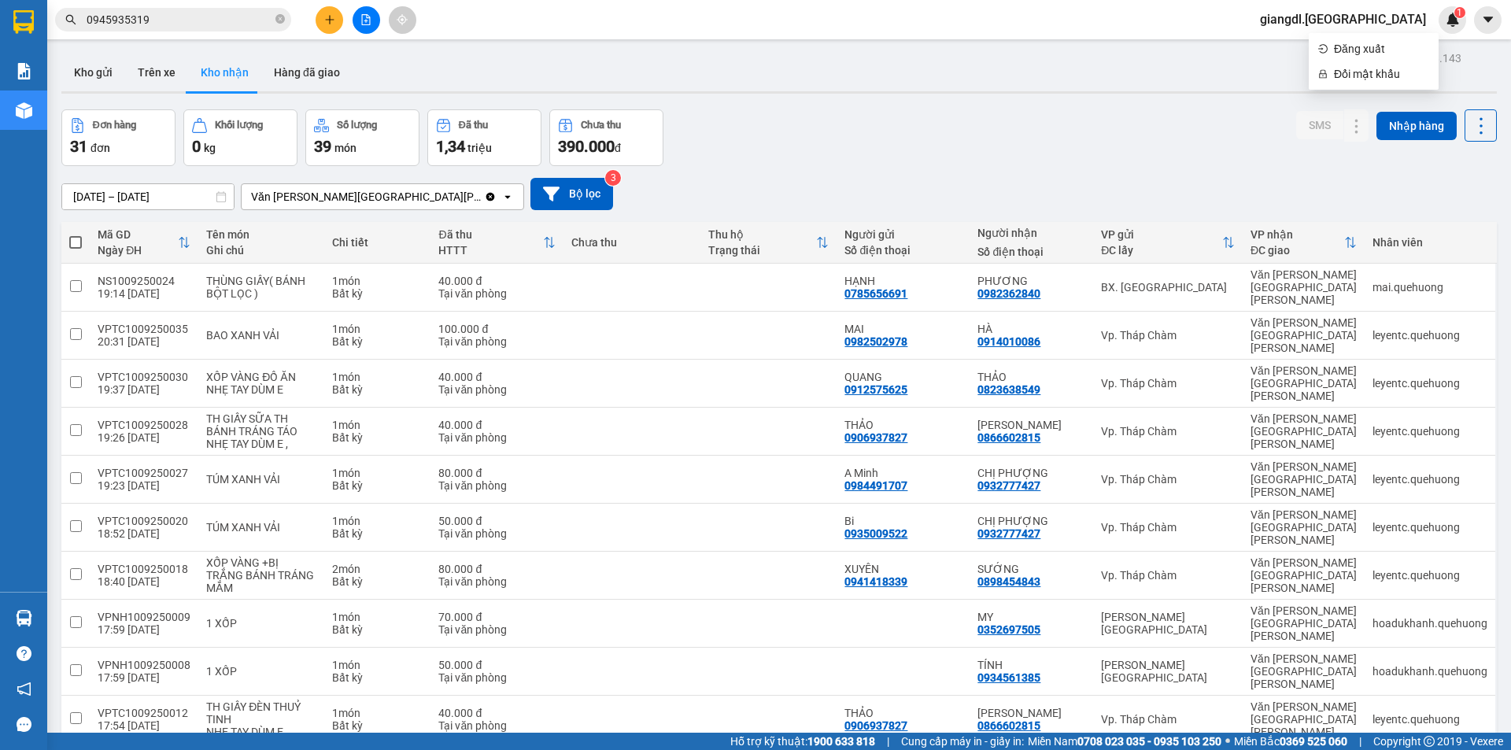
click at [186, 20] on input "0945935319" at bounding box center [180, 19] width 186 height 17
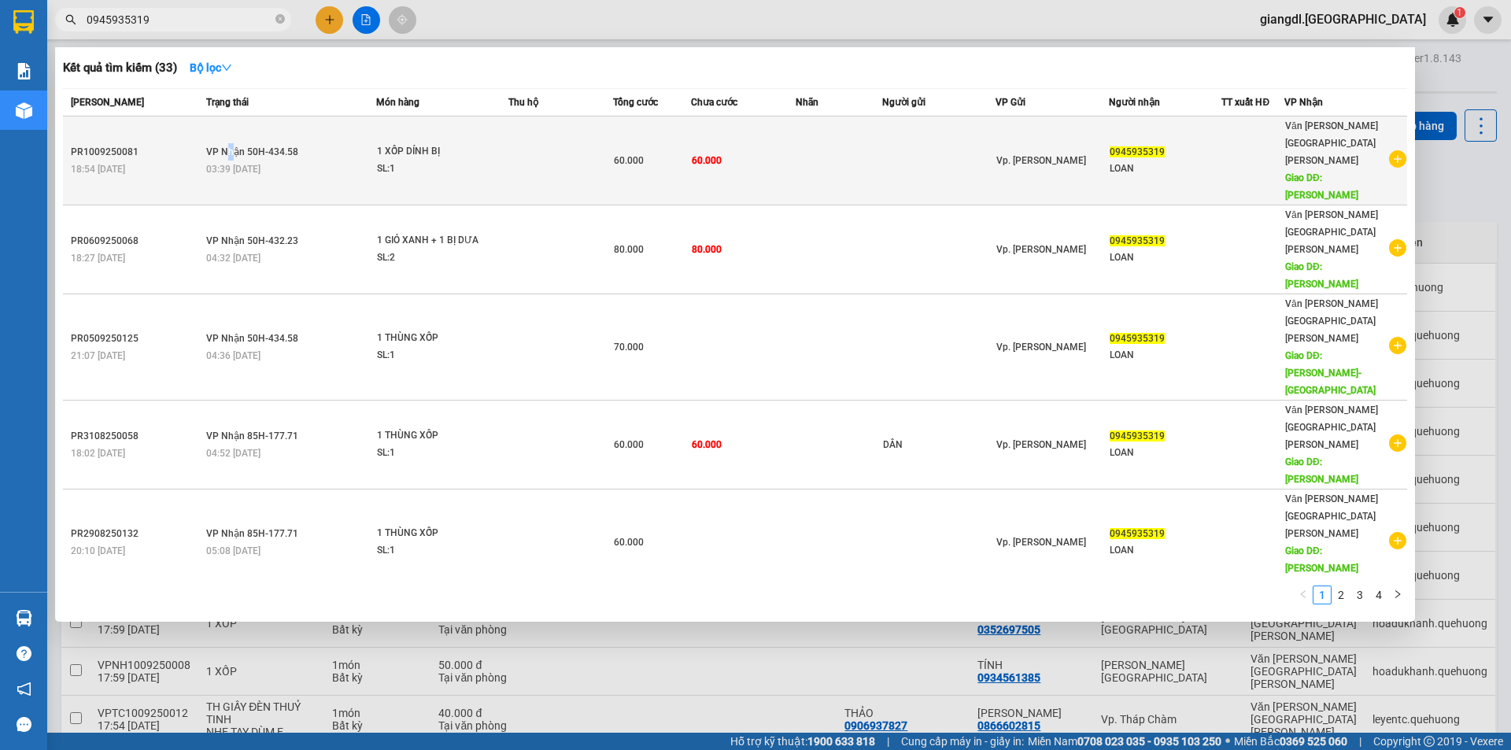
click at [231, 116] on td "[PERSON_NAME] 50H-434.58 03:39 [DATE]" at bounding box center [289, 160] width 174 height 89
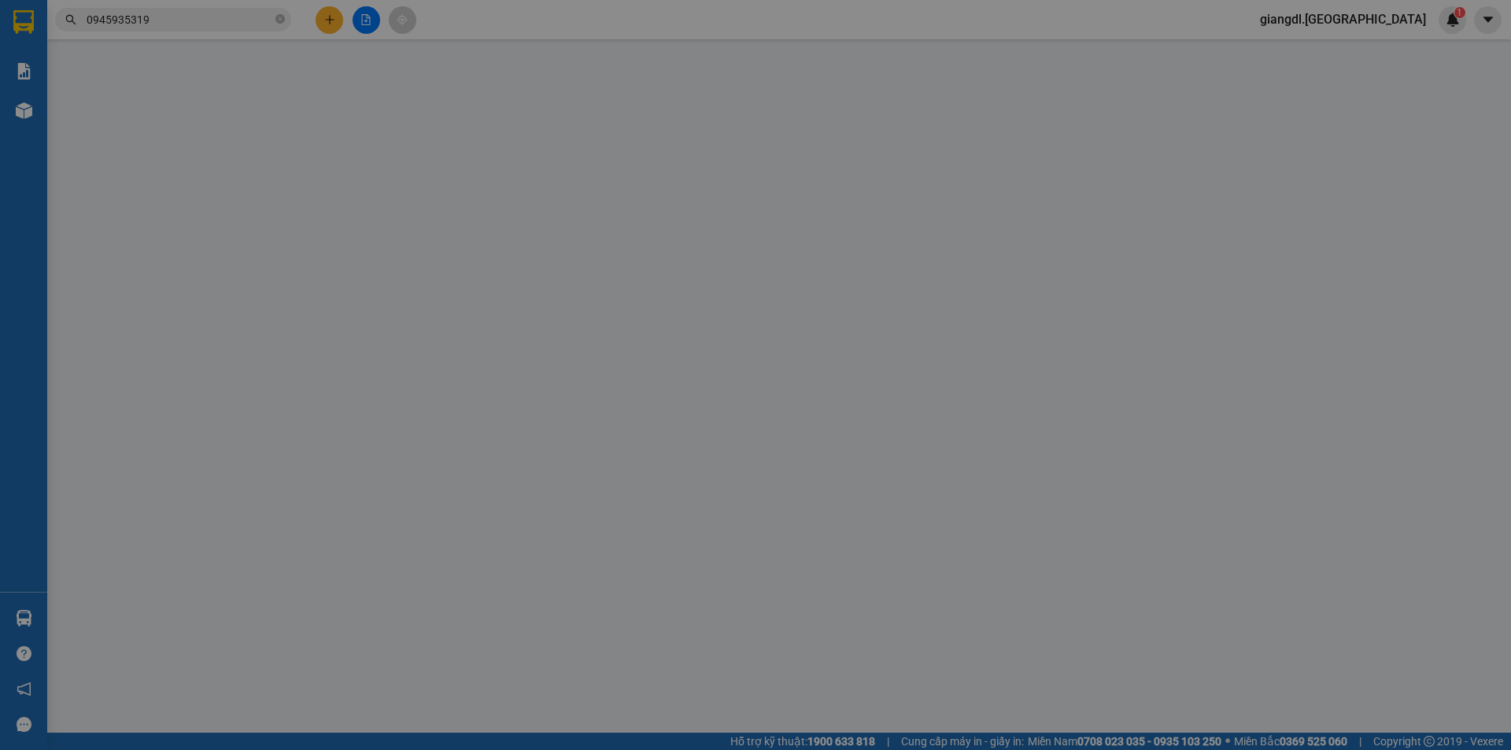
type input "0945935319"
type input "LOAN"
type input "TÂN PHÚ"
type input "60.000"
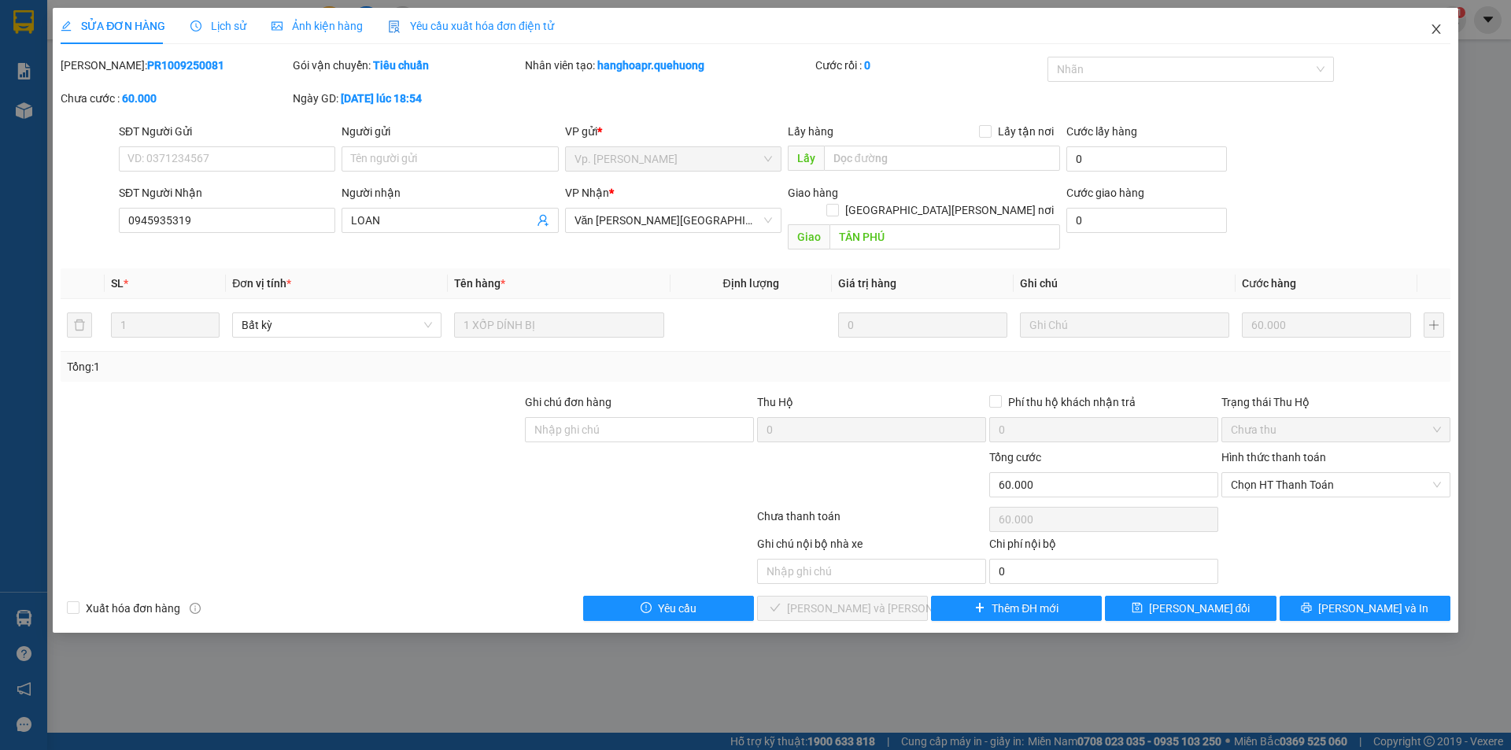
click at [1429, 20] on span "Close" at bounding box center [1436, 30] width 44 height 44
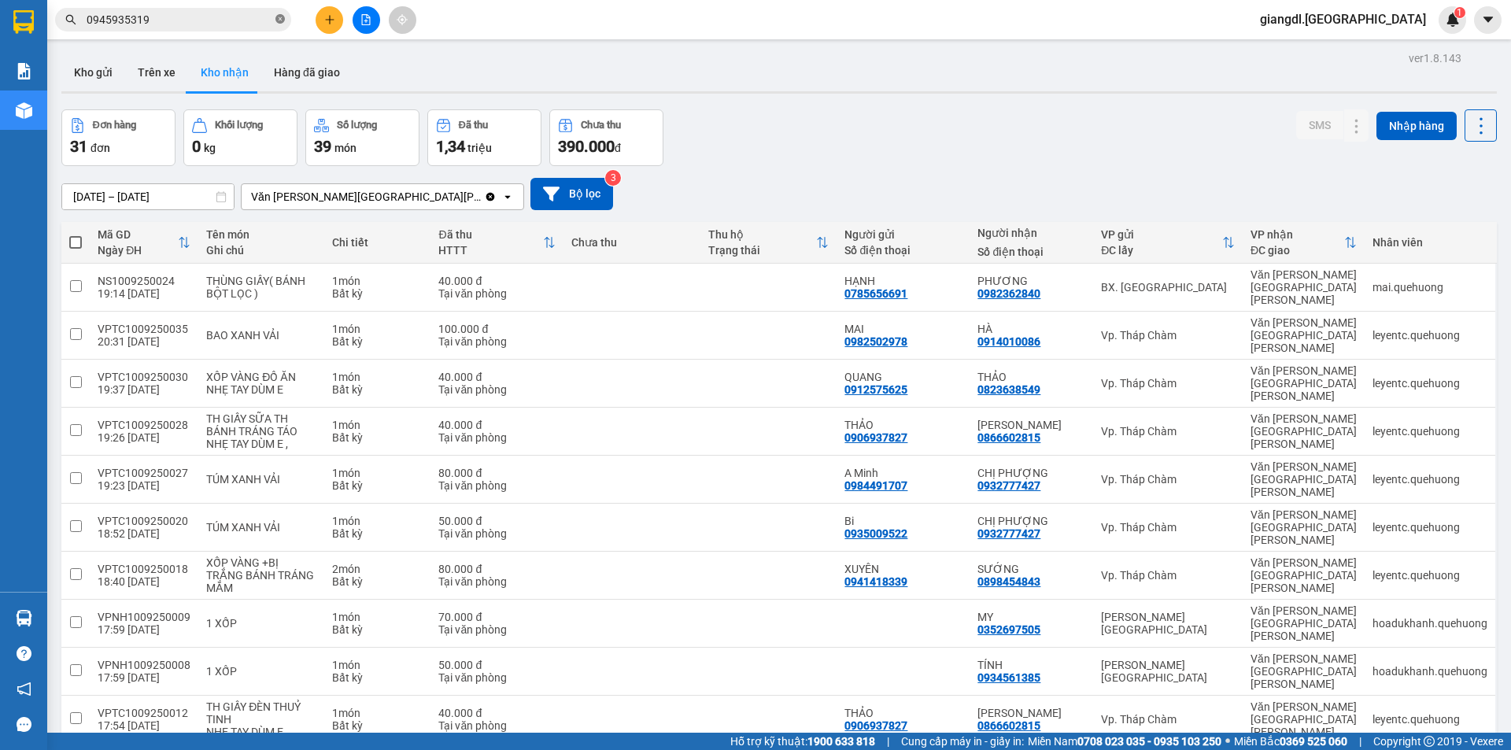
click at [282, 13] on span at bounding box center [279, 20] width 9 height 15
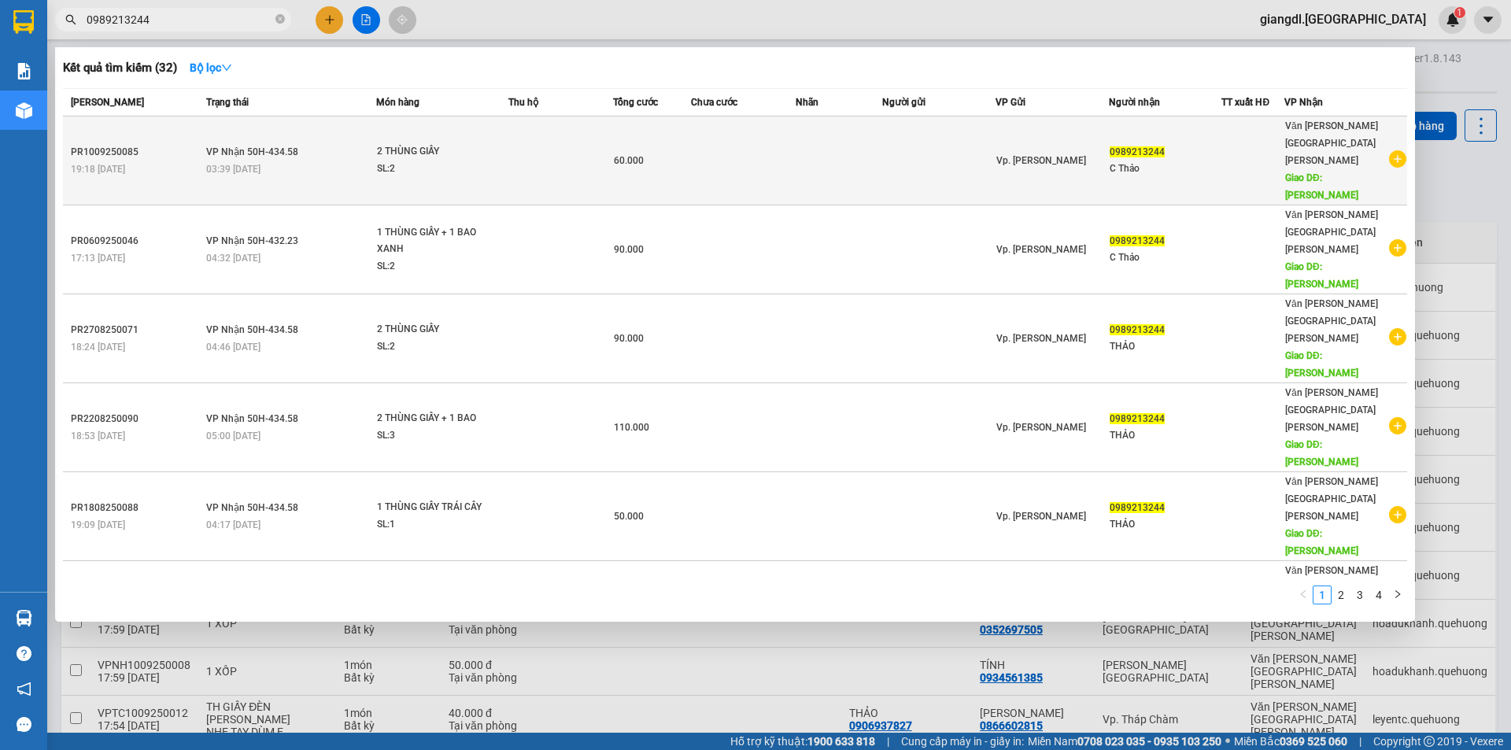
type input "0989213244"
click at [471, 161] on div "SL: 2" at bounding box center [436, 169] width 118 height 17
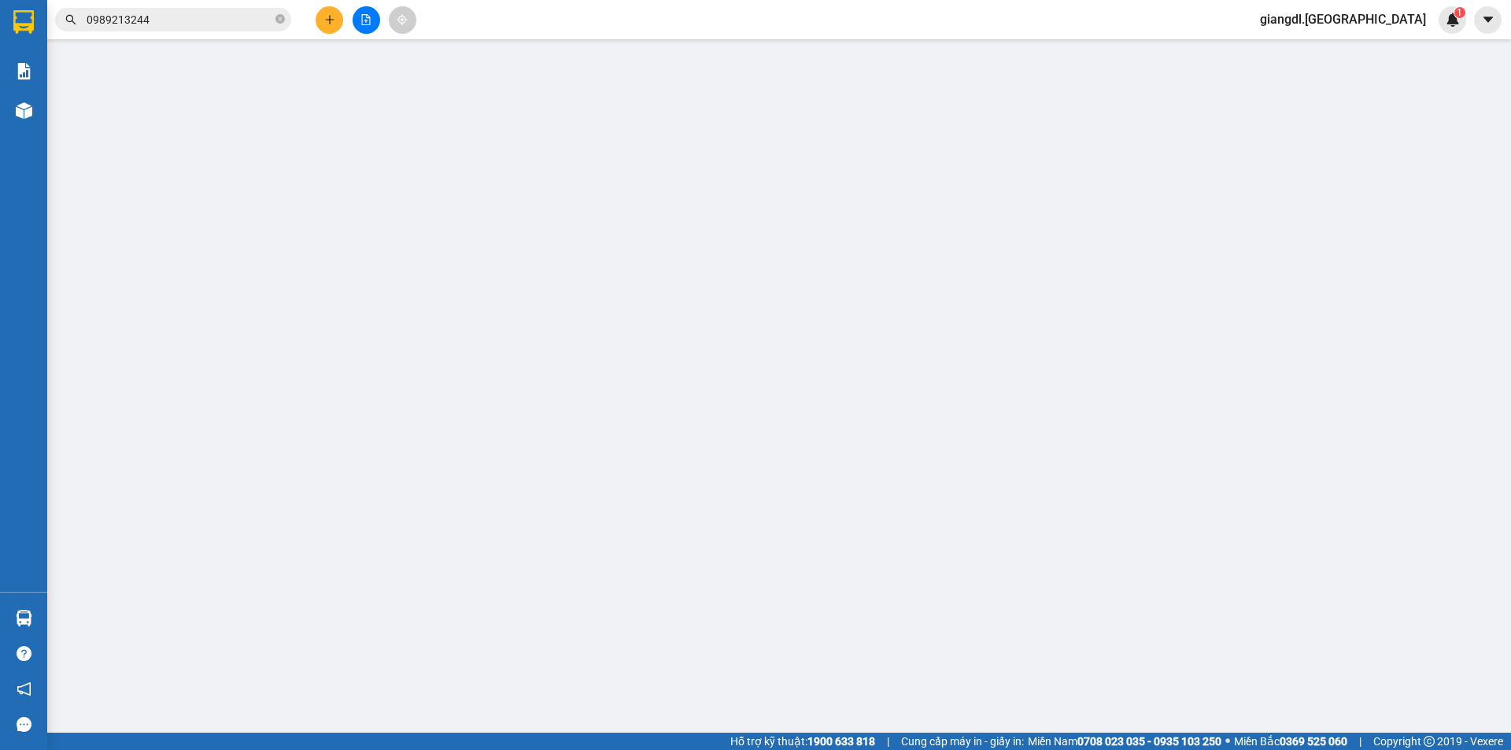
type input "0989213244"
type input "C Thảo"
type input "TÂN PHÚ"
type input "60.000"
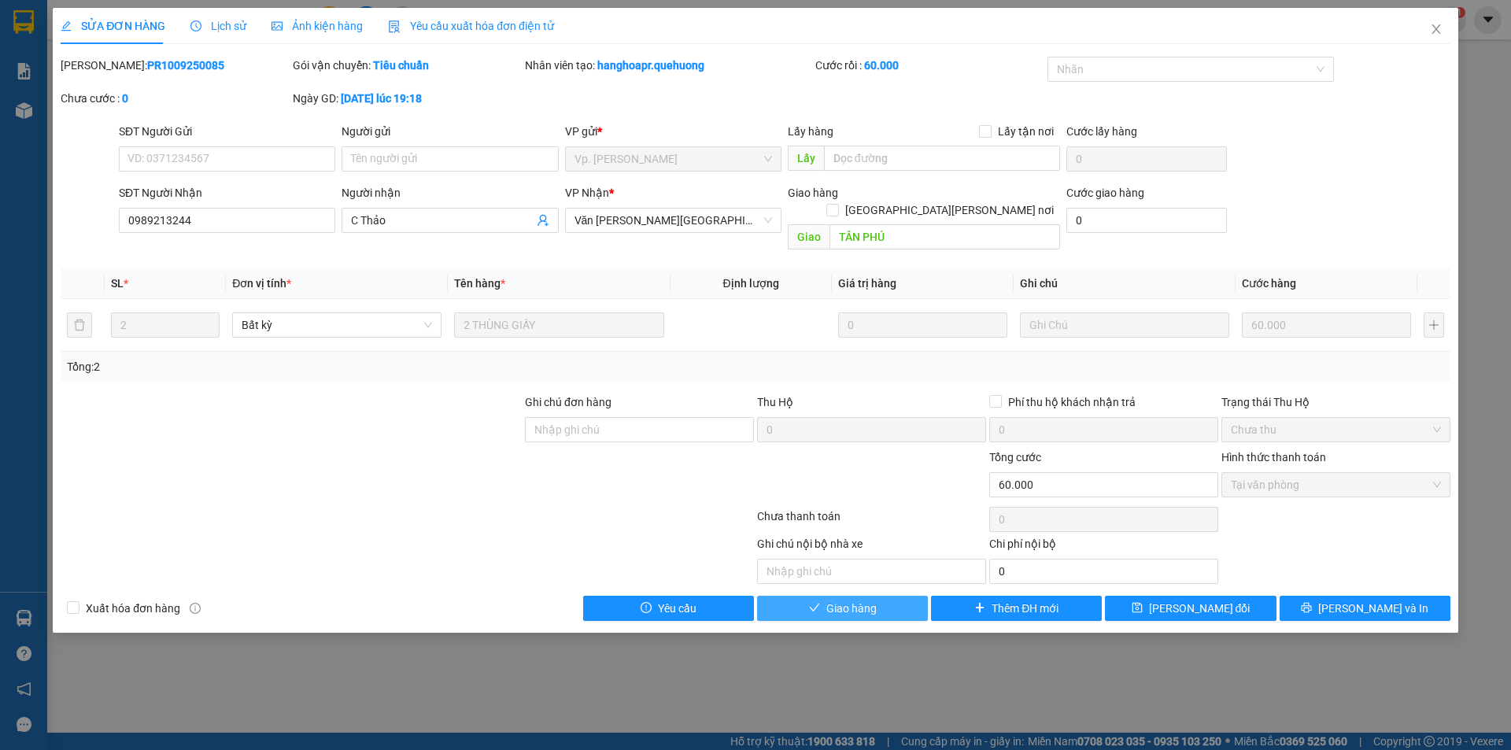
click at [835, 600] on span "Giao hàng" at bounding box center [851, 608] width 50 height 17
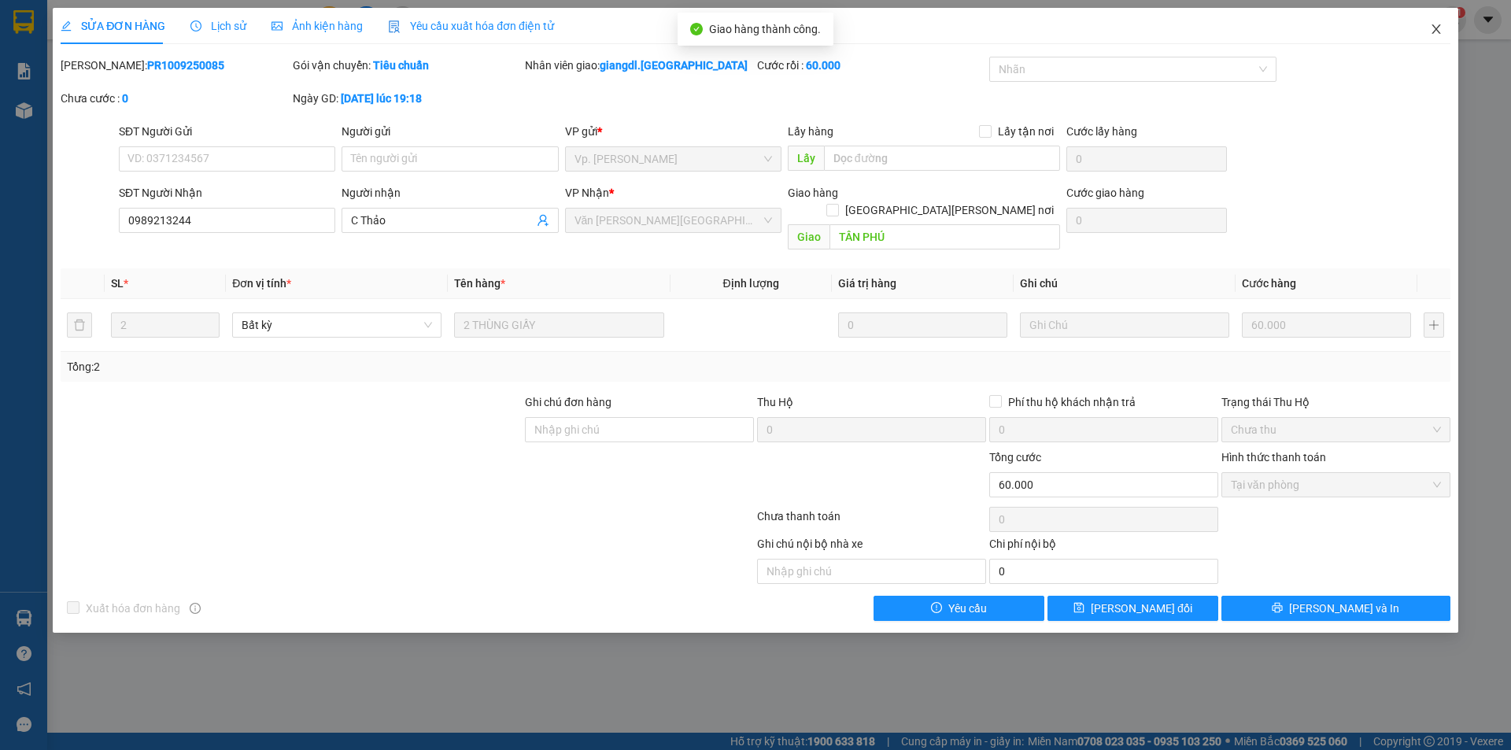
click at [1437, 32] on icon "close" at bounding box center [1436, 29] width 13 height 13
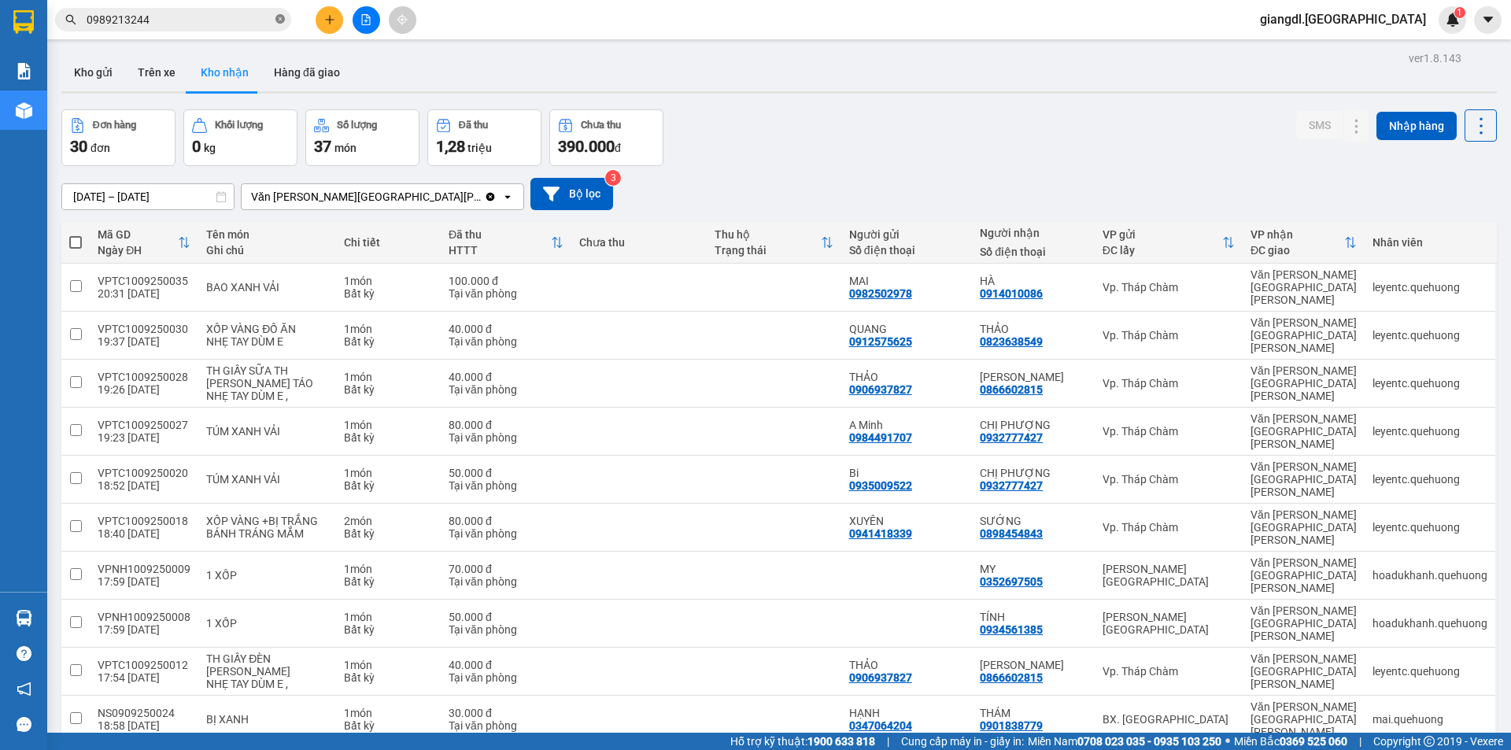
click at [278, 19] on icon "close-circle" at bounding box center [279, 18] width 9 height 9
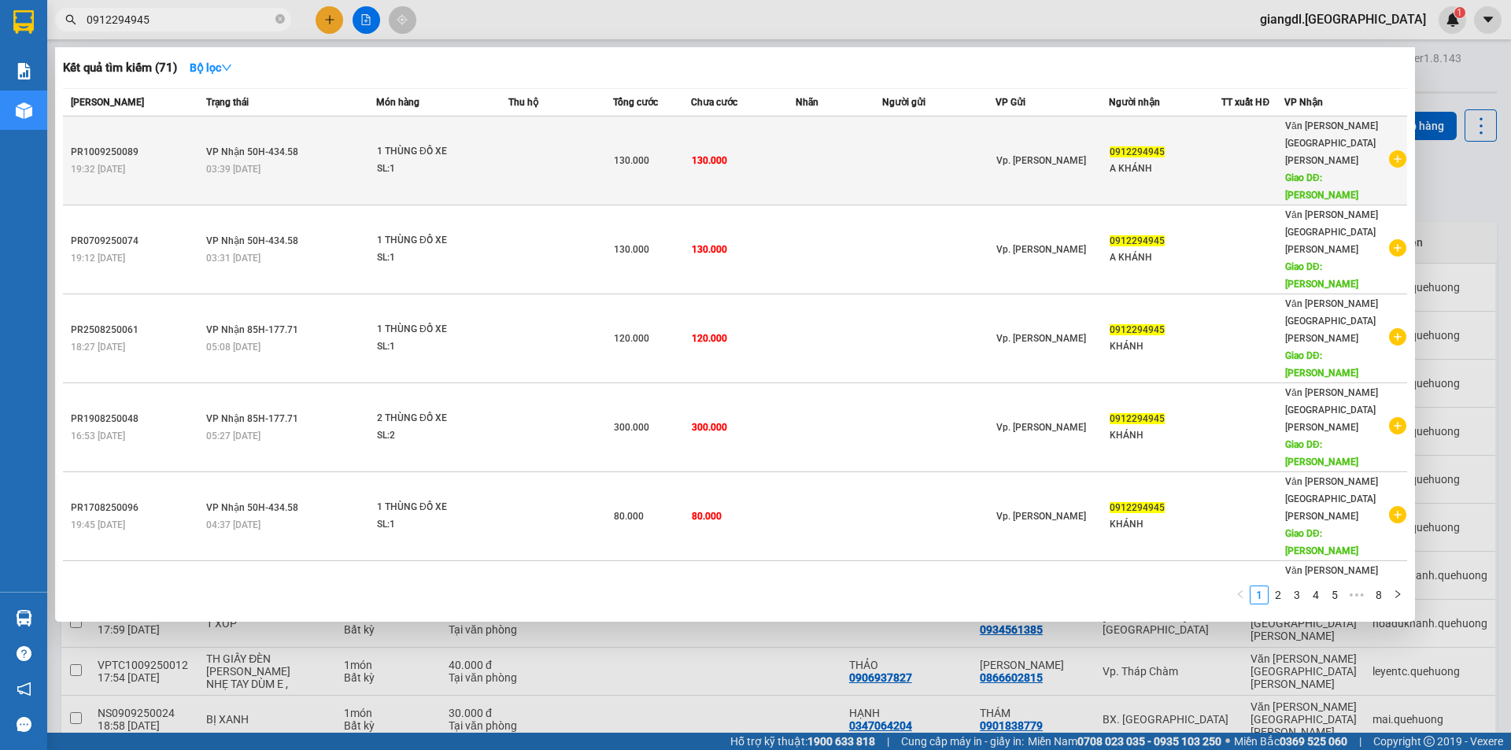
type input "0912294945"
click at [512, 139] on td at bounding box center [560, 160] width 105 height 89
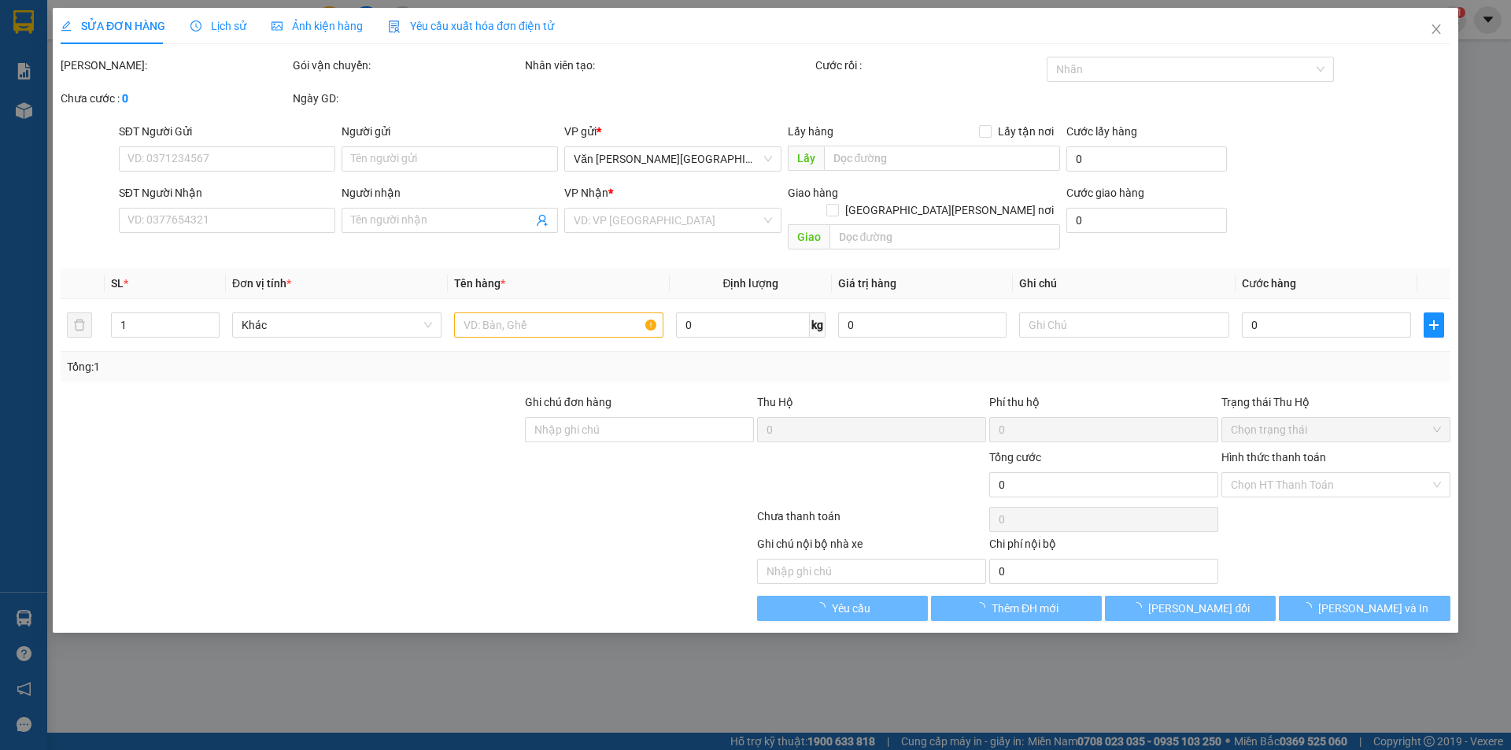
type input "0912294945"
type input "A KHÁNH"
type input "TÂN PHÚ"
type input "130.000"
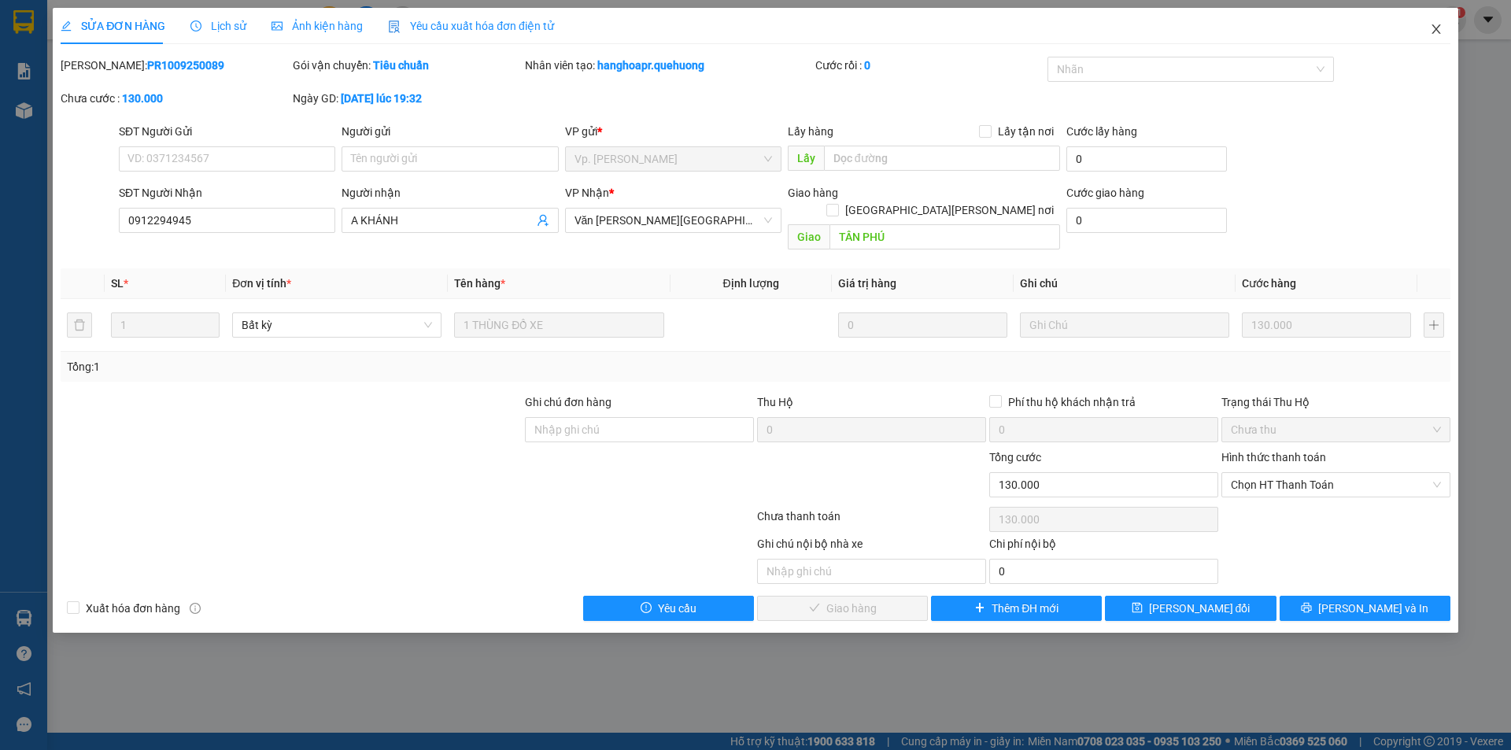
click at [1433, 30] on icon "close" at bounding box center [1436, 29] width 13 height 13
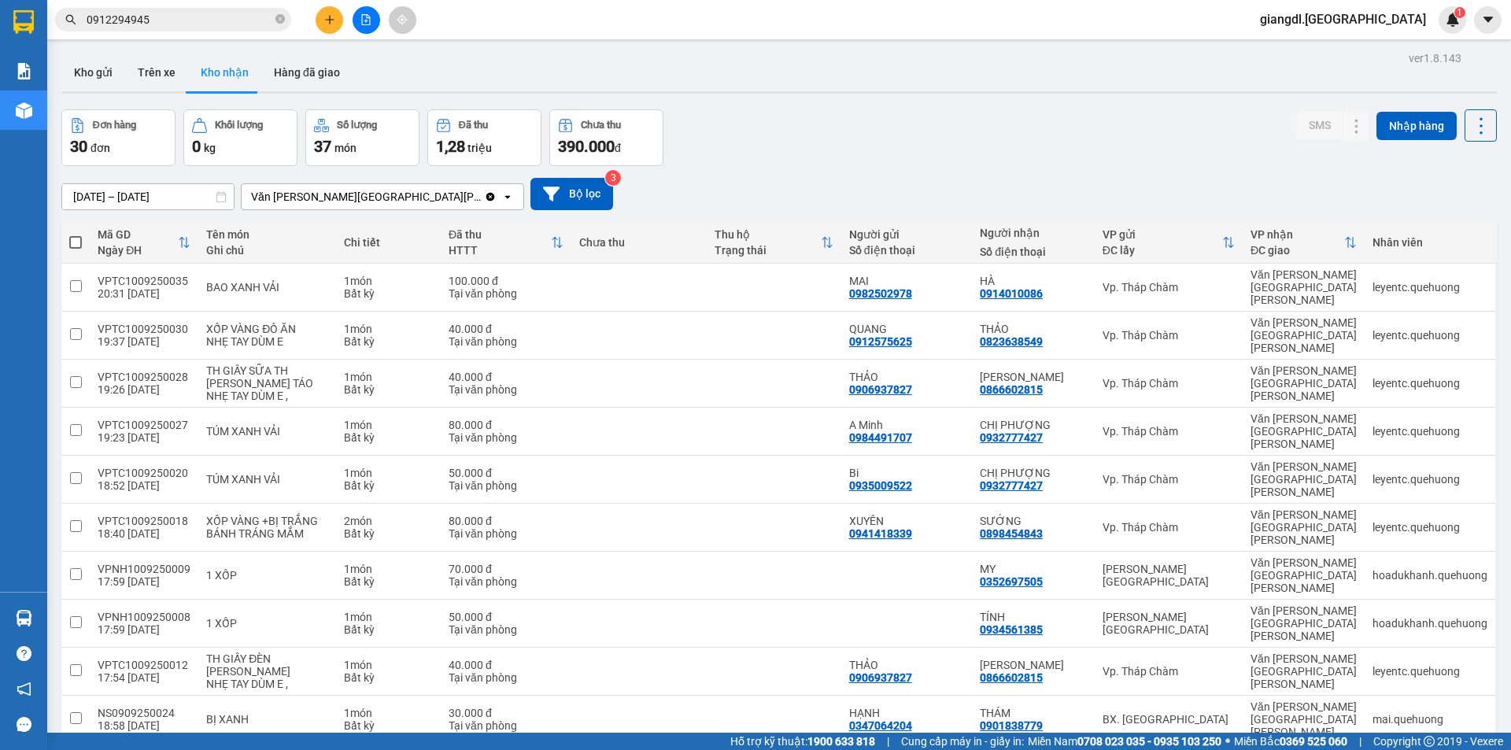
click at [184, 24] on input "0912294945" at bounding box center [180, 19] width 186 height 17
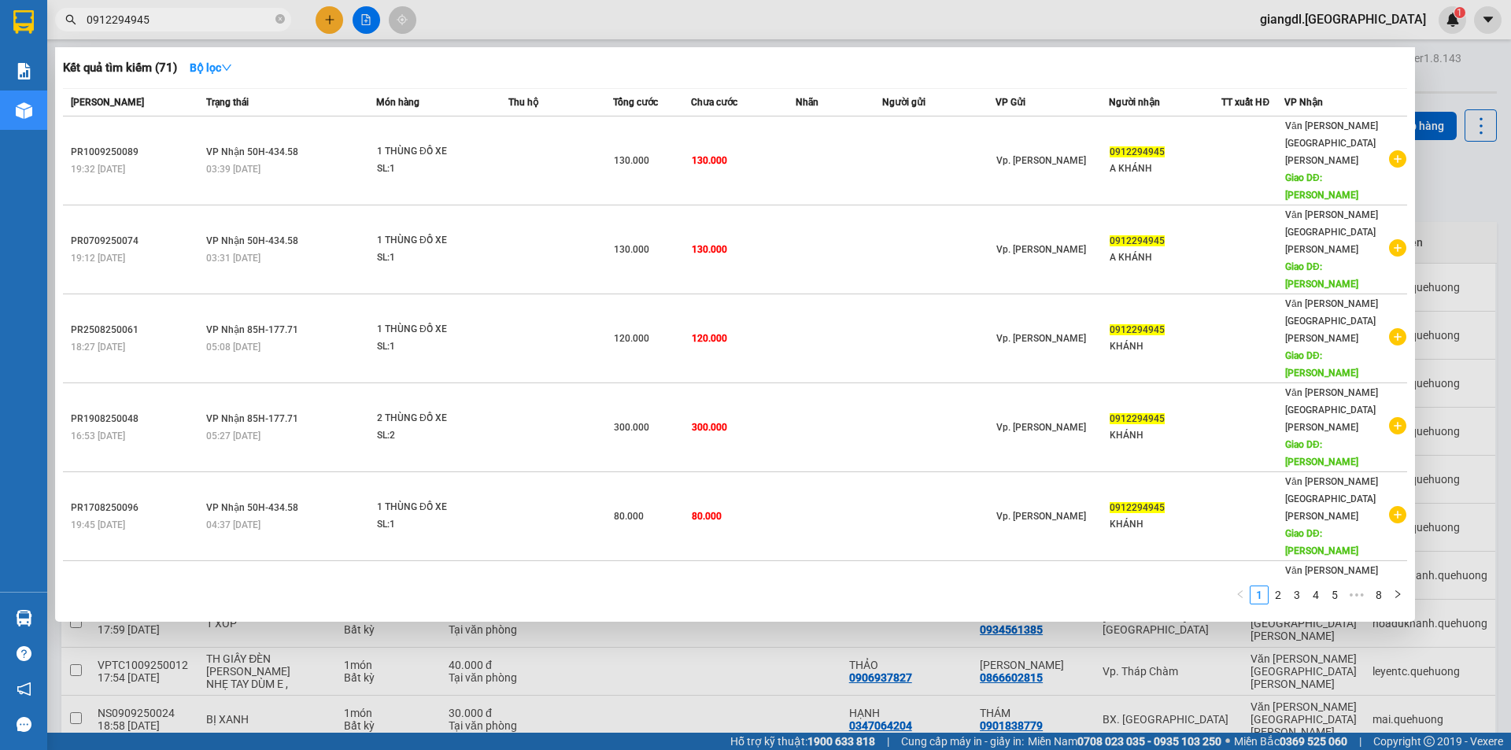
click at [184, 24] on input "0912294945" at bounding box center [180, 19] width 186 height 17
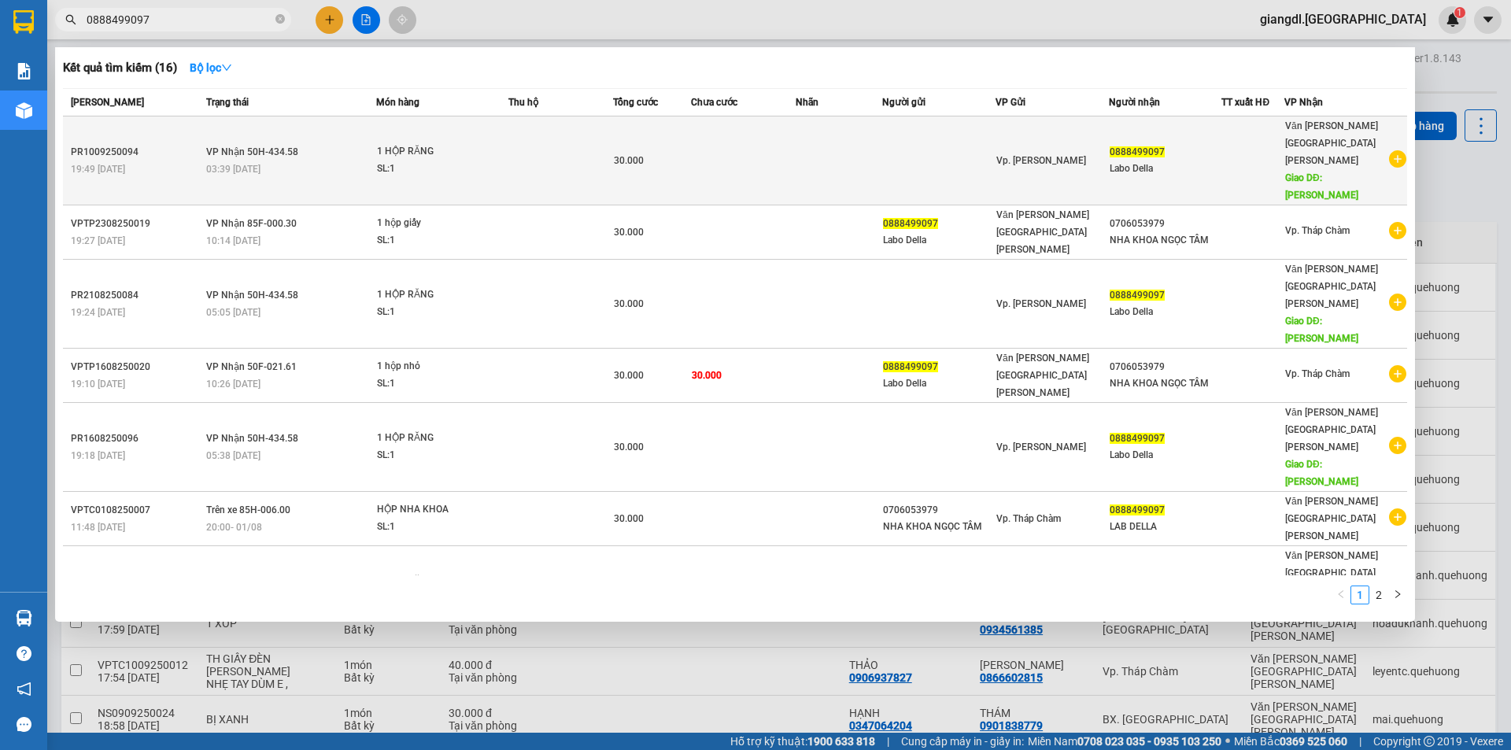
type input "0888499097"
click at [527, 129] on td at bounding box center [560, 160] width 105 height 89
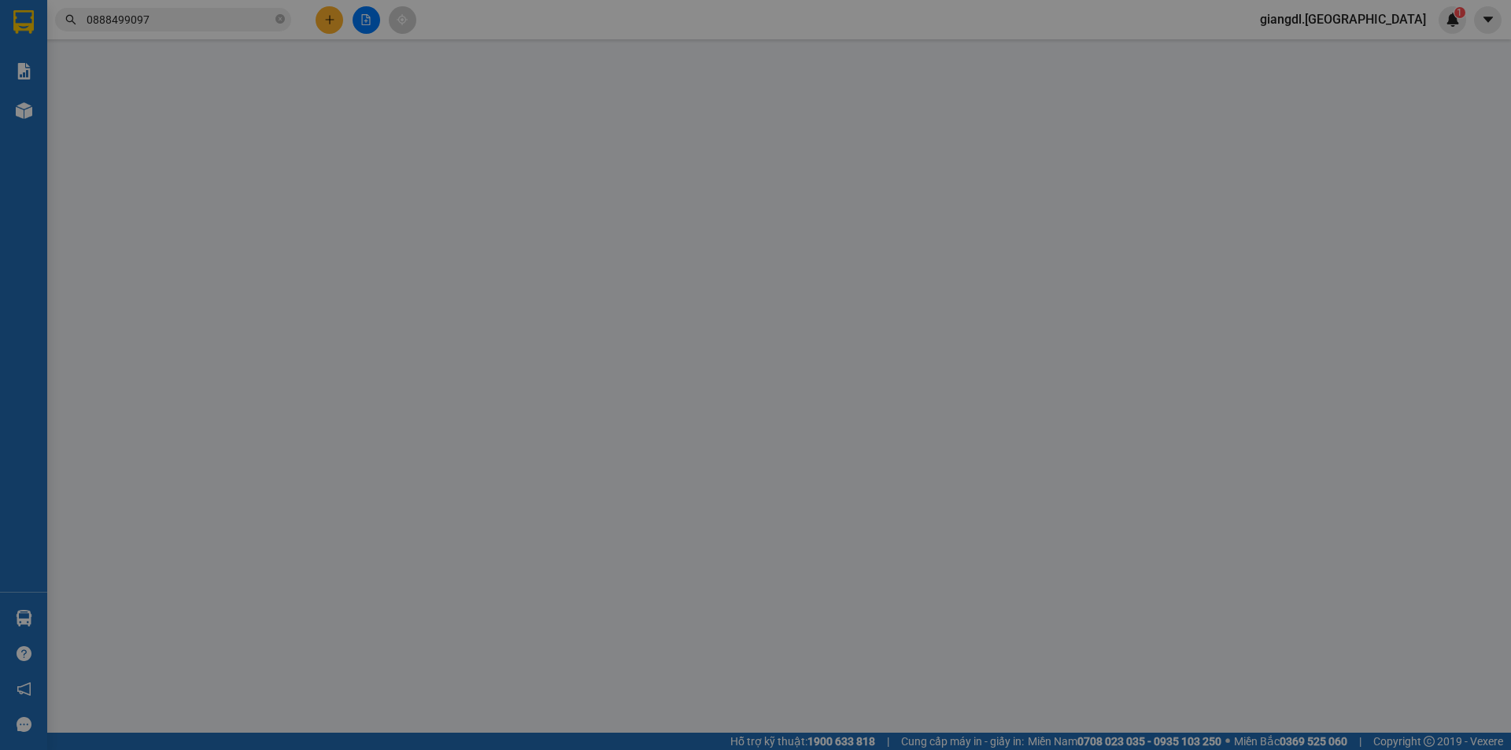
type input "0888499097"
type input "Labo Della"
type input "TÂN PHÚ"
type input "30.000"
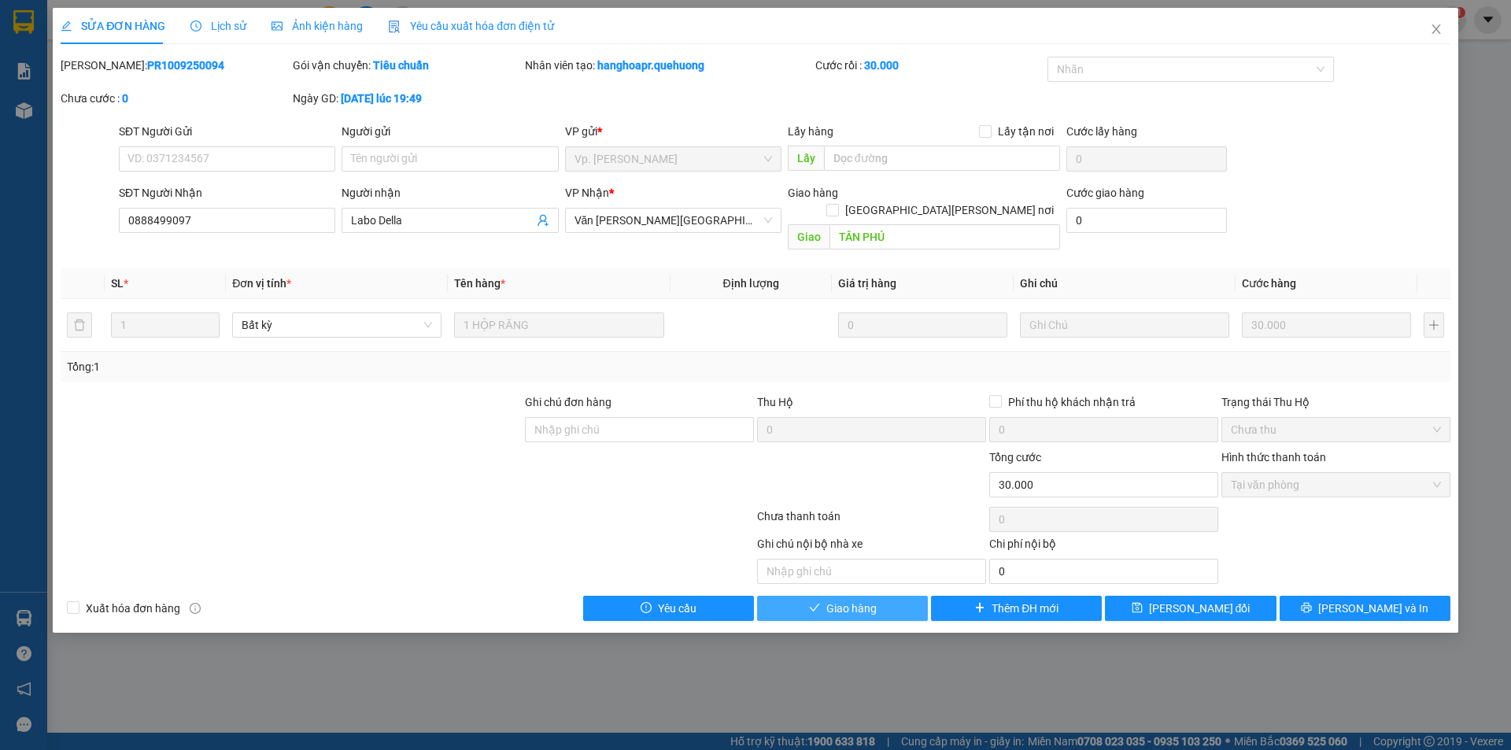
click at [889, 596] on button "Giao hàng" at bounding box center [842, 608] width 171 height 25
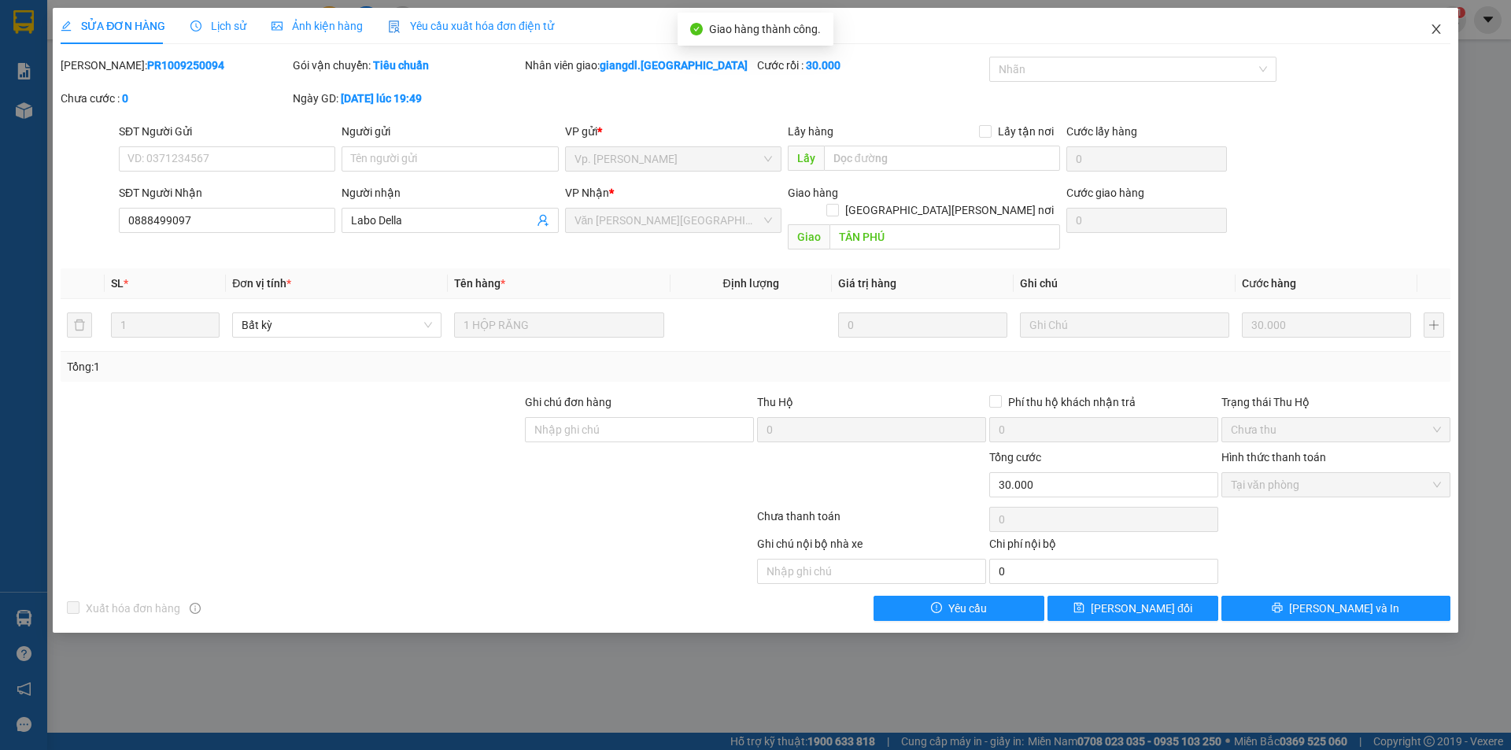
click at [1439, 30] on icon "close" at bounding box center [1436, 29] width 13 height 13
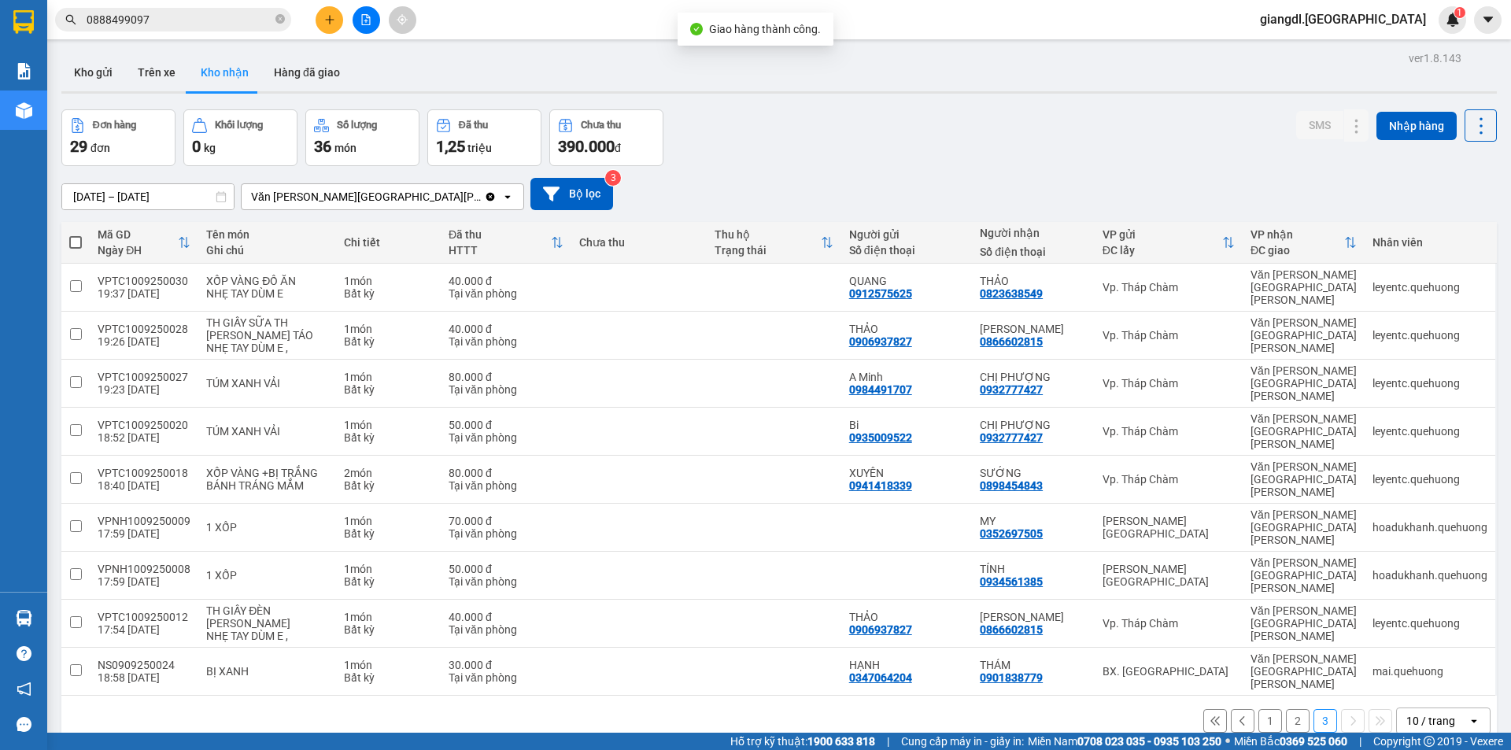
click at [212, 36] on div "Kết quả [PERSON_NAME] ( 16 ) Bộ lọc Mã ĐH Trạng thái Món hàng Thu hộ Tổng [PERS…" at bounding box center [755, 19] width 1511 height 39
click at [212, 35] on div "Kết quả [PERSON_NAME] ( 16 ) Bộ lọc Mã ĐH Trạng thái Món hàng Thu hộ Tổng [PERS…" at bounding box center [755, 19] width 1511 height 39
click at [217, 31] on div "Kết quả [PERSON_NAME] ( 16 ) Bộ lọc Mã ĐH Trạng thái Món hàng Thu hộ Tổng [PERS…" at bounding box center [153, 20] width 307 height 28
click at [222, 27] on input "0888499097" at bounding box center [180, 19] width 186 height 17
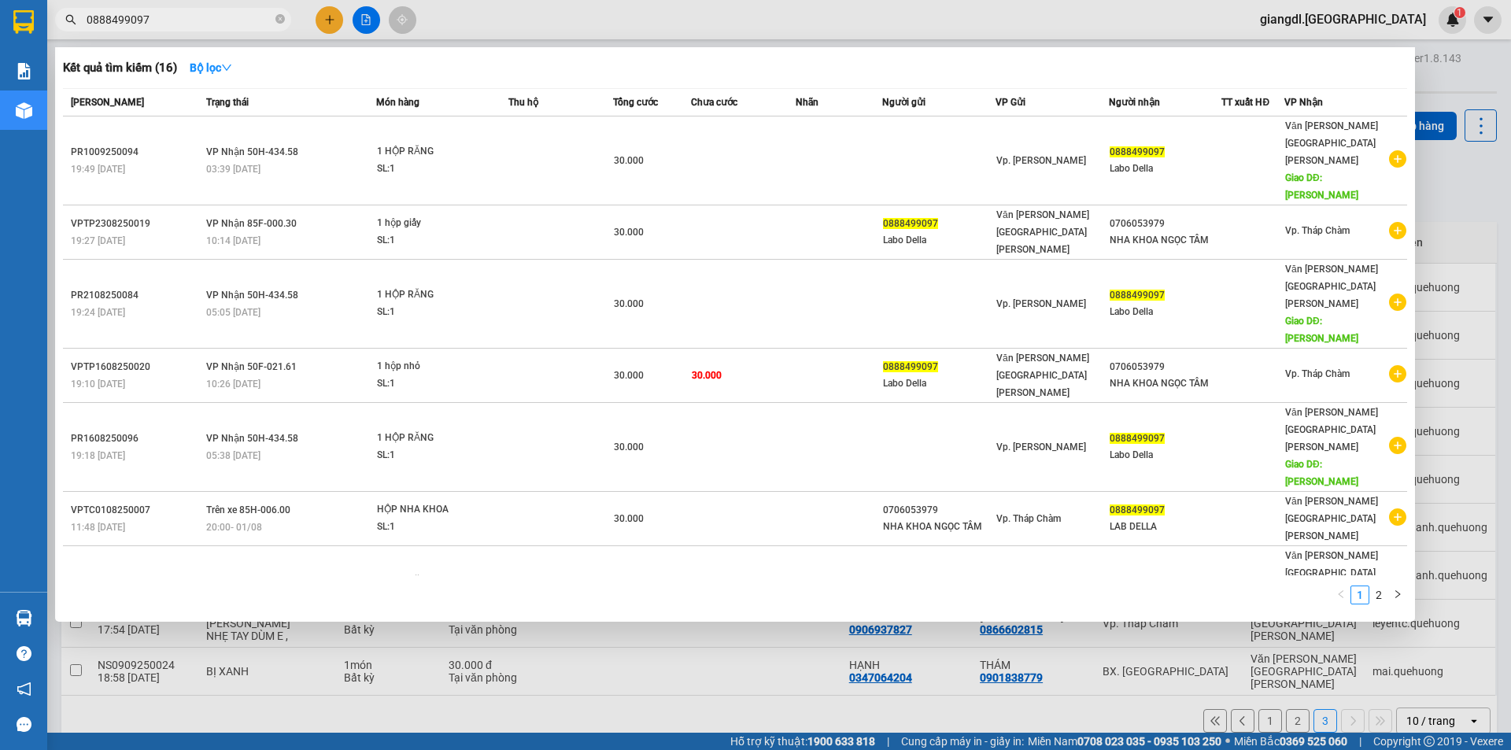
click at [225, 23] on input "0888499097" at bounding box center [180, 19] width 186 height 17
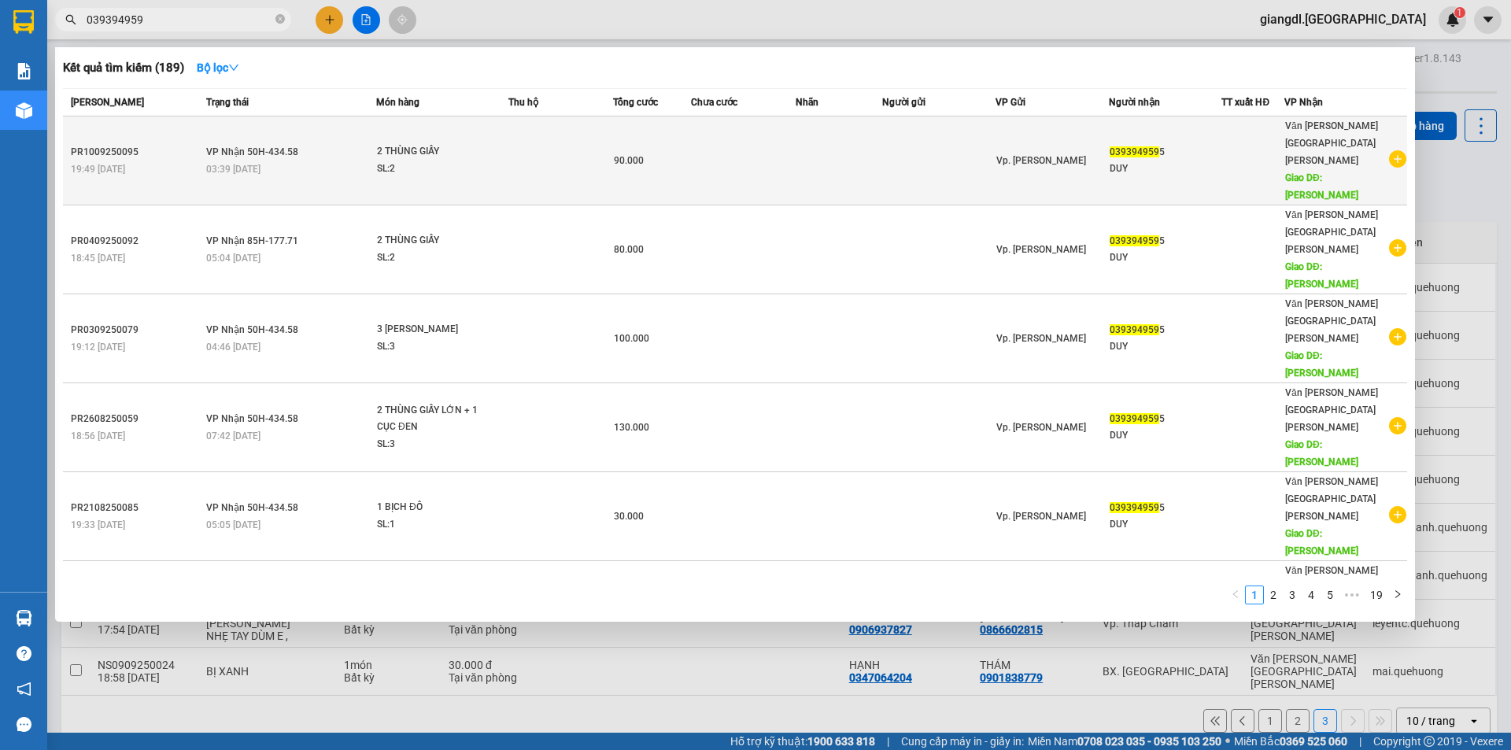
type input "039394959"
click at [1019, 152] on div "Vp. [PERSON_NAME]" at bounding box center [1053, 160] width 112 height 17
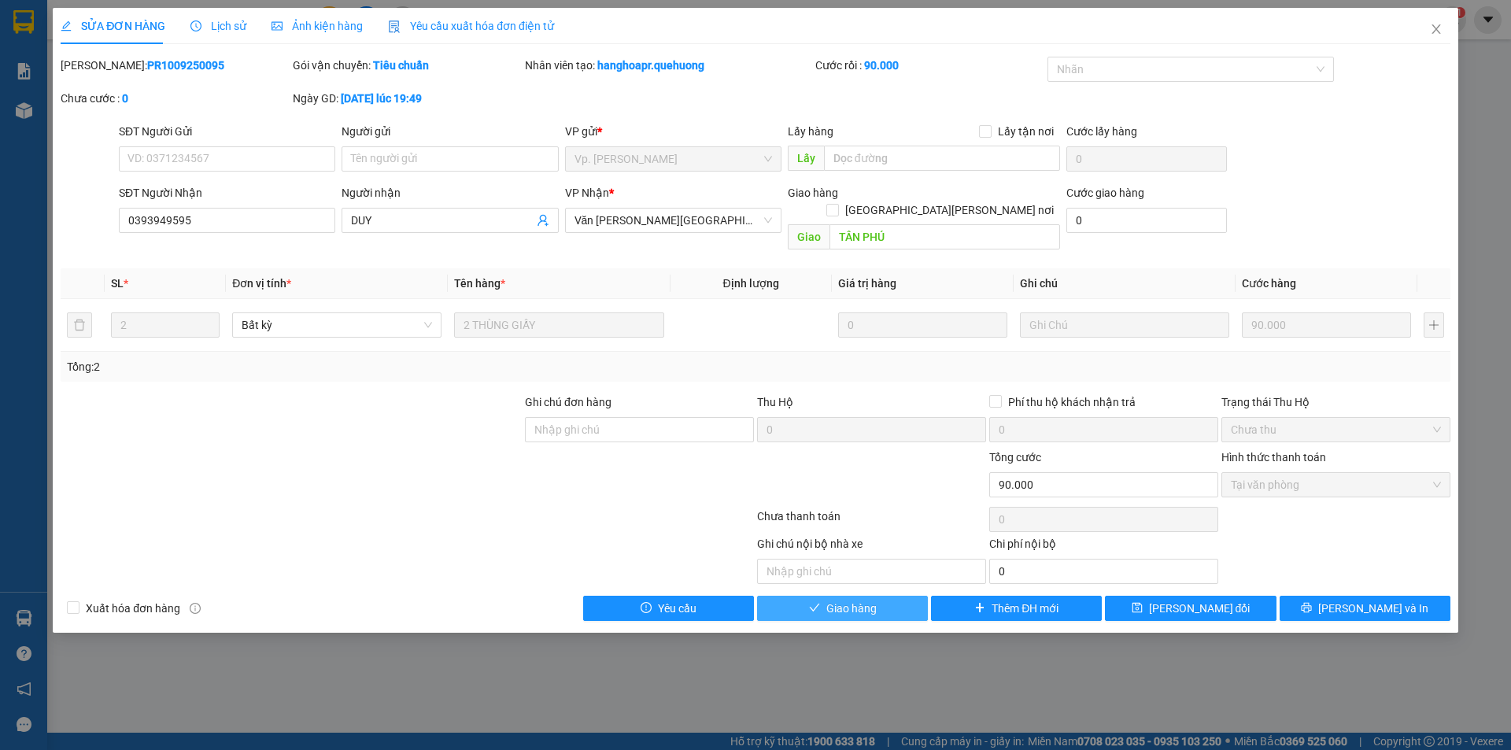
click at [870, 600] on span "Giao hàng" at bounding box center [851, 608] width 50 height 17
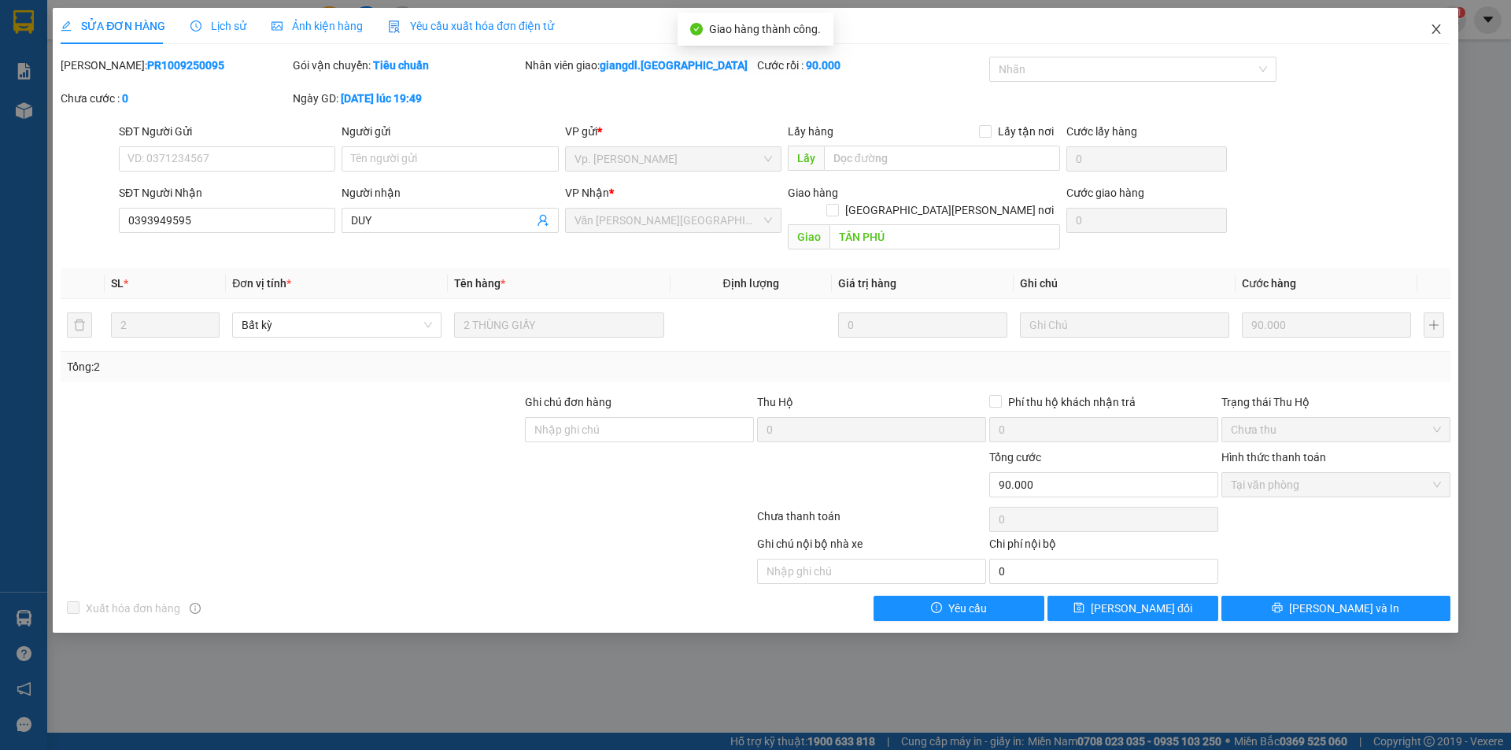
click at [1442, 33] on icon "close" at bounding box center [1436, 29] width 13 height 13
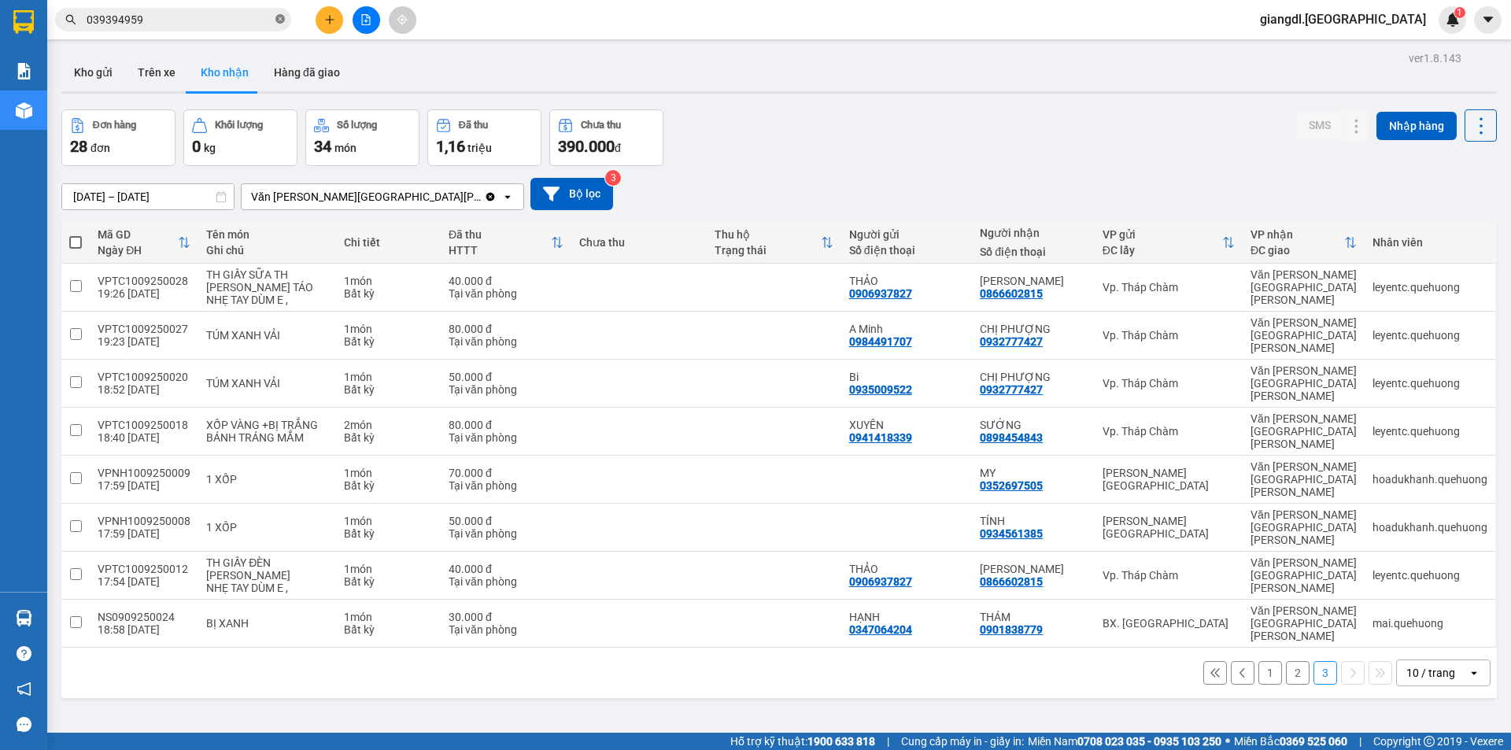
click at [278, 20] on icon "close-circle" at bounding box center [279, 18] width 9 height 9
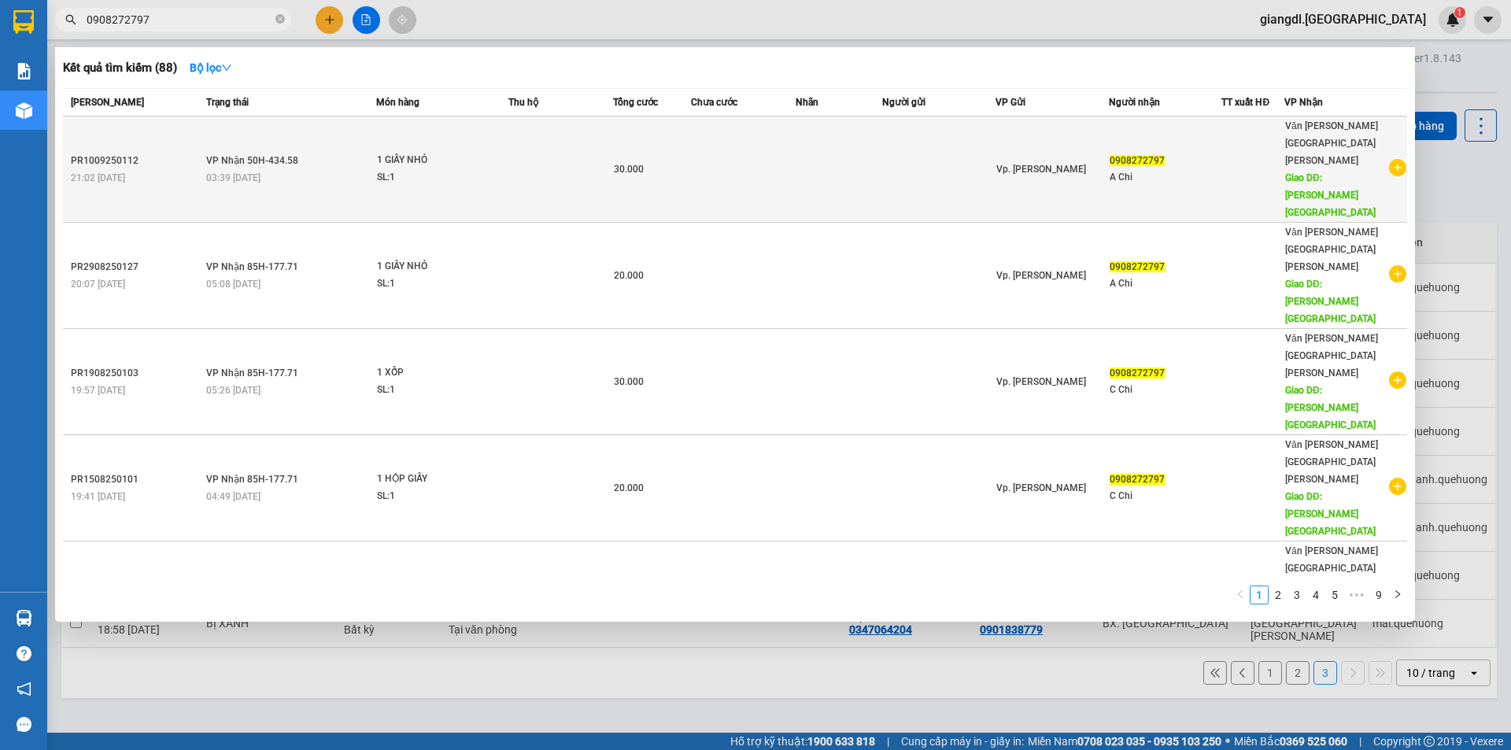
type input "0908272797"
click at [749, 146] on td at bounding box center [743, 169] width 105 height 106
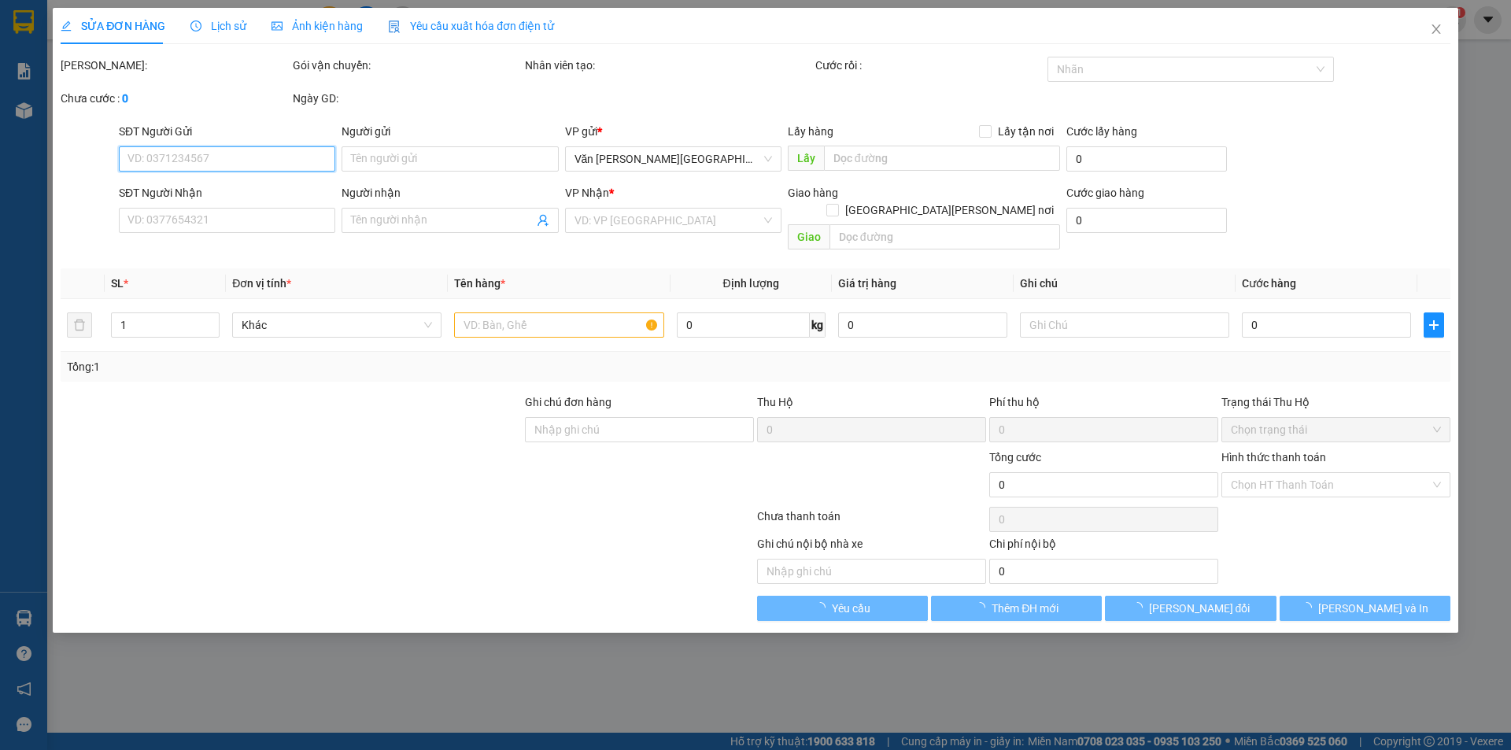
type input "0908272797"
type input "A Chi"
type input "[PERSON_NAME] Đ_HẢI"
type input "30.000"
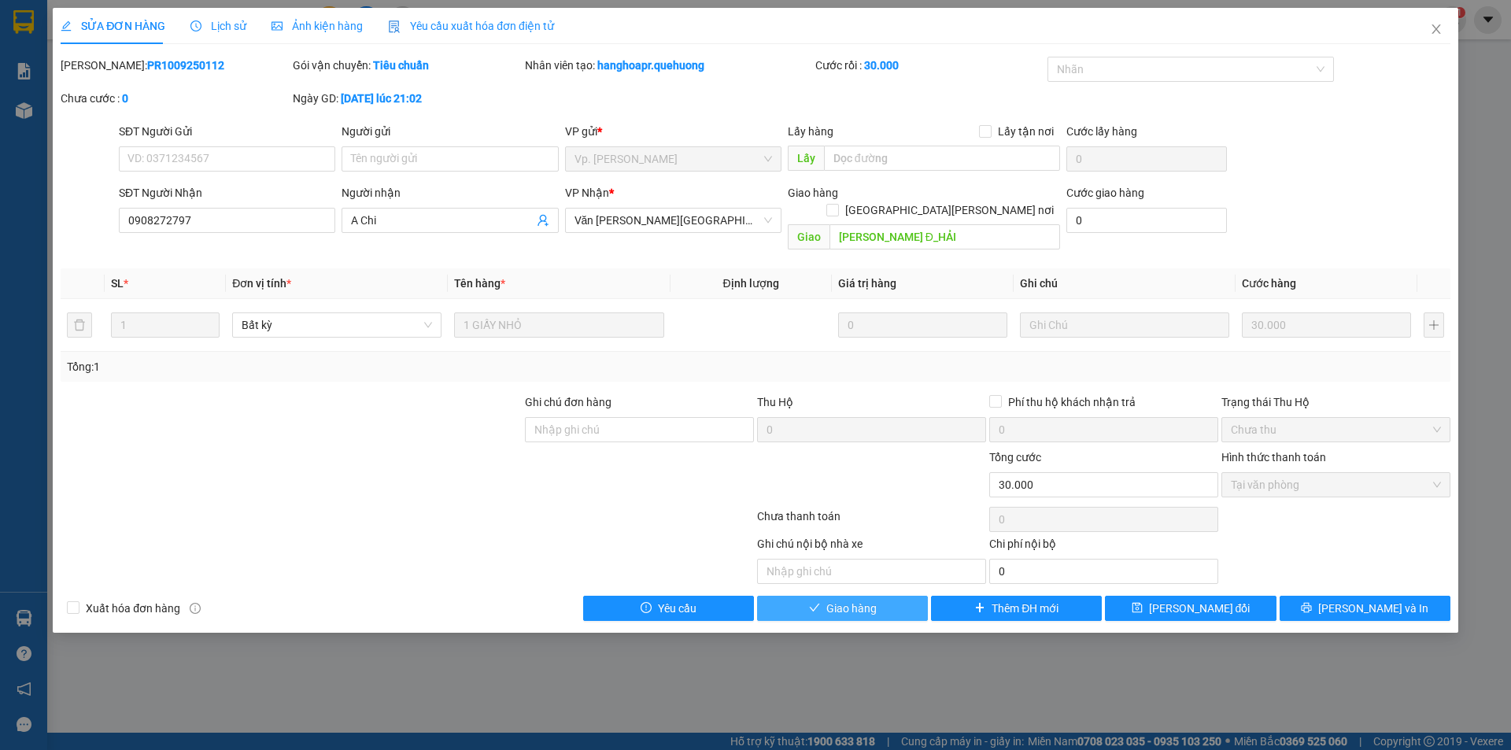
click at [861, 596] on button "Giao hàng" at bounding box center [842, 608] width 171 height 25
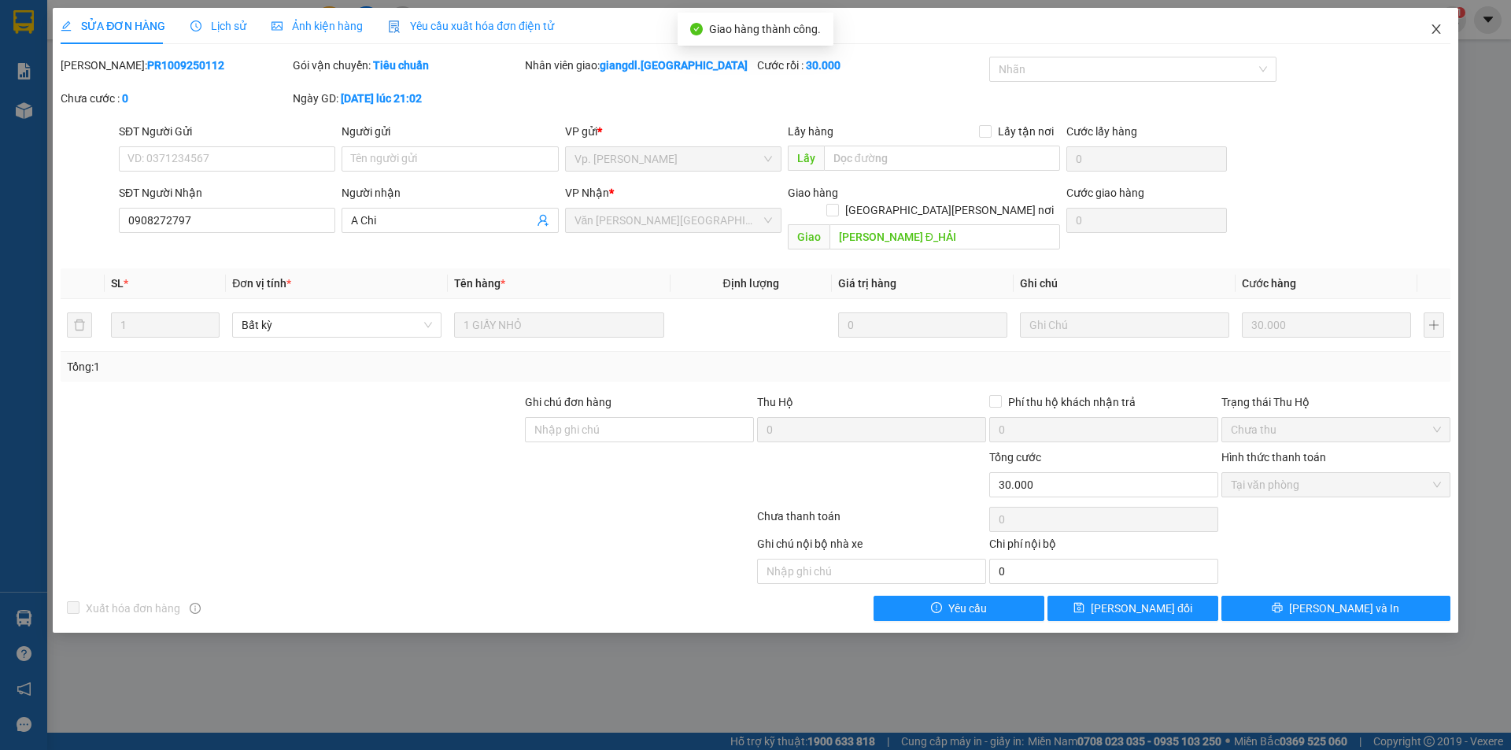
click at [1444, 32] on span "Close" at bounding box center [1436, 30] width 44 height 44
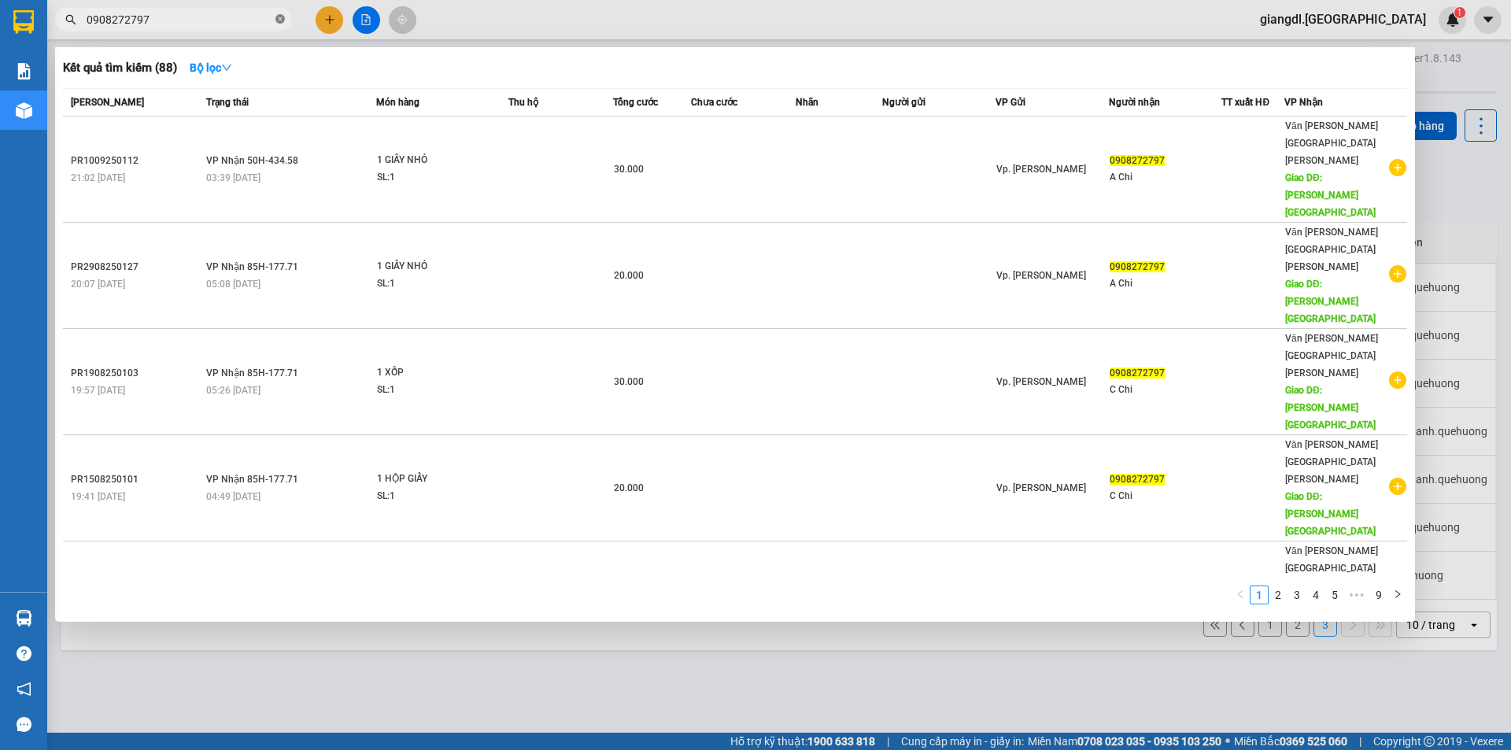
click at [284, 14] on span at bounding box center [279, 20] width 9 height 15
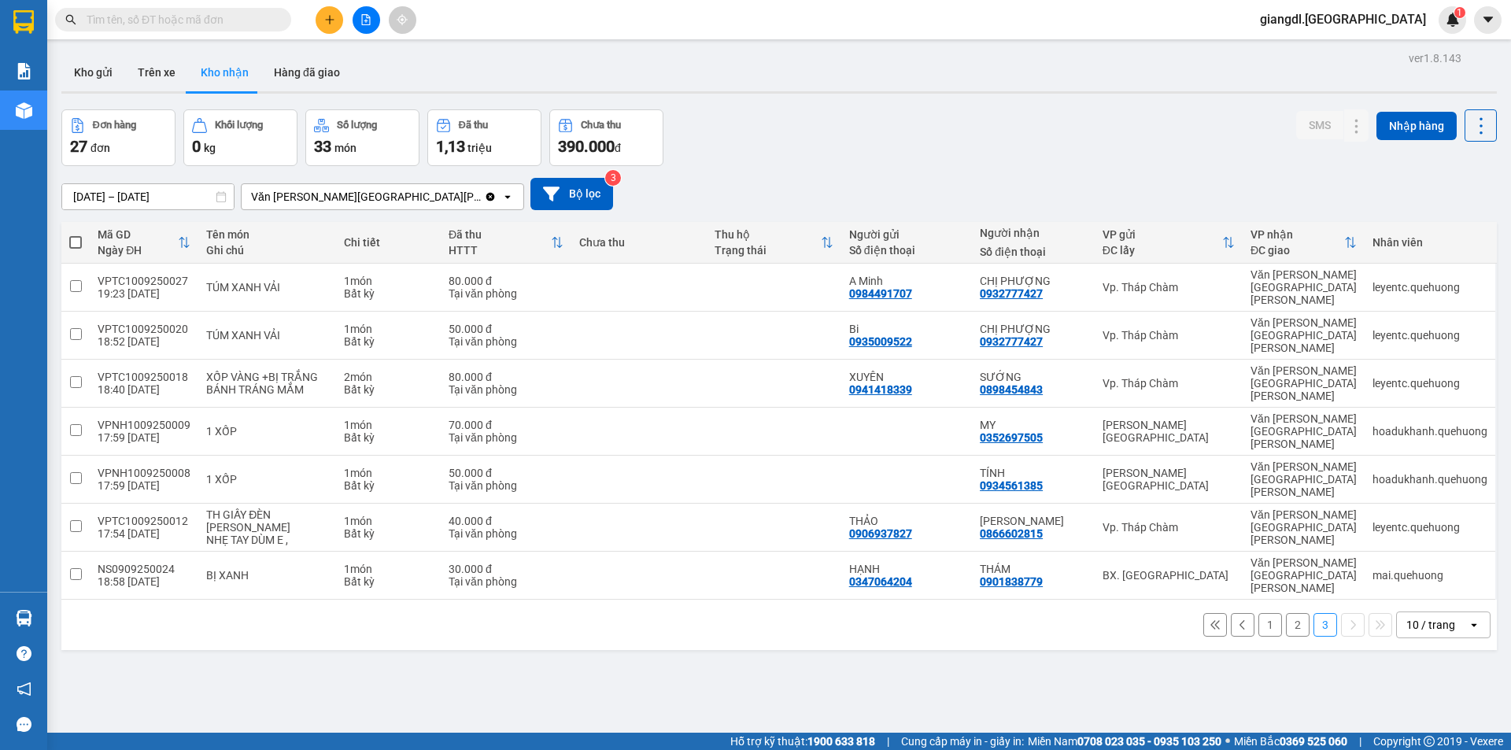
click at [217, 17] on input "text" at bounding box center [180, 19] width 186 height 17
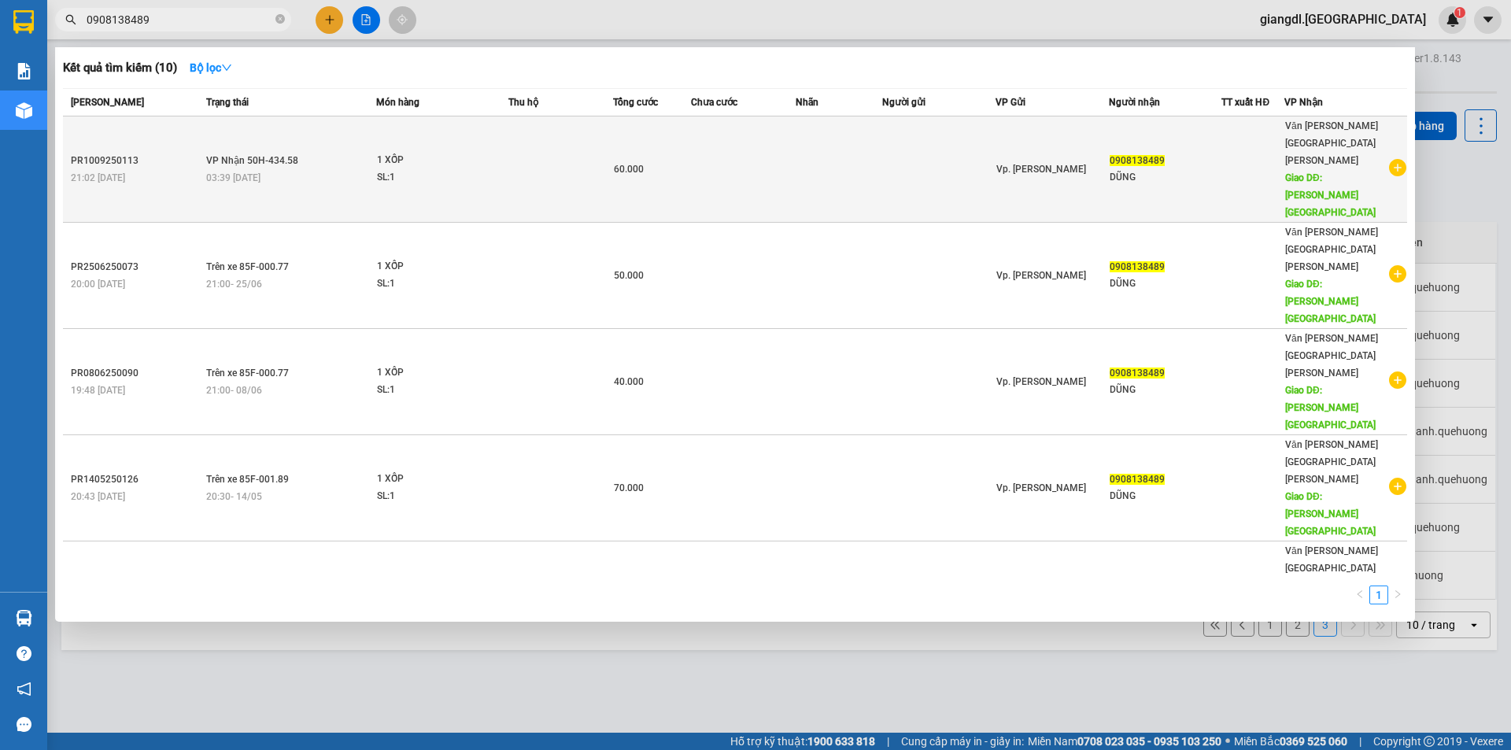
type input "0908138489"
click at [880, 142] on td at bounding box center [839, 169] width 87 height 106
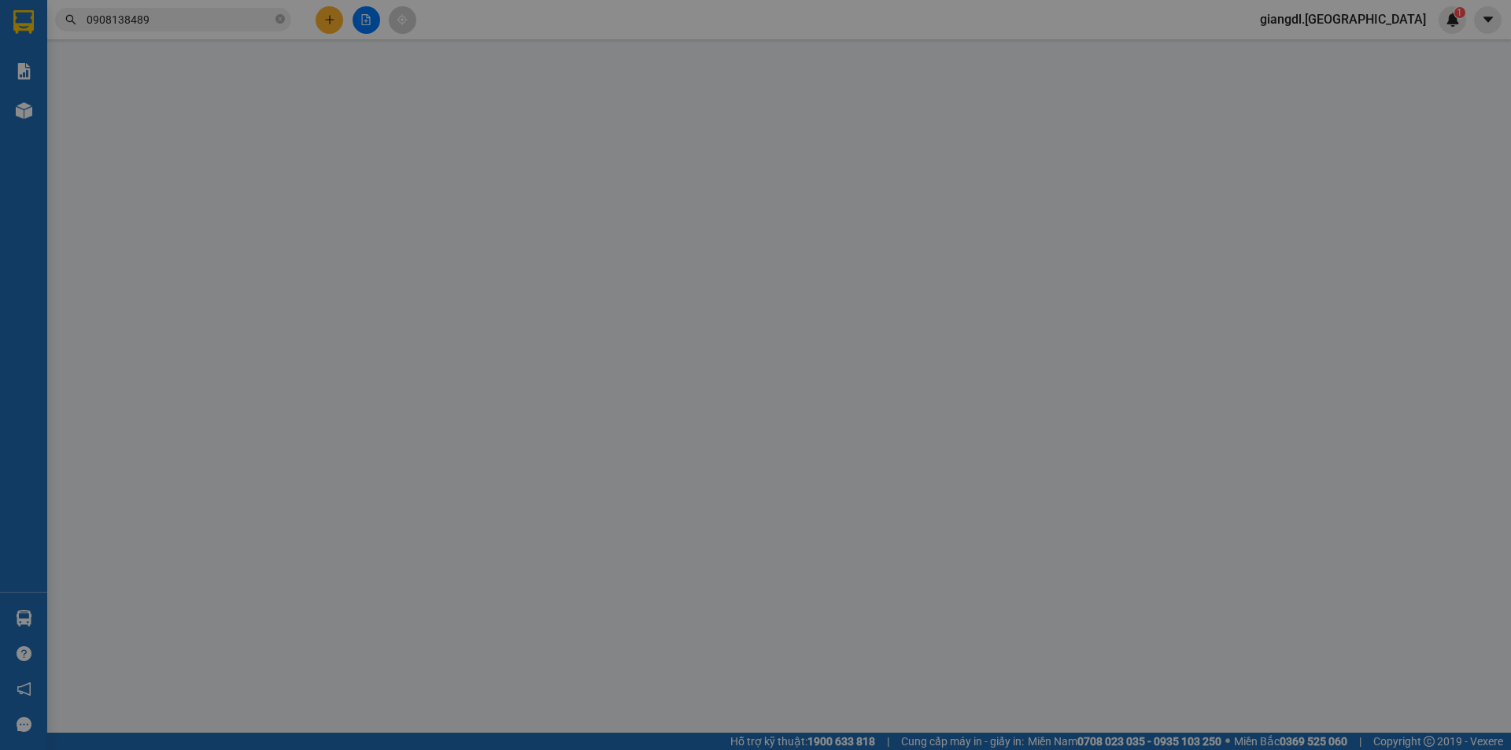
type input "0908138489"
type input "DŨNG"
type input "[PERSON_NAME][GEOGRAPHIC_DATA]"
type input "60.000"
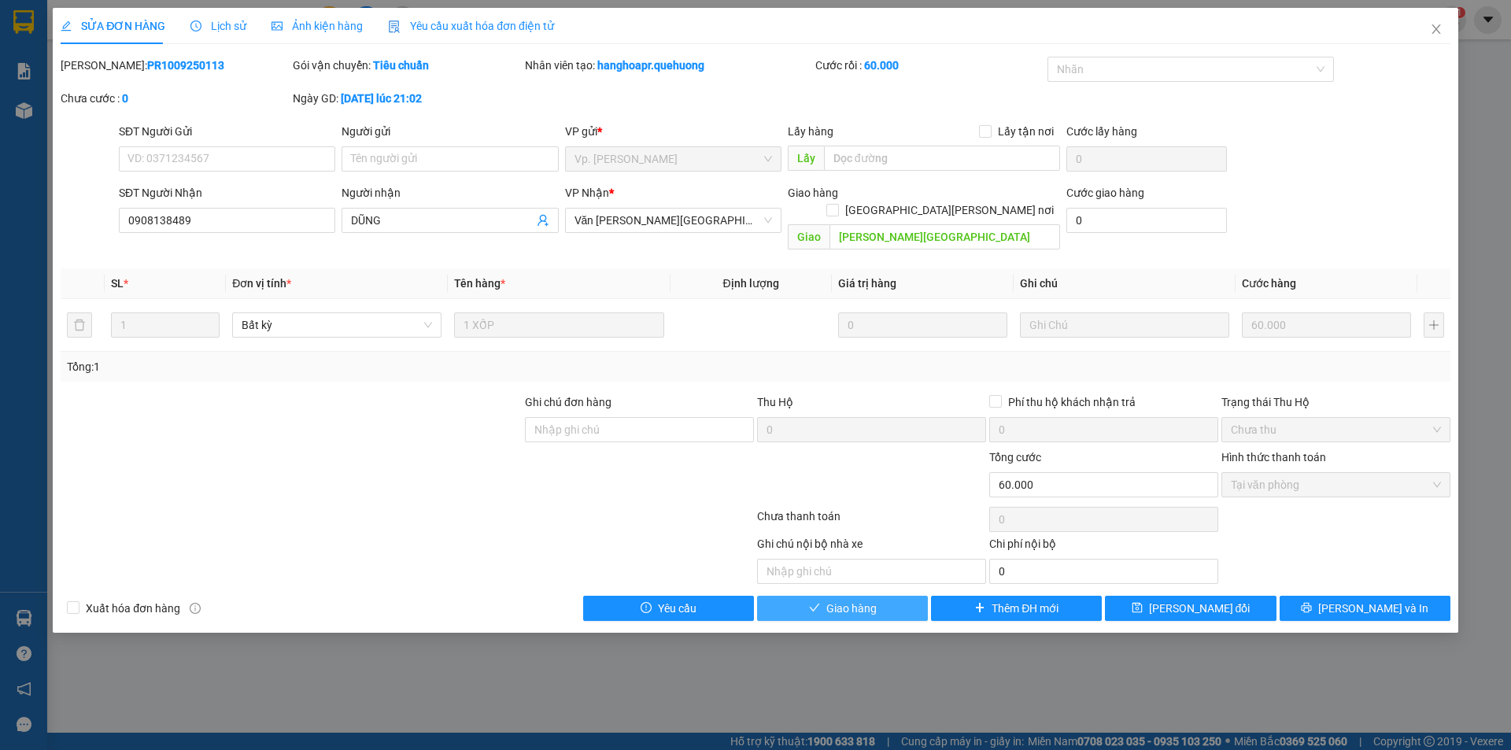
click at [859, 600] on span "Giao hàng" at bounding box center [851, 608] width 50 height 17
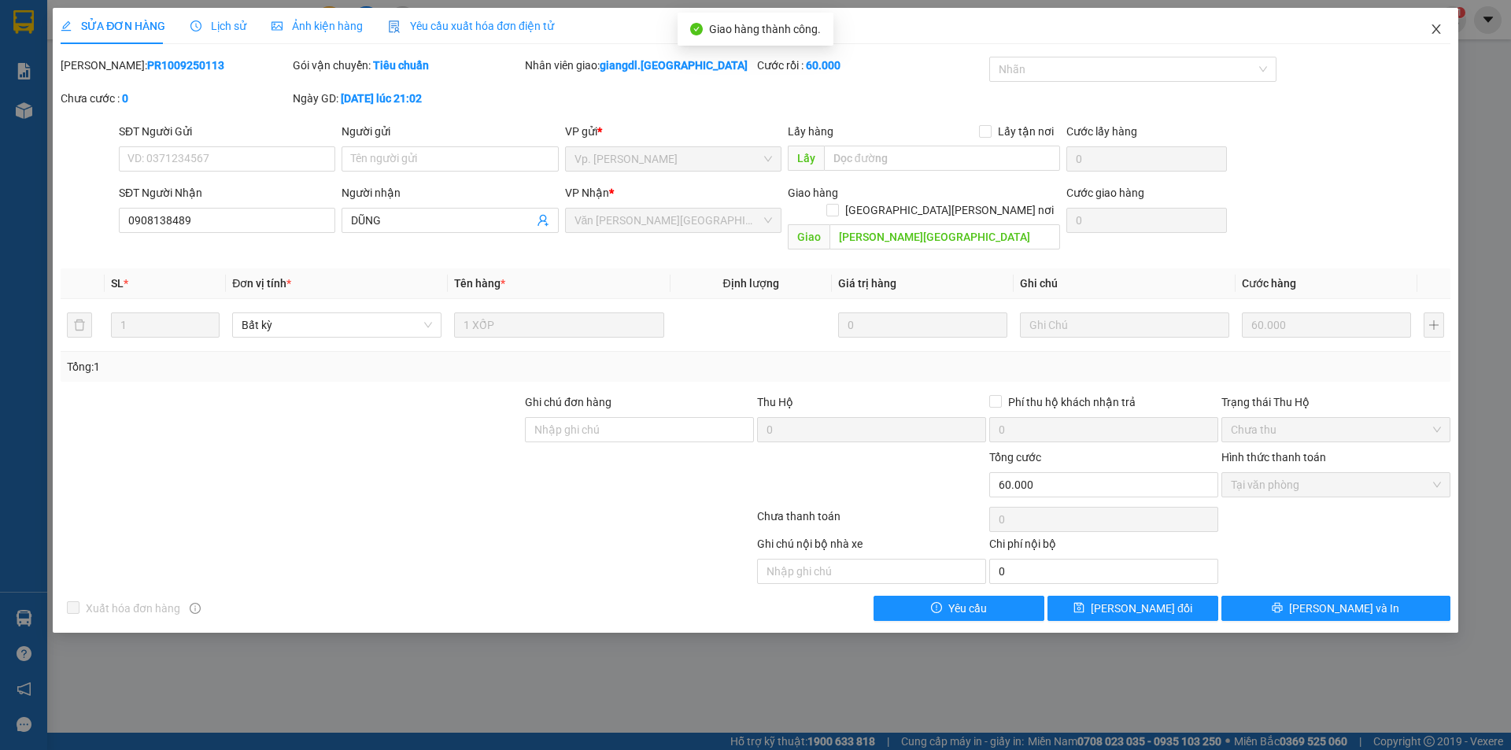
click at [1441, 31] on icon "close" at bounding box center [1436, 29] width 13 height 13
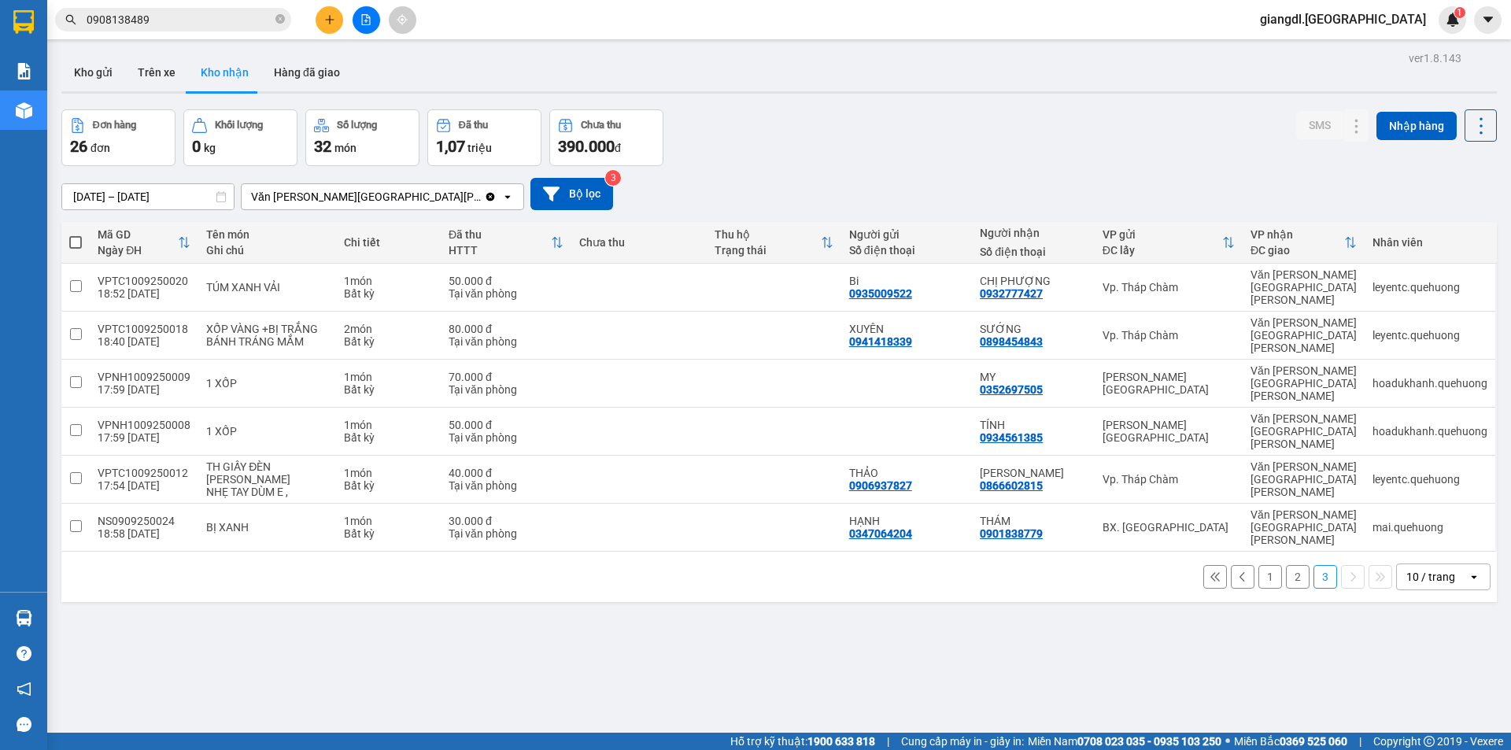
click at [212, 31] on div "Kết quả [PERSON_NAME] ( 10 ) Bộ lọc Mã ĐH Trạng thái Món hàng Thu hộ Tổng [PERS…" at bounding box center [153, 20] width 307 height 28
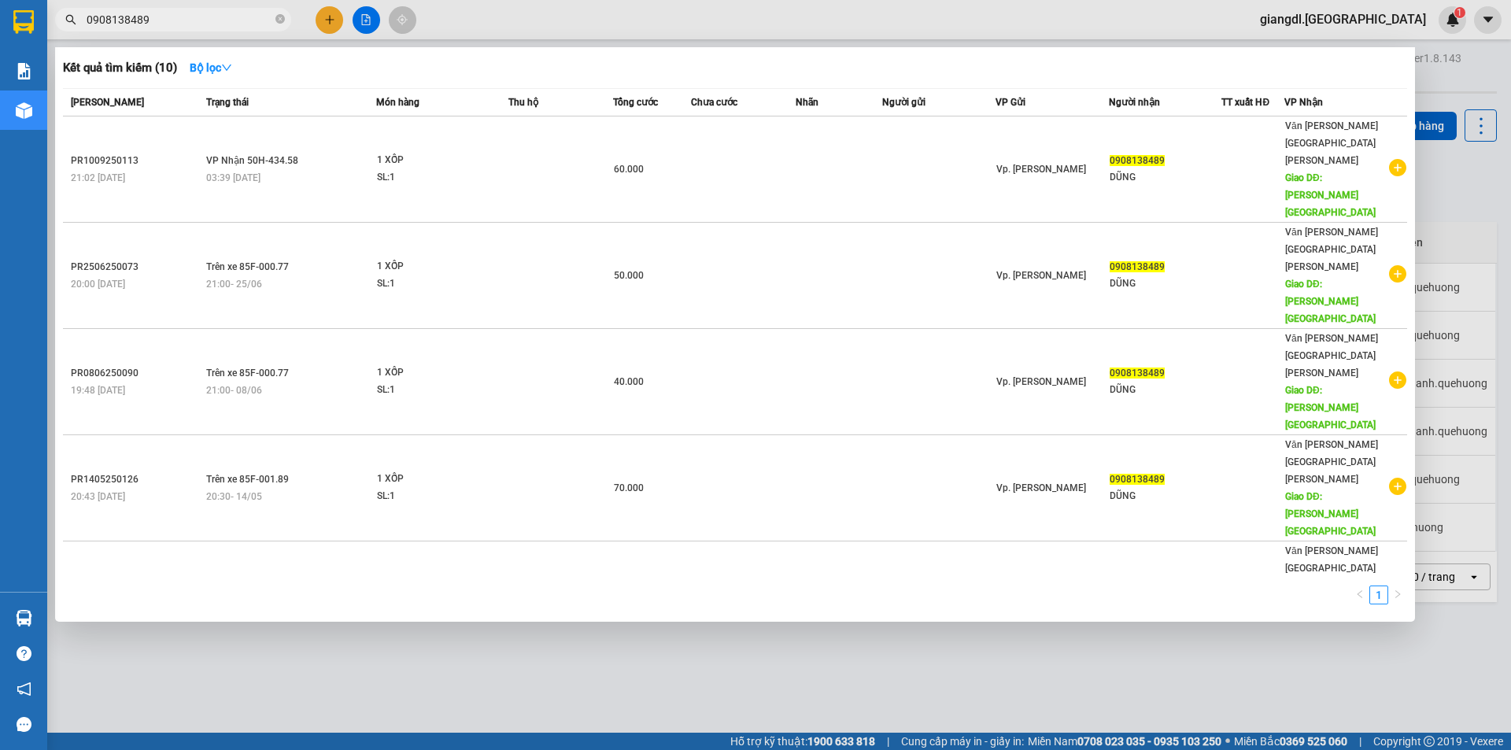
click at [221, 20] on input "0908138489" at bounding box center [180, 19] width 186 height 17
click at [221, 17] on input "0908138489" at bounding box center [180, 19] width 186 height 17
click at [279, 21] on icon "close-circle" at bounding box center [279, 18] width 9 height 9
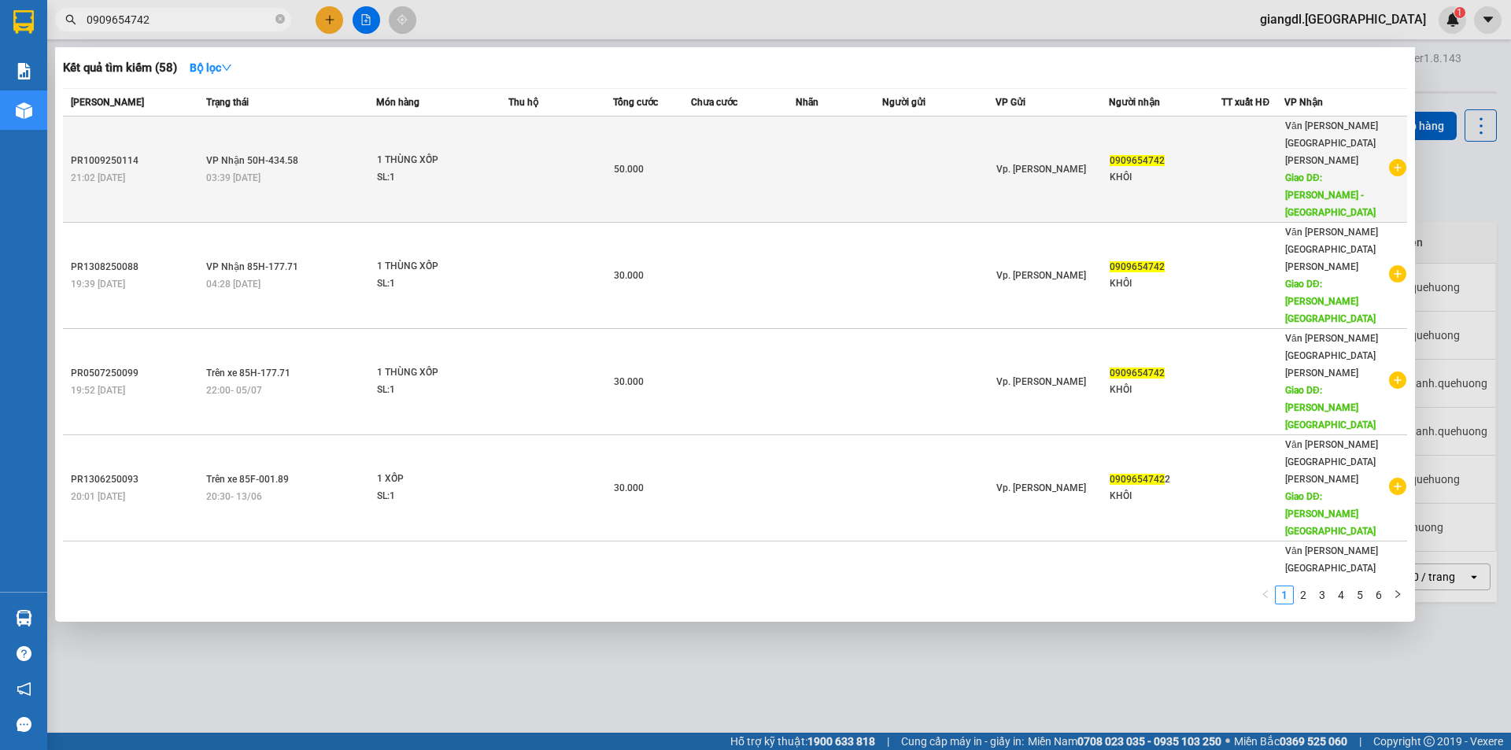
type input "0909654742"
click at [421, 152] on div "1 THÙNG XỐP" at bounding box center [436, 160] width 118 height 17
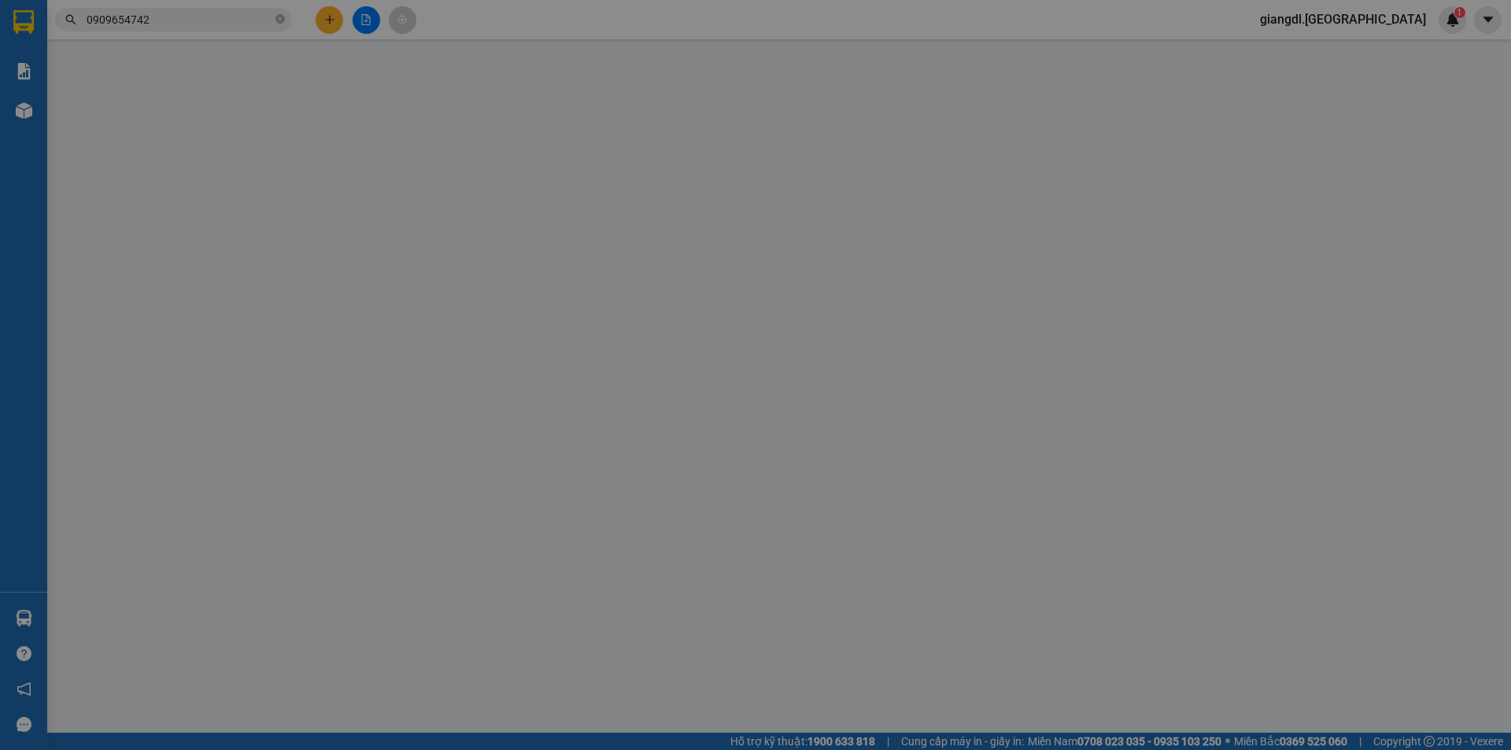
type input "0909654742"
type input "KHÔI"
type input "[PERSON_NAME] - [GEOGRAPHIC_DATA]"
type input "50.000"
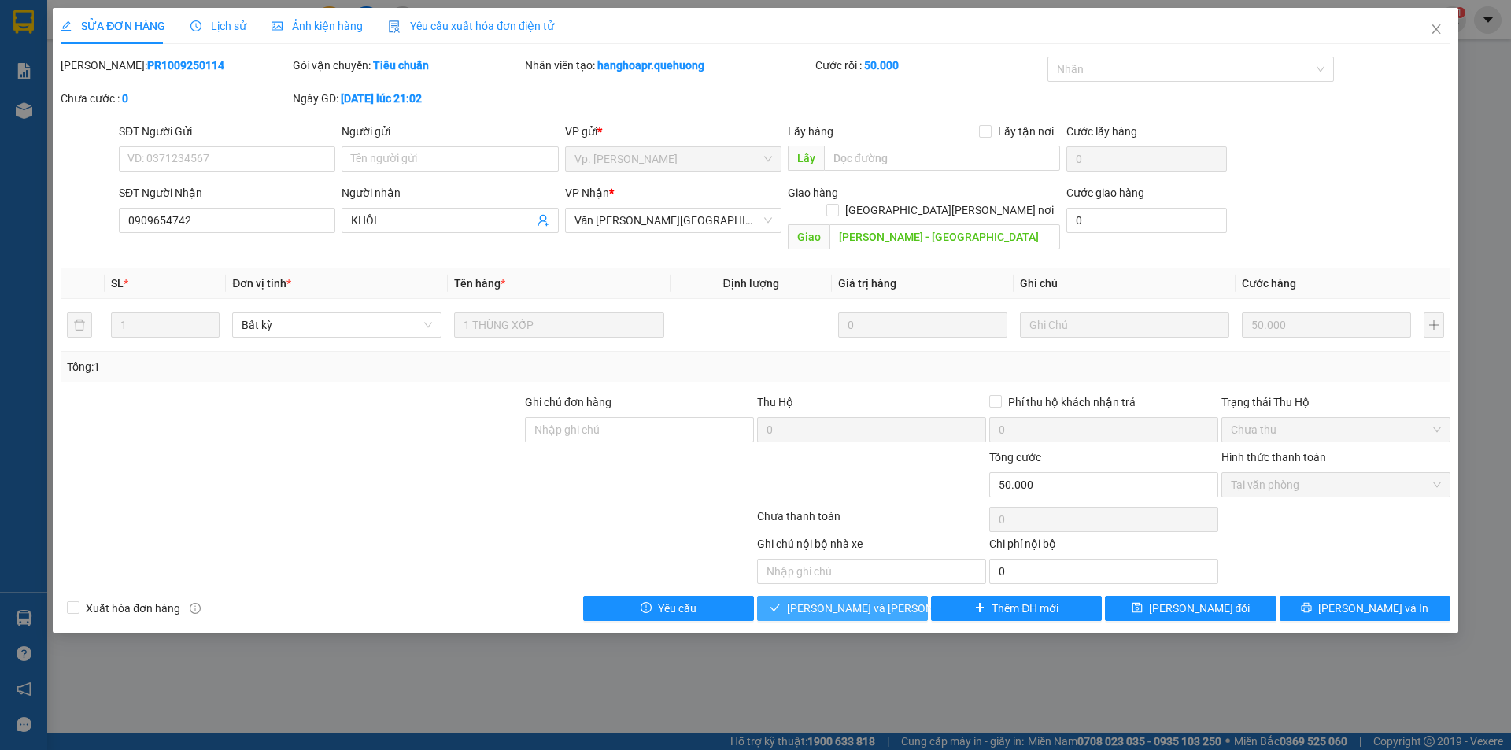
click at [846, 600] on span "[PERSON_NAME] và [PERSON_NAME] hàng" at bounding box center [893, 608] width 213 height 17
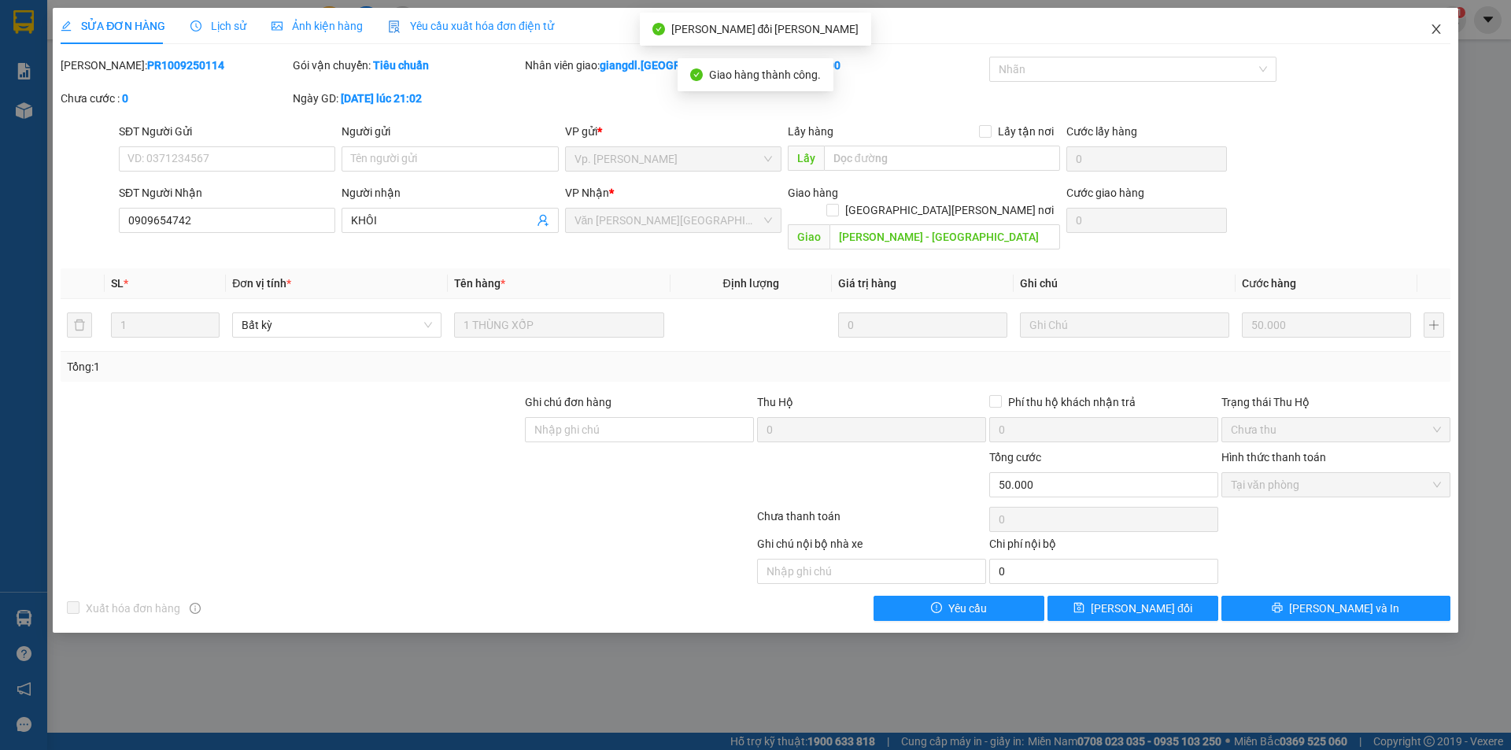
click at [1436, 35] on icon "close" at bounding box center [1436, 29] width 13 height 13
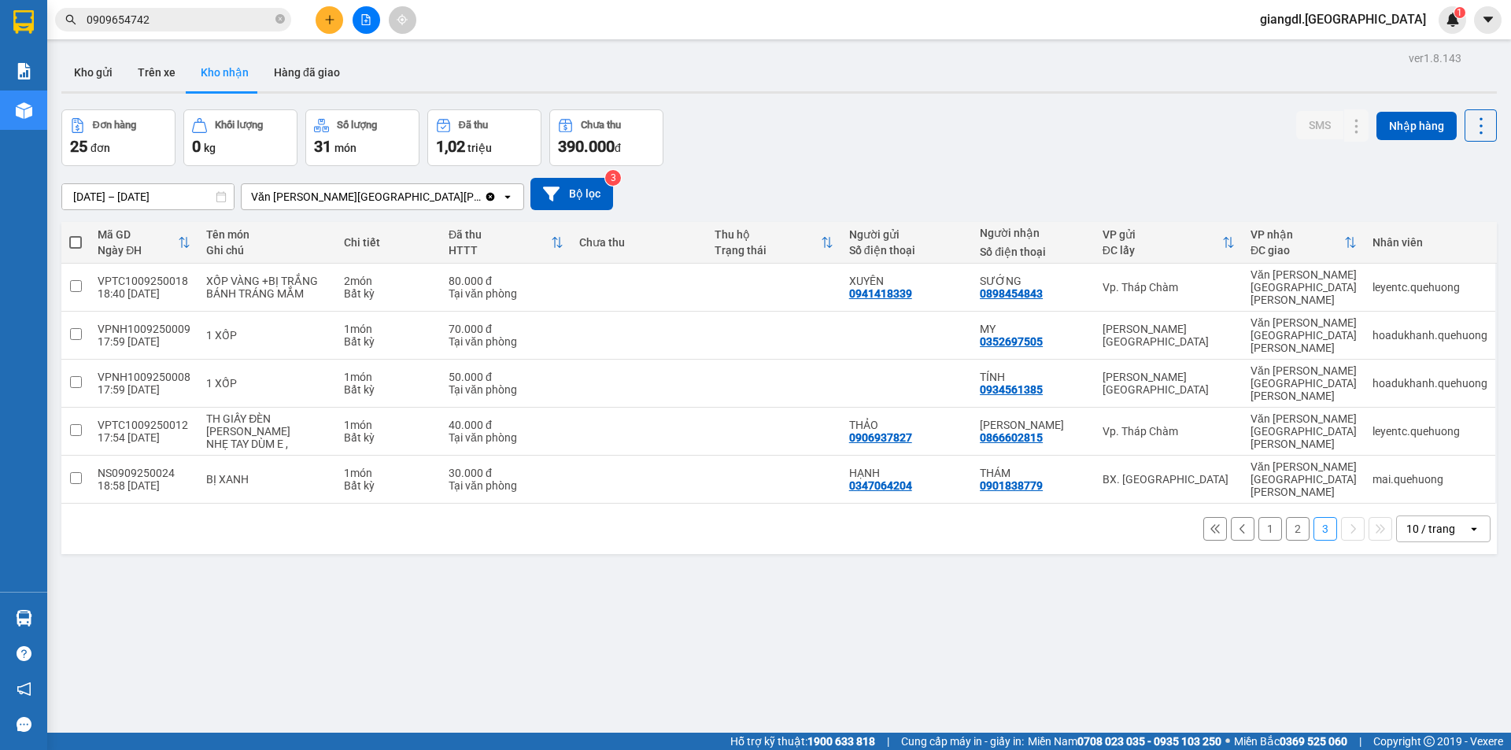
click at [220, 19] on input "0909654742" at bounding box center [180, 19] width 186 height 17
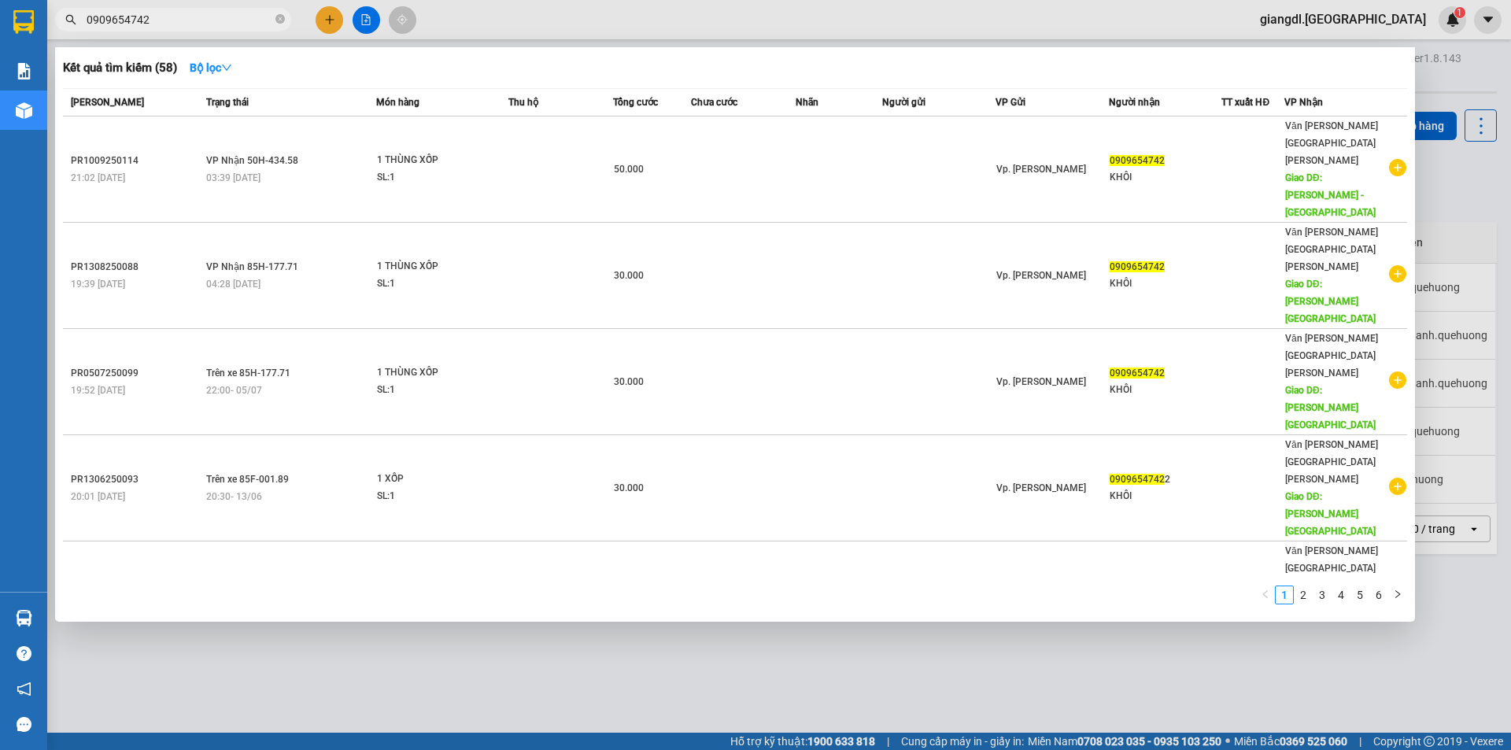
click at [220, 18] on input "0909654742" at bounding box center [180, 19] width 186 height 17
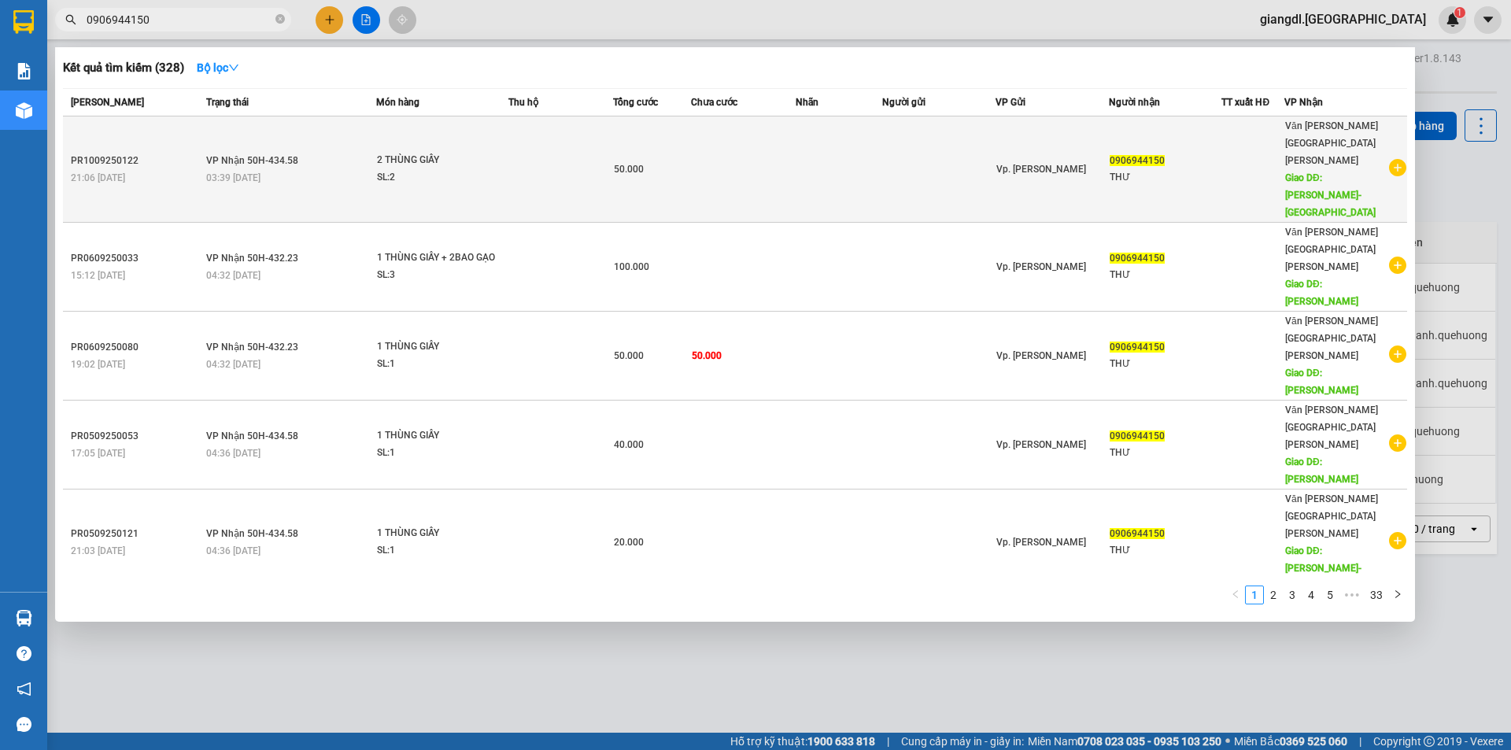
type input "0906944150"
click at [472, 169] on div "SL: 2" at bounding box center [436, 177] width 118 height 17
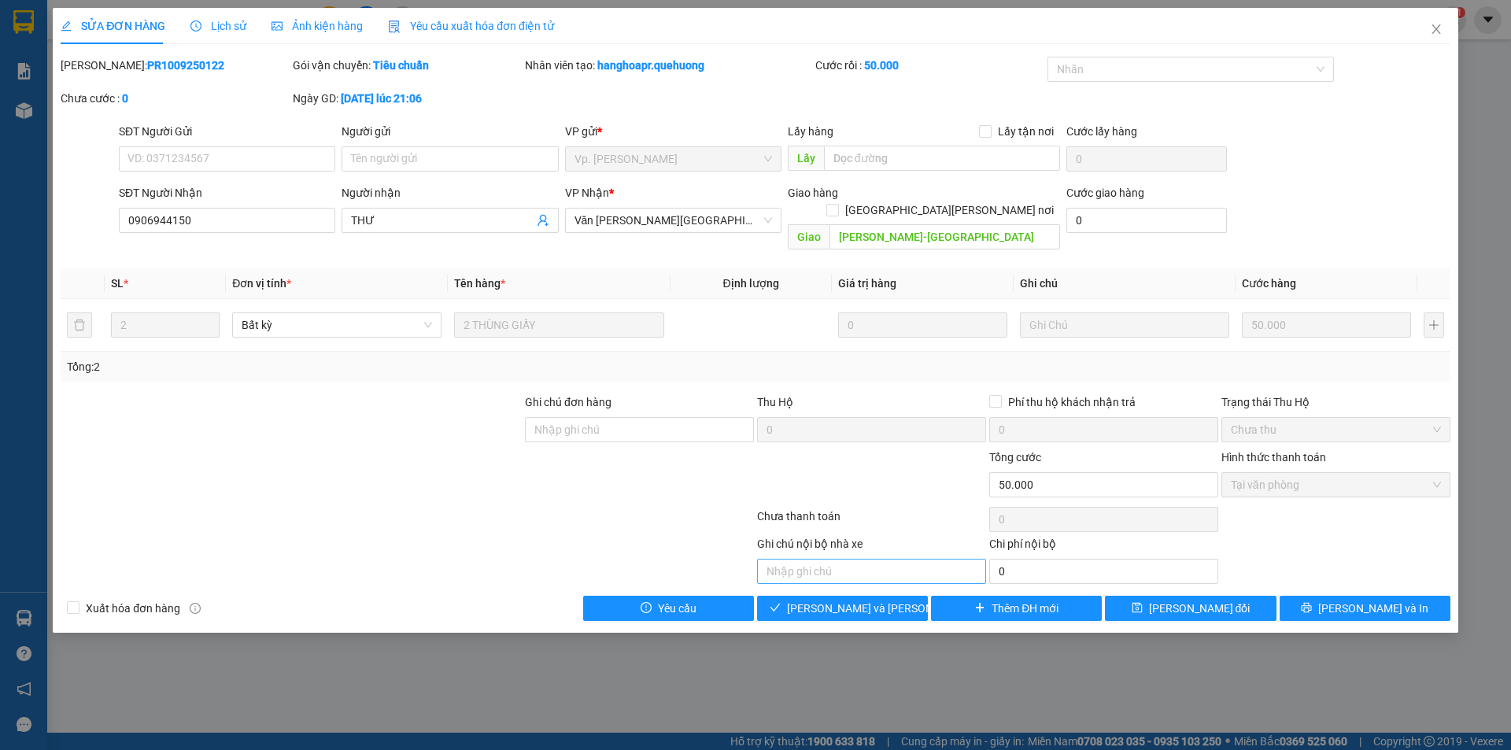
type input "0906944150"
type input "THƯ"
type input "[PERSON_NAME]-[GEOGRAPHIC_DATA]"
type input "50.000"
click at [869, 600] on span "Giao hàng" at bounding box center [851, 608] width 50 height 17
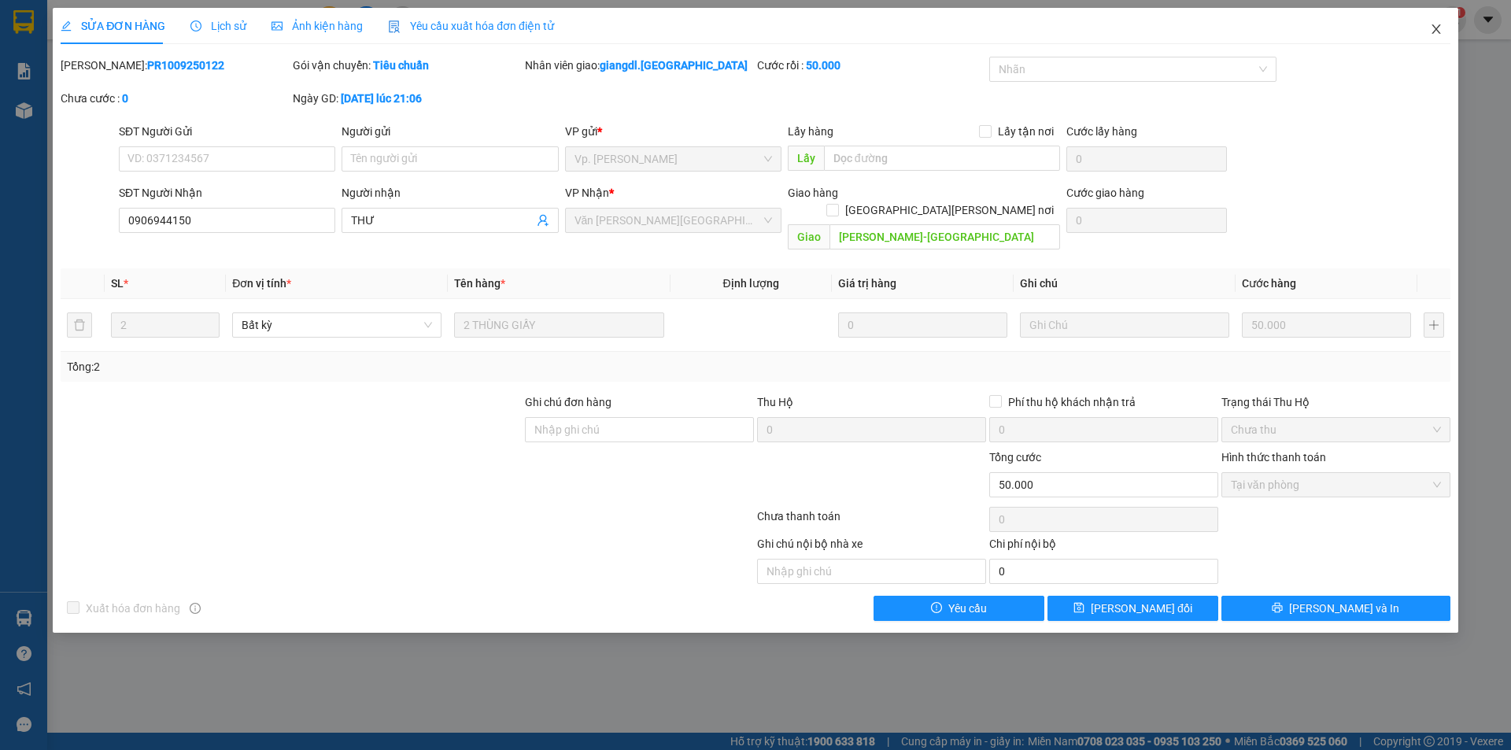
click at [1434, 28] on icon "close" at bounding box center [1436, 29] width 13 height 13
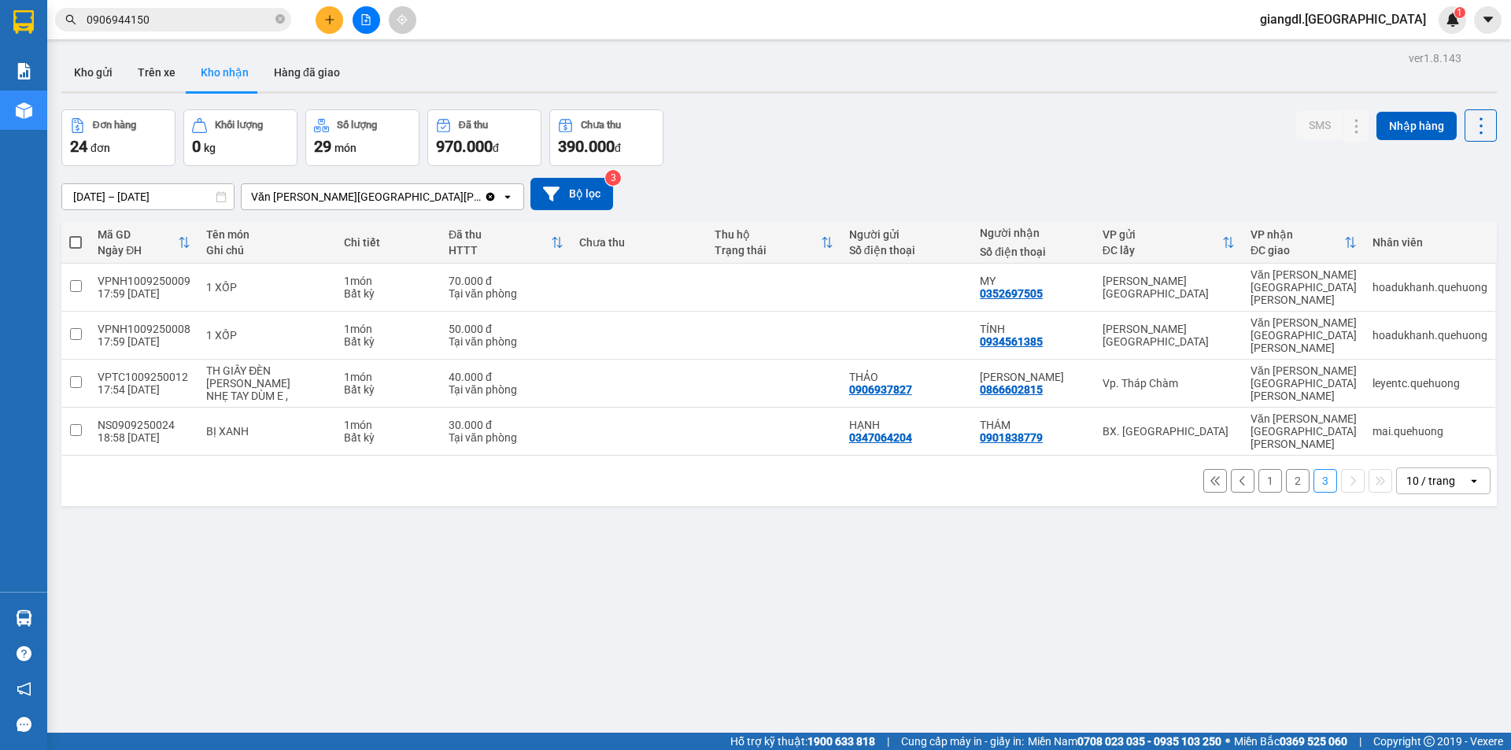
click at [204, 21] on input "0906944150" at bounding box center [180, 19] width 186 height 17
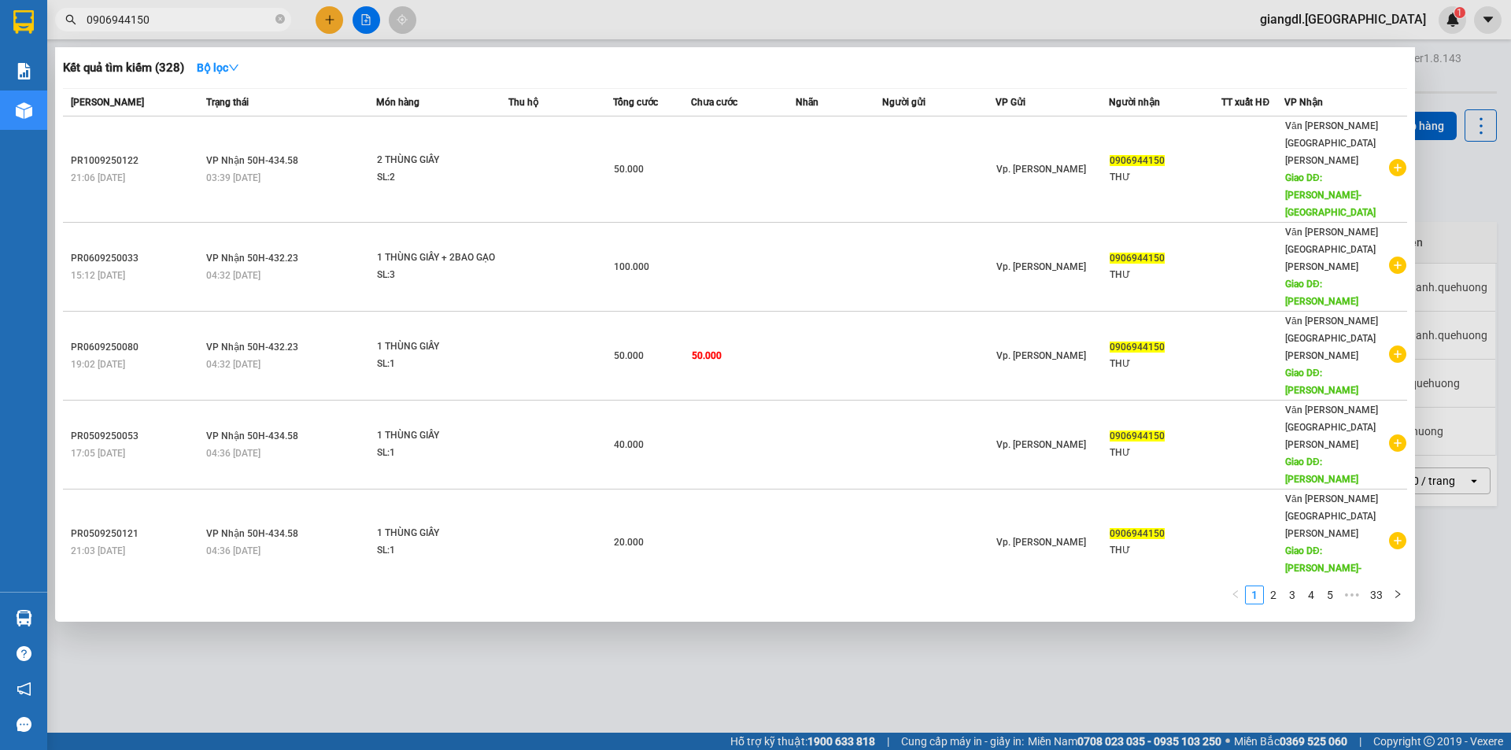
click at [204, 21] on input "0906944150" at bounding box center [180, 19] width 186 height 17
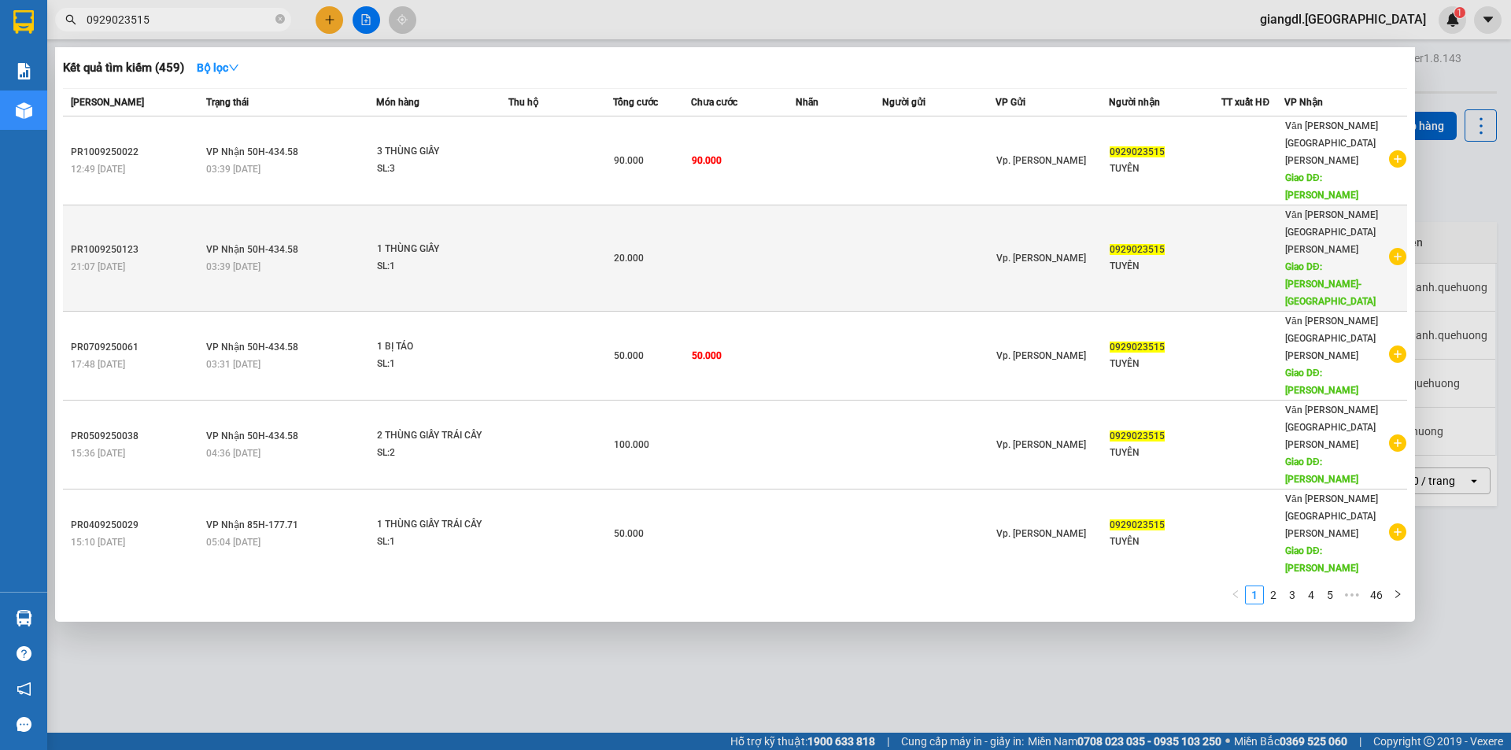
type input "0929023515"
click at [369, 205] on td "[PERSON_NAME] 50H-434.58 03:39 [DATE]" at bounding box center [289, 258] width 174 height 106
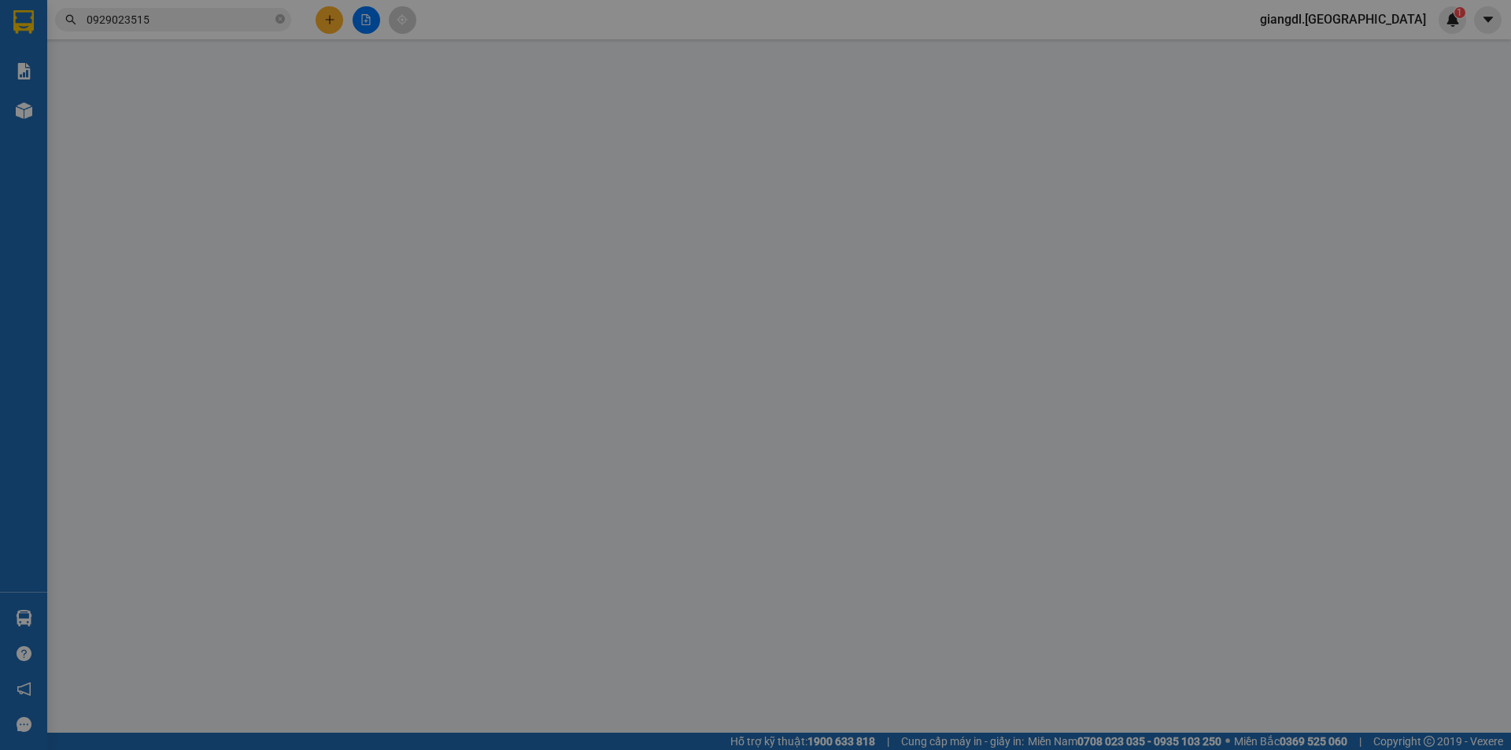
type input "0929023515"
type input "TUYÊN"
type input "[PERSON_NAME]-[GEOGRAPHIC_DATA]"
type input "20.000"
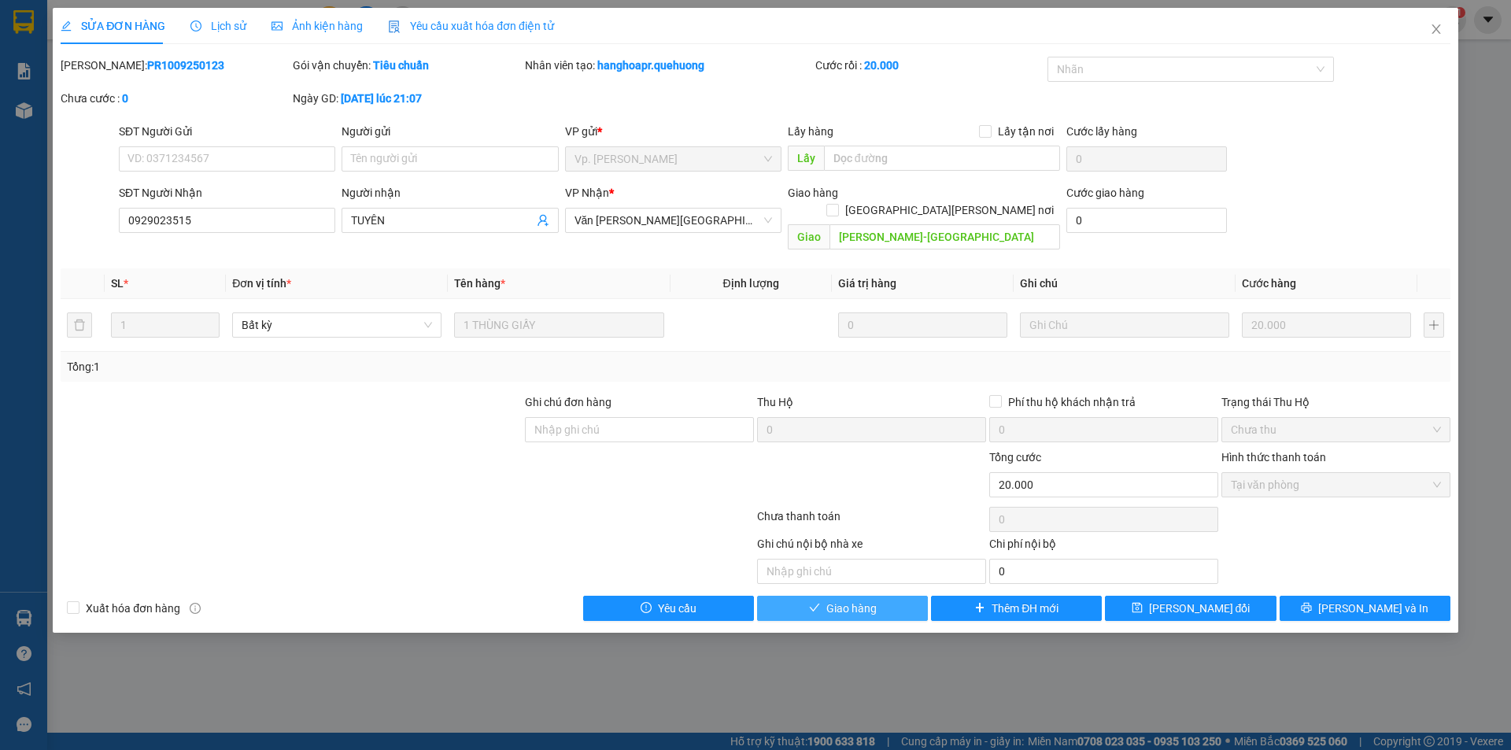
click at [860, 600] on span "Giao hàng" at bounding box center [851, 608] width 50 height 17
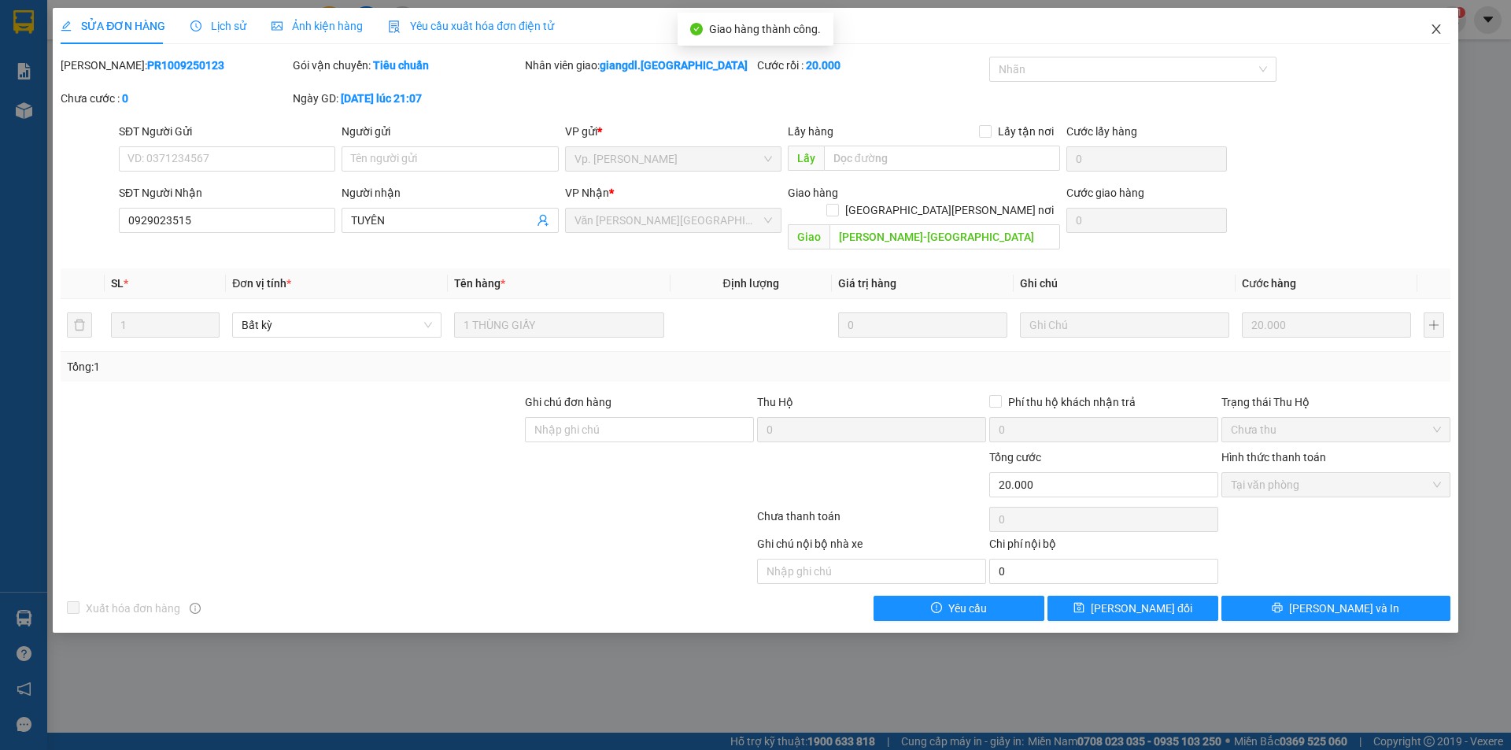
drag, startPoint x: 1426, startPoint y: 35, endPoint x: 1440, endPoint y: 28, distance: 15.1
click at [1433, 31] on span "Close" at bounding box center [1436, 30] width 44 height 44
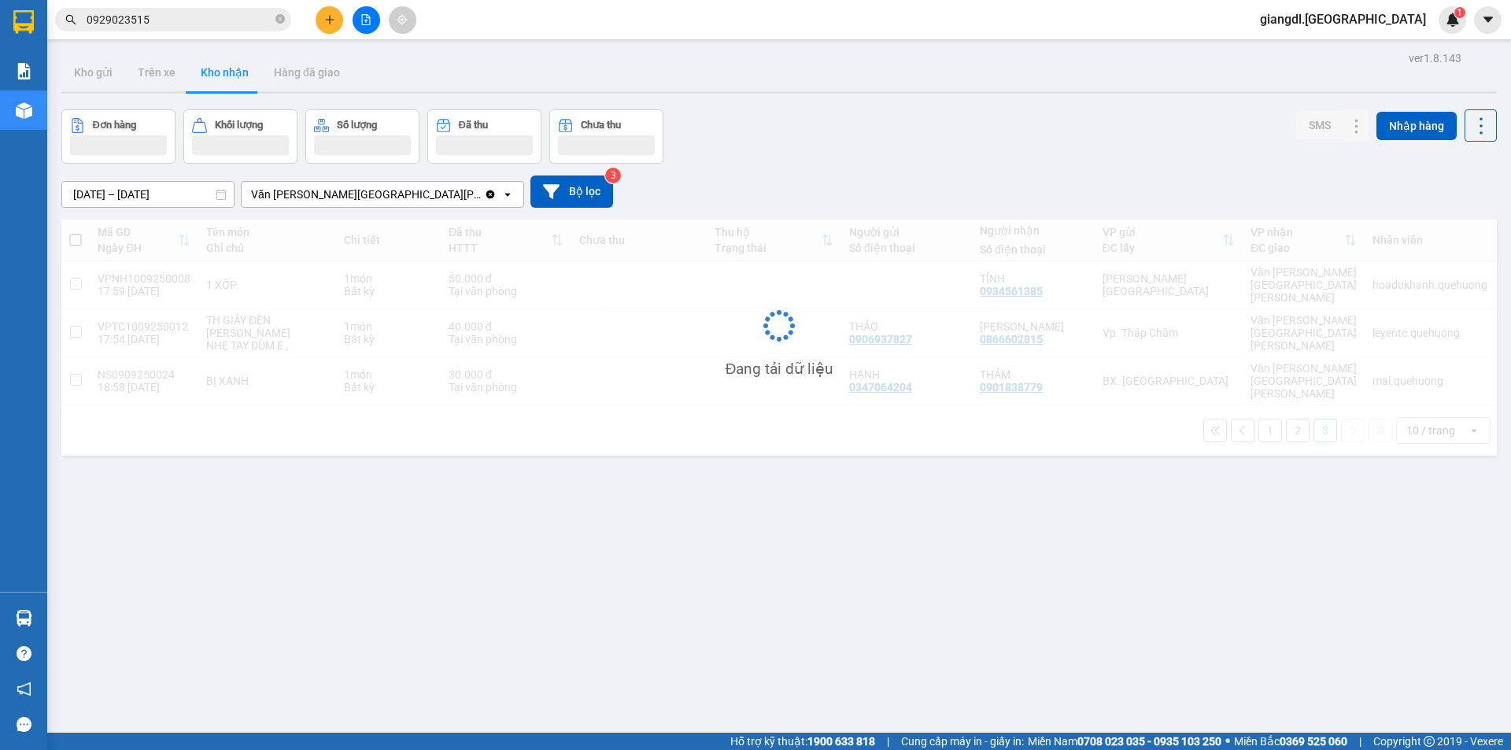
click at [1440, 28] on div "giangdl.quehuong 1" at bounding box center [1357, 20] width 219 height 28
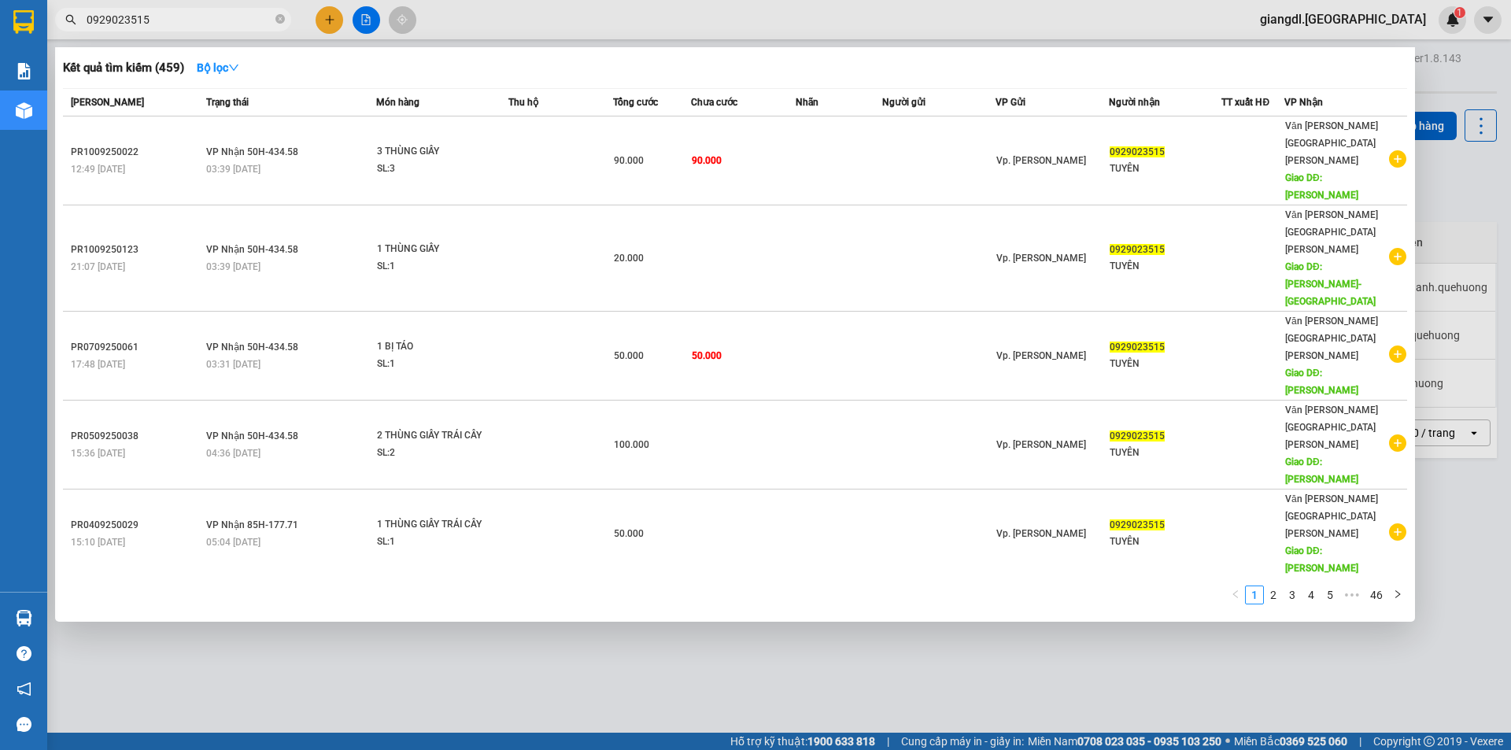
click at [213, 20] on input "0929023515" at bounding box center [180, 19] width 186 height 17
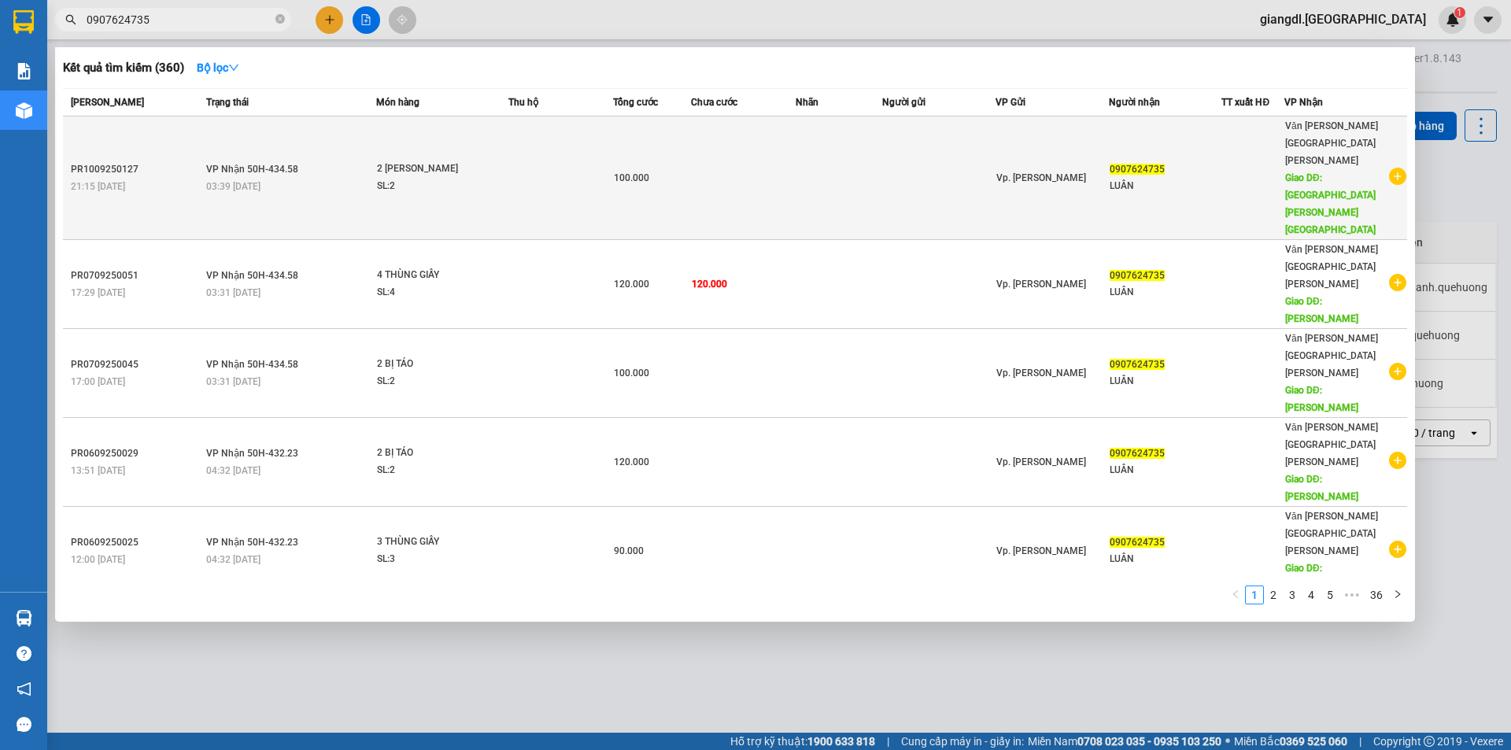
type input "0907624735"
click at [493, 161] on div "2 [PERSON_NAME]" at bounding box center [436, 169] width 118 height 17
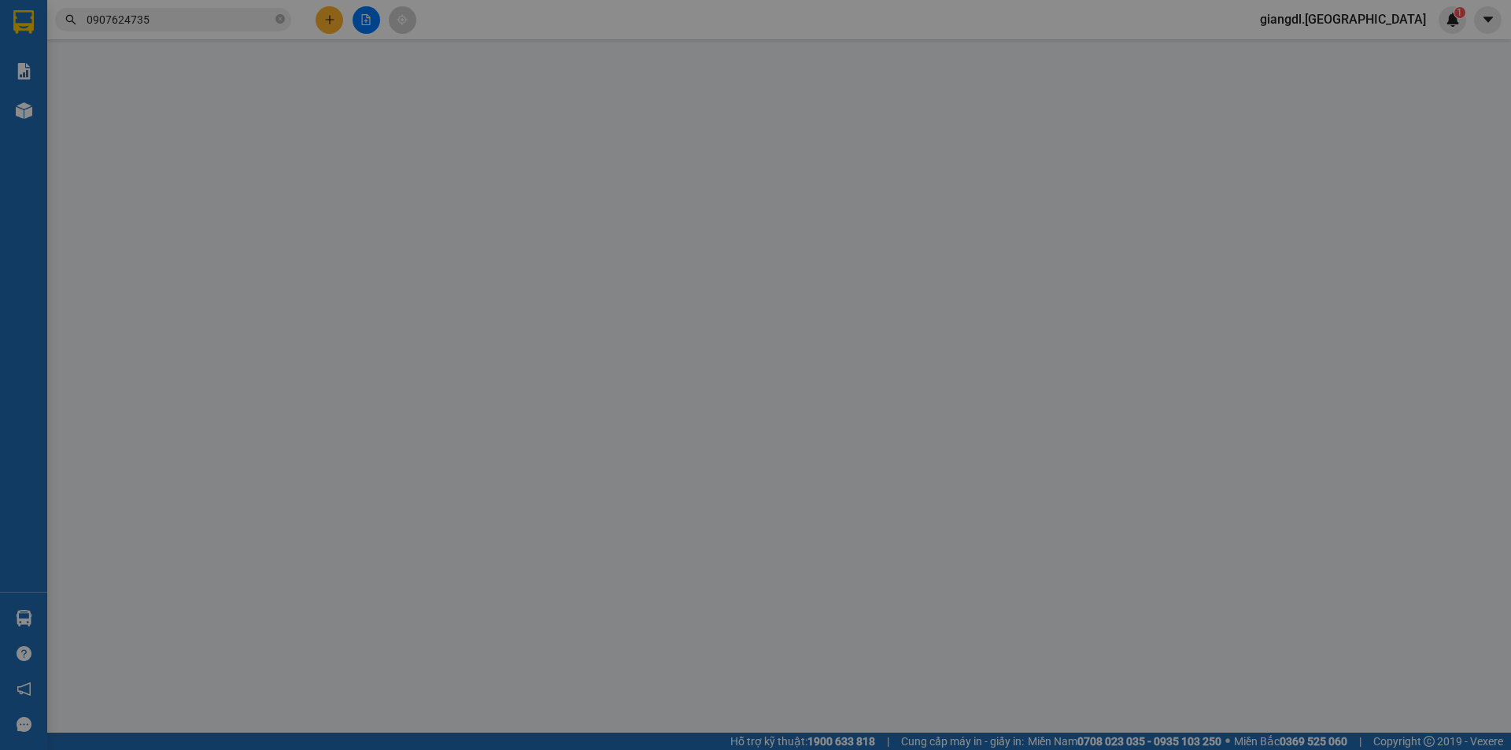
type input "0907624735"
type input "LUÂN"
type input "[GEOGRAPHIC_DATA][PERSON_NAME][GEOGRAPHIC_DATA]"
type input "100.000"
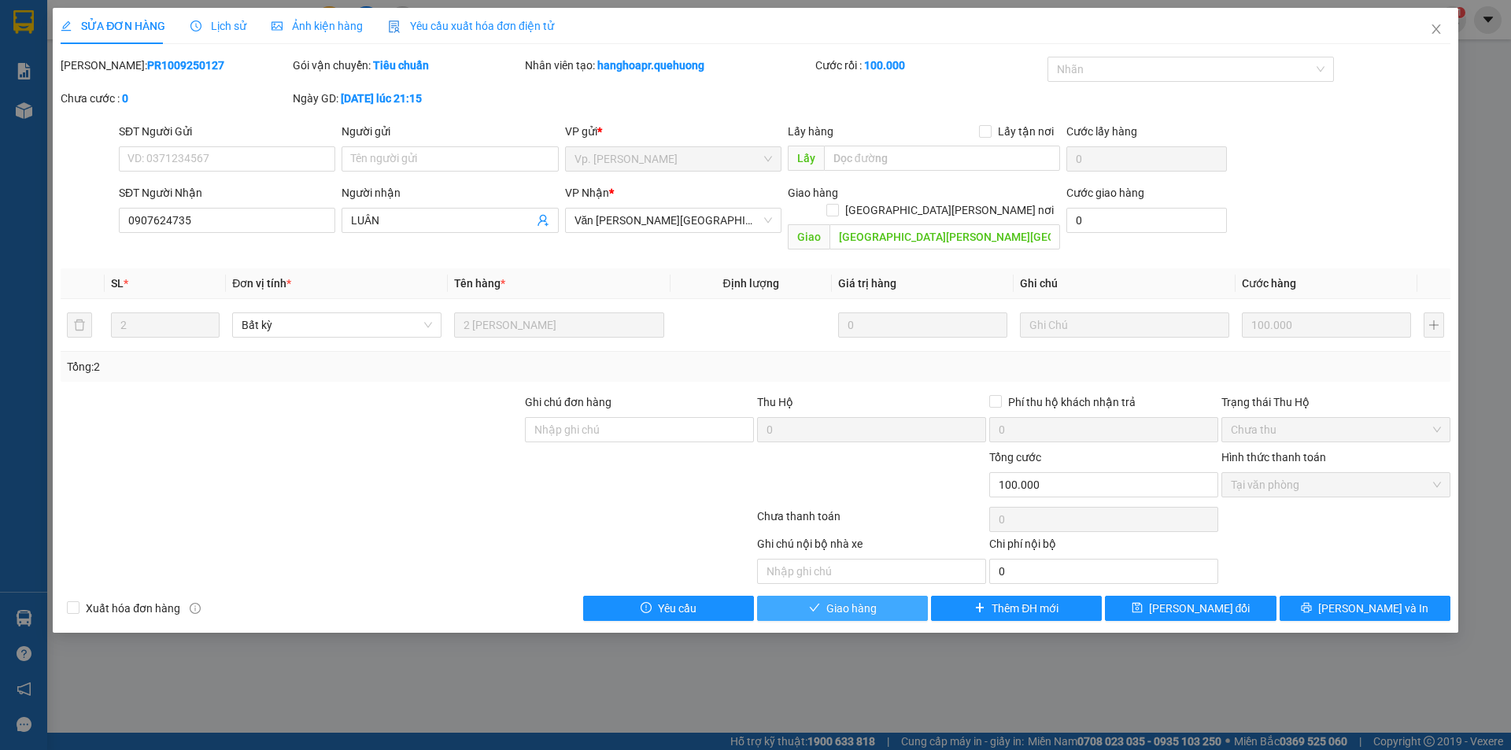
click at [871, 600] on span "Giao hàng" at bounding box center [851, 608] width 50 height 17
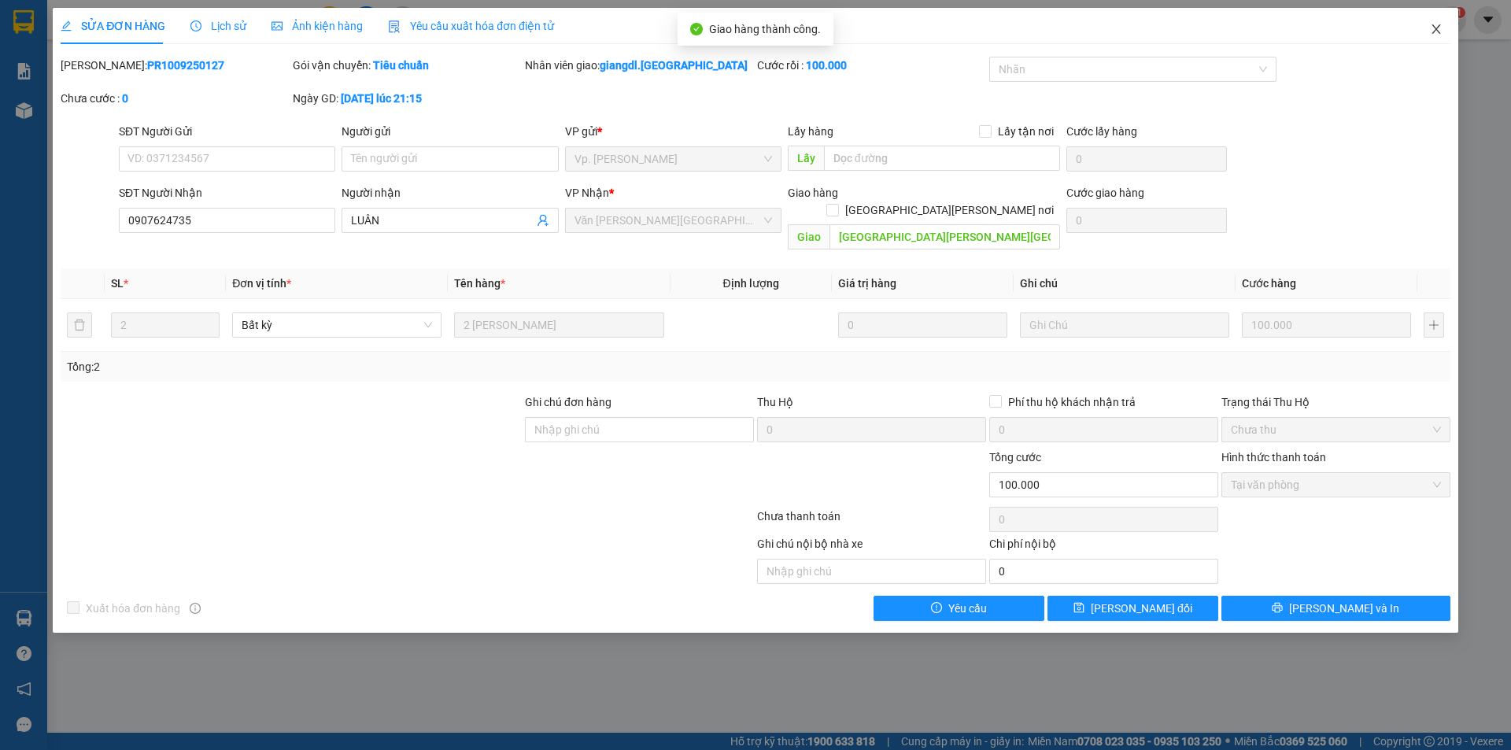
click at [1438, 30] on icon "close" at bounding box center [1436, 29] width 13 height 13
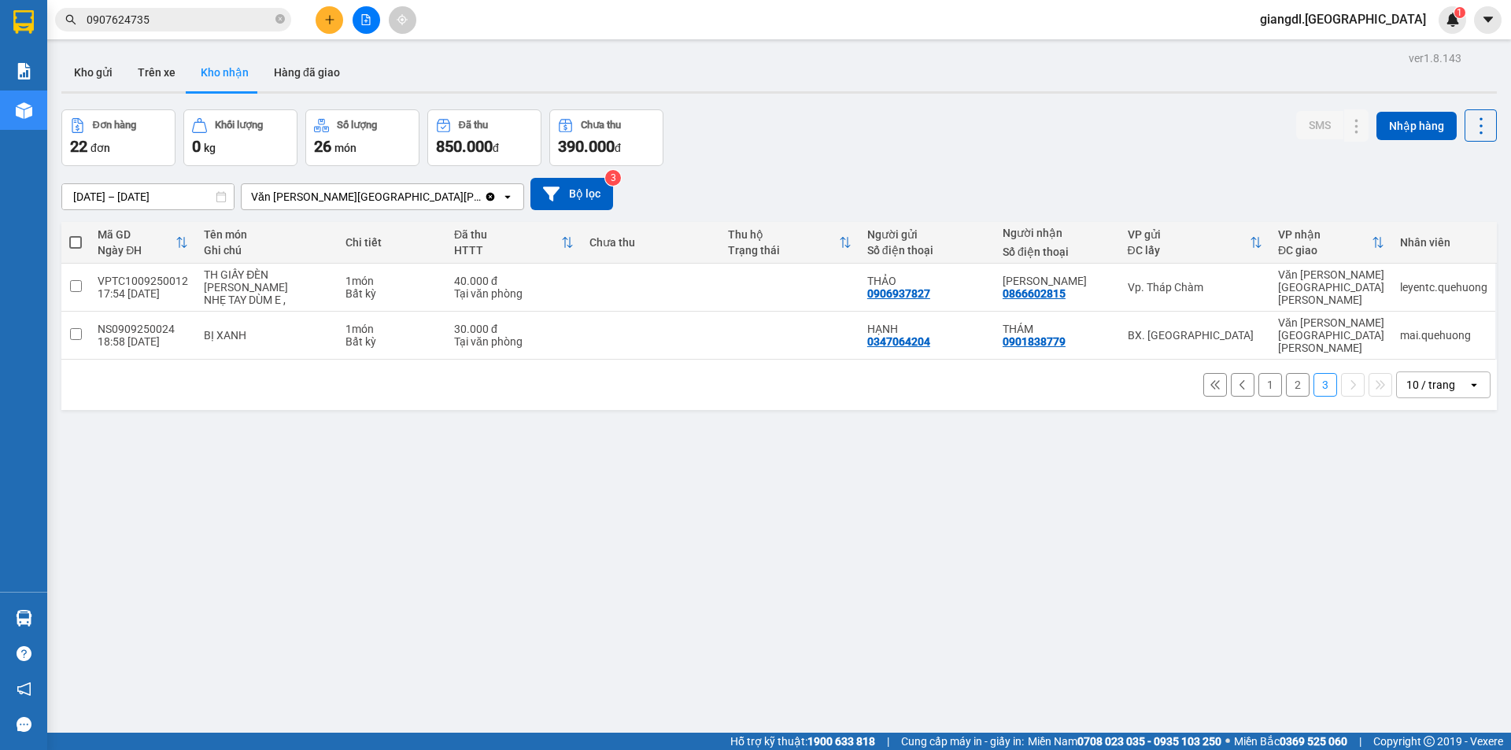
click at [282, 17] on icon "close-circle" at bounding box center [279, 18] width 9 height 9
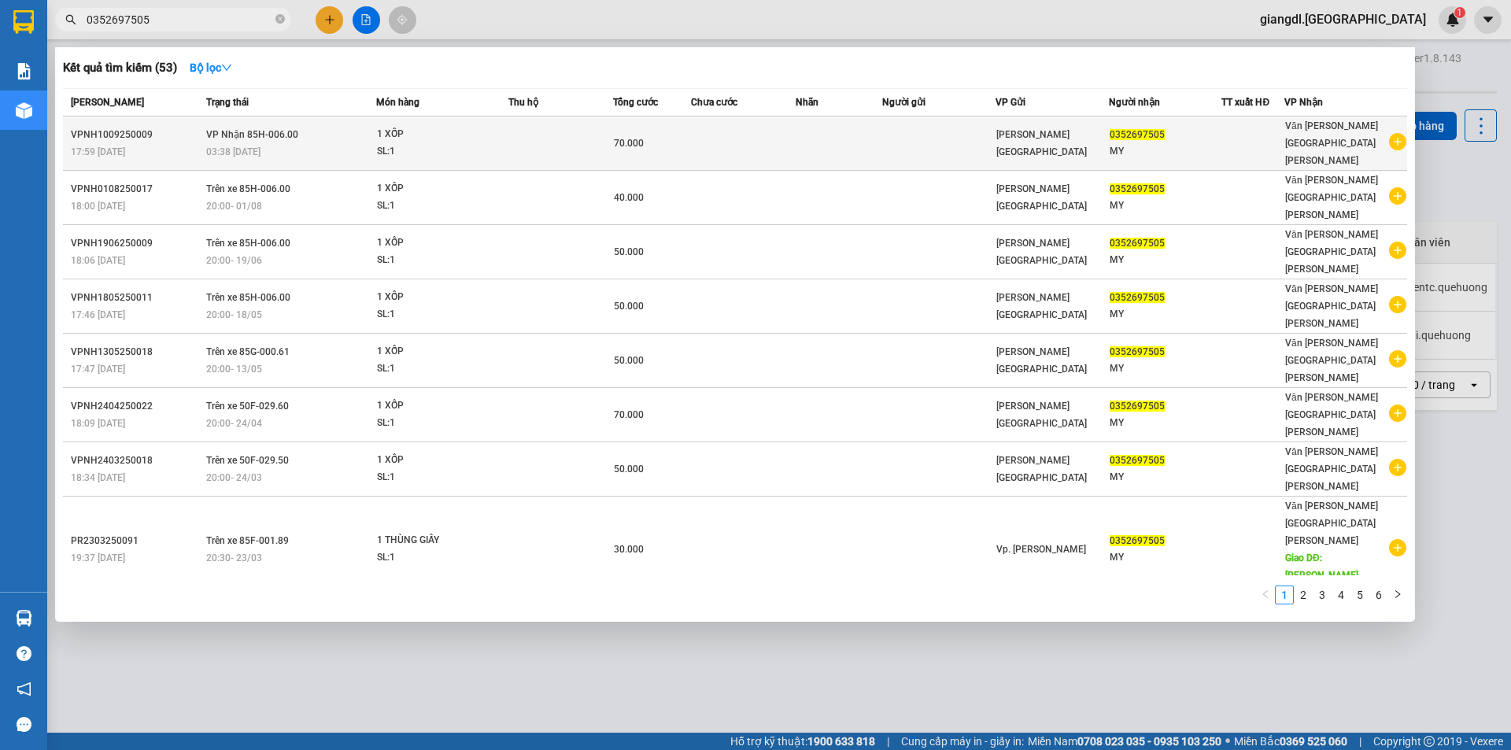
type input "0352697505"
click at [273, 143] on div "03:38 [DATE]" at bounding box center [290, 151] width 169 height 17
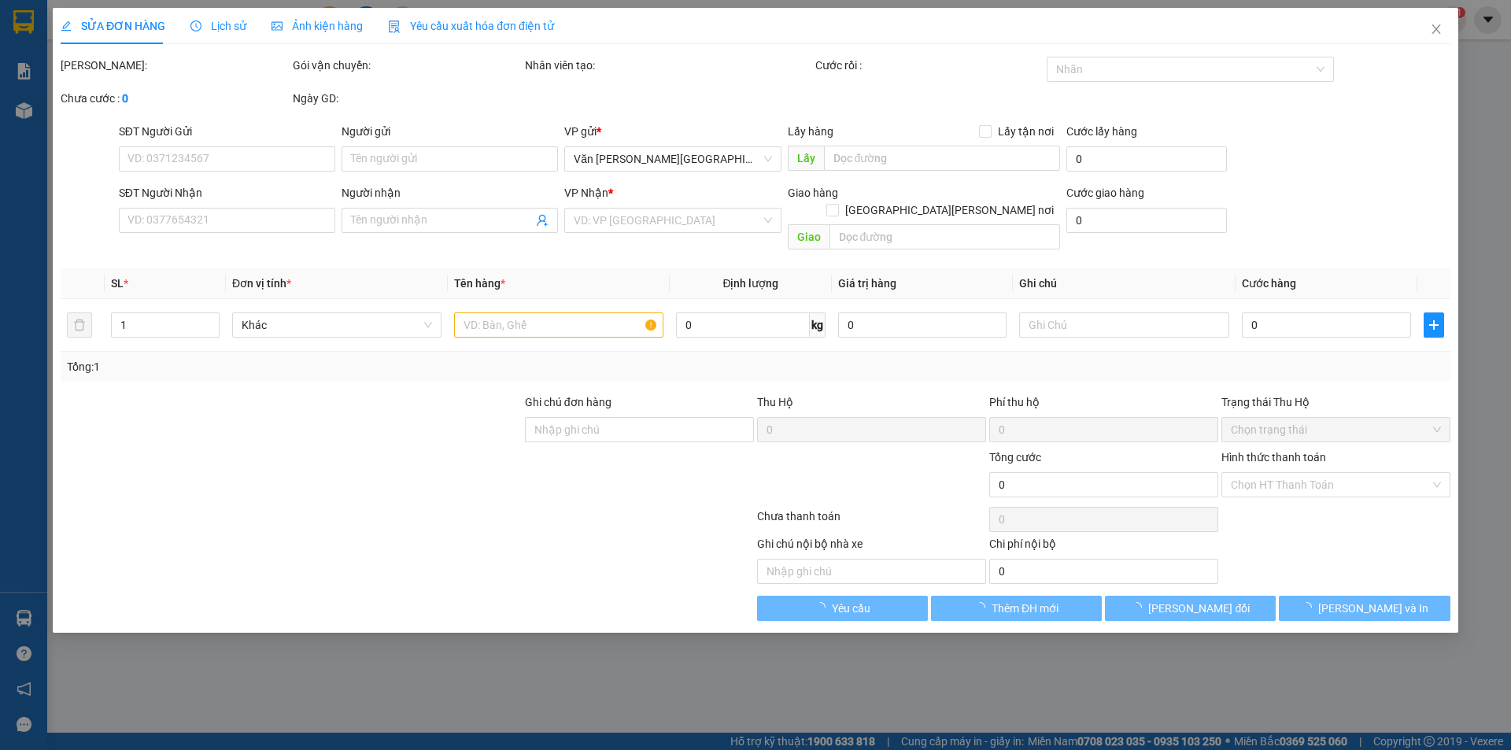
type input "0352697505"
type input "MY"
type input "70.000"
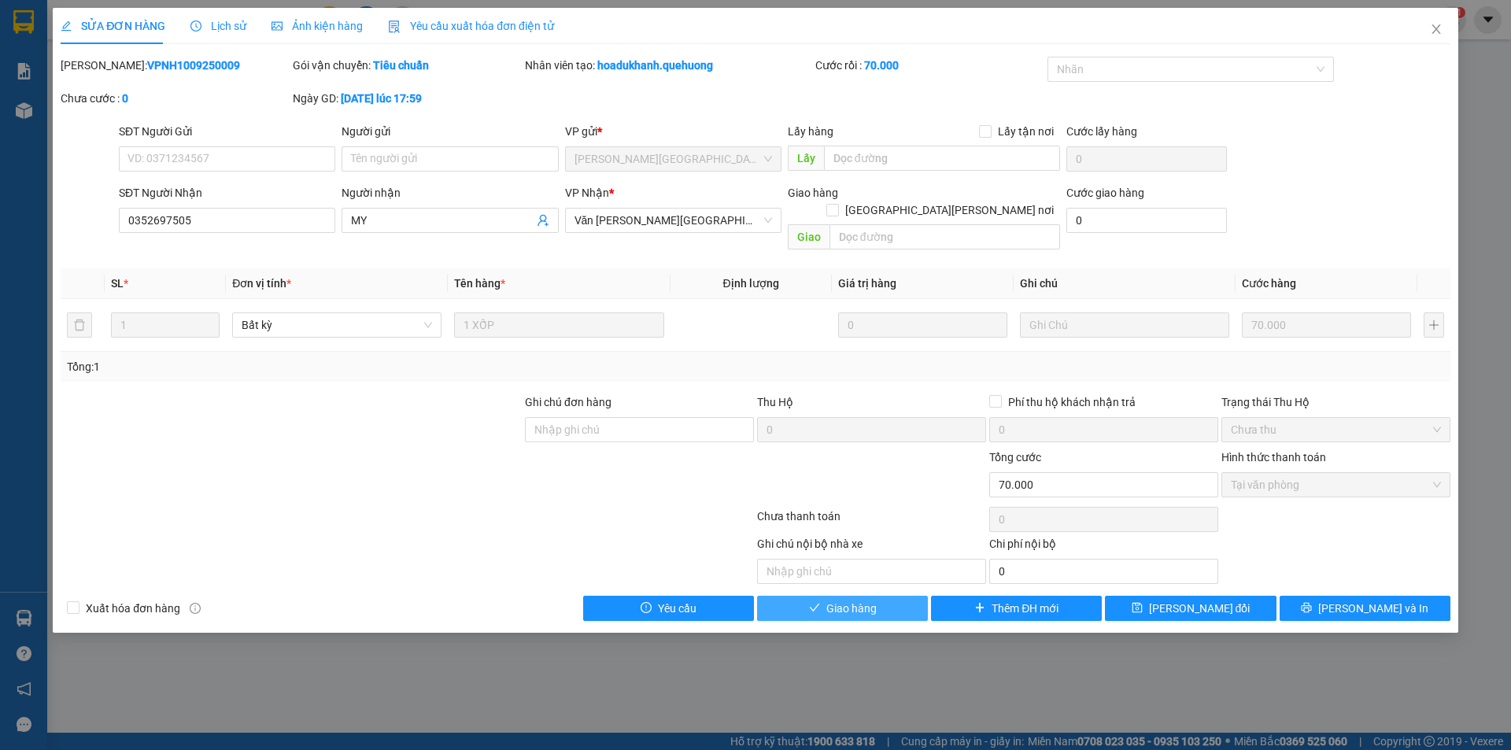
click at [846, 600] on span "Giao hàng" at bounding box center [851, 608] width 50 height 17
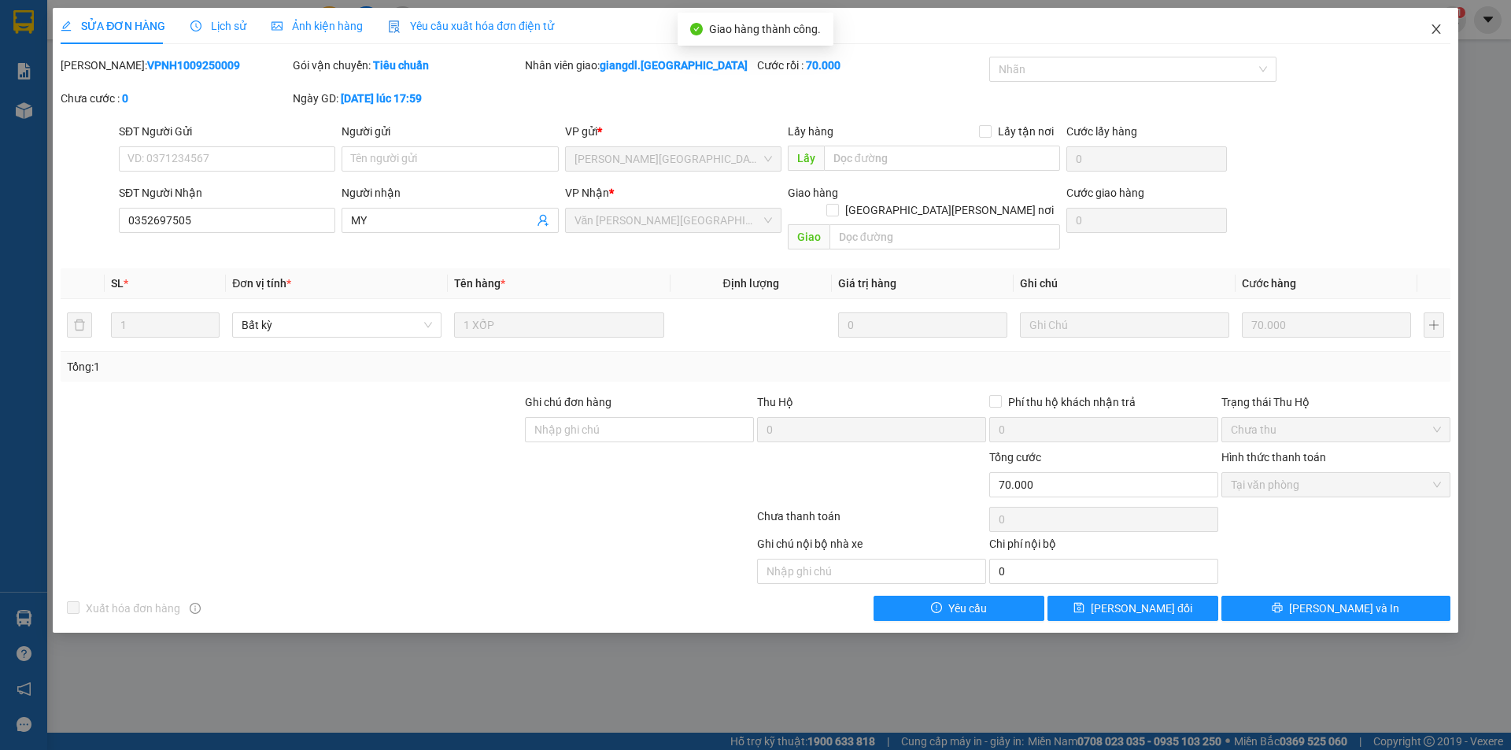
click at [1440, 24] on icon "close" at bounding box center [1436, 29] width 13 height 13
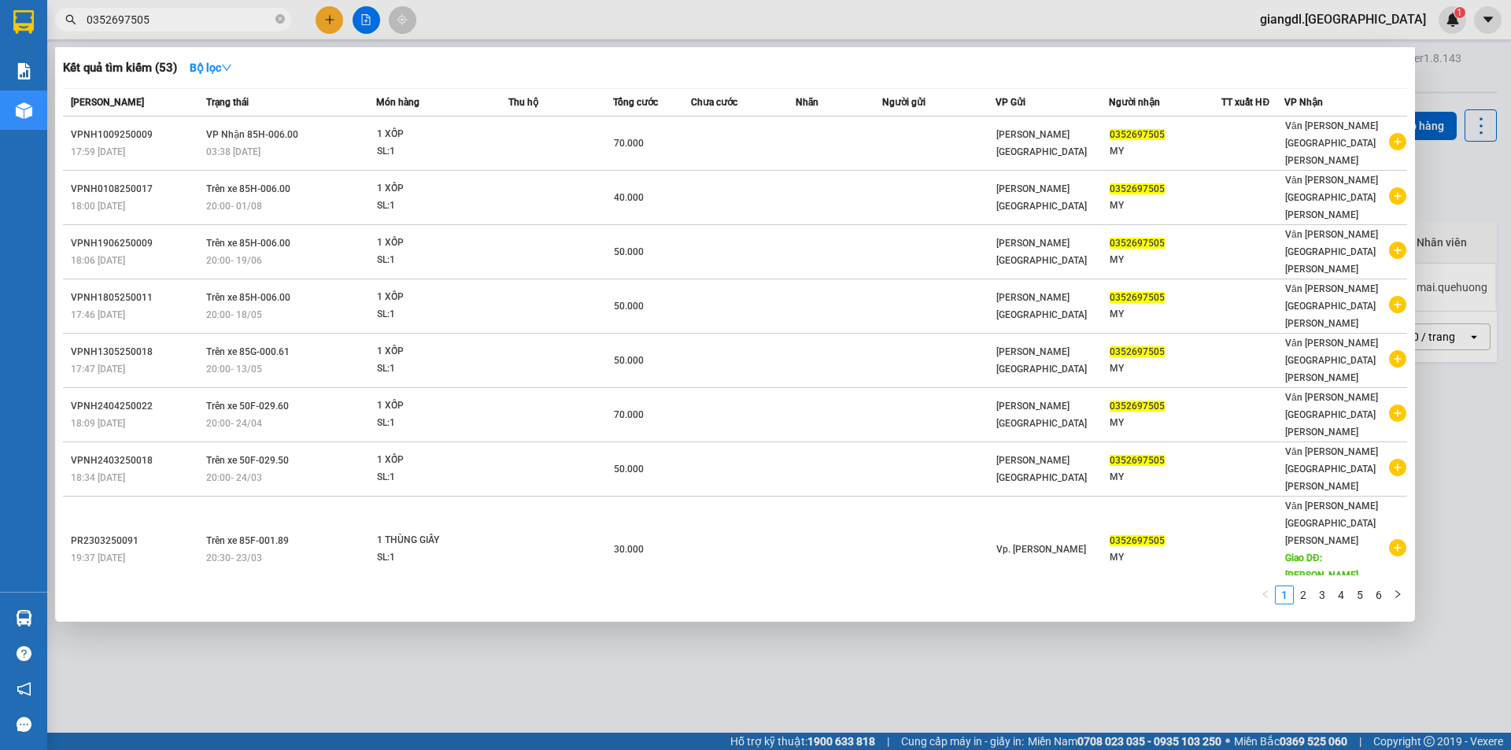
click at [279, 21] on icon "close-circle" at bounding box center [279, 18] width 9 height 9
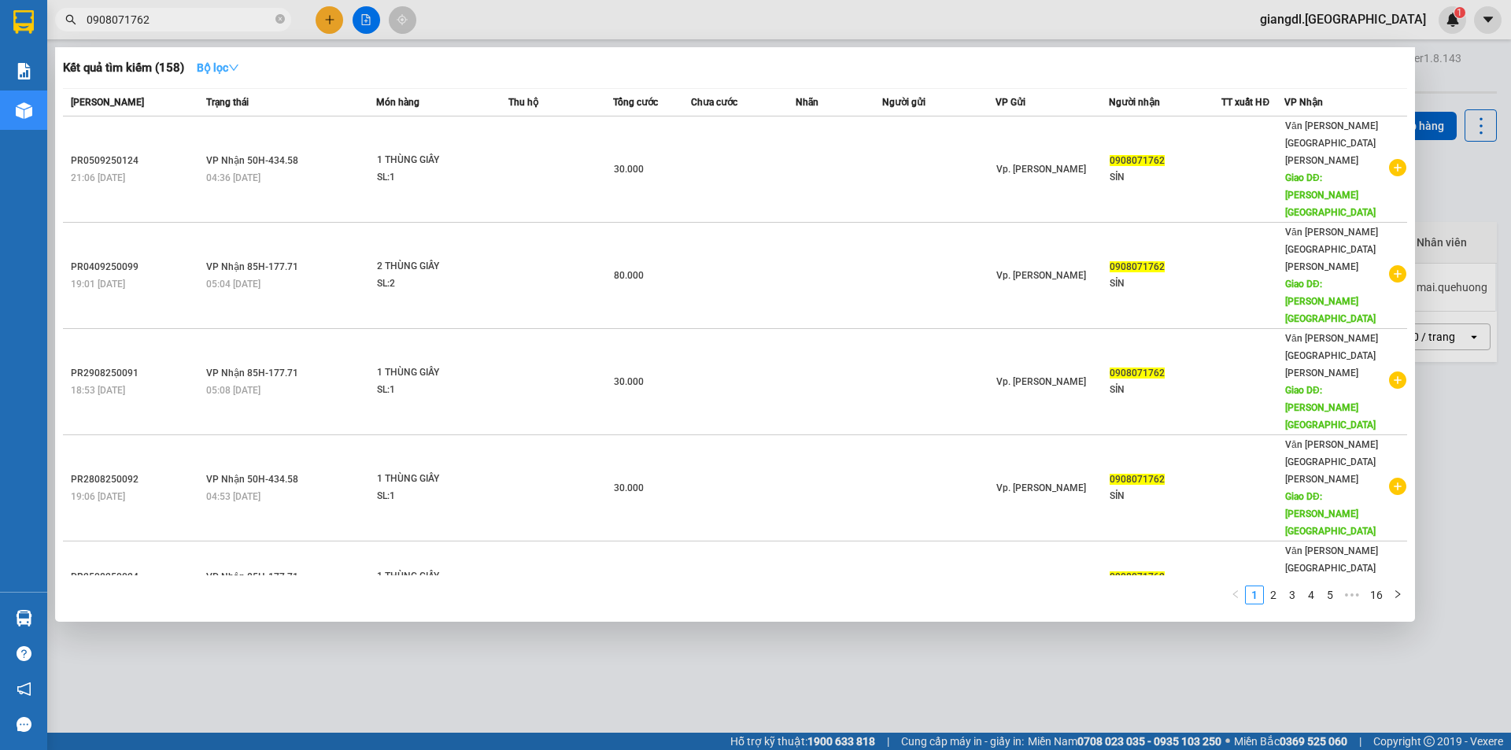
type input "0908071762"
click at [219, 72] on strong "Bộ lọc" at bounding box center [218, 67] width 43 height 13
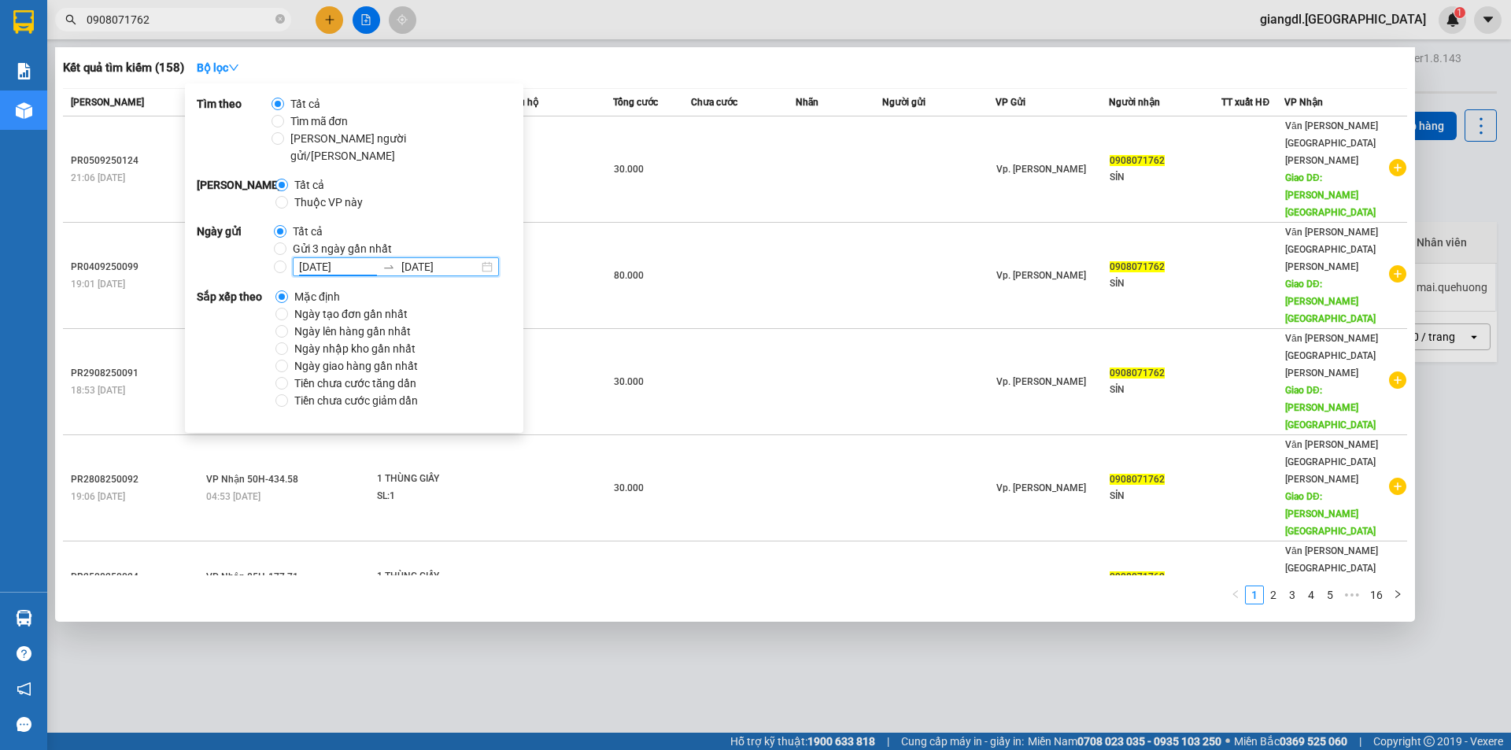
click at [320, 258] on input "[DATE]" at bounding box center [337, 266] width 77 height 17
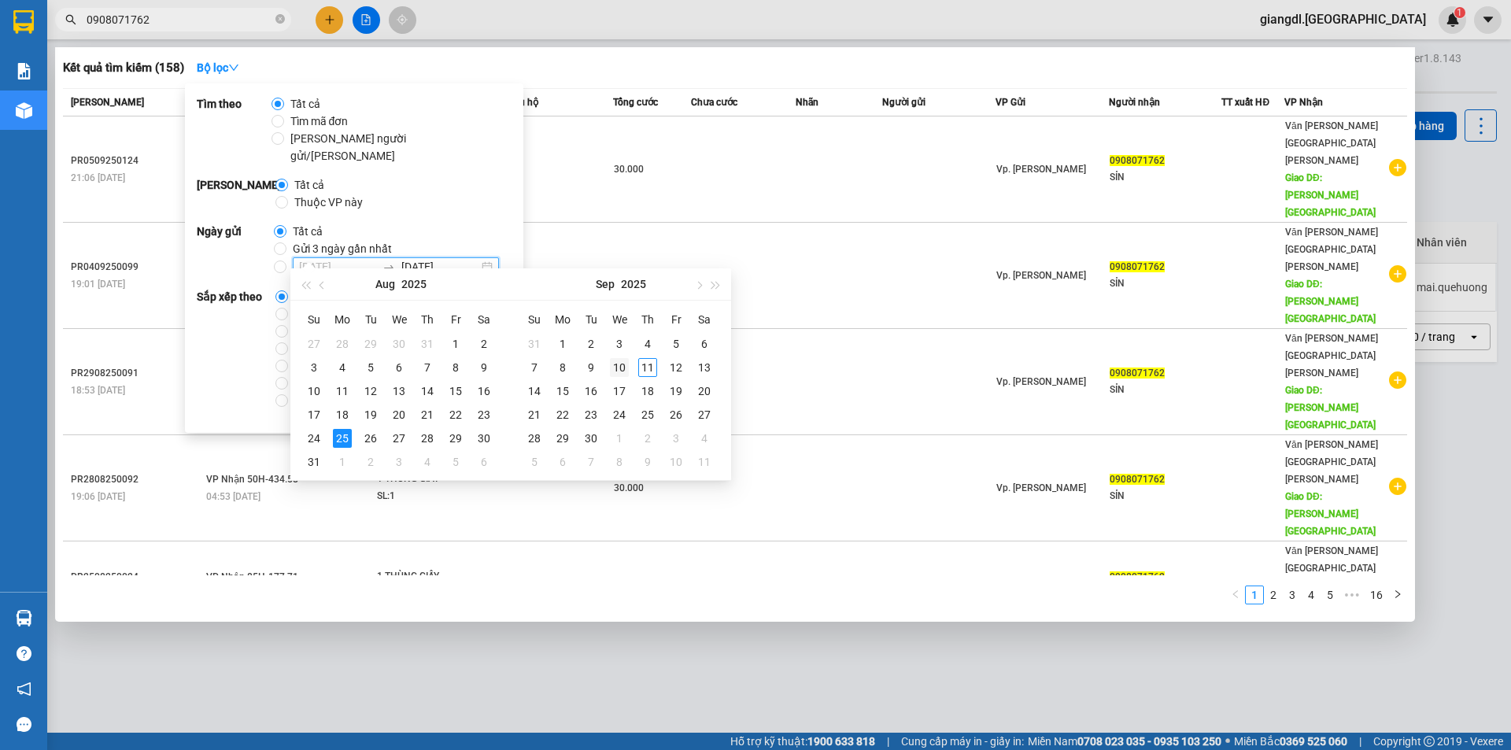
type input "[DATE]"
click at [626, 364] on div "10" at bounding box center [619, 367] width 19 height 19
type input "[DATE]"
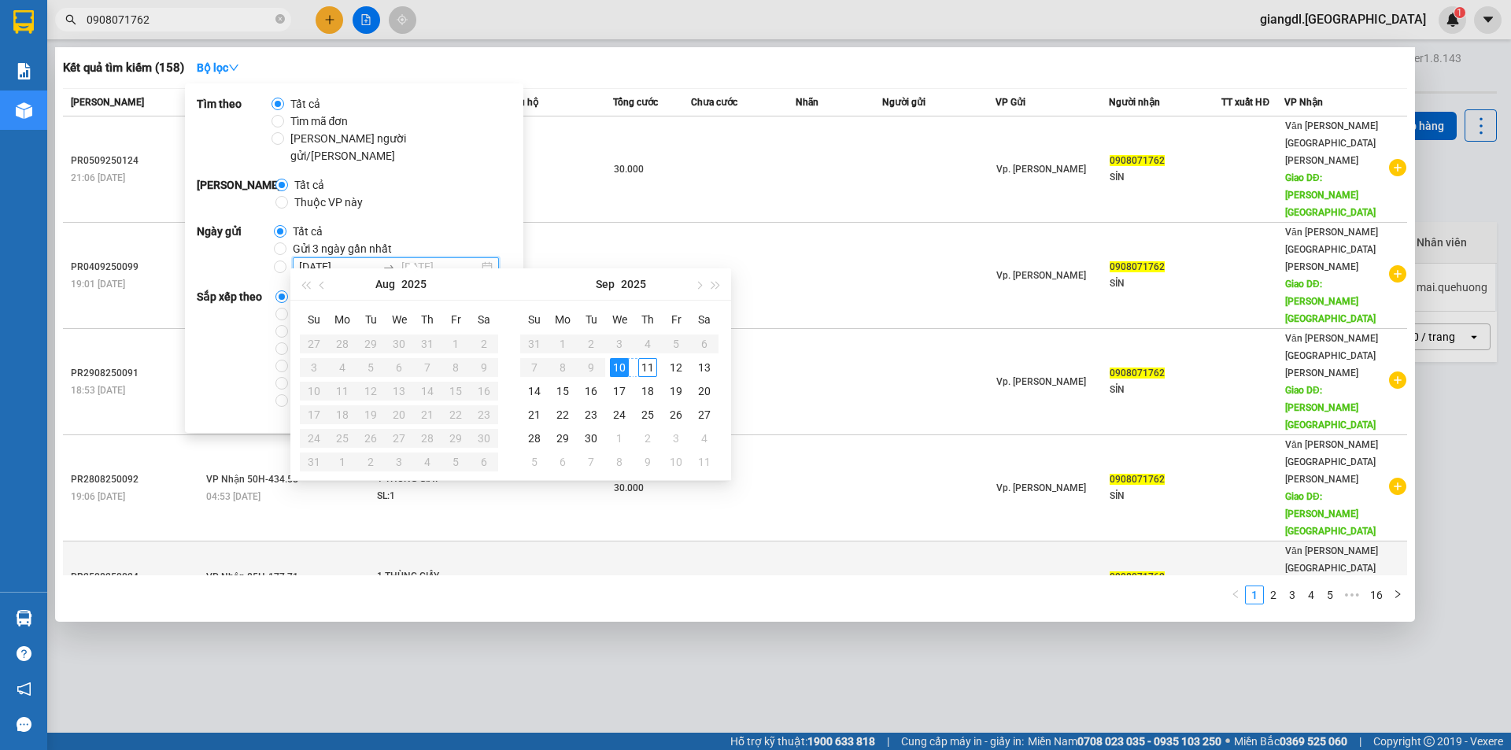
click at [641, 369] on div "11" at bounding box center [647, 367] width 19 height 19
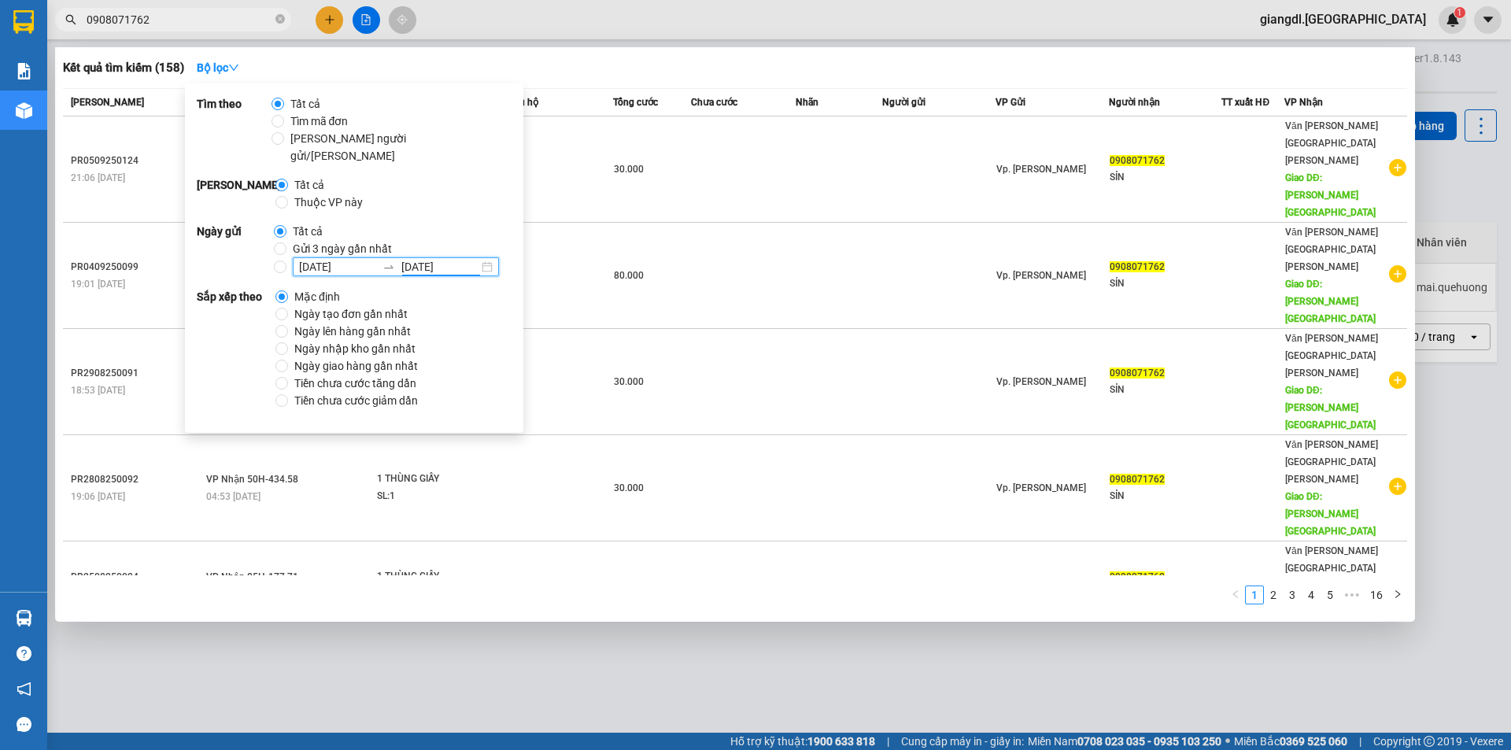
click at [659, 72] on div "Kết quả [PERSON_NAME] ( 158 ) Bộ lọc" at bounding box center [735, 67] width 1344 height 25
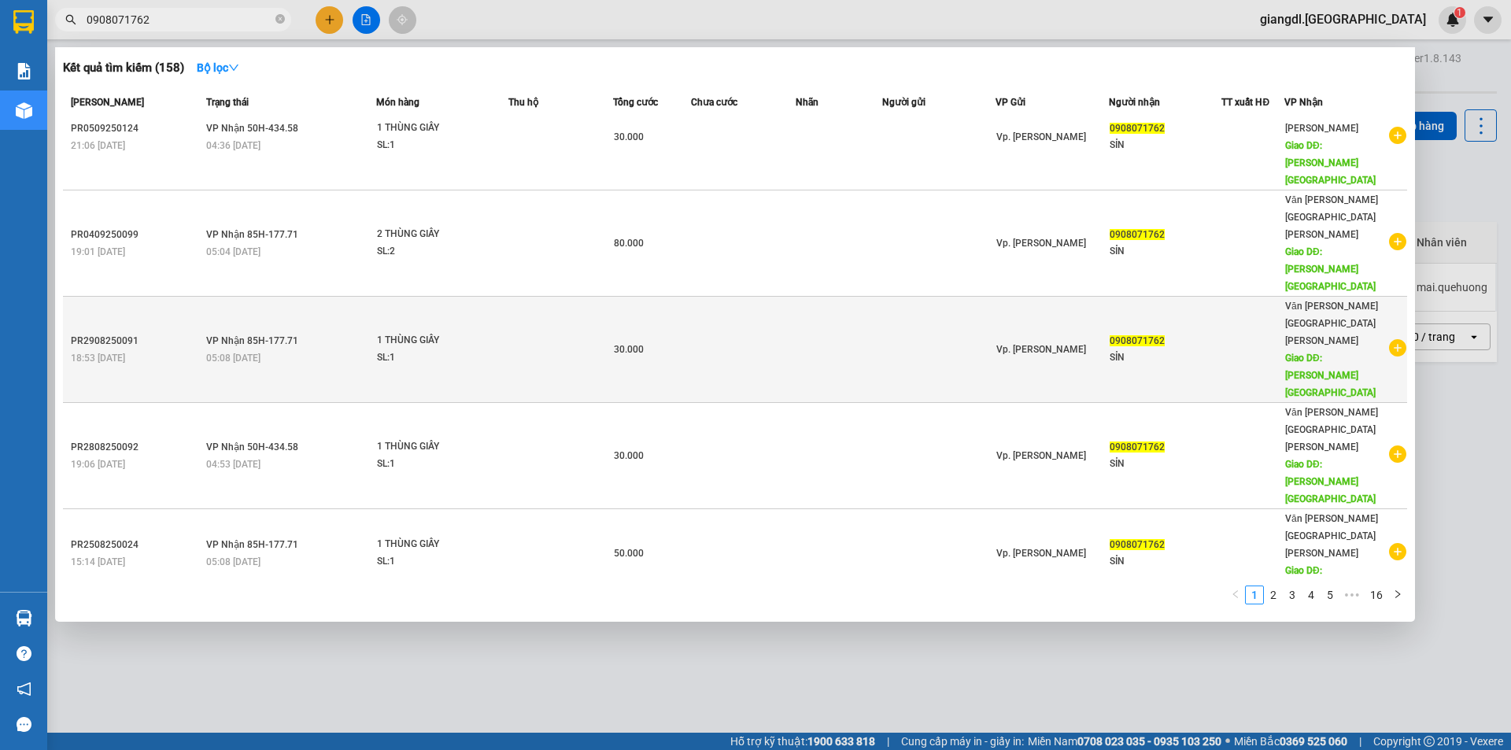
scroll to position [50, 0]
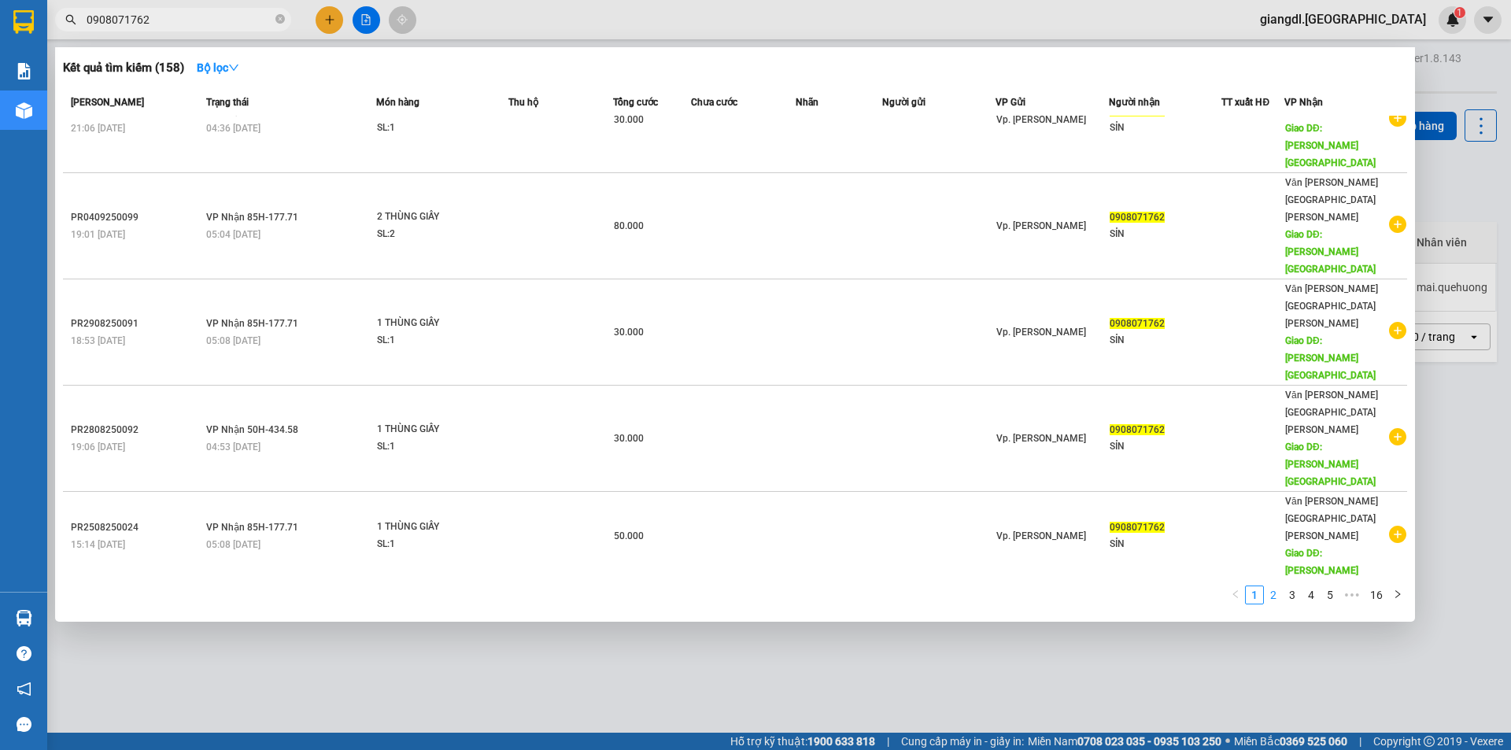
click at [1274, 595] on link "2" at bounding box center [1273, 594] width 17 height 17
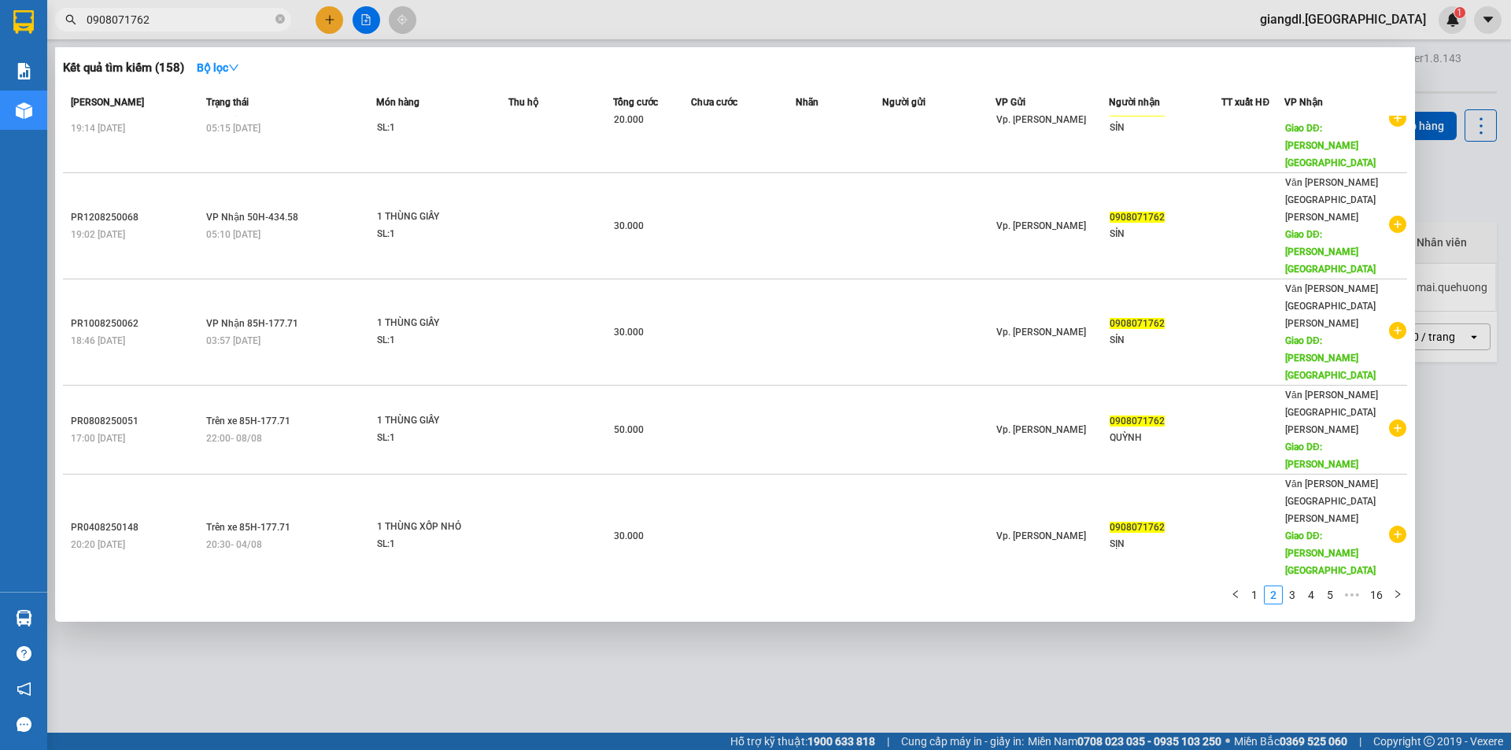
scroll to position [32, 0]
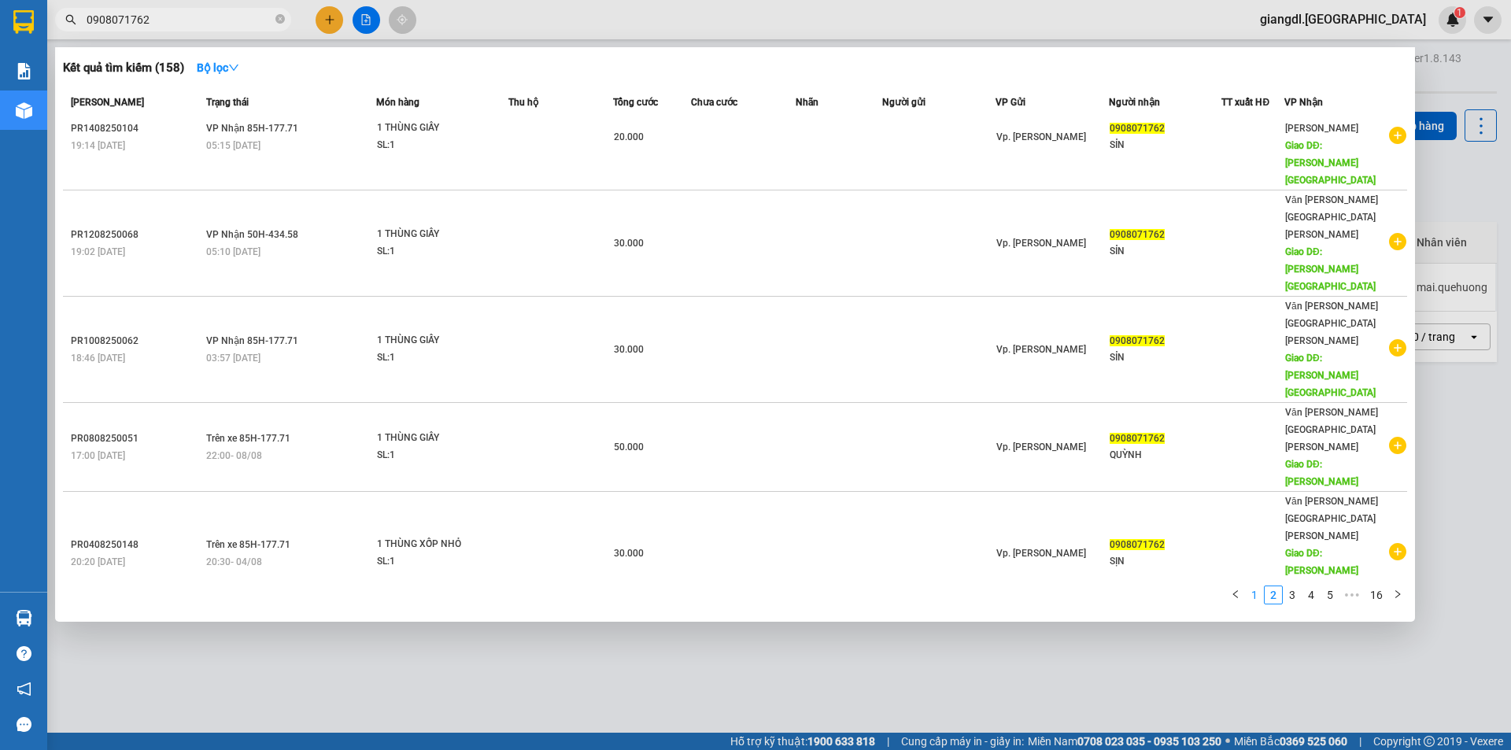
click at [1255, 595] on link "1" at bounding box center [1254, 594] width 17 height 17
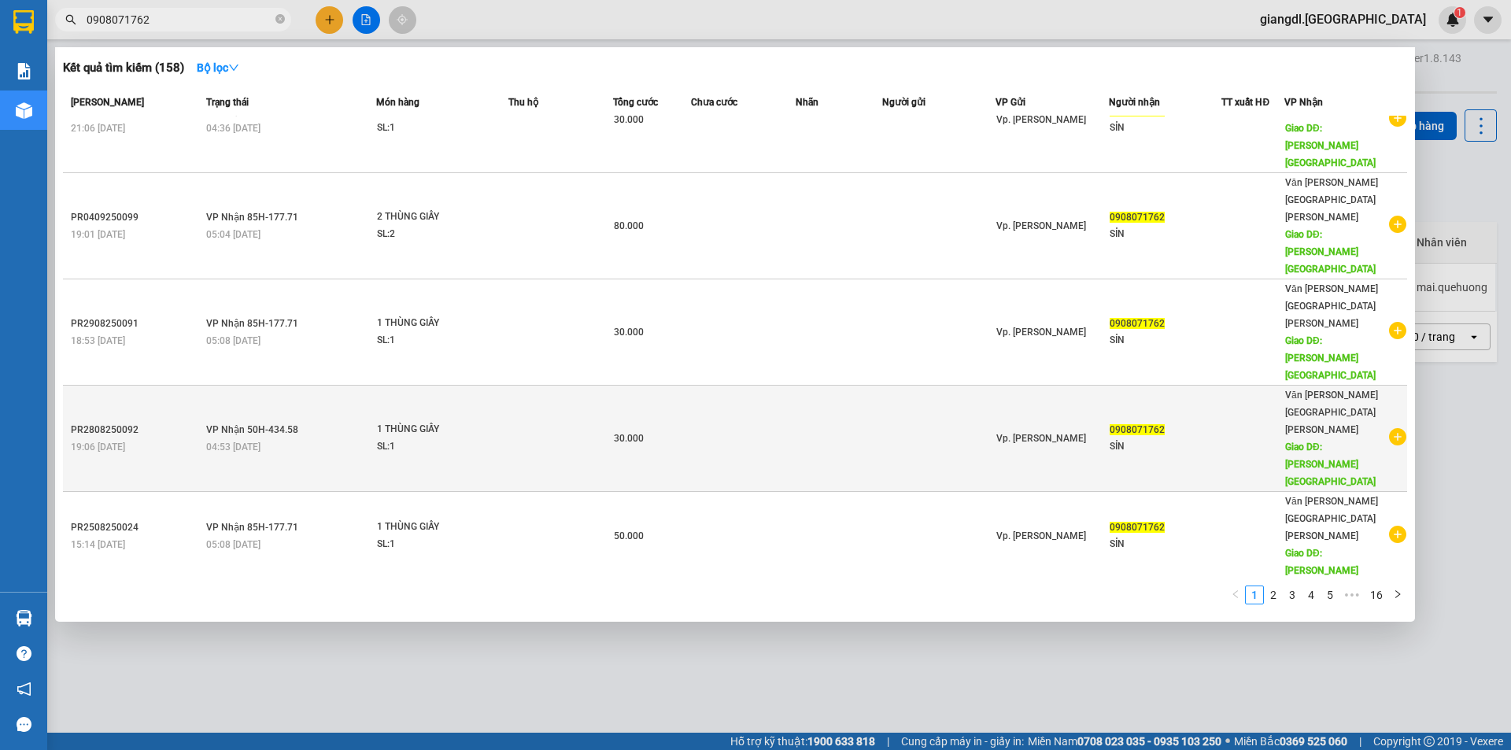
scroll to position [0, 0]
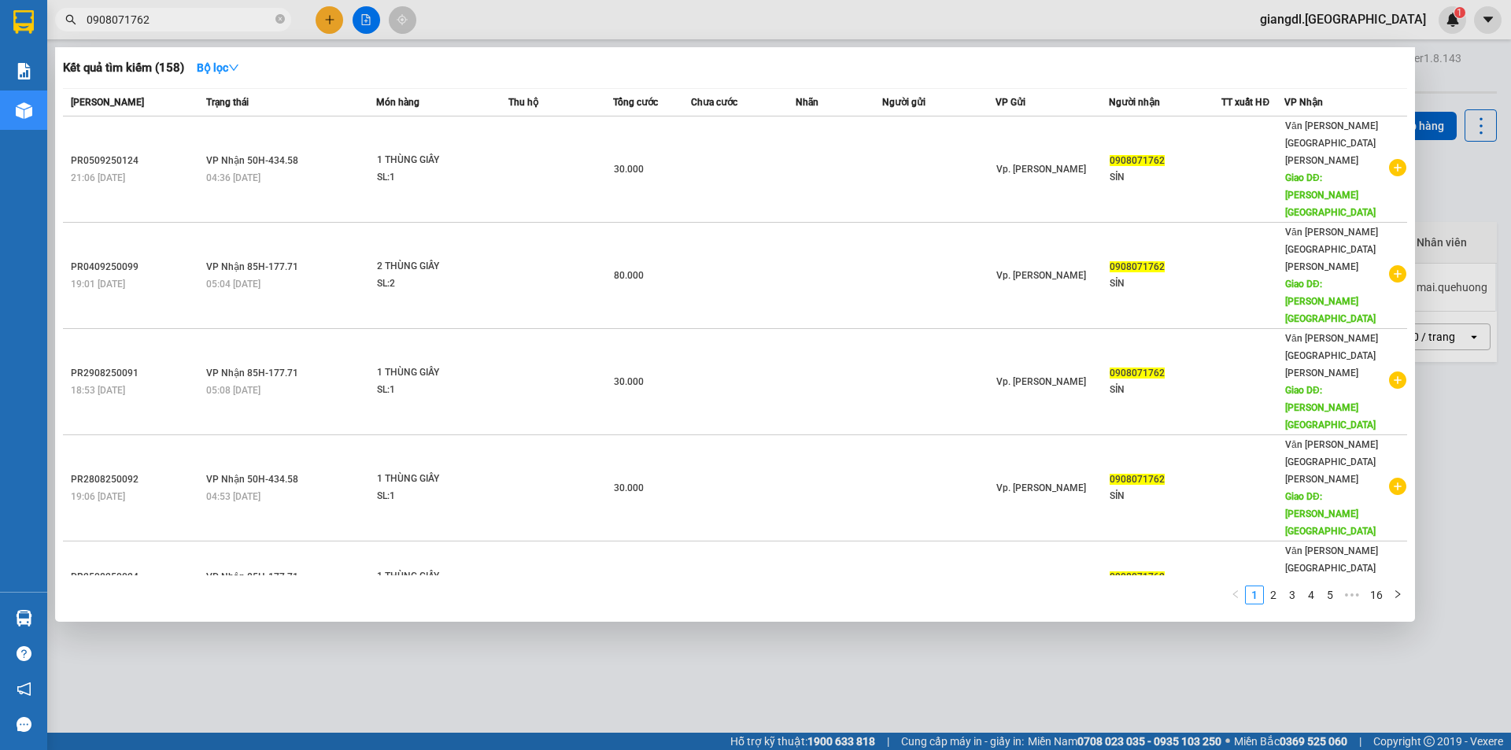
click at [202, 22] on input "0908071762" at bounding box center [180, 19] width 186 height 17
click at [201, 22] on input "0908071762" at bounding box center [180, 19] width 186 height 17
type input "0908071762"
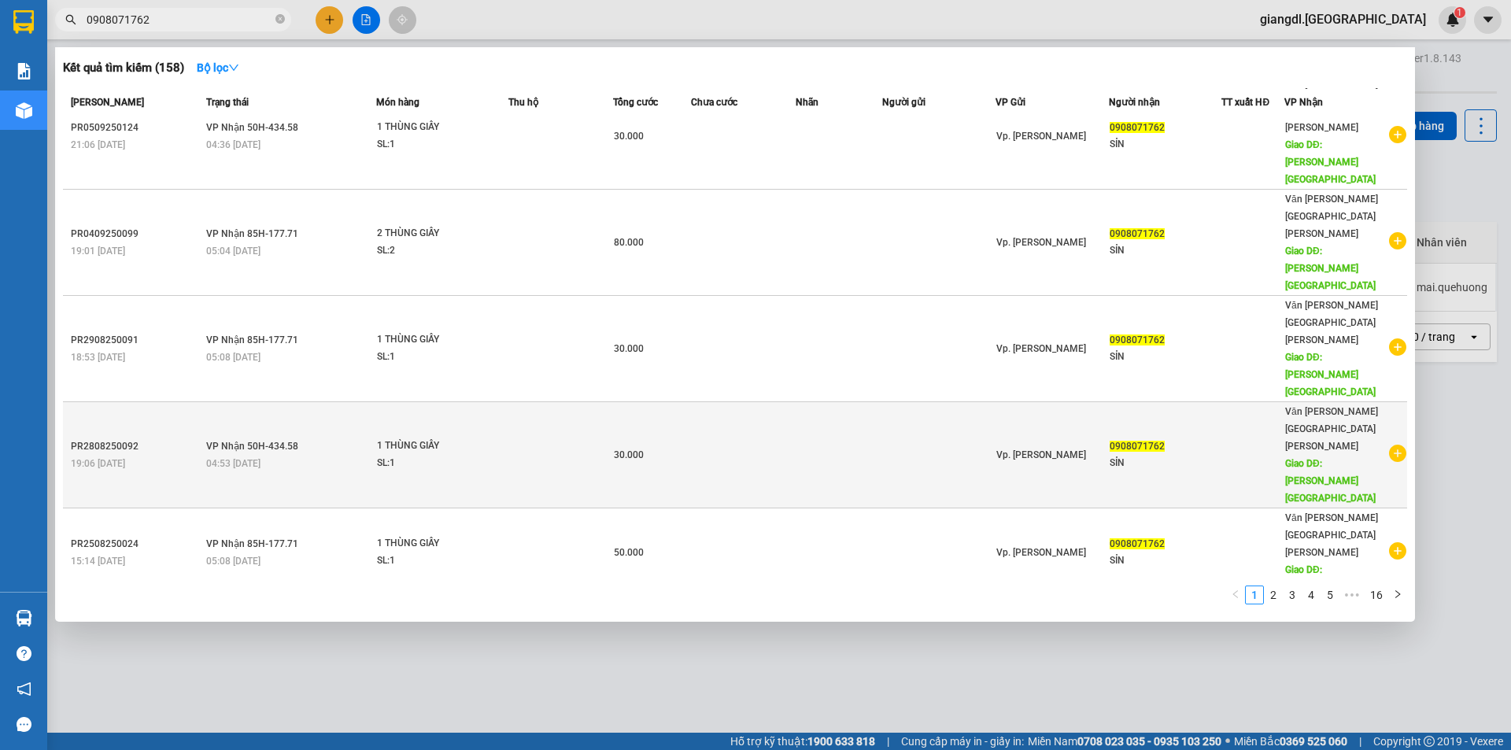
scroll to position [50, 0]
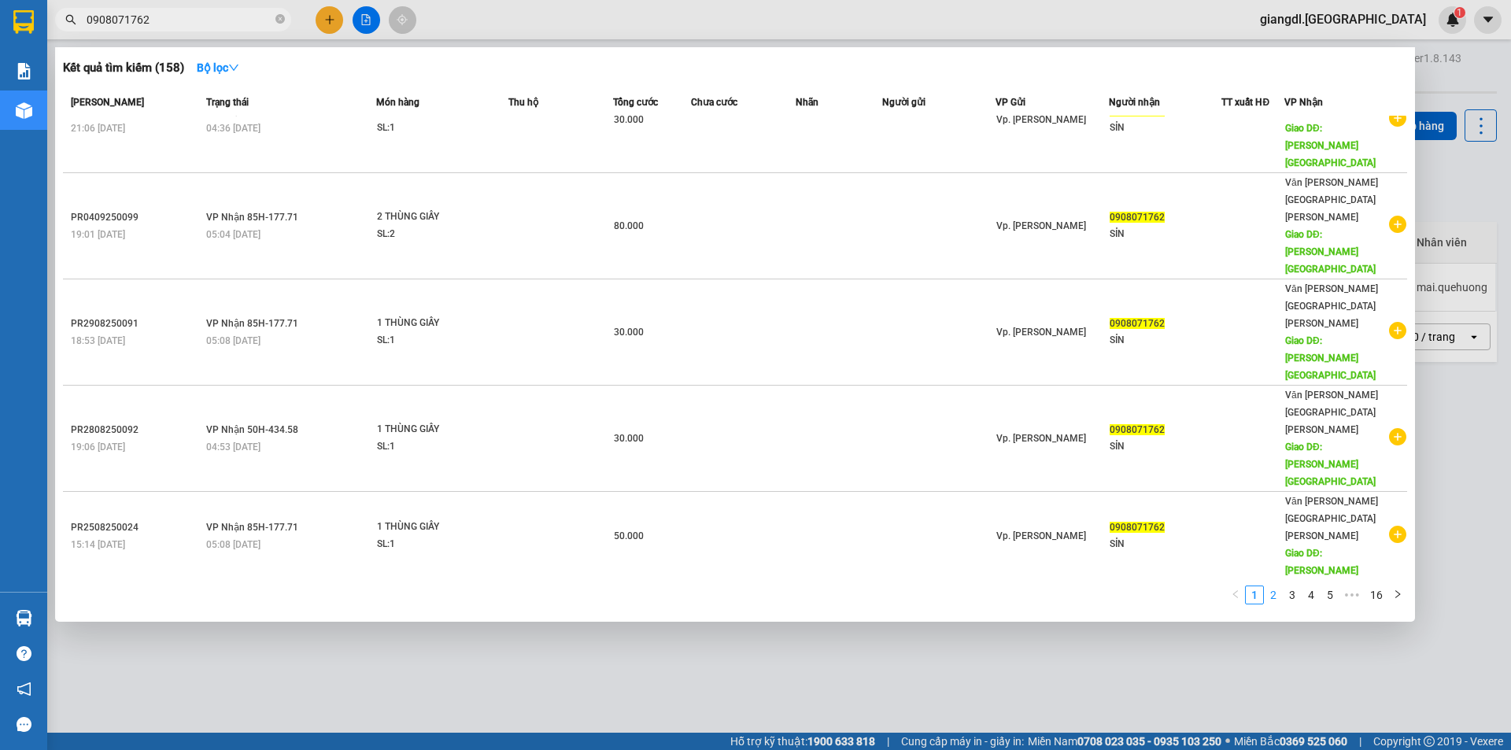
click at [1281, 597] on link "2" at bounding box center [1273, 594] width 17 height 17
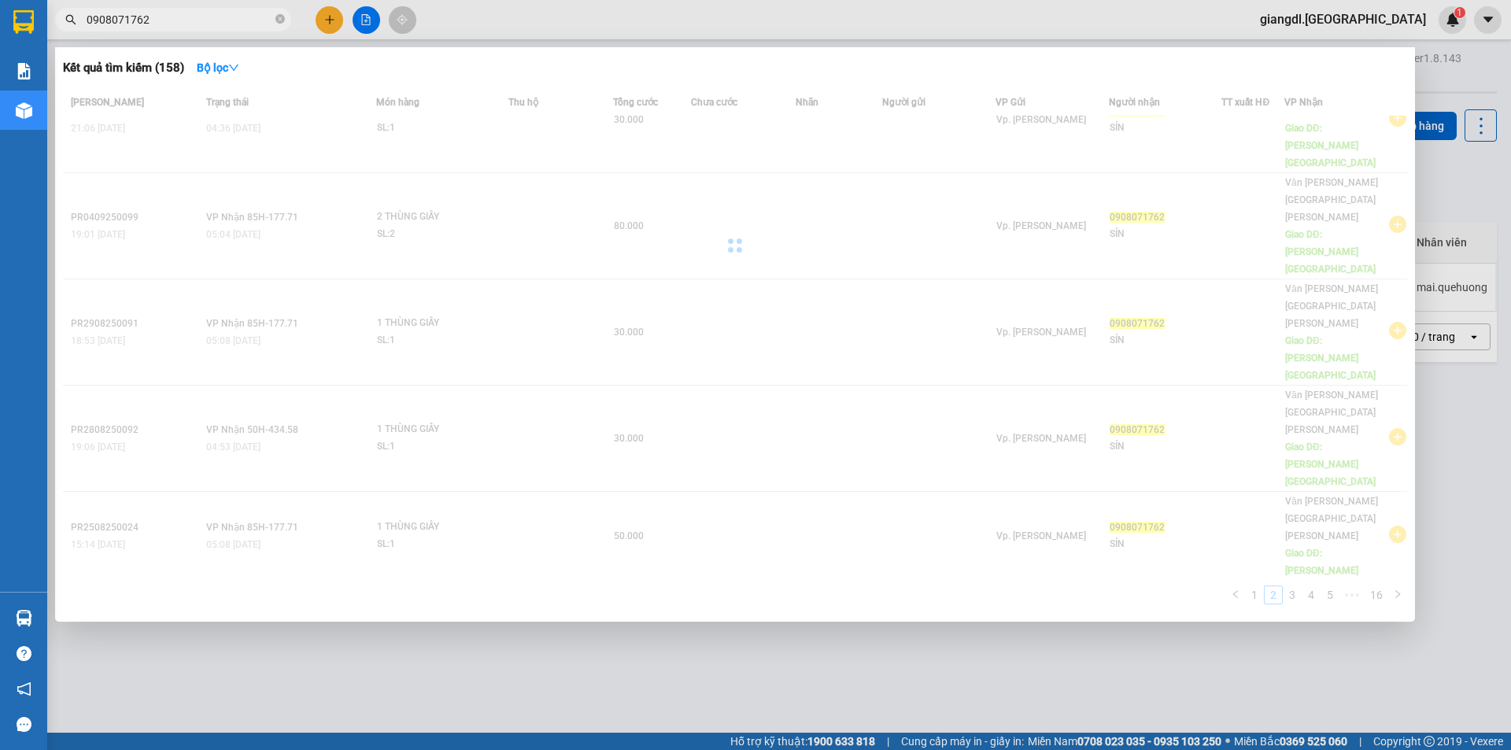
scroll to position [32, 0]
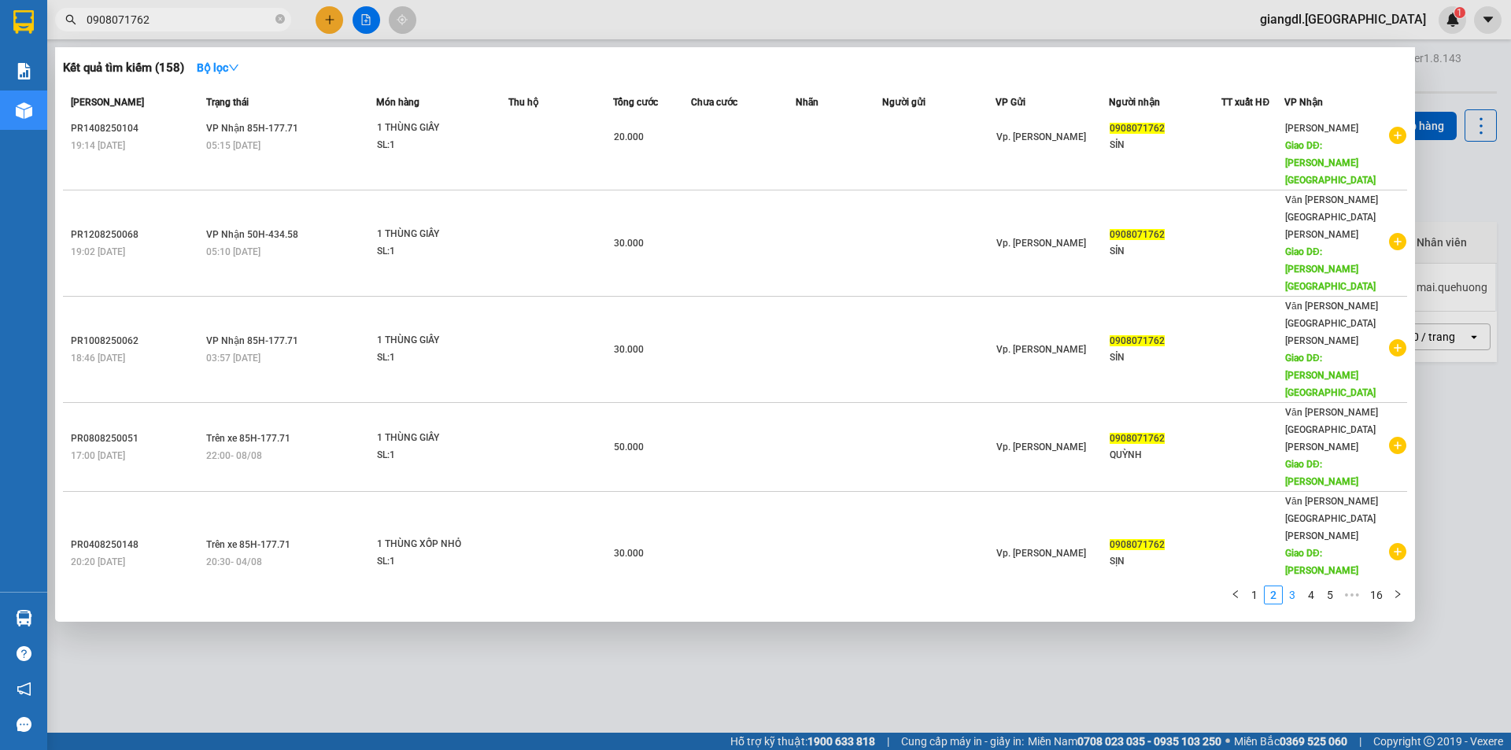
click at [1294, 594] on link "3" at bounding box center [1292, 594] width 17 height 17
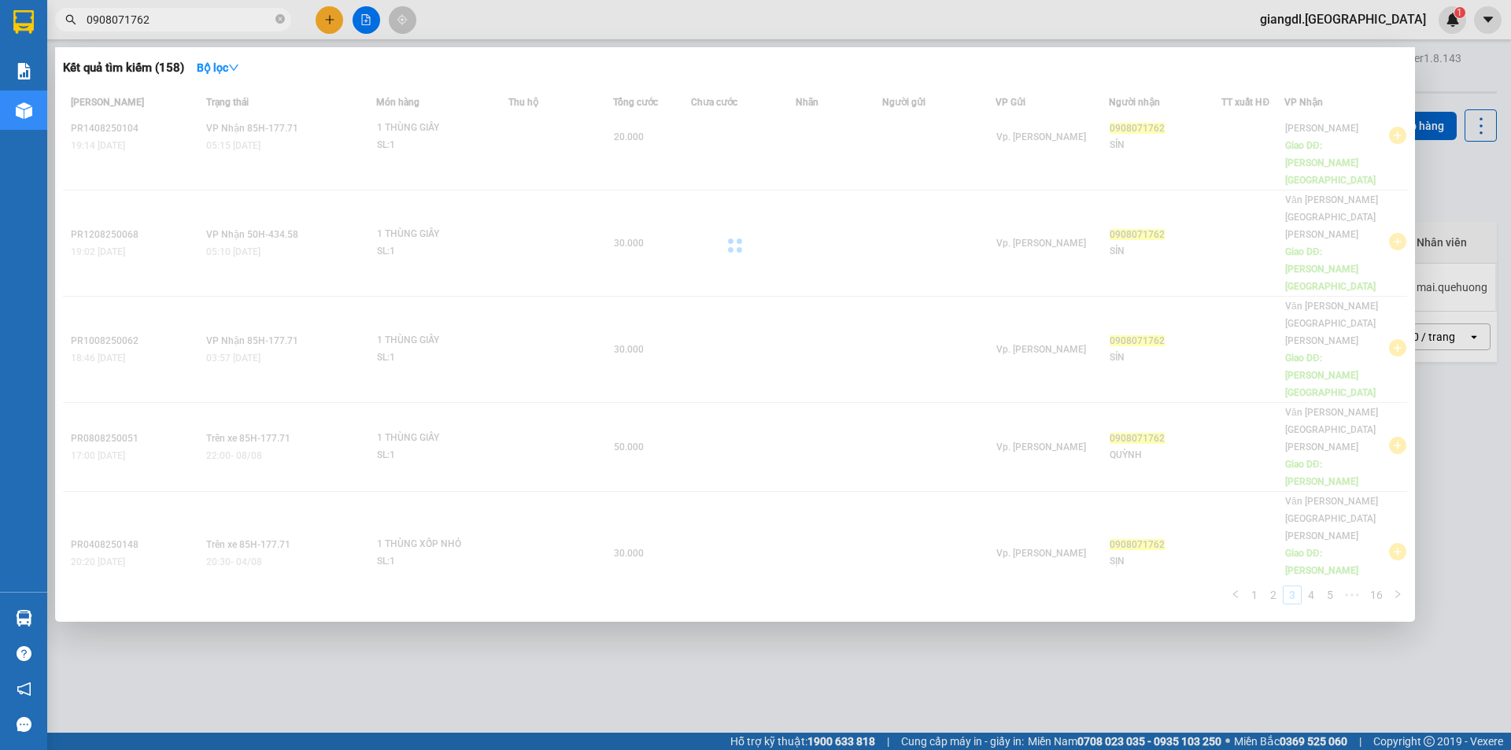
scroll to position [49, 0]
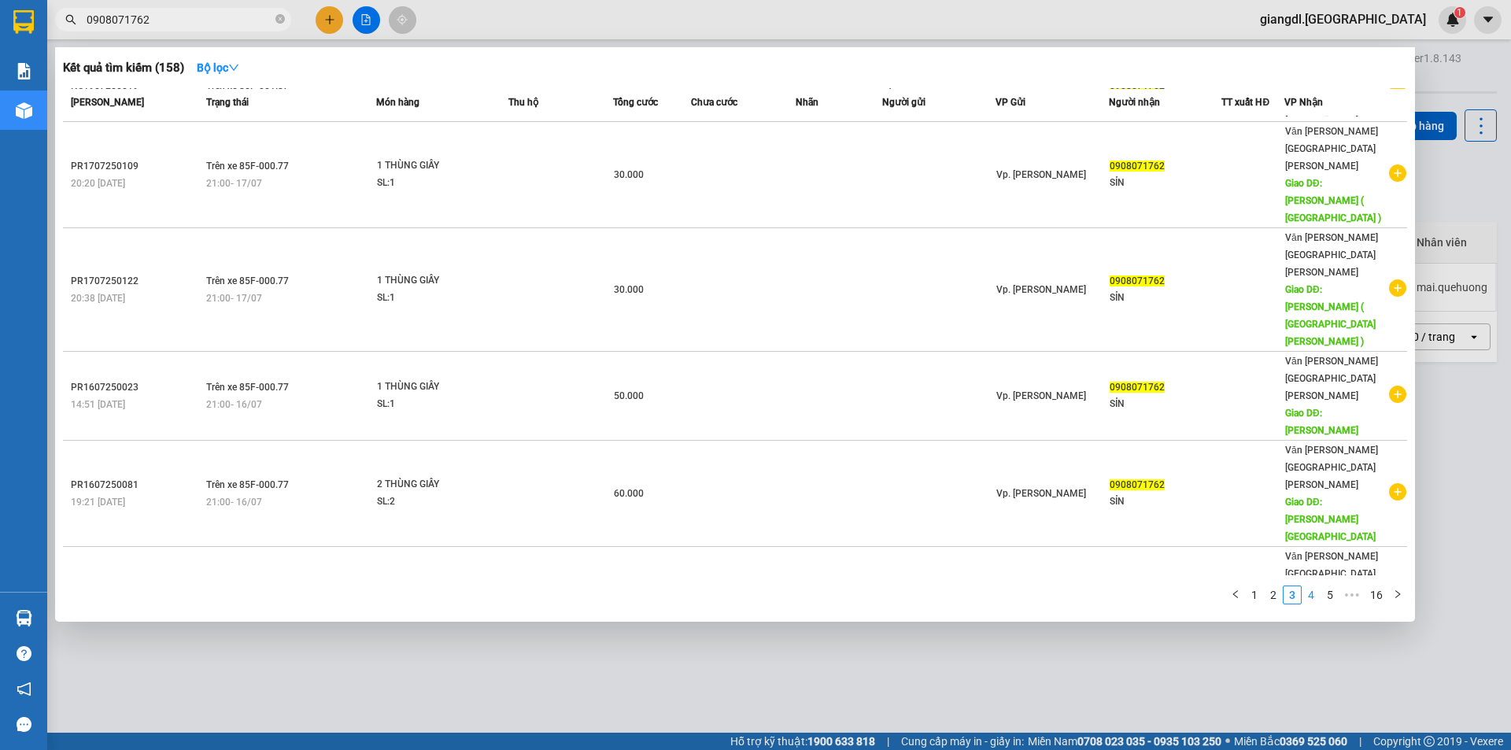
click at [1318, 600] on link "4" at bounding box center [1311, 594] width 17 height 17
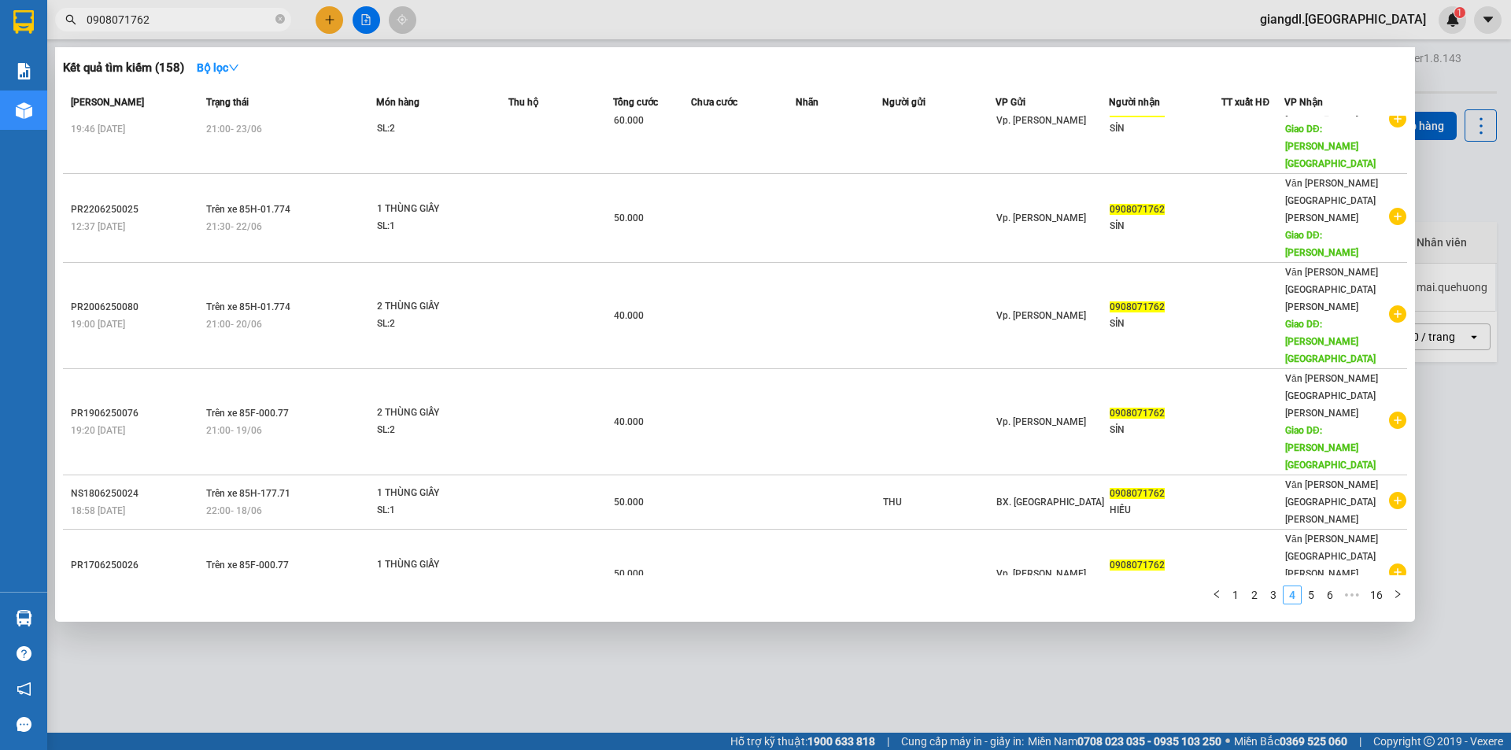
scroll to position [15, 0]
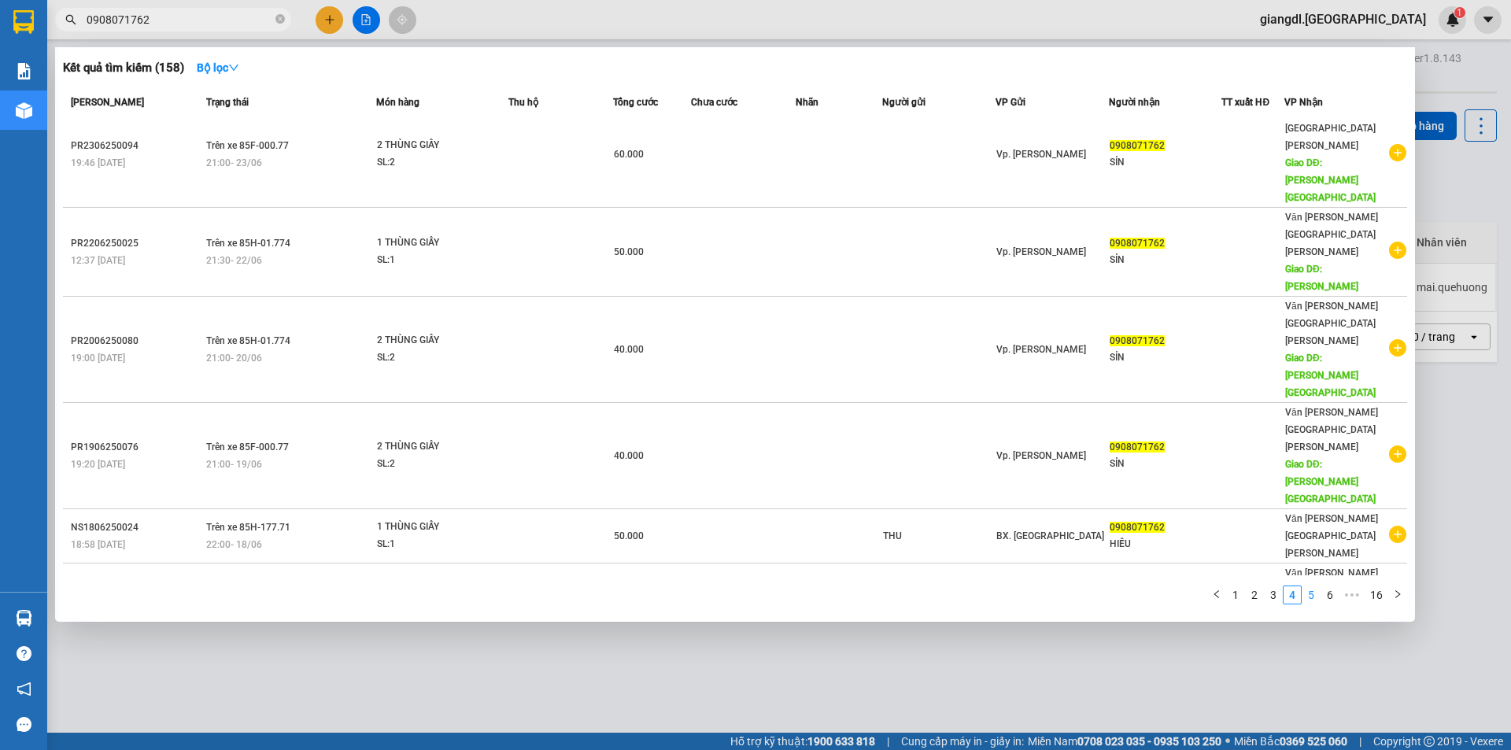
click at [1318, 597] on link "5" at bounding box center [1311, 594] width 17 height 17
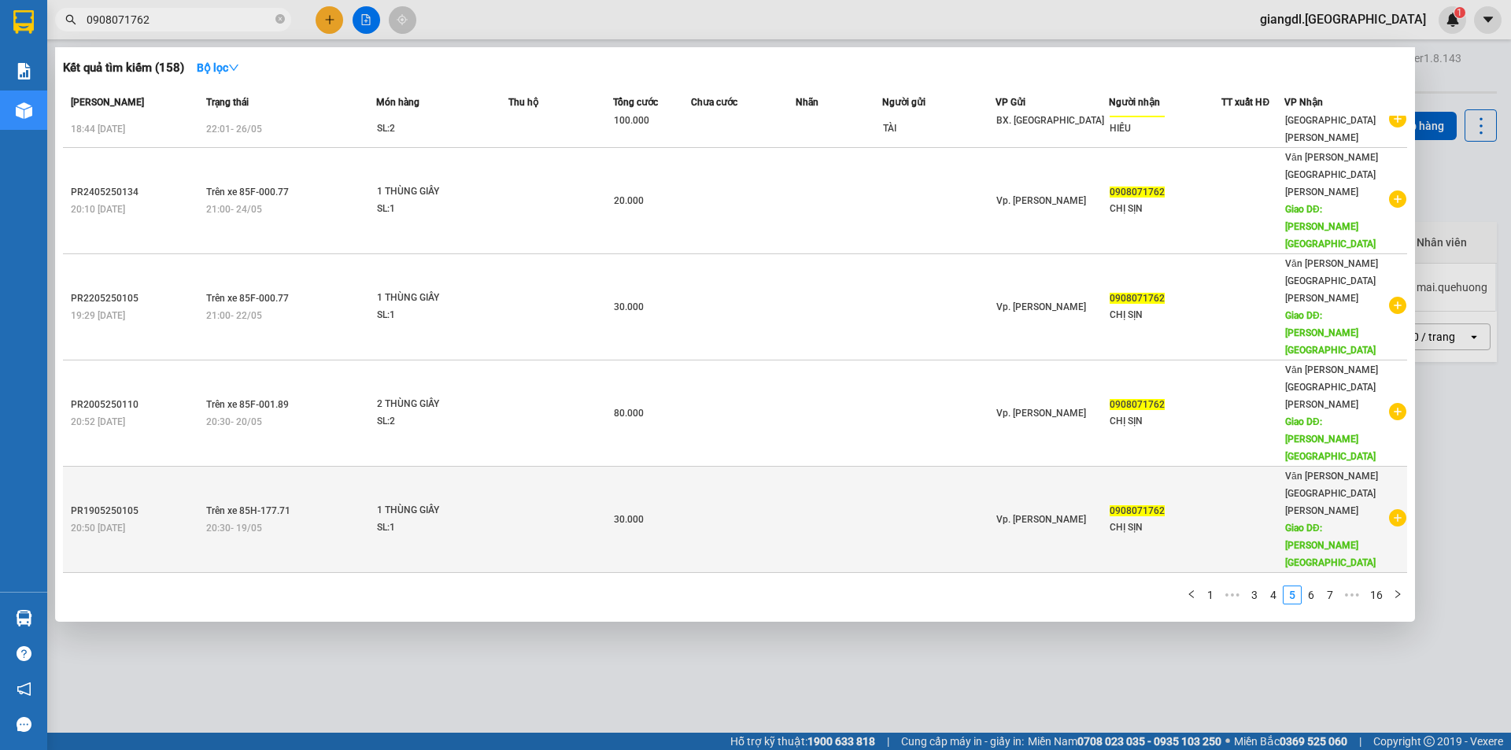
scroll to position [0, 0]
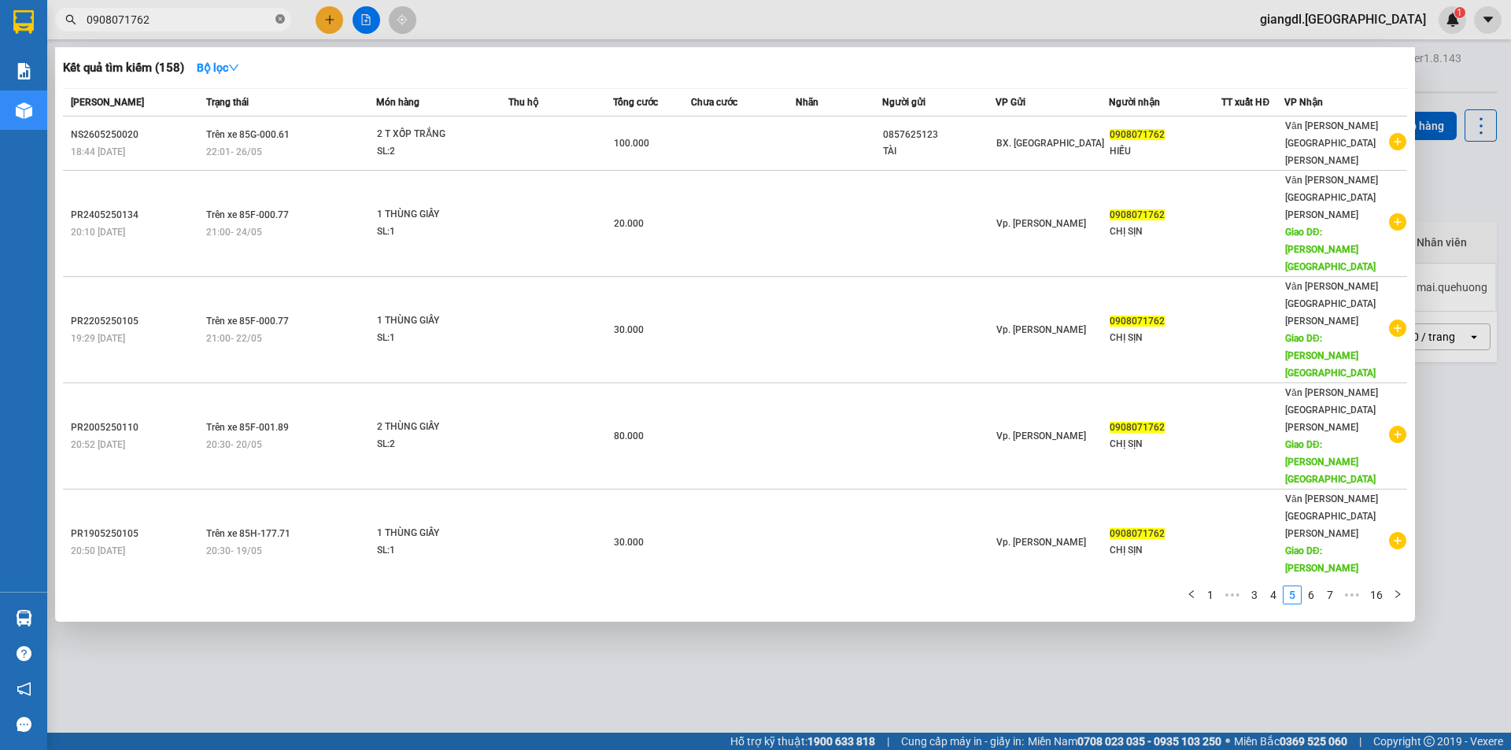
click at [278, 19] on icon "close-circle" at bounding box center [279, 18] width 9 height 9
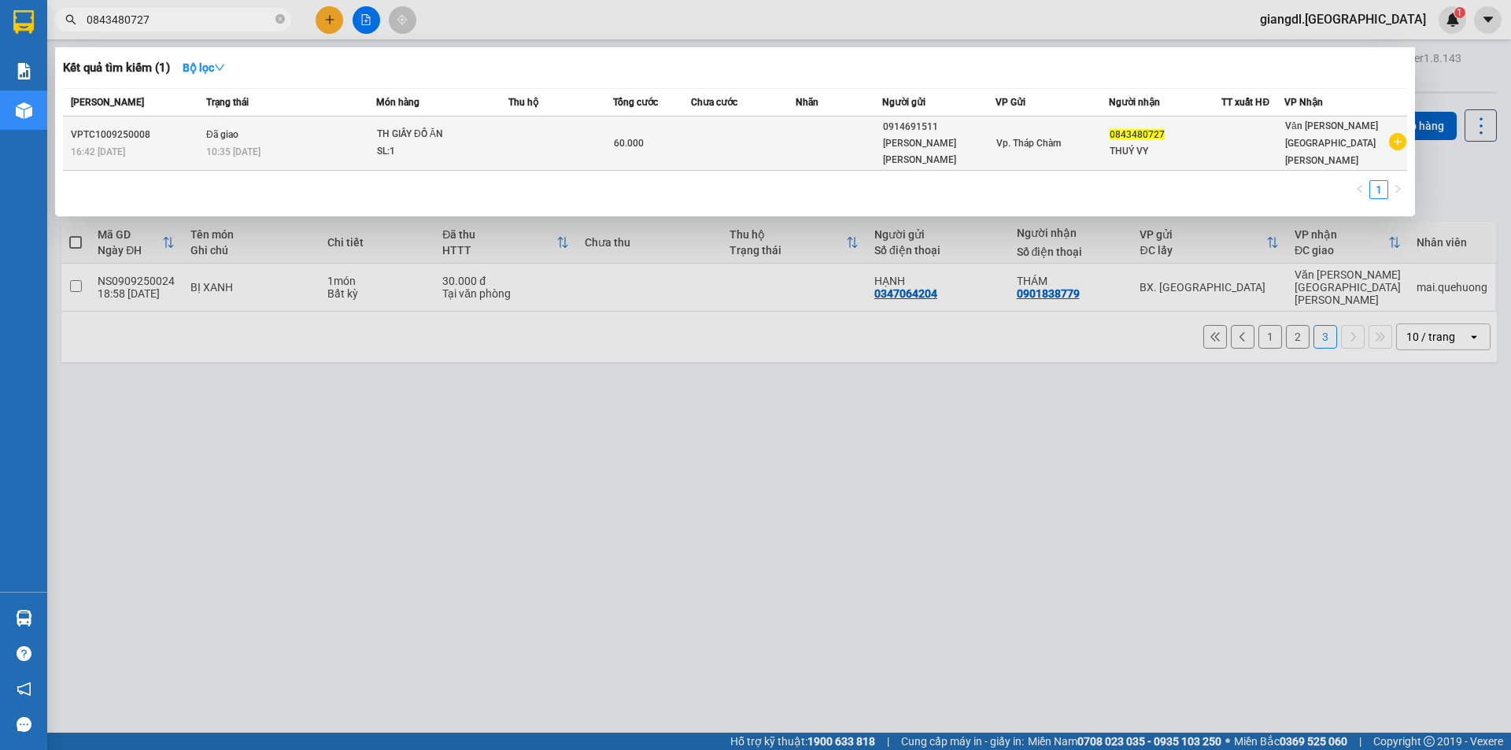
type input "0843480727"
click at [533, 142] on td at bounding box center [560, 143] width 105 height 54
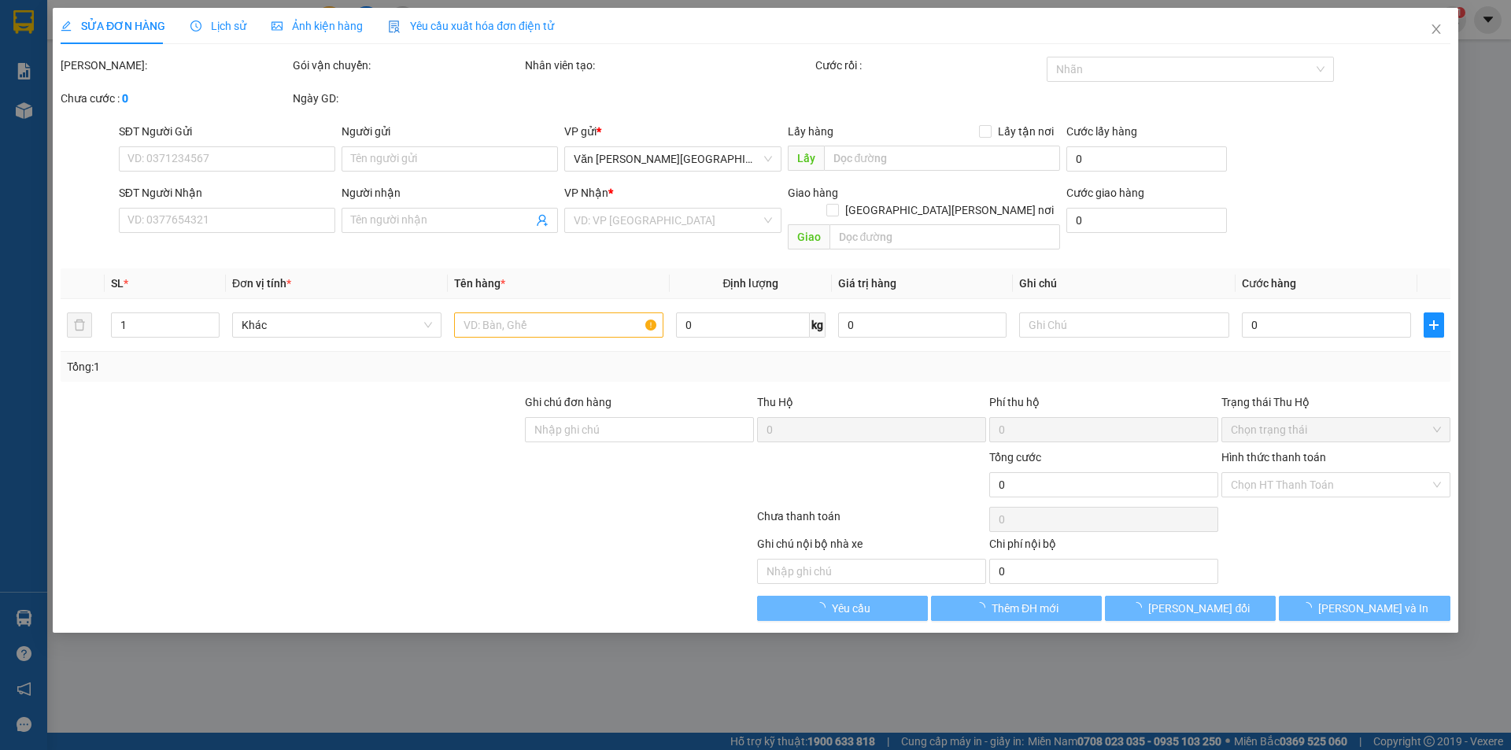
type input "0914691511"
type input "[PERSON_NAME] [PERSON_NAME]"
type input "0843480727"
type input "THUÝ VY"
type input "60.000"
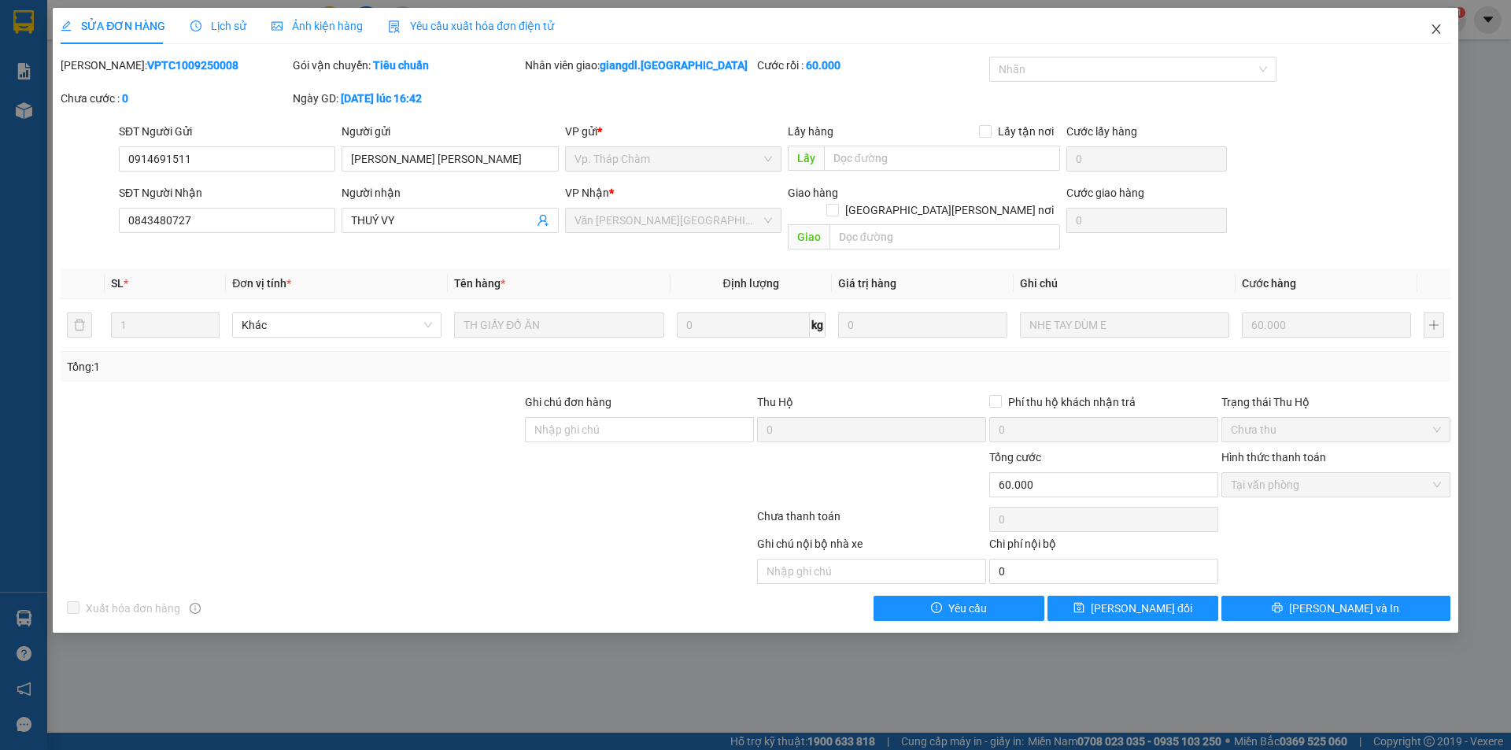
click at [1432, 34] on icon "close" at bounding box center [1436, 29] width 13 height 13
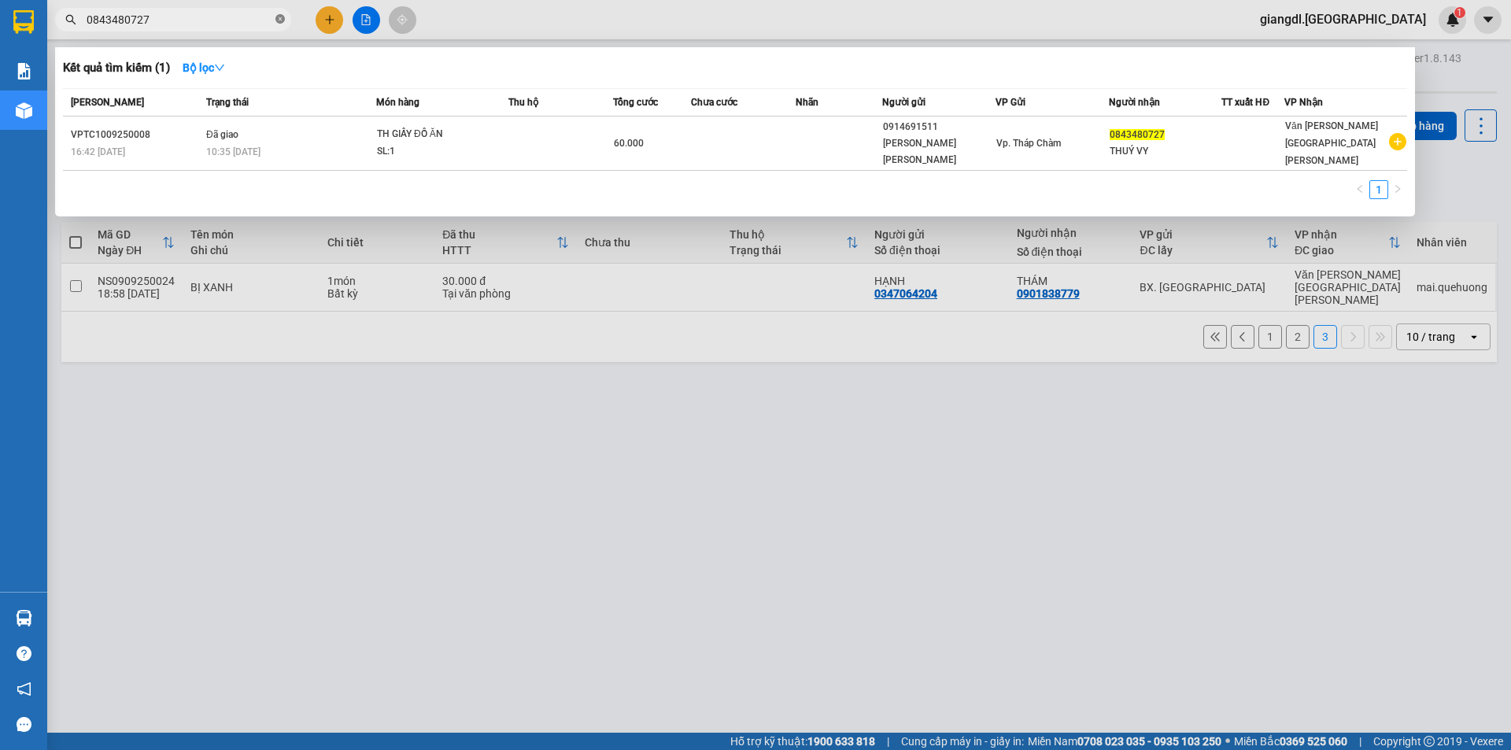
drag, startPoint x: 282, startPoint y: 20, endPoint x: 270, endPoint y: 17, distance: 12.0
click at [281, 20] on icon "close-circle" at bounding box center [279, 18] width 9 height 9
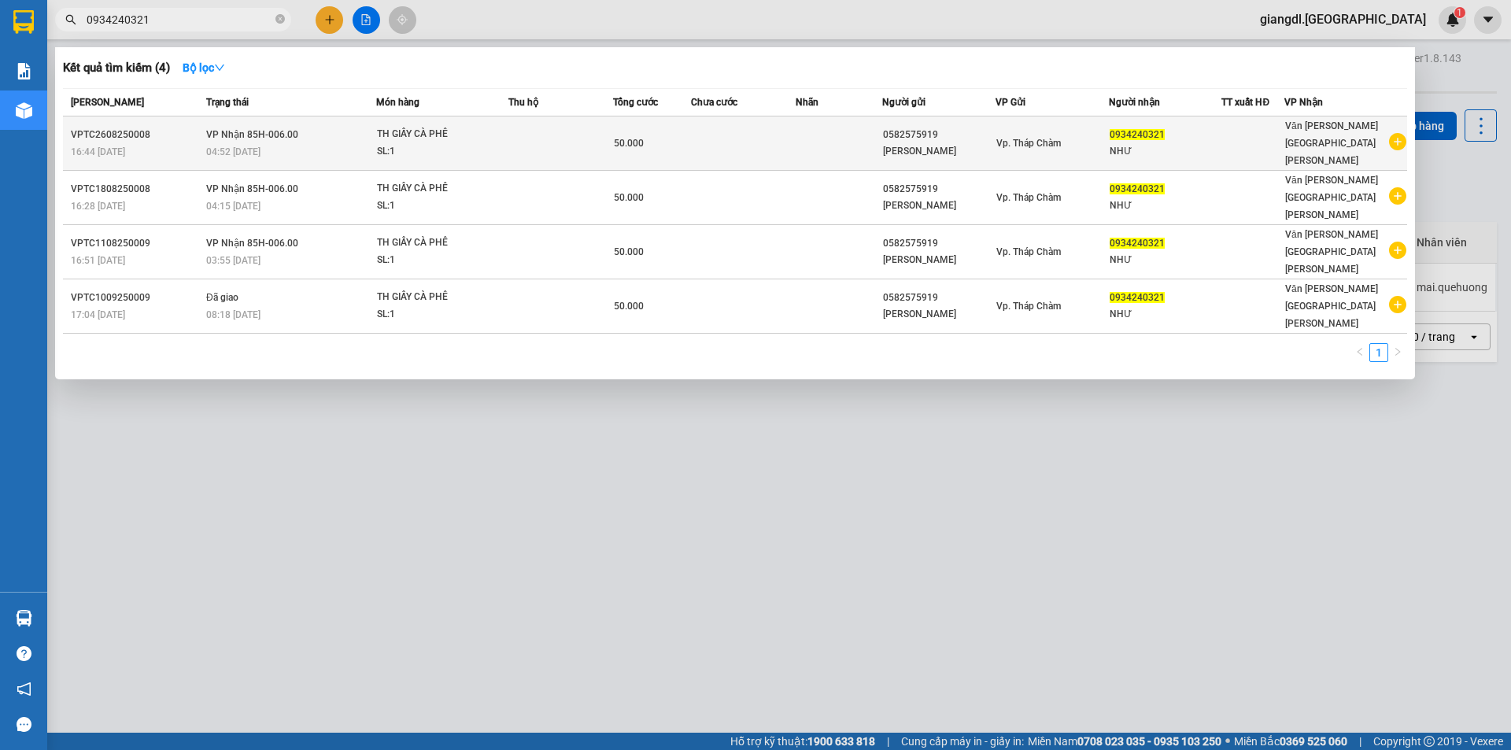
type input "0934240321"
click at [545, 129] on td at bounding box center [560, 143] width 105 height 54
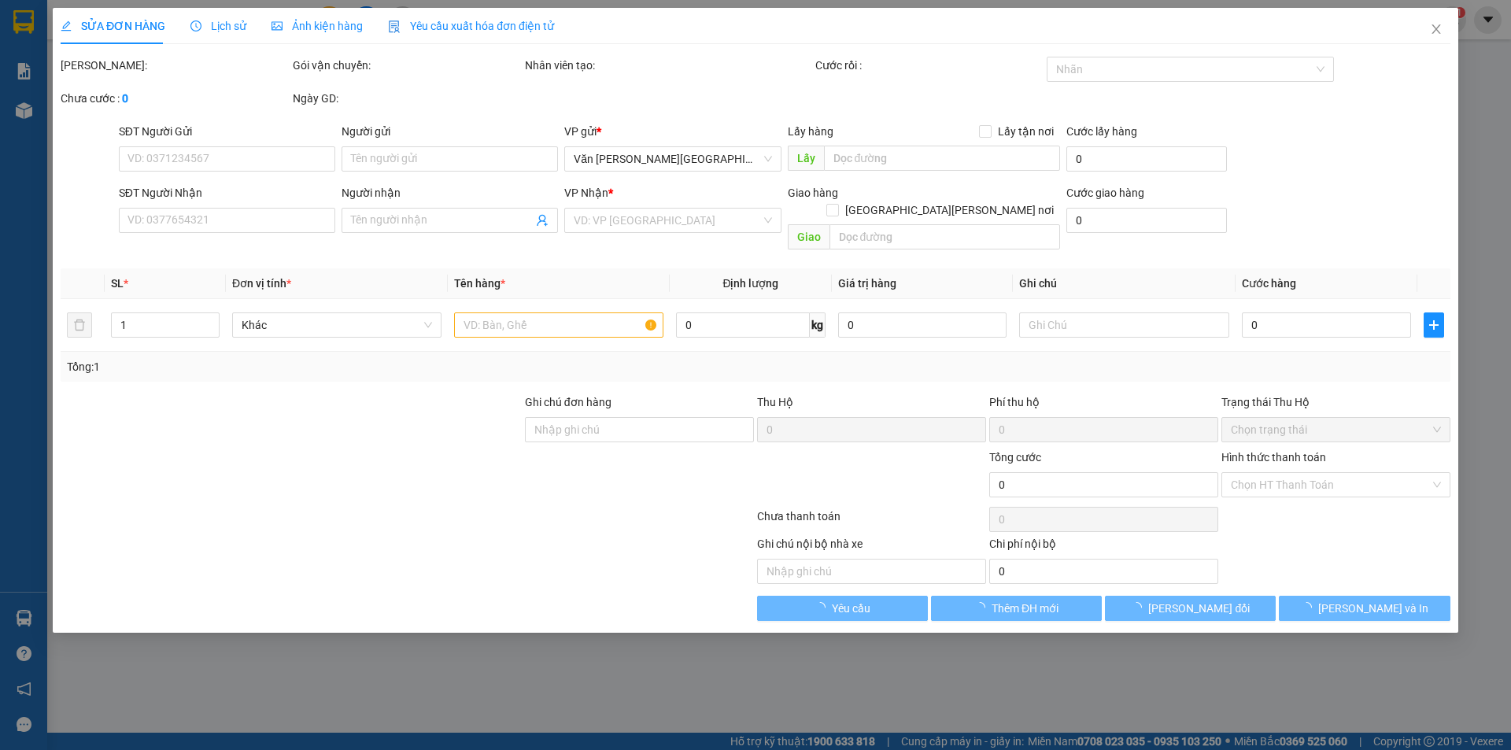
type input "0582575919"
type input "[PERSON_NAME]"
type input "0934240321"
type input "NHƯ"
type input "50.000"
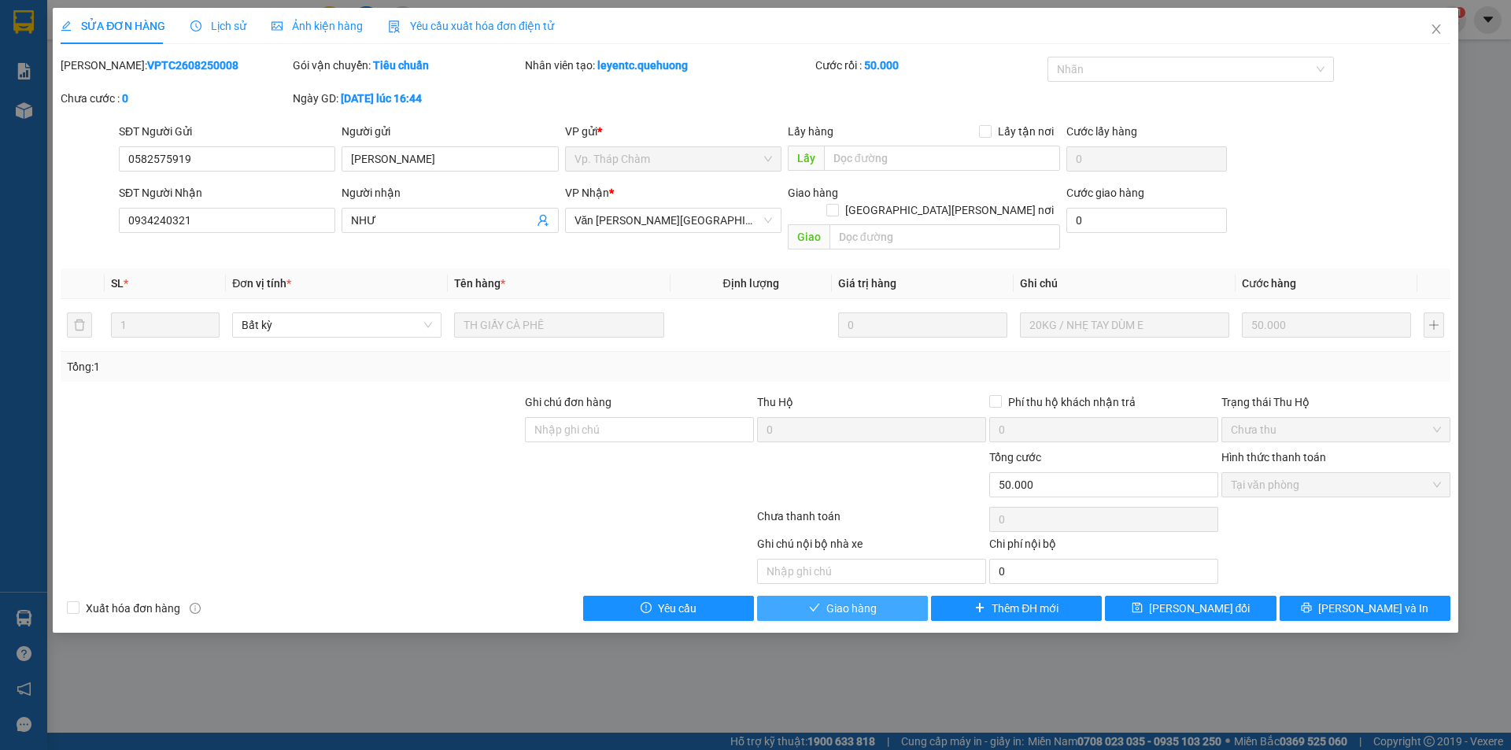
click at [855, 600] on span "Giao hàng" at bounding box center [851, 608] width 50 height 17
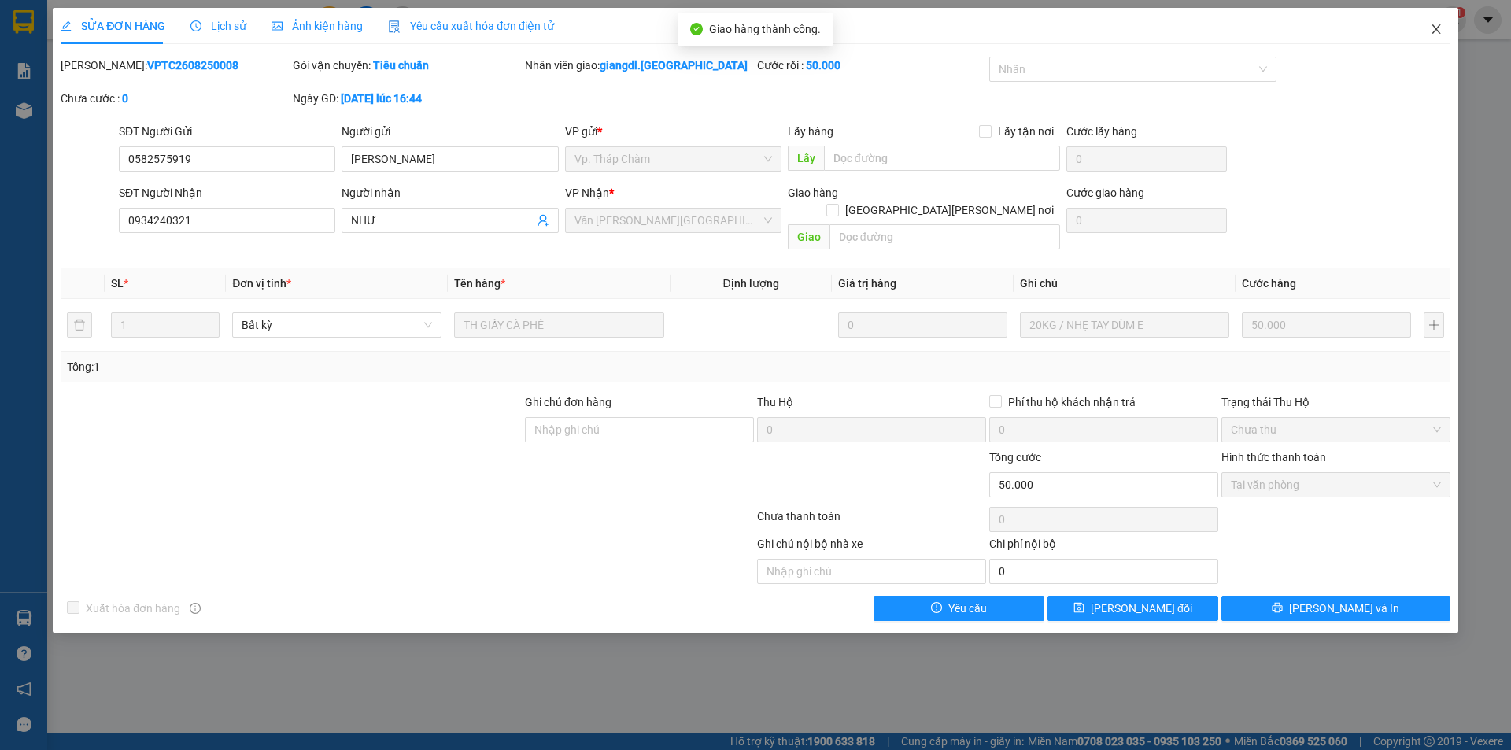
click at [1441, 31] on icon "close" at bounding box center [1436, 29] width 13 height 13
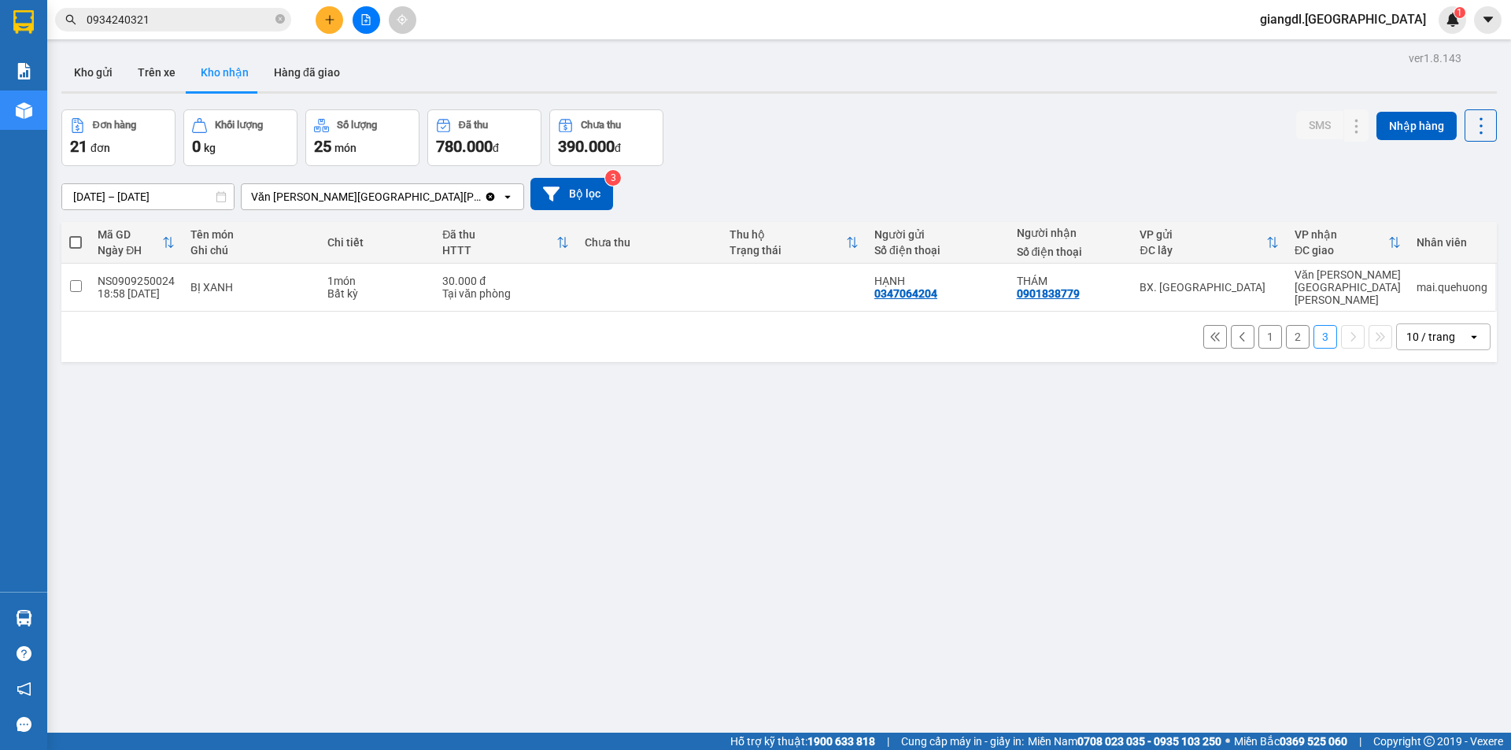
click at [218, 7] on div "Kết quả [PERSON_NAME] ( 4 ) Bộ lọc Mã ĐH Trạng thái Món hàng Thu hộ Tổng [PERSO…" at bounding box center [153, 20] width 307 height 28
click at [218, 8] on div "Kết quả [PERSON_NAME] ( 4 ) Bộ lọc Mã ĐH Trạng thái Món hàng Thu hộ Tổng [PERSO…" at bounding box center [153, 20] width 307 height 28
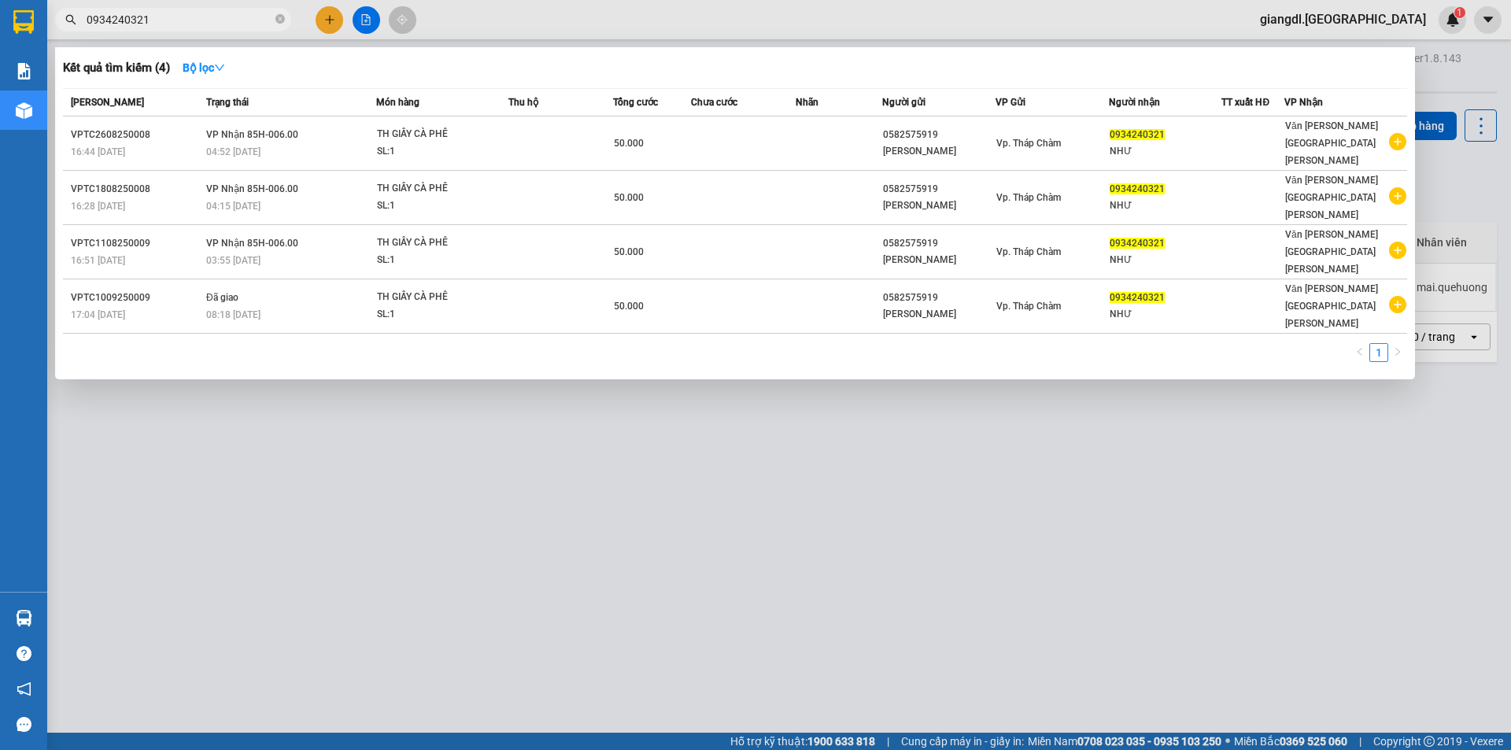
click at [215, 20] on input "0934240321" at bounding box center [180, 19] width 186 height 17
click at [215, 17] on input "0934240321" at bounding box center [180, 19] width 186 height 17
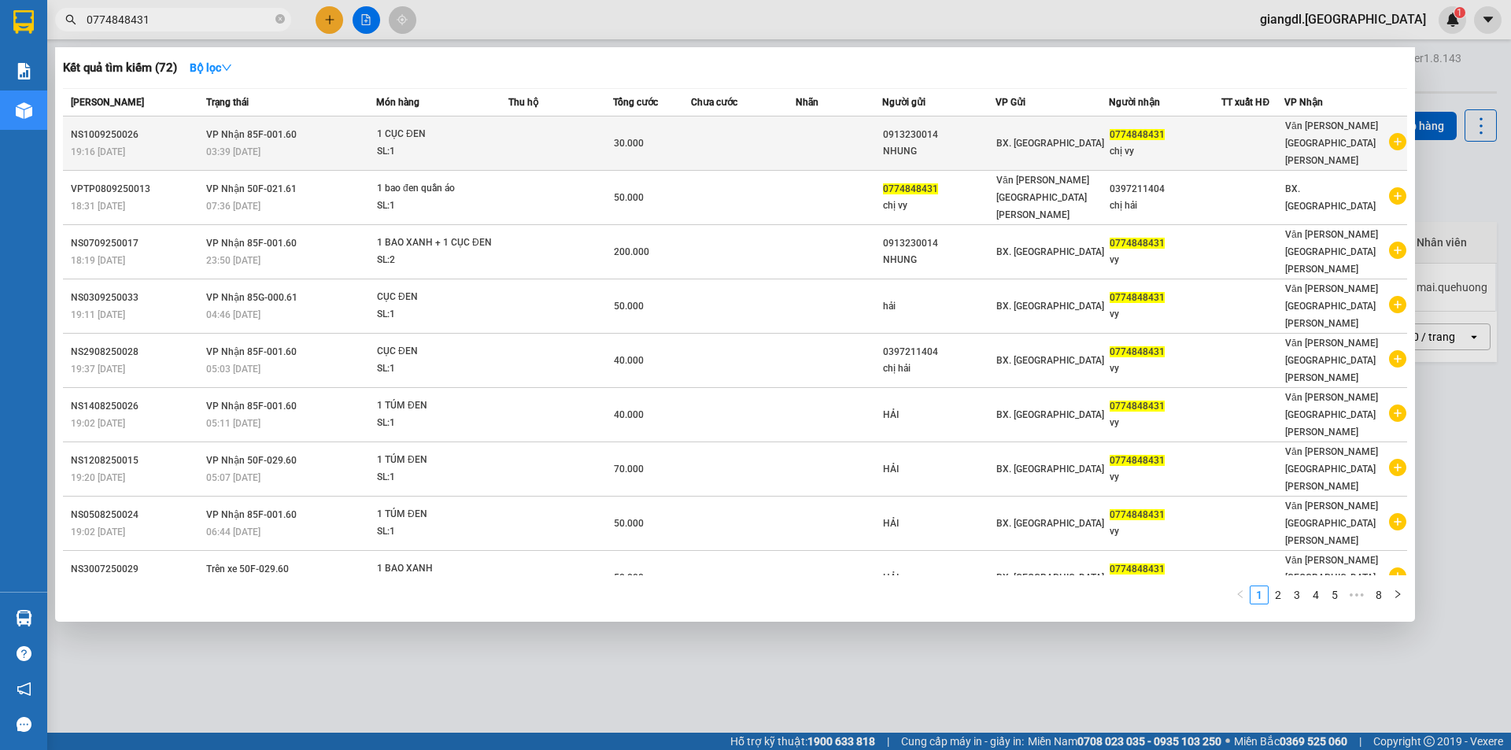
type input "0774848431"
click at [552, 132] on td at bounding box center [560, 143] width 105 height 54
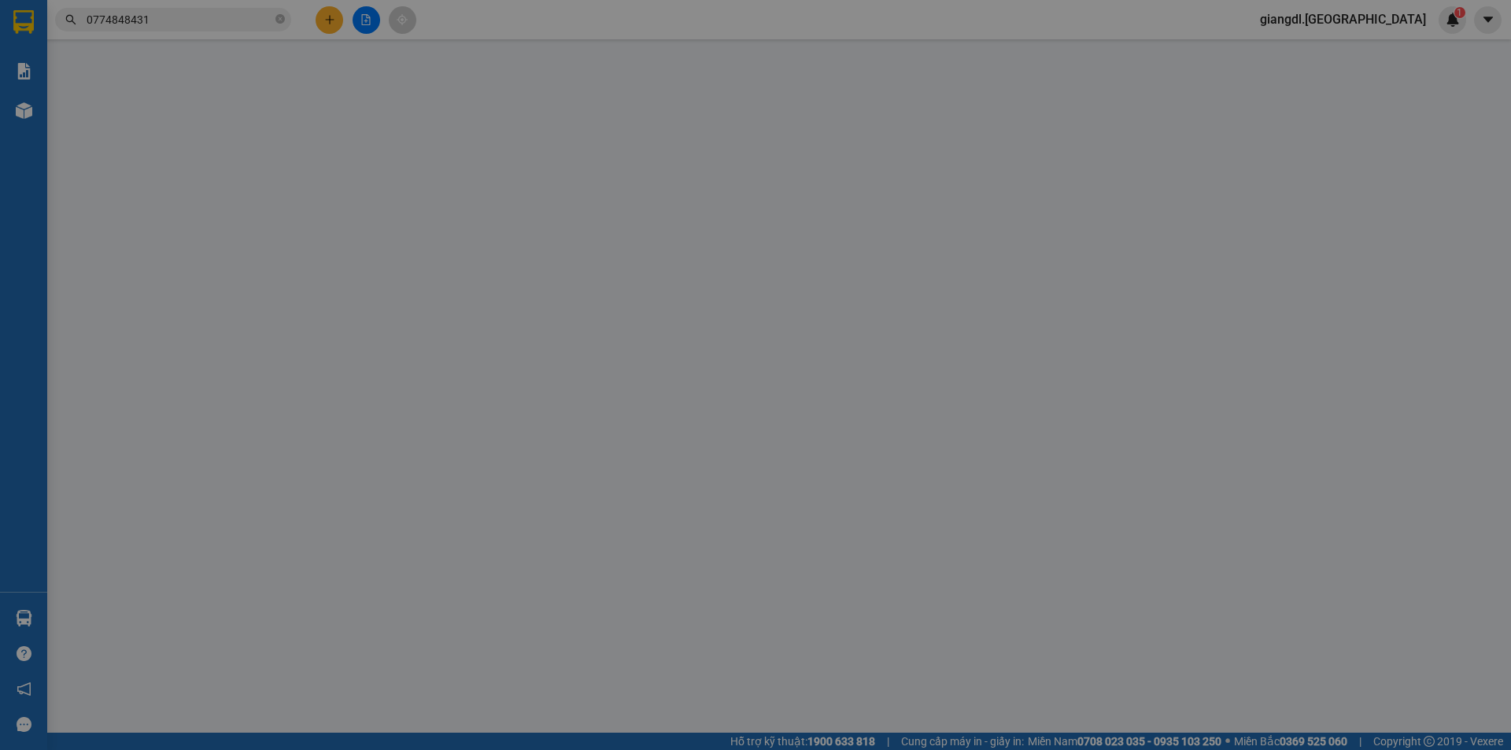
type input "0913230014"
type input "NHUNG"
type input "0774848431"
type input "chị vy"
type input "30.000"
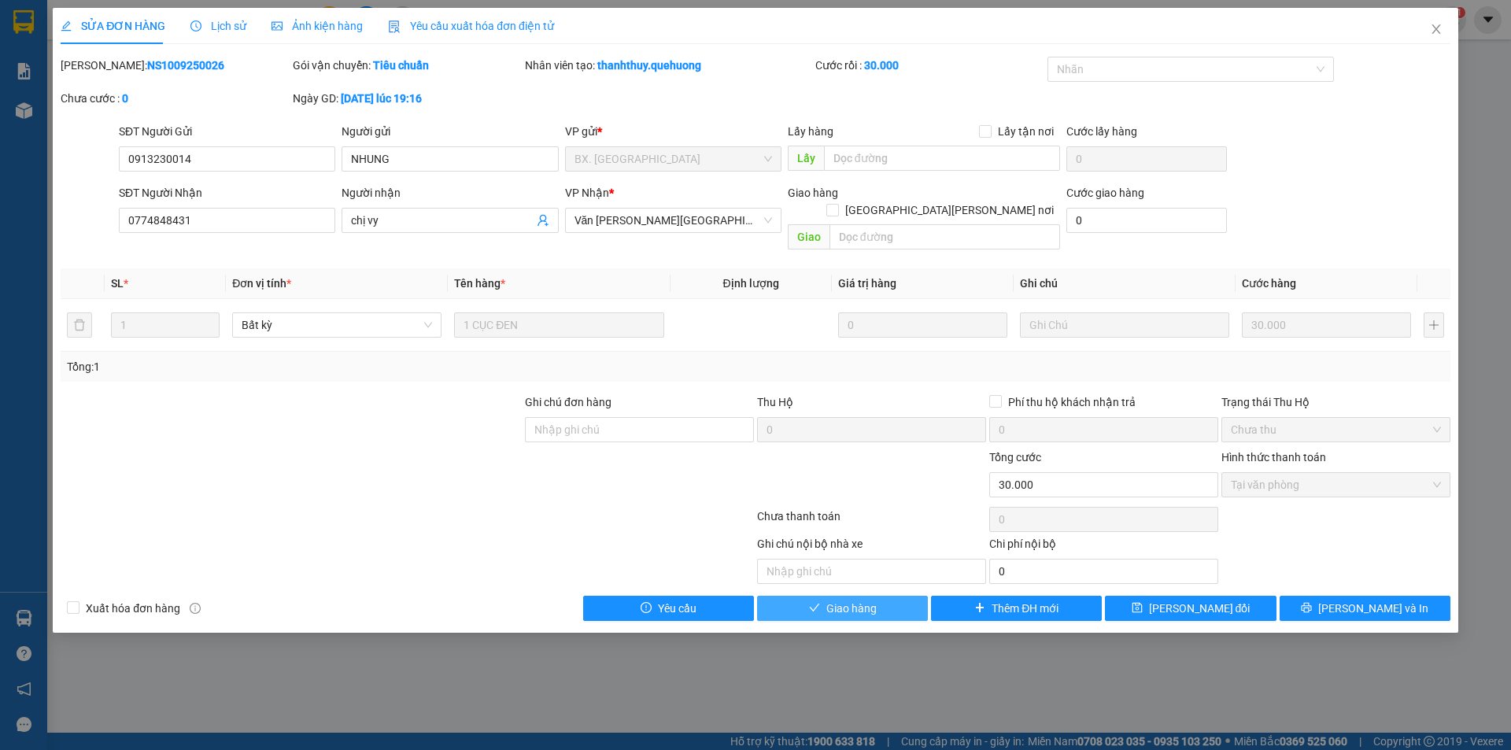
click at [804, 575] on div "Total Paid Fee 30.000 Total UnPaid Fee 0 Cash Collection Total Fee Mã ĐH: NS100…" at bounding box center [756, 339] width 1390 height 564
click at [806, 596] on button "Giao hàng" at bounding box center [842, 608] width 171 height 25
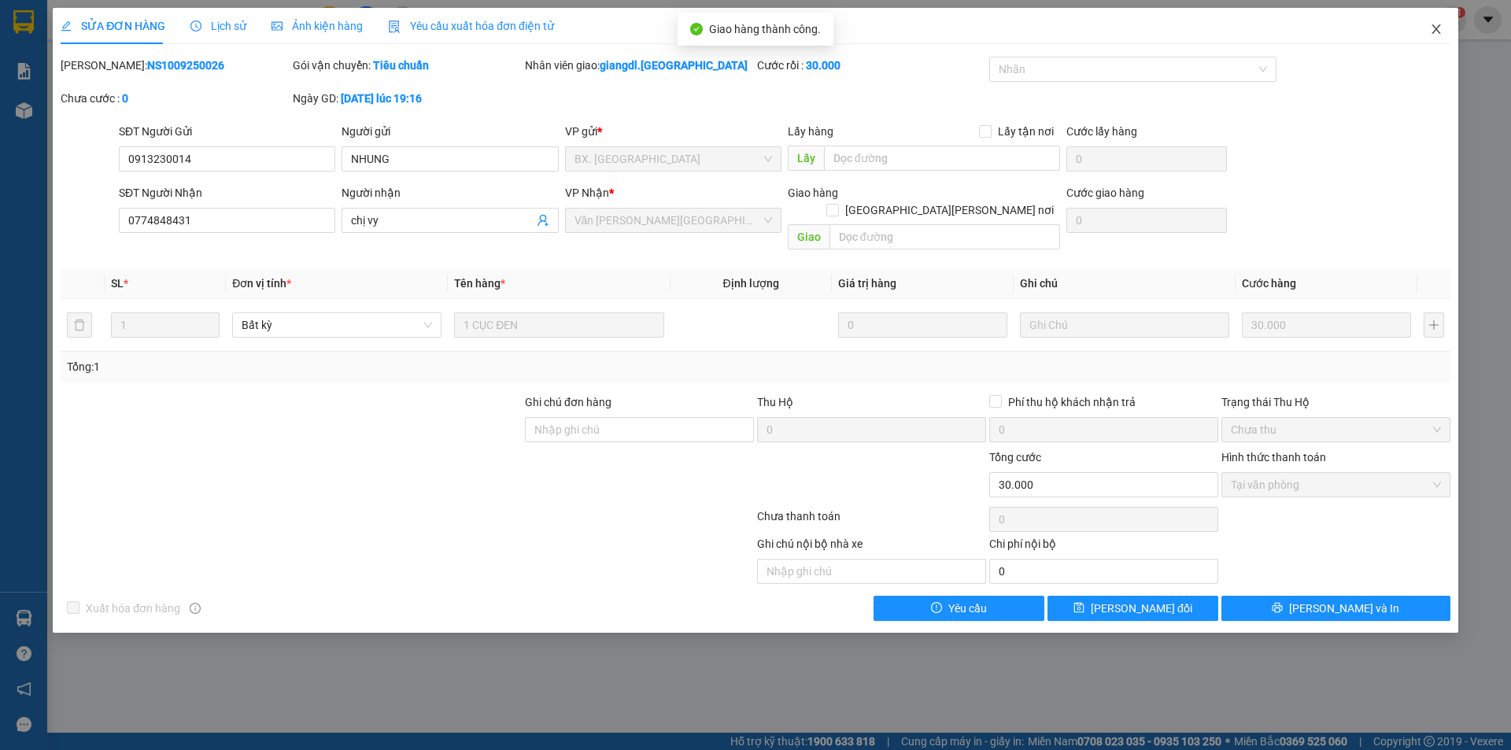
click at [1431, 31] on icon "close" at bounding box center [1436, 29] width 13 height 13
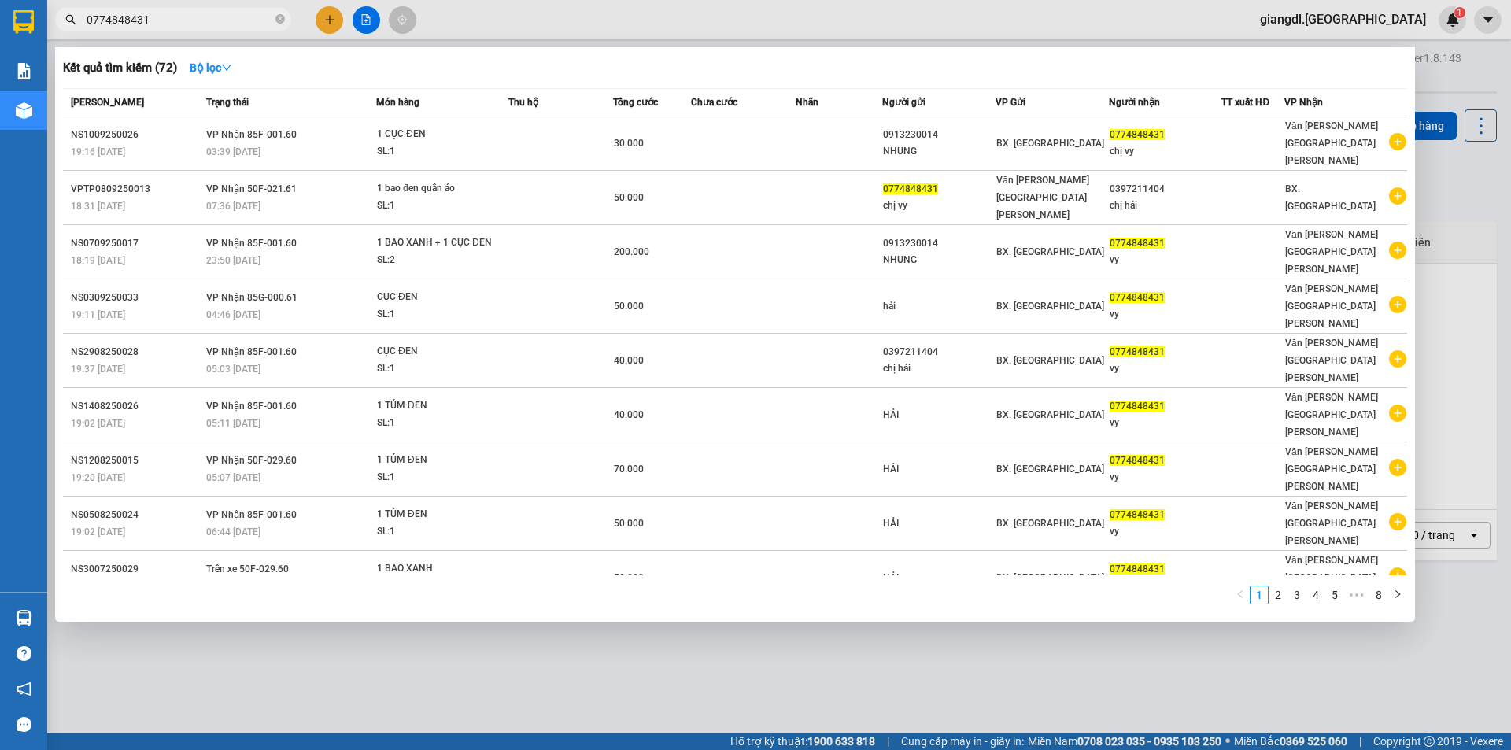
click at [232, 22] on input "0774848431" at bounding box center [180, 19] width 186 height 17
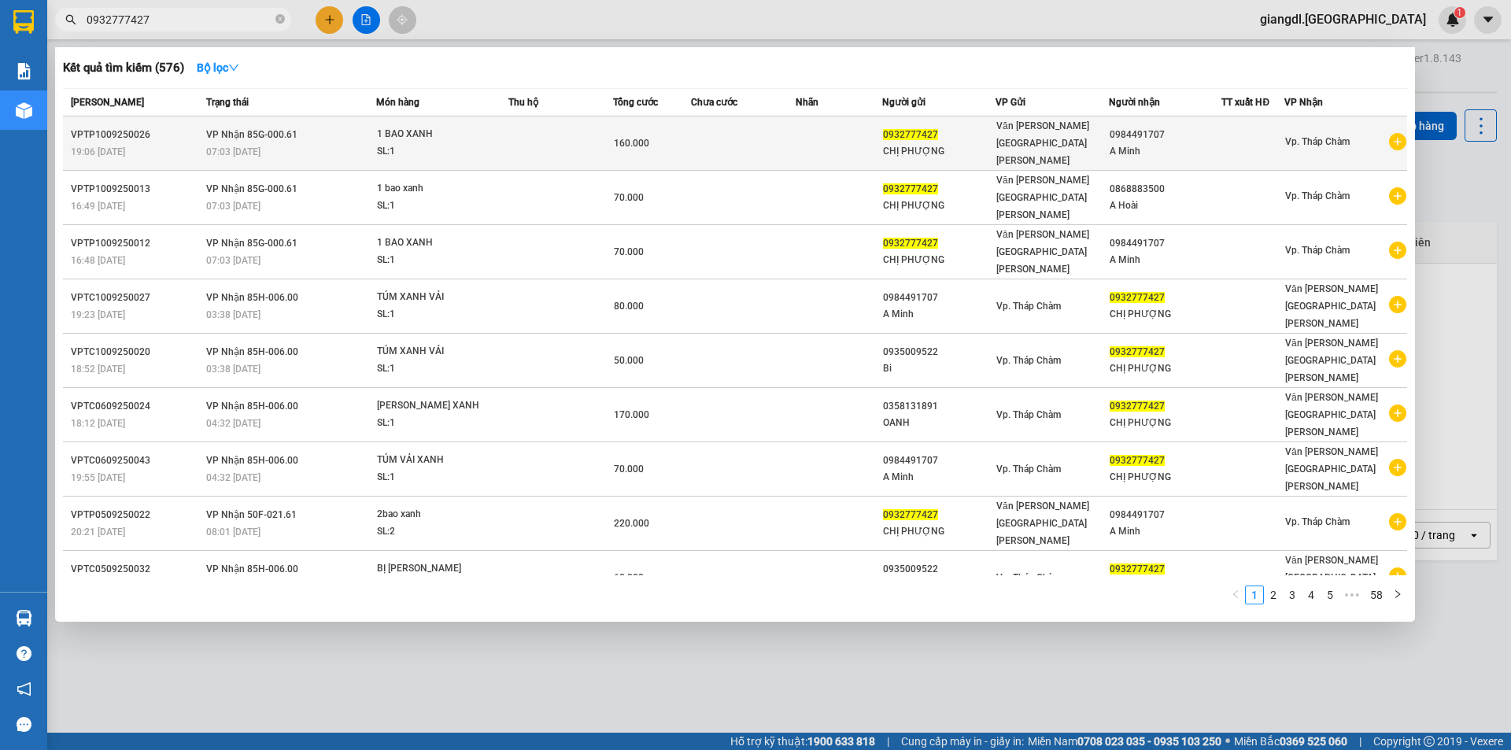
type input "0932777427"
click at [139, 143] on div "19:06 [DATE]" at bounding box center [136, 151] width 131 height 17
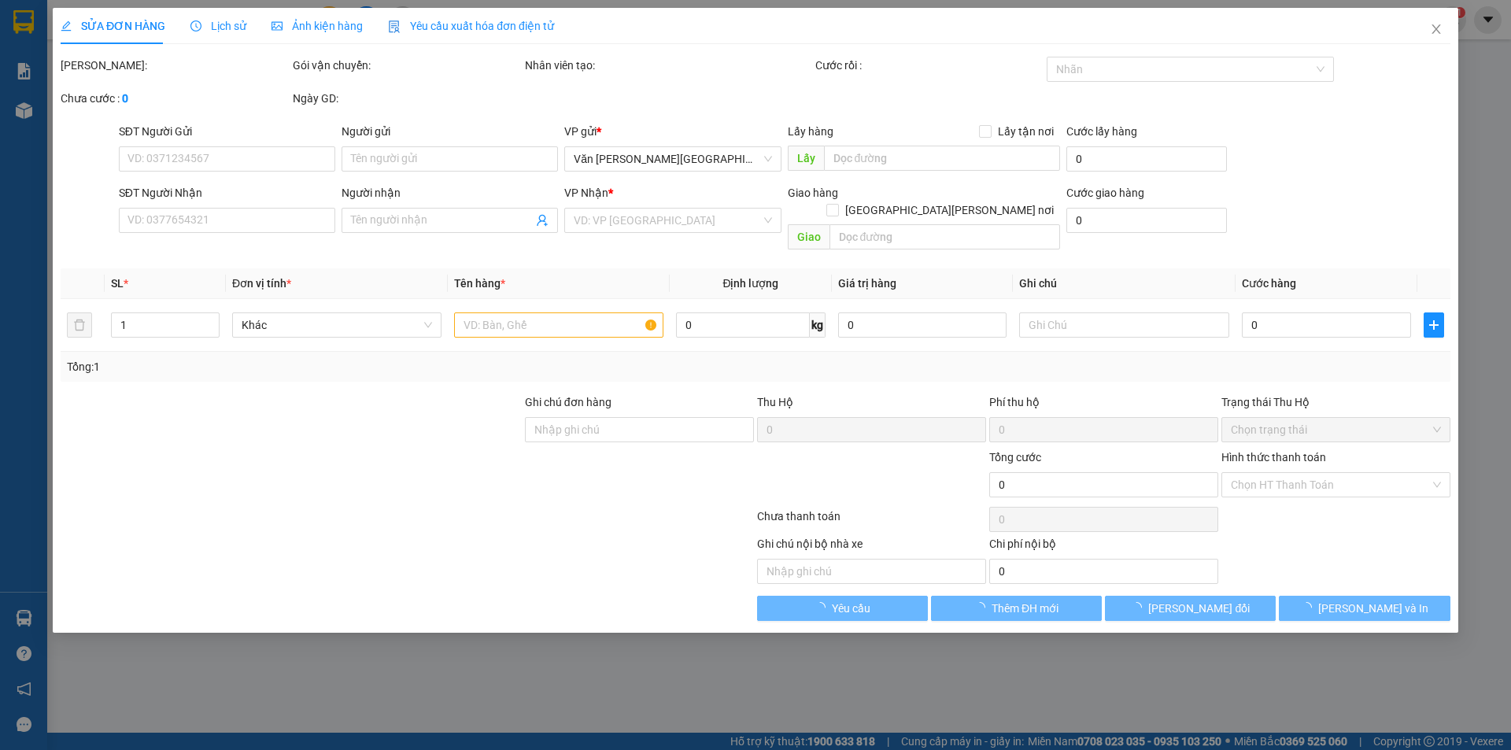
type input "0932777427"
type input "CHỊ PHƯỢNG"
type input "0984491707"
type input "A Minh"
type input "160.000"
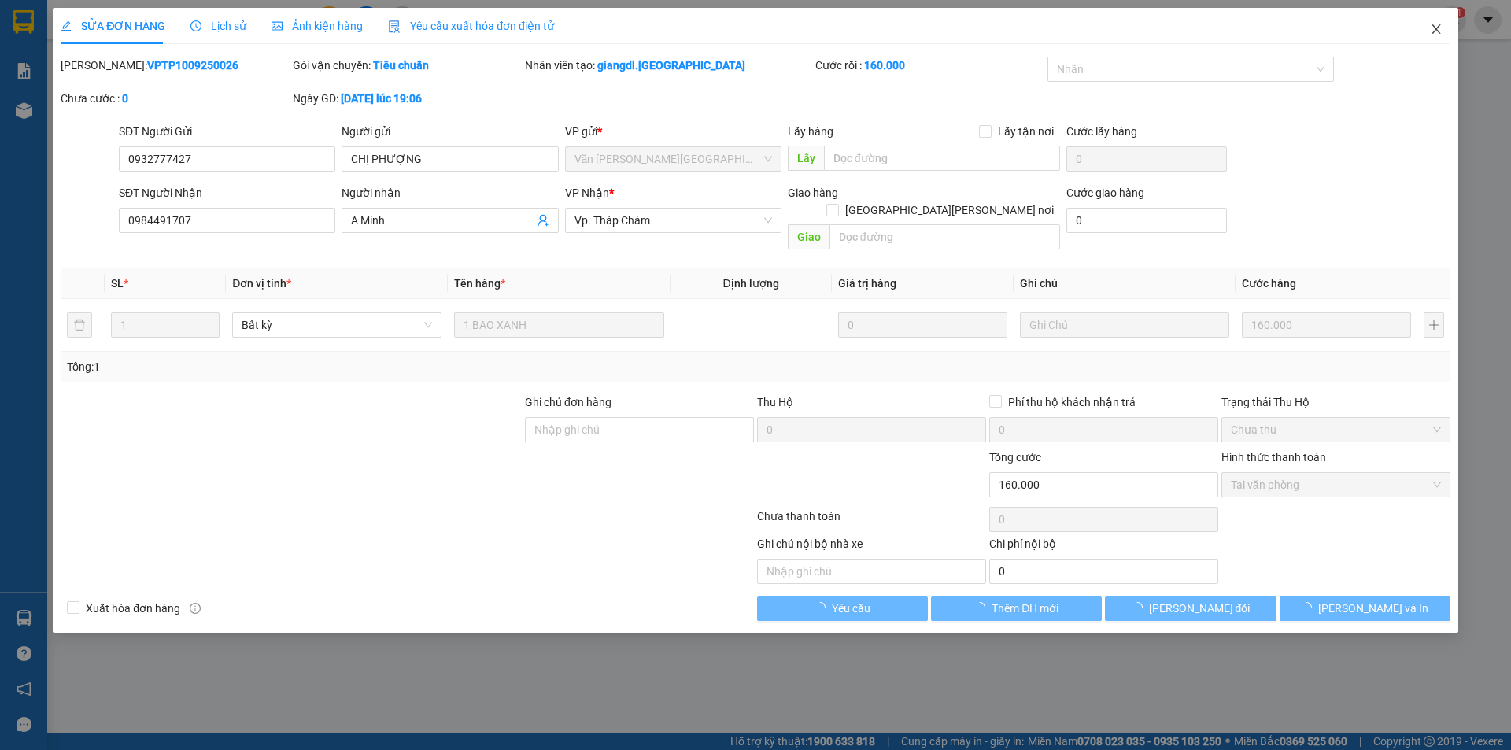
click at [1430, 28] on icon "close" at bounding box center [1436, 29] width 13 height 13
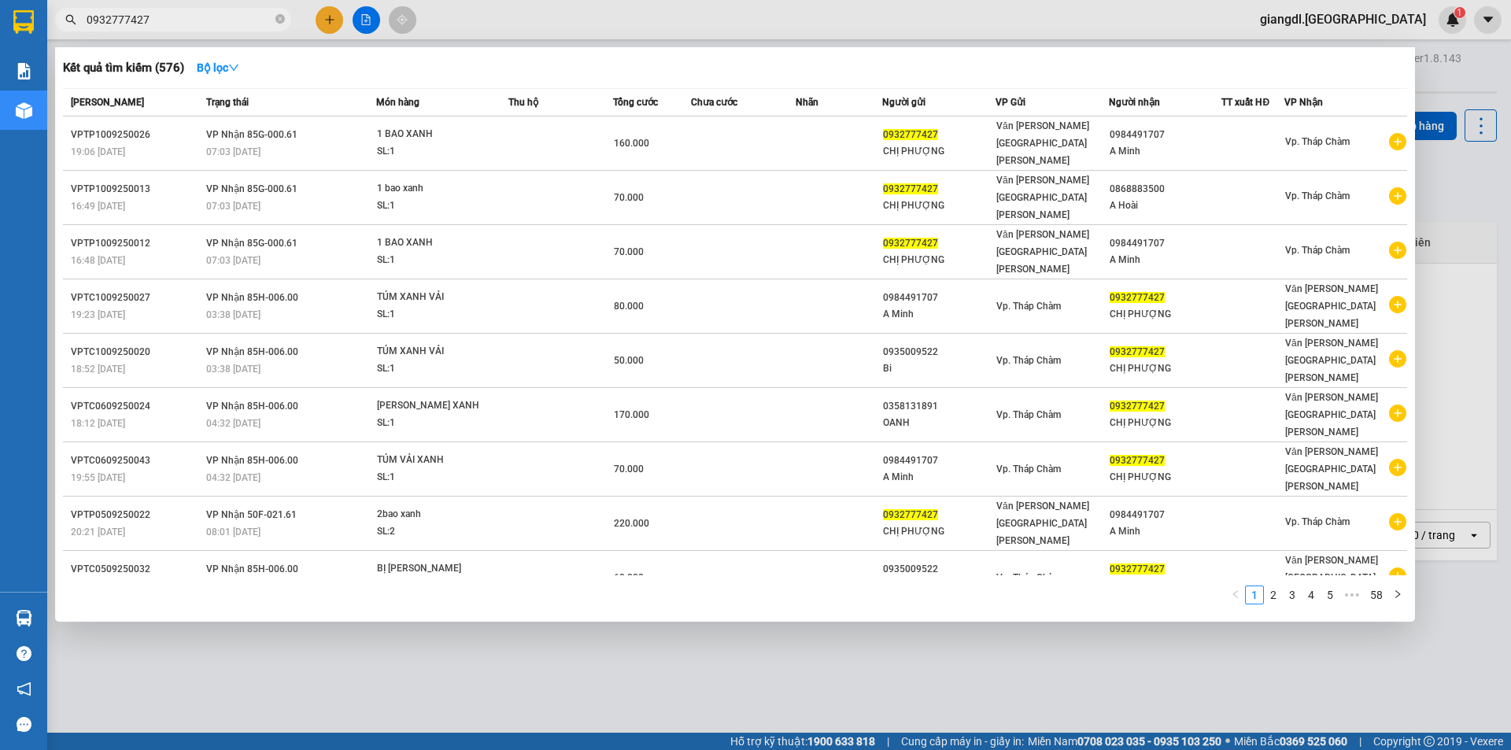
click at [221, 18] on input "0932777427" at bounding box center [180, 19] width 186 height 17
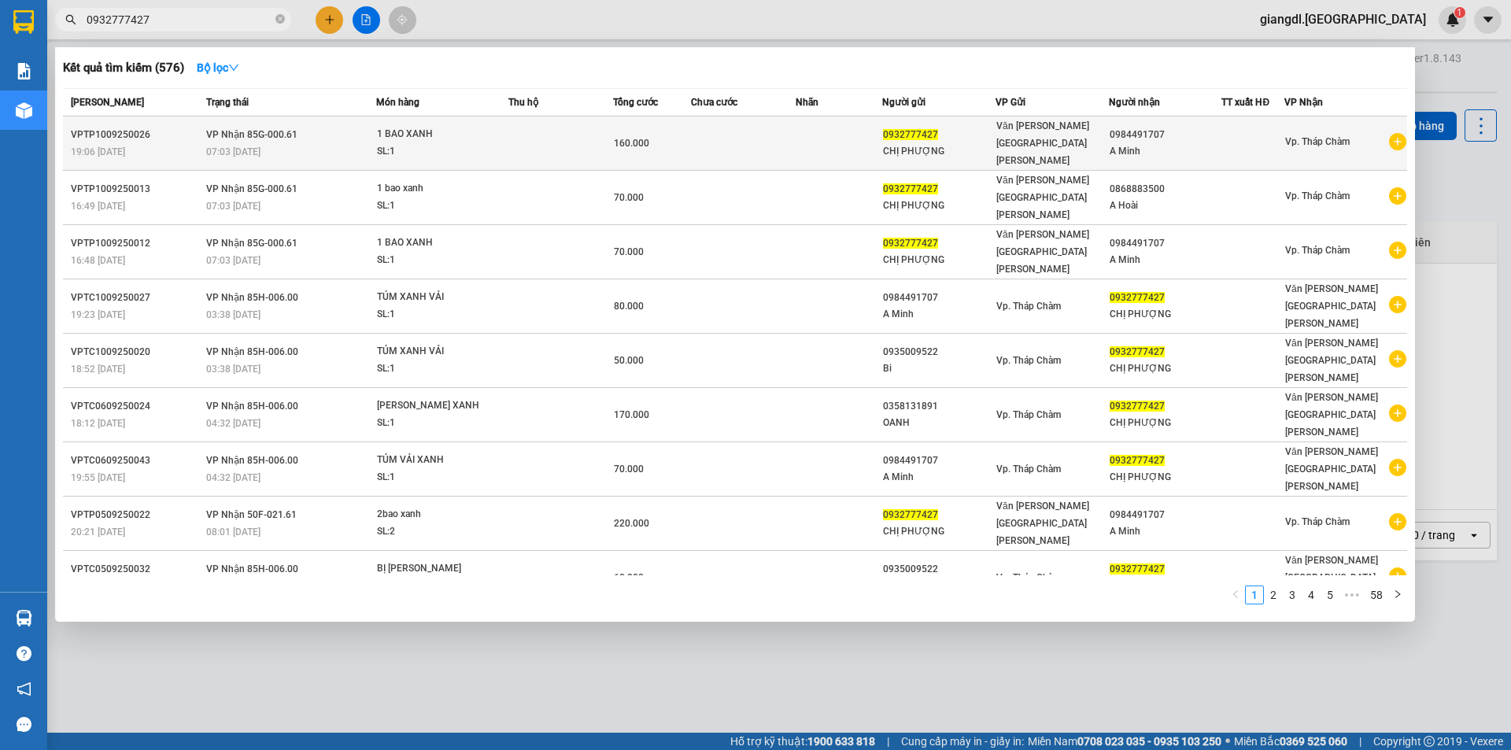
click at [669, 144] on td "160.000" at bounding box center [652, 143] width 78 height 54
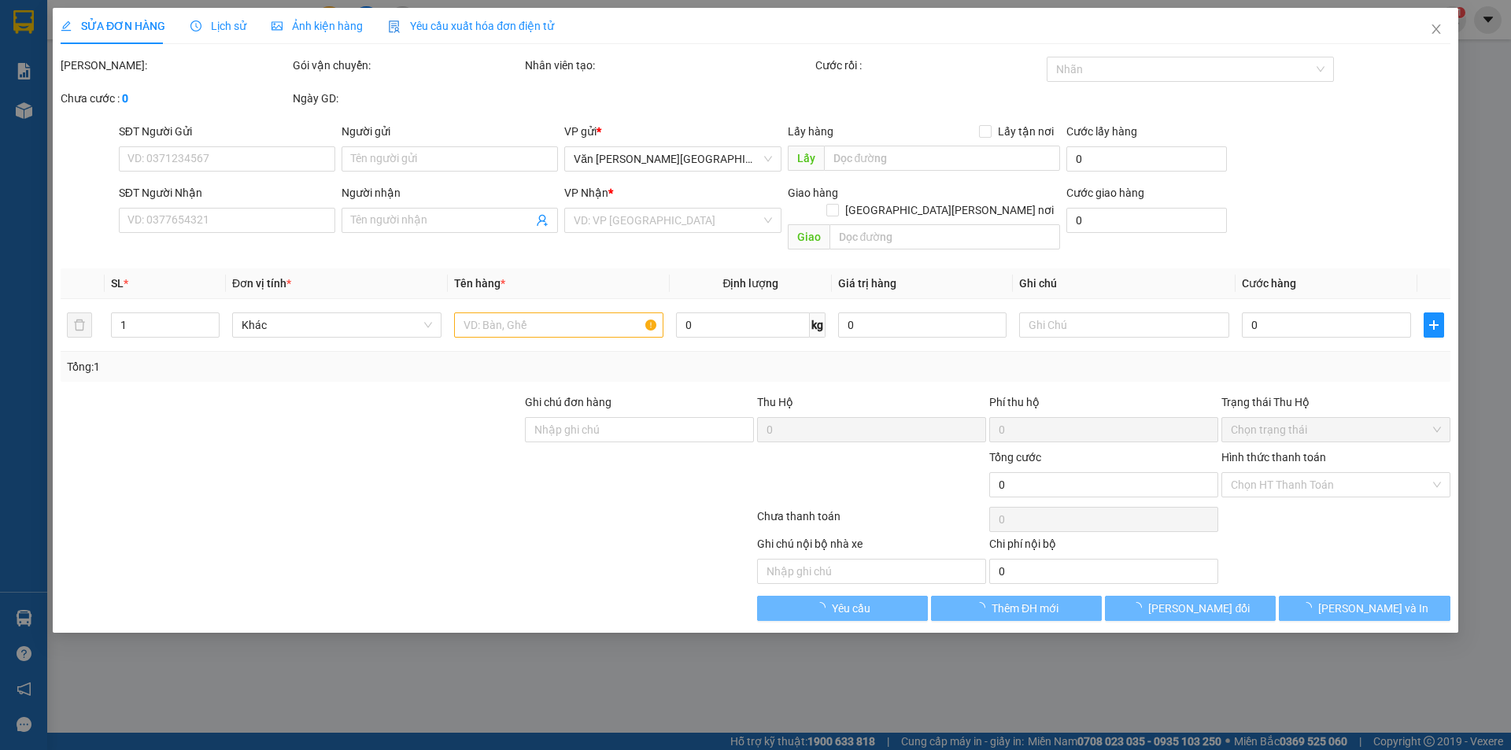
type input "0932777427"
type input "CHỊ PHƯỢNG"
type input "0984491707"
type input "A Minh"
type input "160.000"
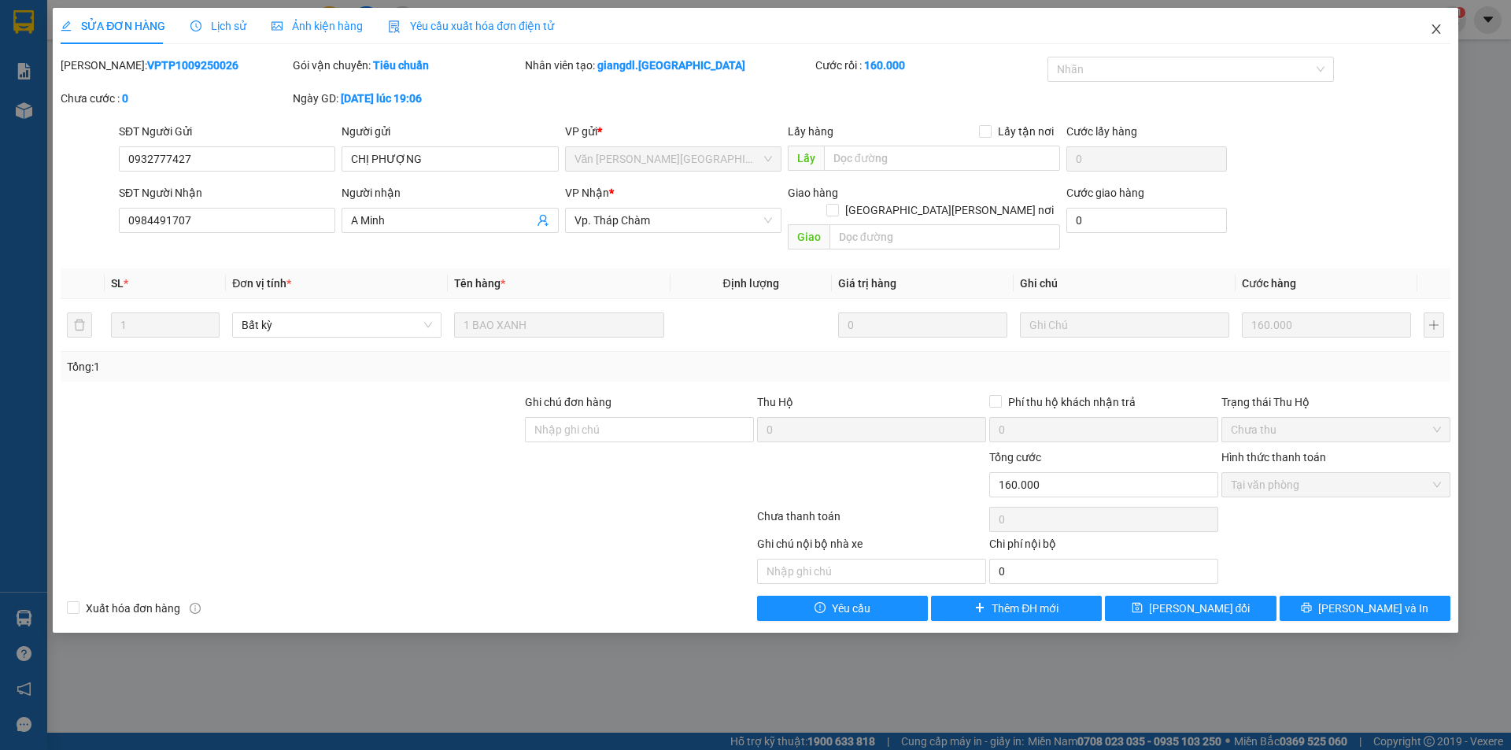
click at [1440, 30] on icon "close" at bounding box center [1436, 29] width 13 height 13
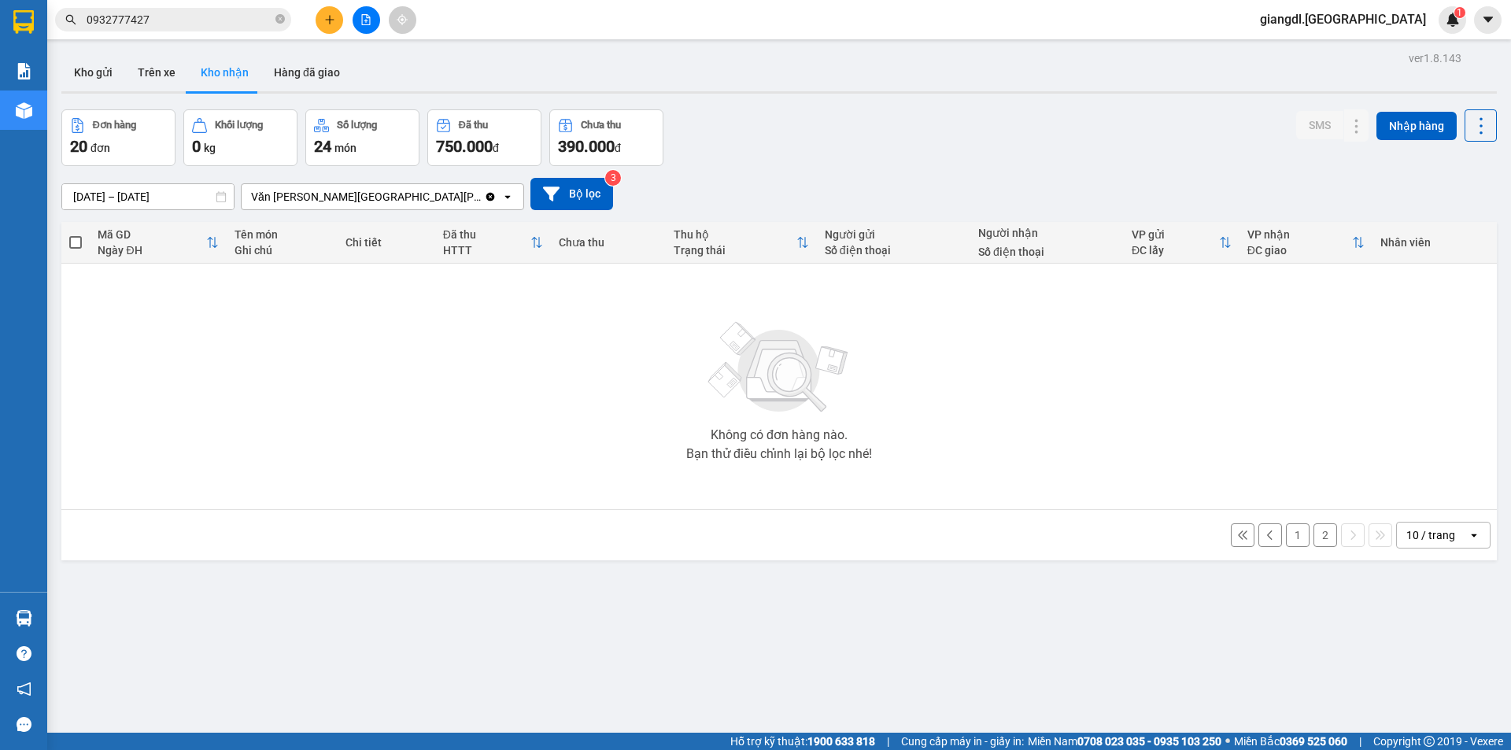
click at [193, 13] on input "0932777427" at bounding box center [180, 19] width 186 height 17
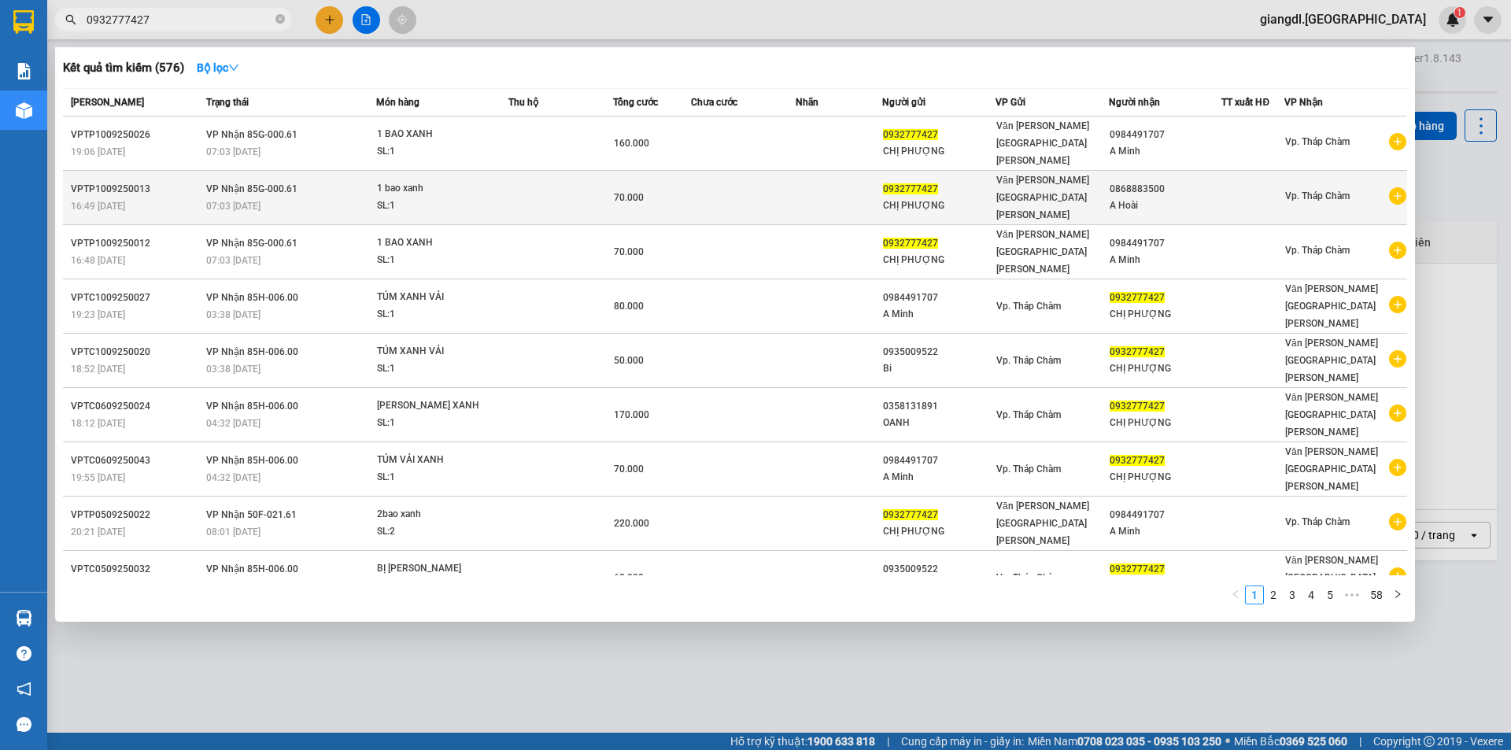
click at [427, 198] on div "SL: 1" at bounding box center [436, 206] width 118 height 17
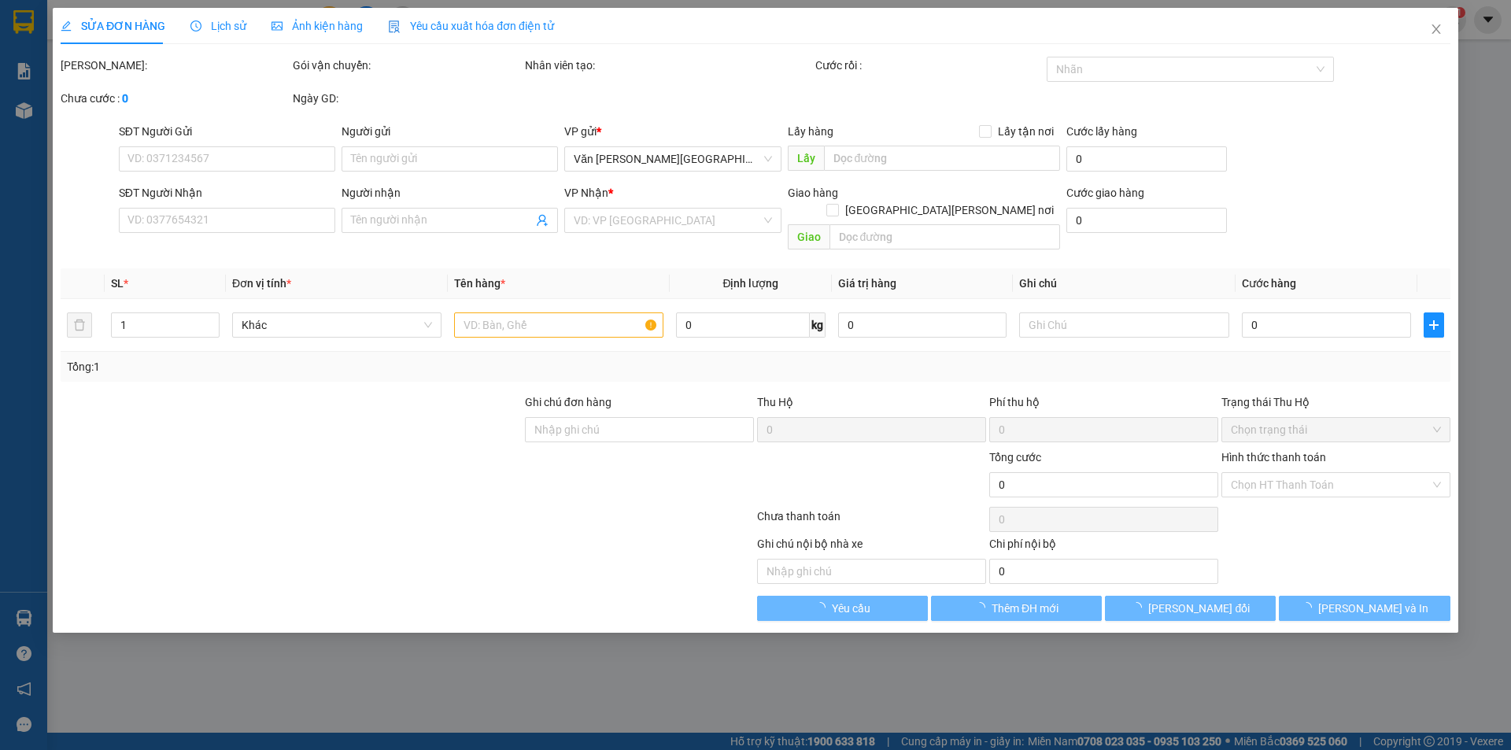
type input "0932777427"
type input "CHỊ PHƯỢNG"
type input "0868883500"
type input "A Hoài"
type input "70.000"
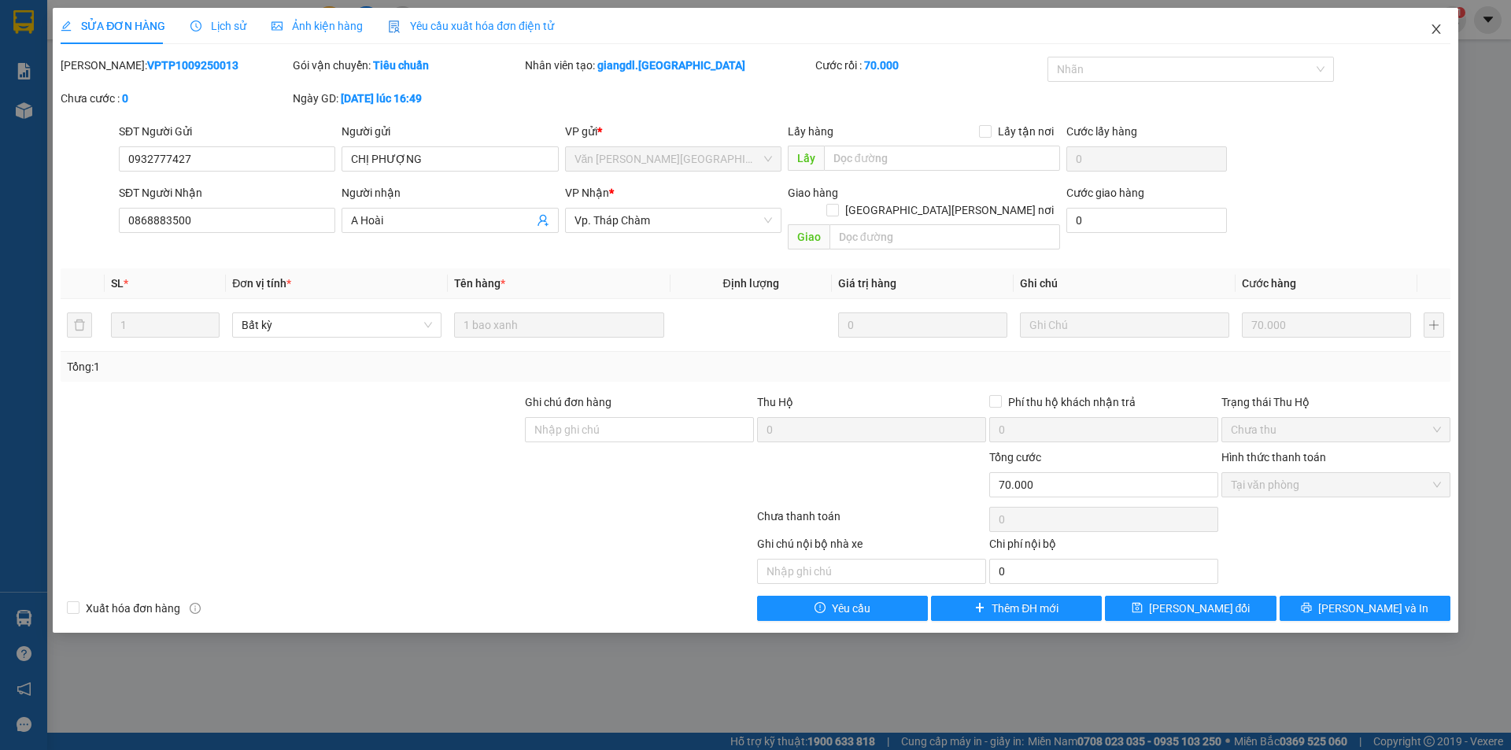
click at [1437, 31] on icon "close" at bounding box center [1436, 29] width 13 height 13
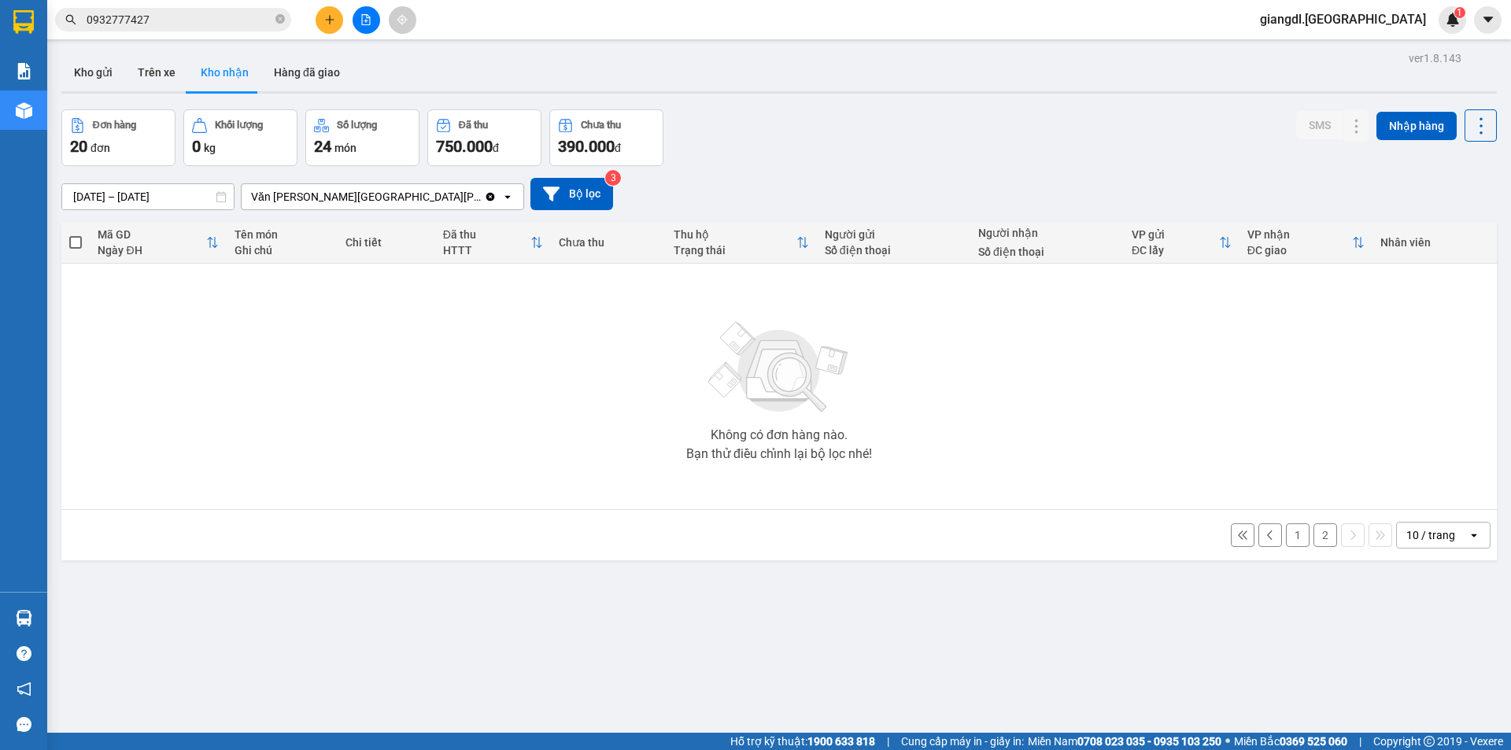
click at [169, 9] on div "Kết quả [PERSON_NAME] ( 576 ) Bộ lọc Mã ĐH Trạng thái Món hàng Thu hộ Tổng [PER…" at bounding box center [755, 19] width 1511 height 39
click at [168, 13] on input "0932777427" at bounding box center [180, 19] width 186 height 17
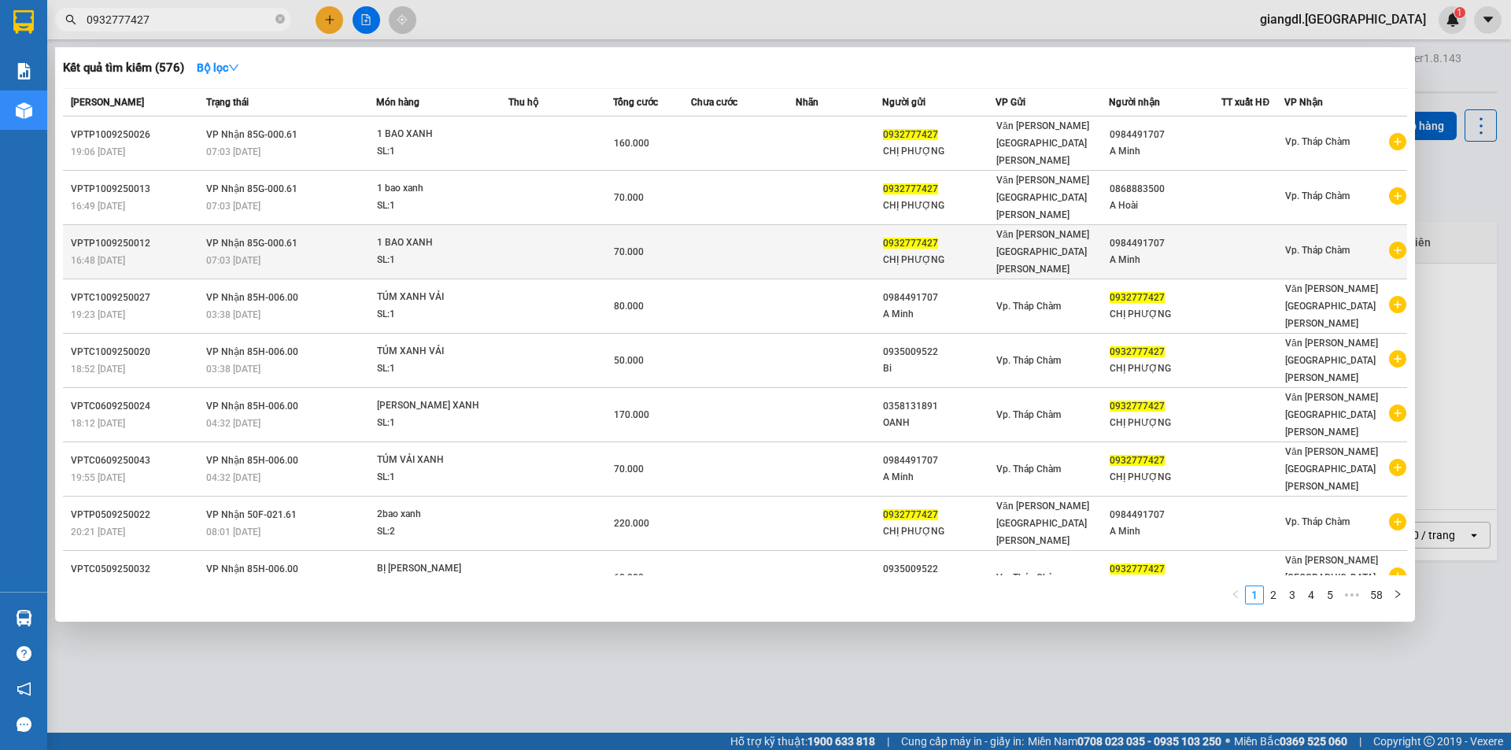
click at [295, 238] on span "[PERSON_NAME] 85G-000.61" at bounding box center [251, 243] width 91 height 11
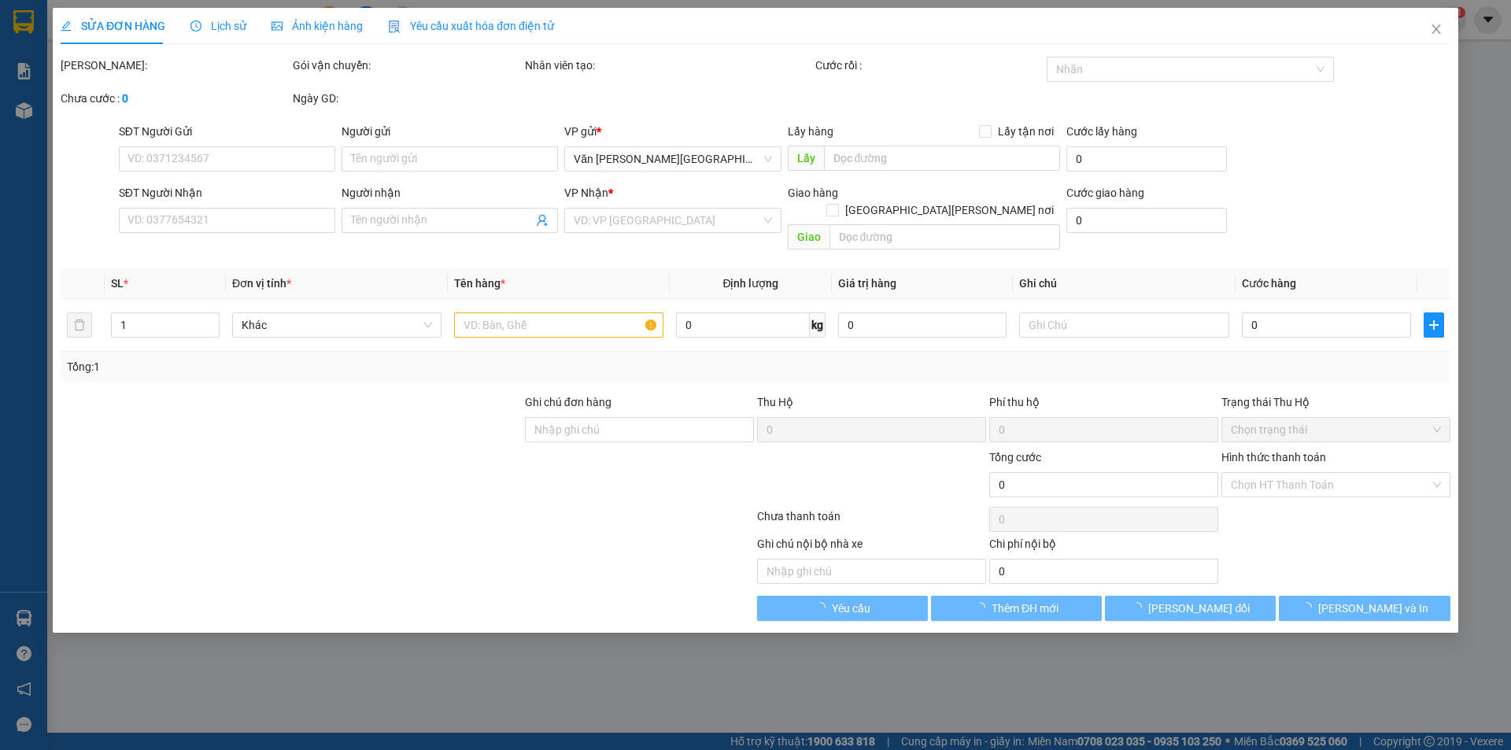
type input "0932777427"
type input "CHỊ PHƯỢNG"
type input "0984491707"
type input "A Minh"
type input "70.000"
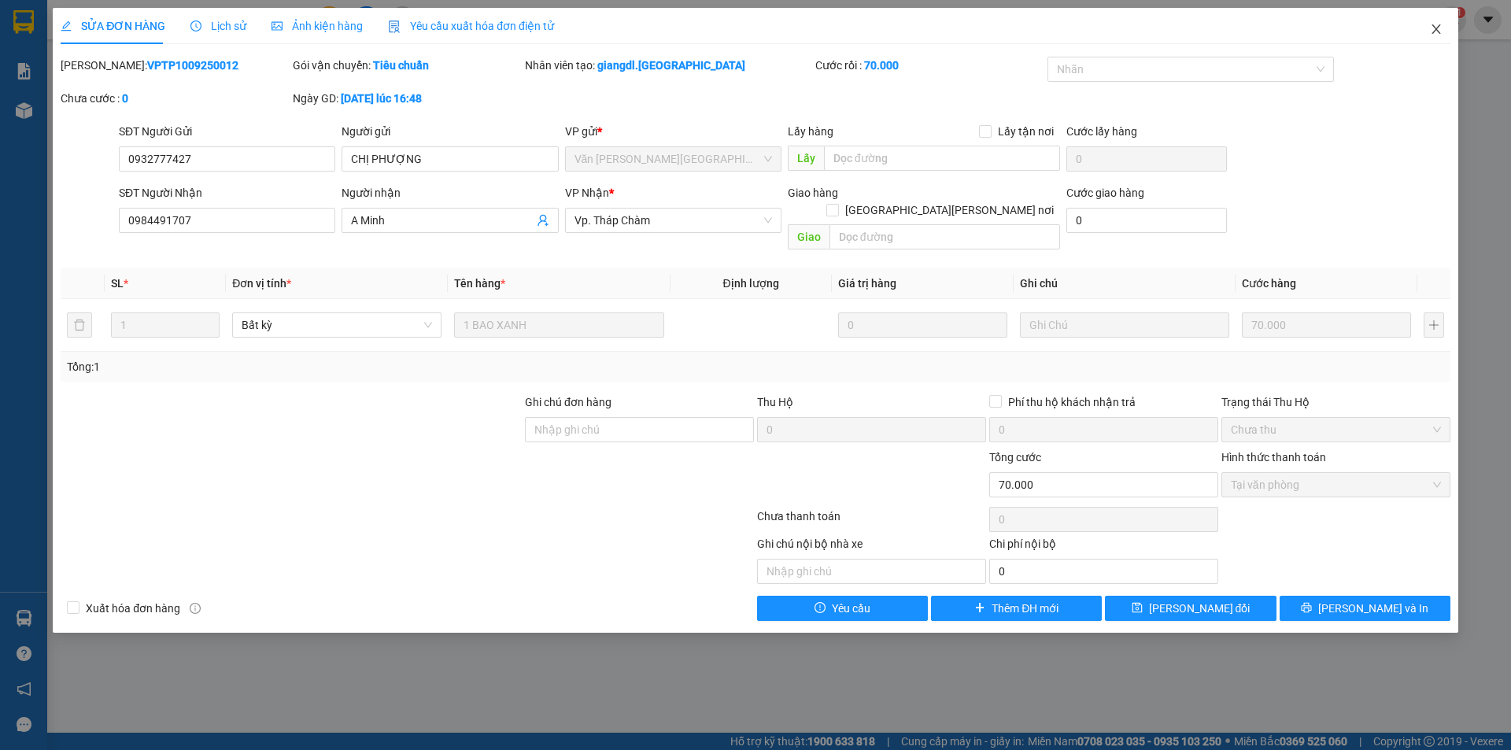
click at [1434, 35] on icon "close" at bounding box center [1436, 29] width 13 height 13
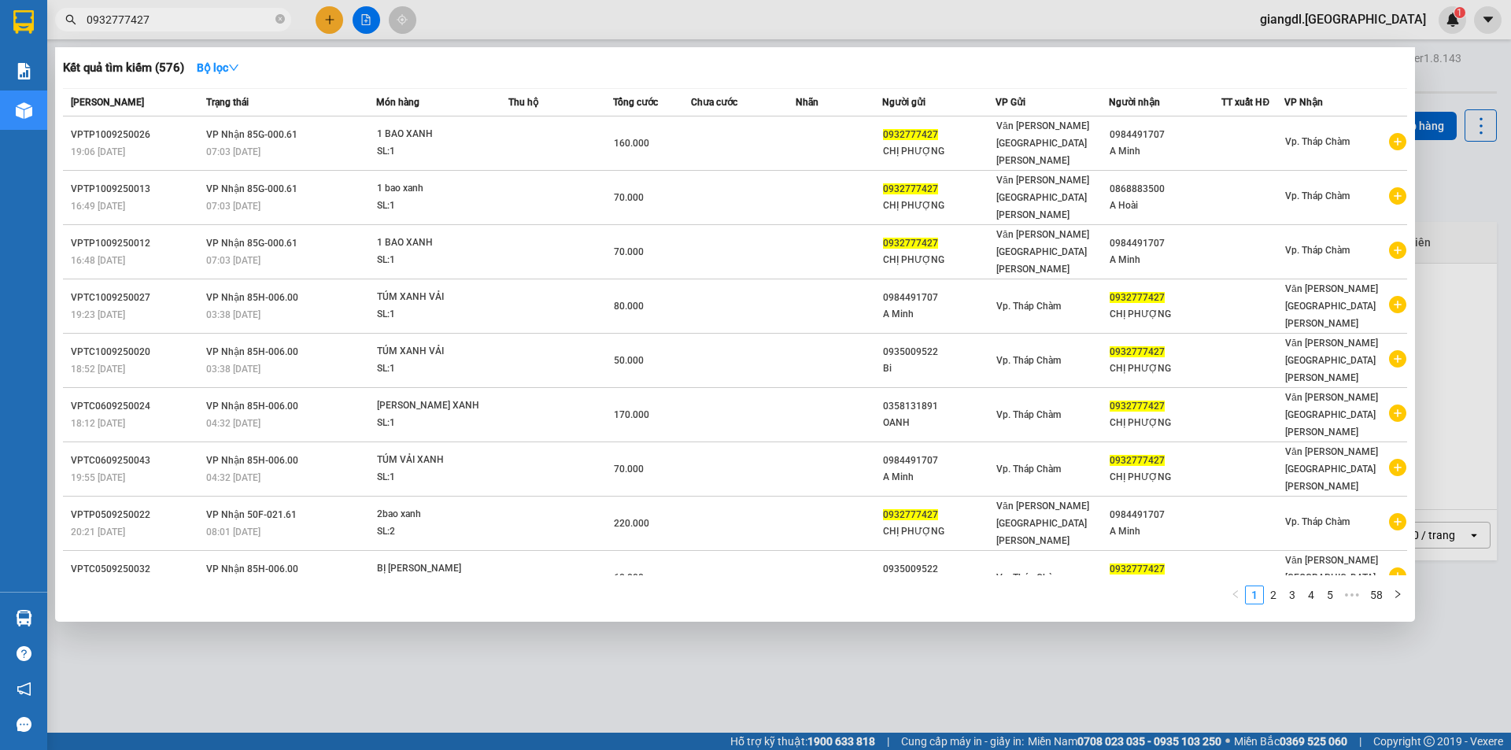
click at [191, 14] on input "0932777427" at bounding box center [180, 19] width 186 height 17
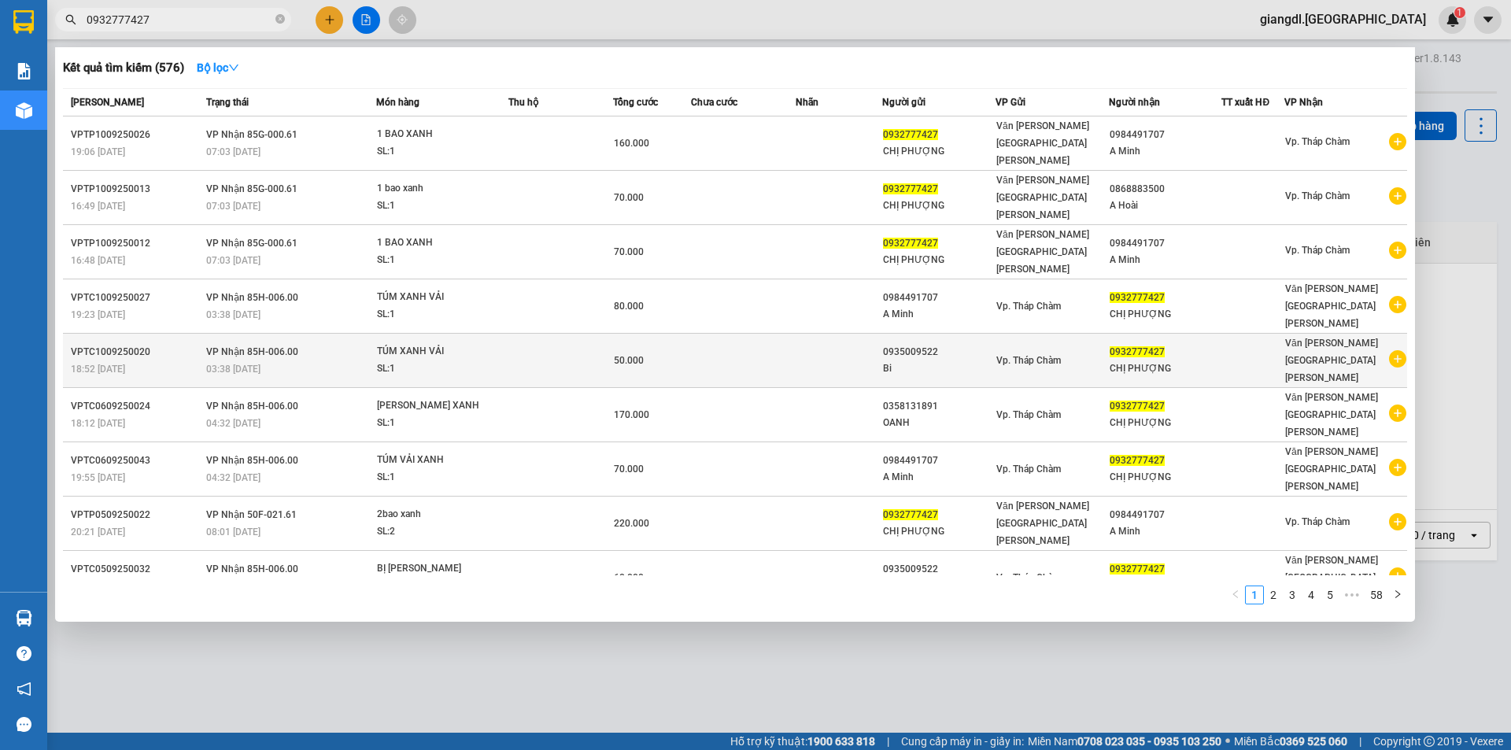
click at [292, 346] on span "[PERSON_NAME] 85H-006.00" at bounding box center [252, 351] width 92 height 11
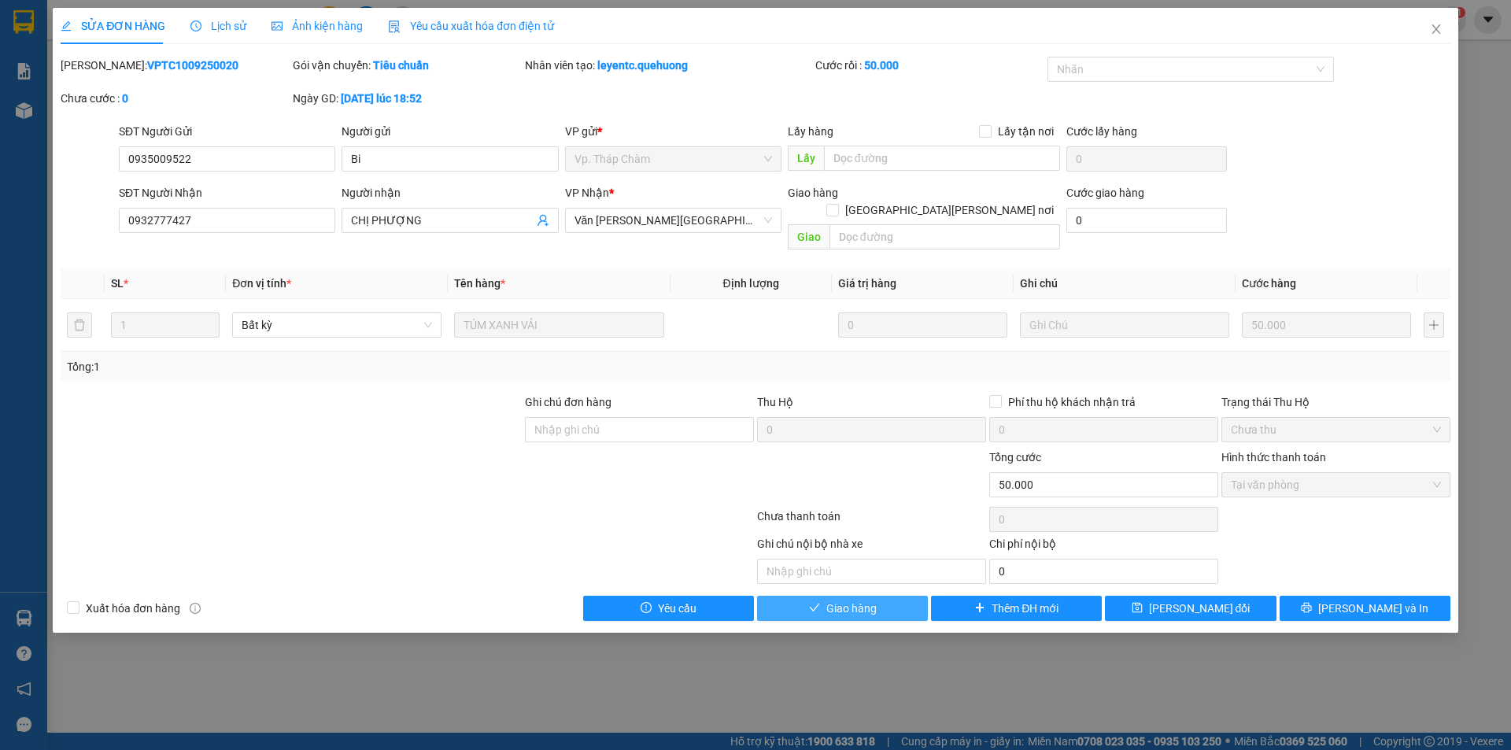
click at [861, 600] on span "Giao hàng" at bounding box center [851, 608] width 50 height 17
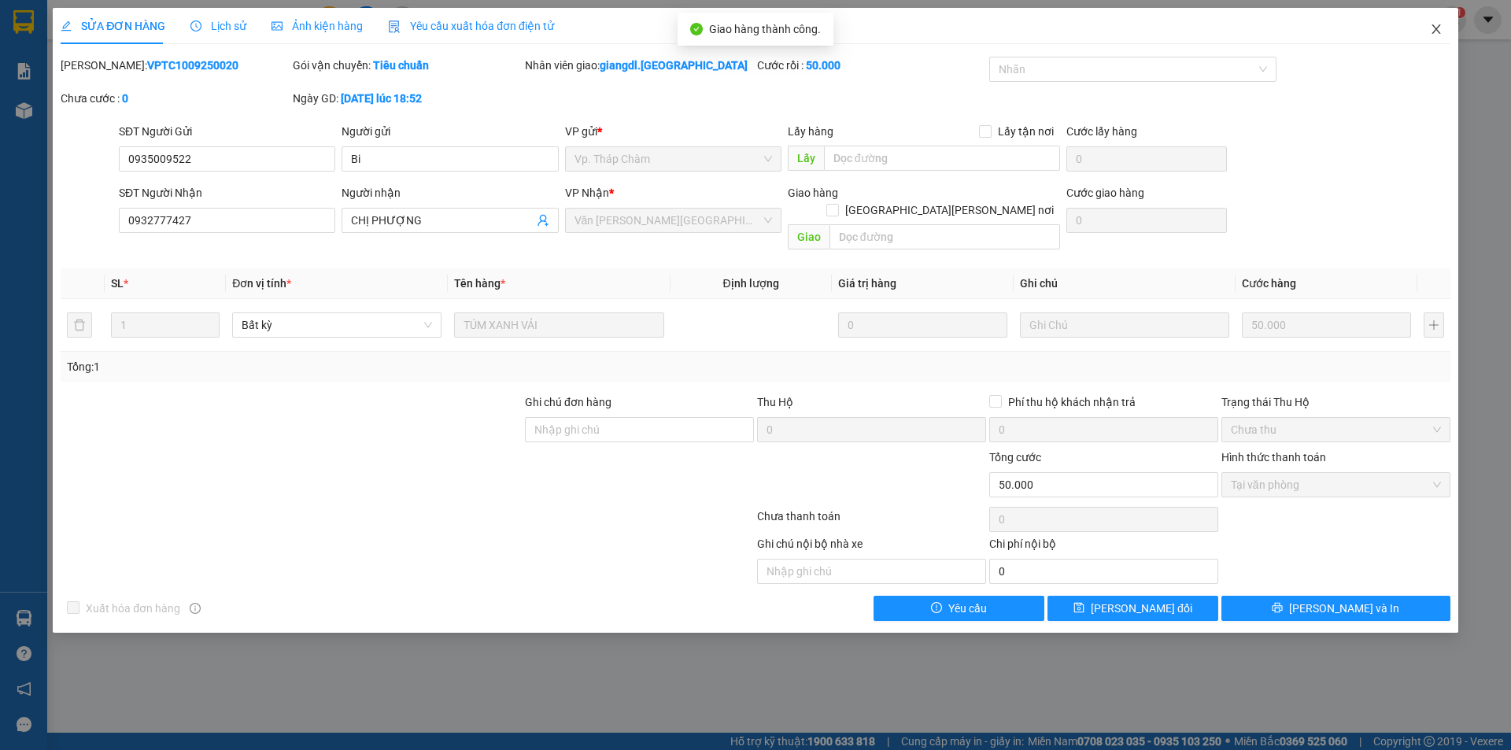
drag, startPoint x: 1437, startPoint y: 26, endPoint x: 1426, endPoint y: 25, distance: 10.3
click at [1437, 25] on icon "close" at bounding box center [1436, 29] width 13 height 13
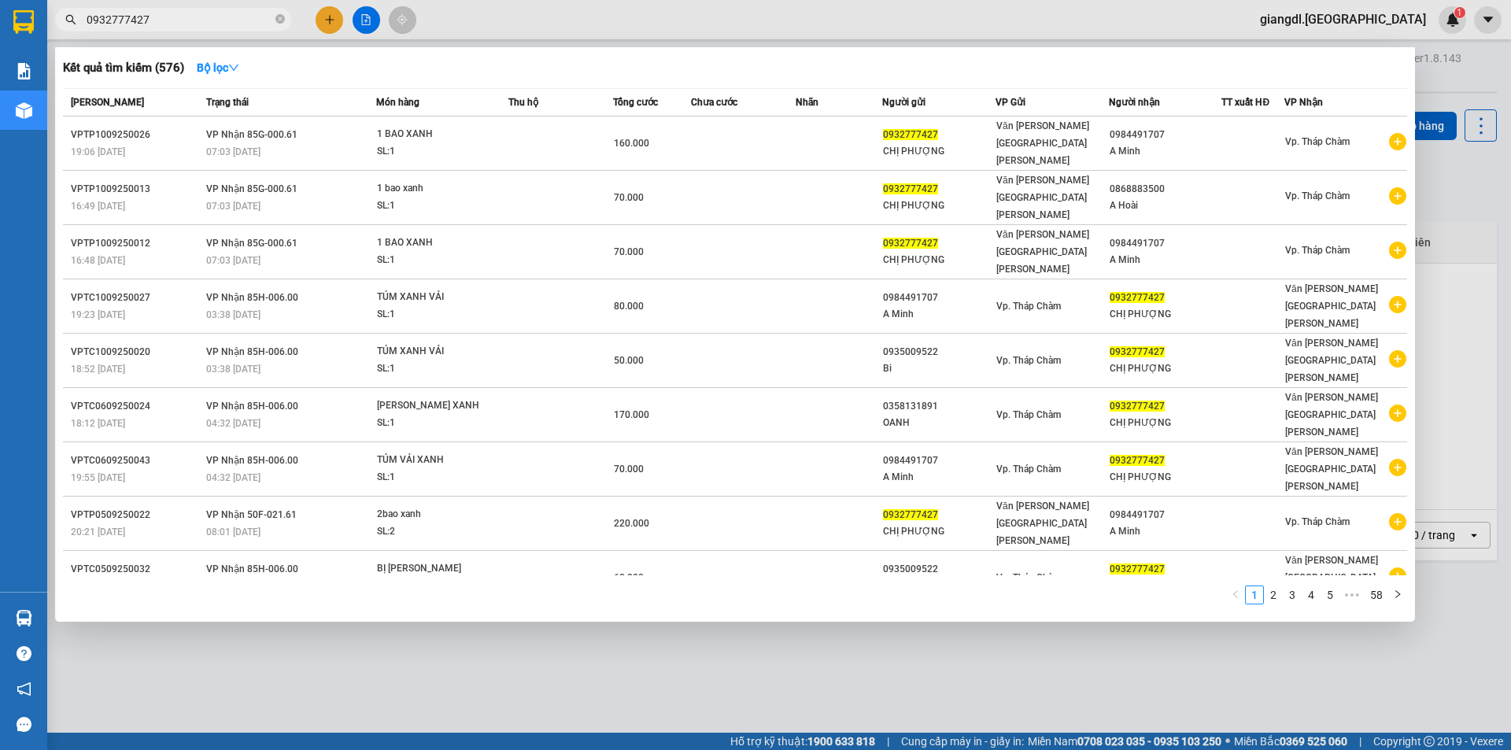
click at [218, 20] on input "0932777427" at bounding box center [180, 19] width 186 height 17
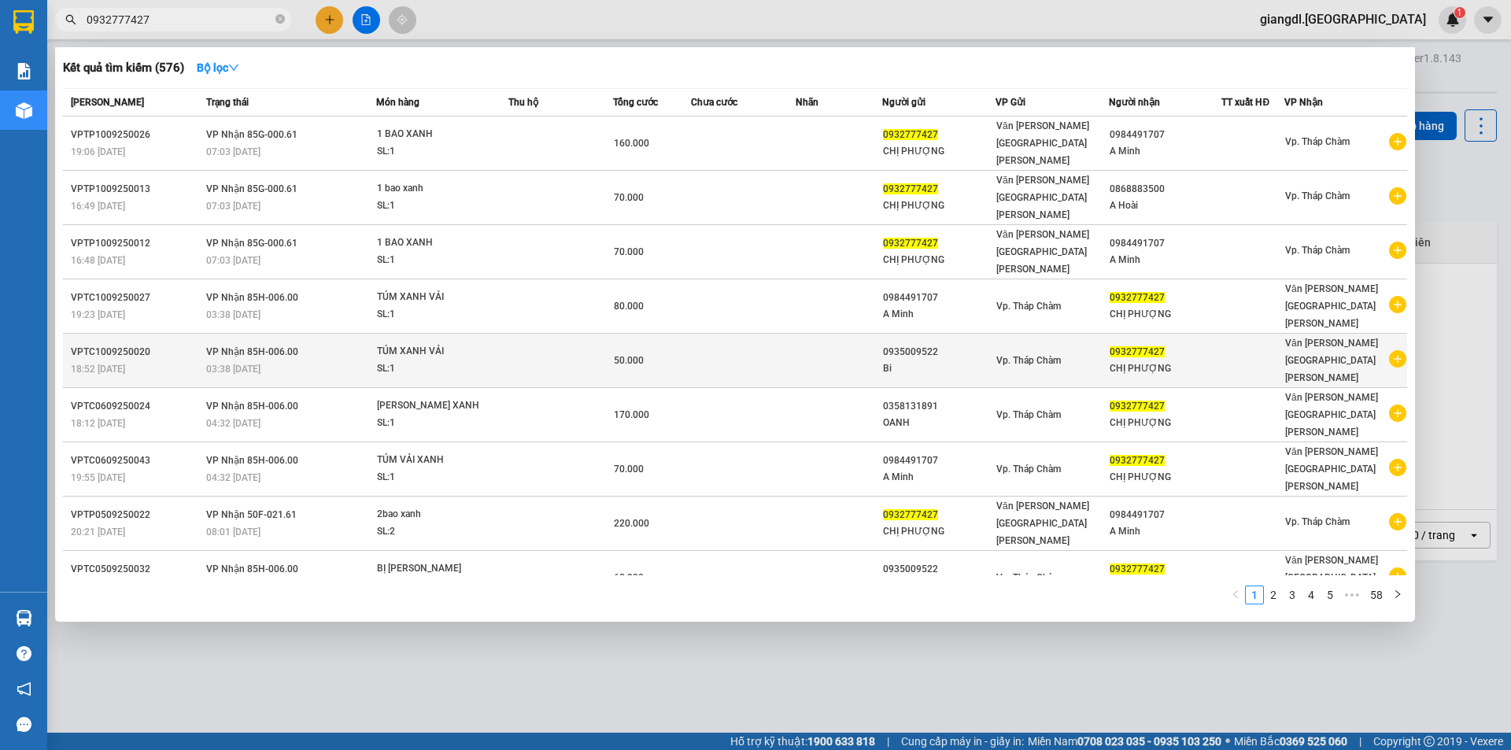
click at [1008, 355] on span "Vp. Tháp Chàm" at bounding box center [1029, 360] width 65 height 11
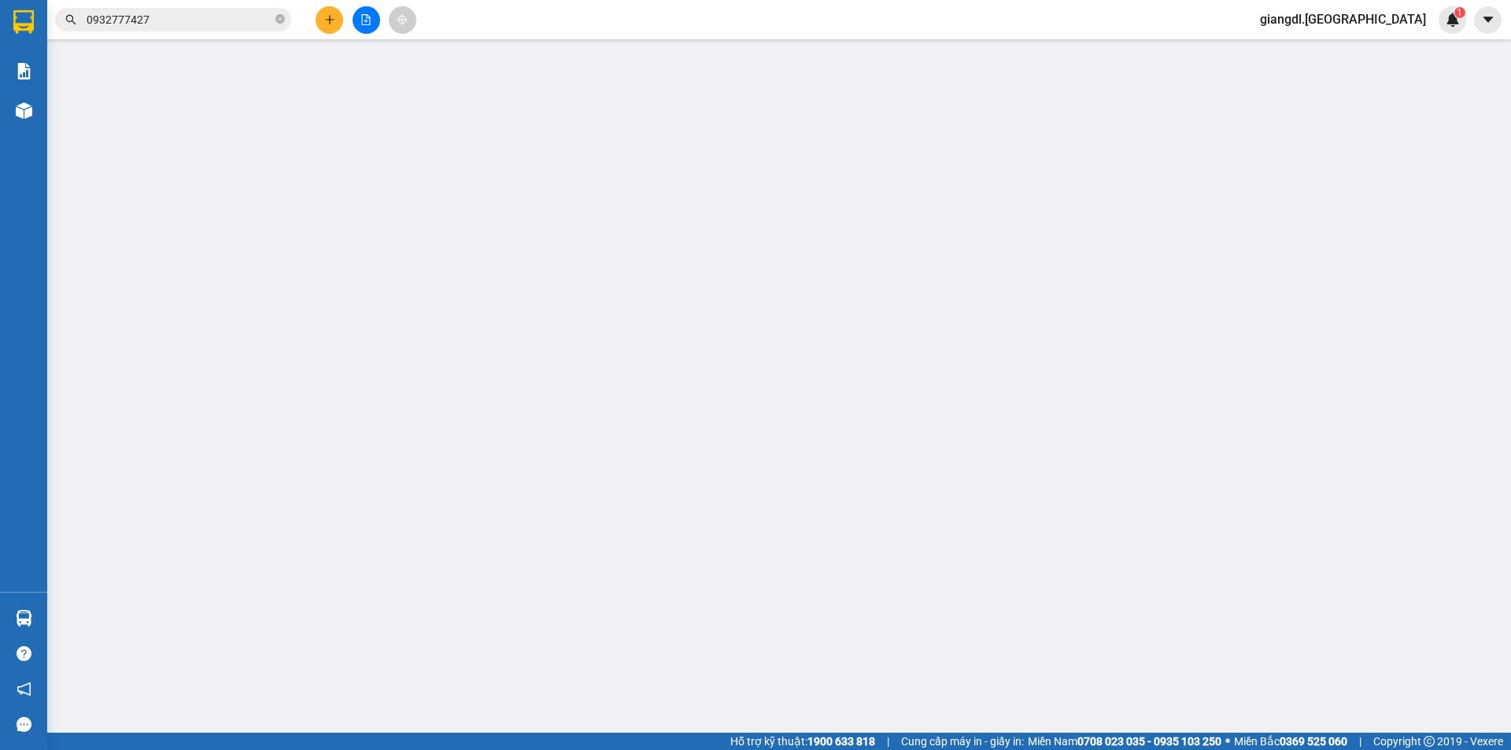
type input "0935009522"
type input "Bi"
type input "0932777427"
type input "CHỊ PHƯỢNG"
type input "50.000"
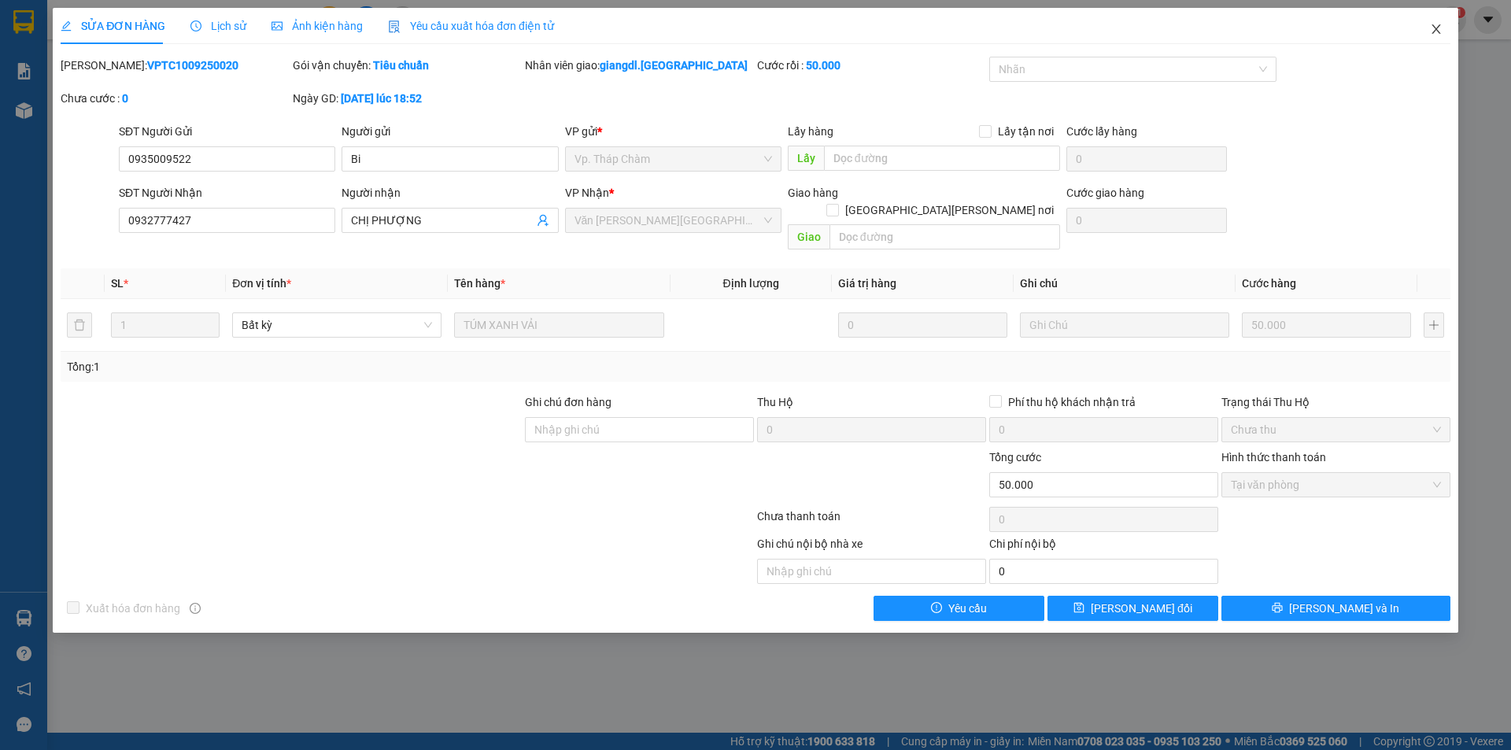
click at [1434, 22] on span "Close" at bounding box center [1436, 30] width 44 height 44
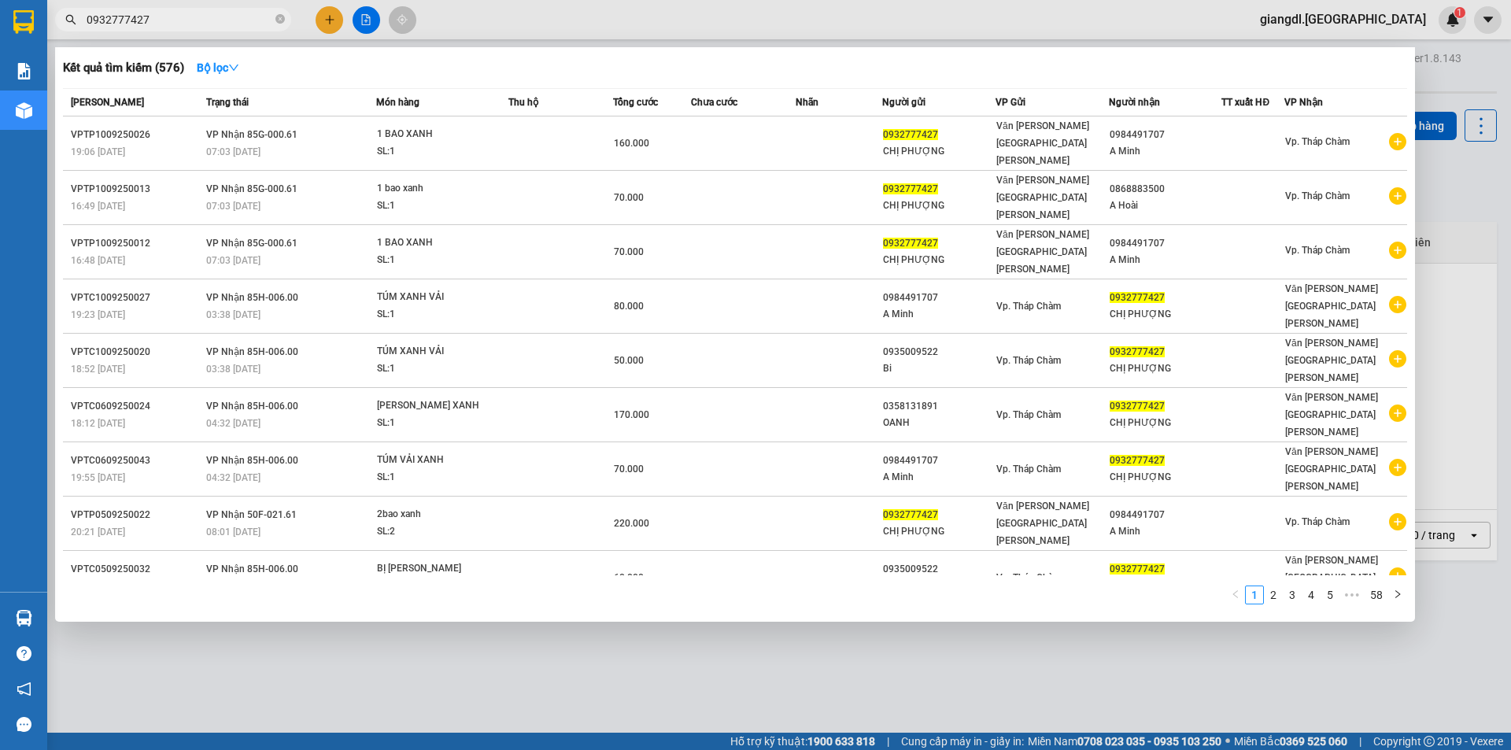
click at [174, 16] on input "0932777427" at bounding box center [180, 19] width 186 height 17
